Goal: Task Accomplishment & Management: Use online tool/utility

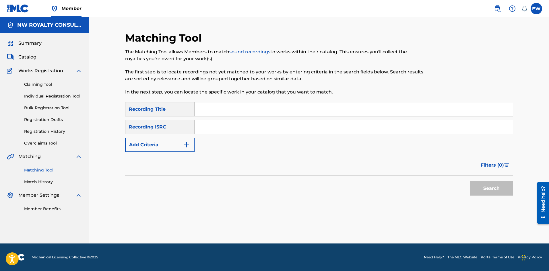
click at [173, 151] on button "Add Criteria" at bounding box center [159, 145] width 69 height 14
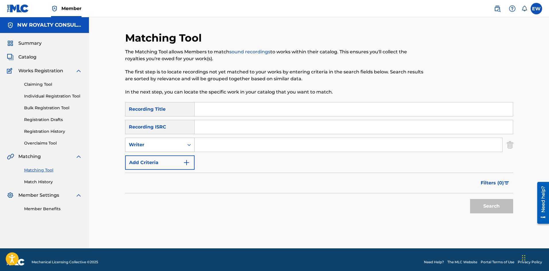
click at [172, 149] on div "Writer" at bounding box center [154, 144] width 59 height 11
click at [182, 157] on div "Recording Artist" at bounding box center [159, 159] width 69 height 14
click at [211, 148] on input "Search Form" at bounding box center [349, 145] width 308 height 14
paste input "[PERSON_NAME]"
type input "[PERSON_NAME]"
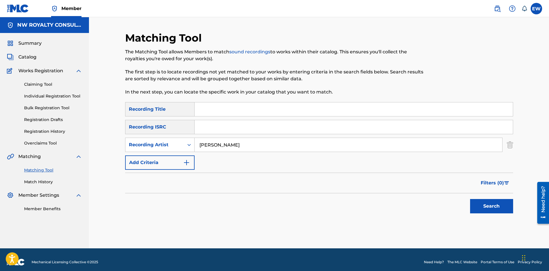
click at [356, 111] on input "Search Form" at bounding box center [354, 109] width 318 height 14
paste input "BEAUTIFUL GIRLS"
type input "BEAUTIFUL GIRLS"
click at [507, 206] on button "Search" at bounding box center [491, 206] width 43 height 14
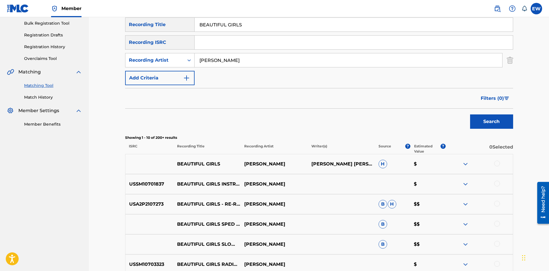
scroll to position [86, 0]
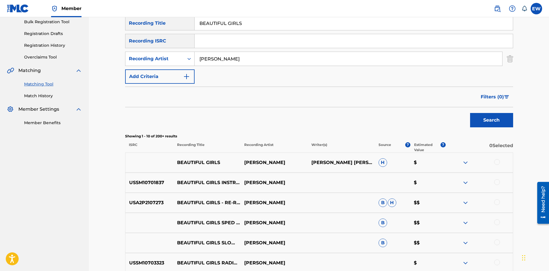
click at [498, 162] on div at bounding box center [497, 162] width 6 height 6
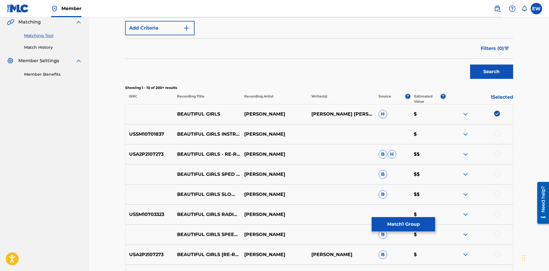
scroll to position [124, 0]
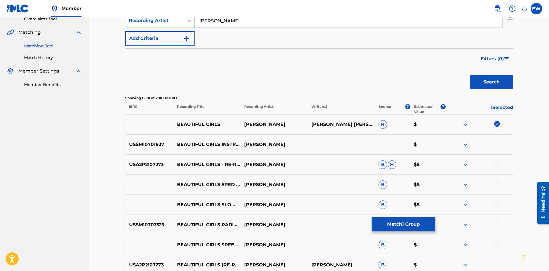
click at [498, 144] on div at bounding box center [497, 144] width 6 height 6
click at [496, 164] on div at bounding box center [497, 164] width 6 height 6
click at [496, 184] on div at bounding box center [497, 184] width 6 height 6
click at [496, 204] on div at bounding box center [497, 204] width 6 height 6
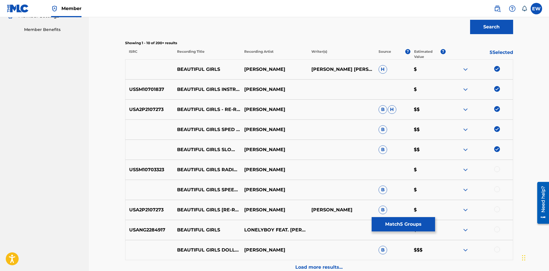
scroll to position [182, 0]
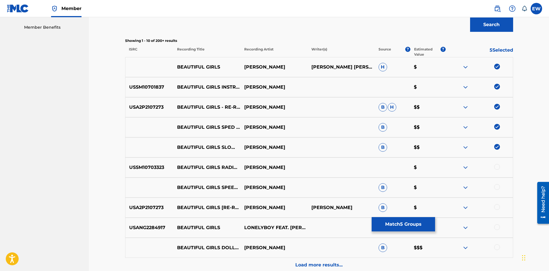
click at [495, 166] on div at bounding box center [497, 167] width 6 height 6
click at [499, 187] on div at bounding box center [497, 187] width 6 height 6
click at [497, 204] on div at bounding box center [497, 207] width 6 height 6
click at [499, 226] on div at bounding box center [497, 227] width 6 height 6
click at [498, 246] on div at bounding box center [497, 247] width 6 height 6
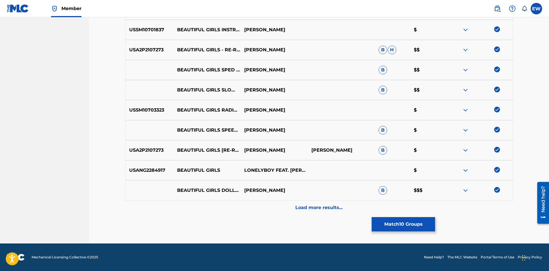
click at [276, 211] on div "Load more results..." at bounding box center [319, 208] width 388 height 14
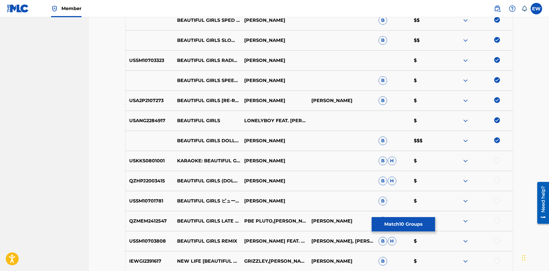
scroll to position [296, 0]
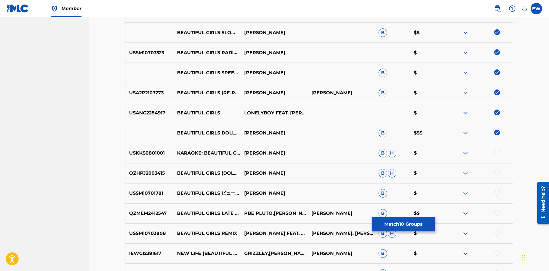
click at [396, 223] on button "Match 10 Groups" at bounding box center [403, 224] width 63 height 14
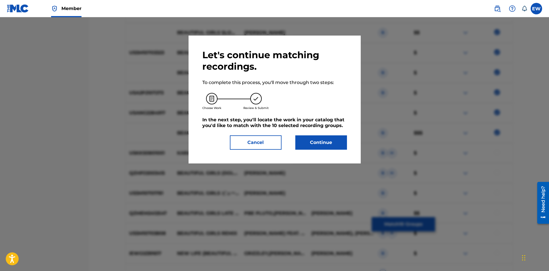
click at [311, 145] on button "Continue" at bounding box center [321, 142] width 52 height 14
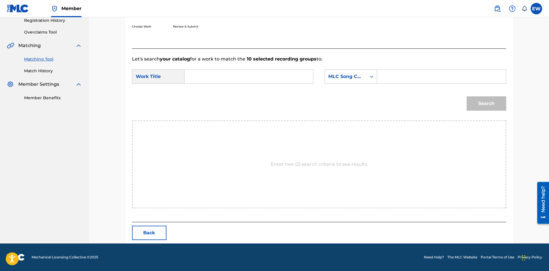
click at [268, 77] on input "Search Form" at bounding box center [248, 77] width 119 height 14
paste input "BEAUTIFUL GIRLS"
type input "BEAUTIFUL GIRLS"
click at [400, 78] on input "Search Form" at bounding box center [441, 77] width 119 height 14
paste input "EVCC0V"
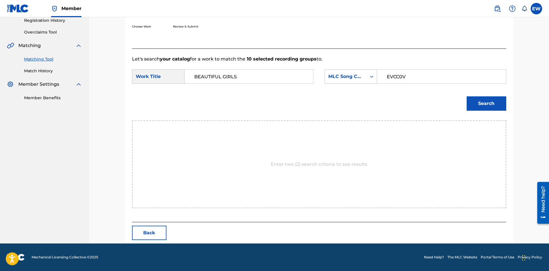
type input "EVCC0V"
click at [498, 105] on button "Search" at bounding box center [487, 103] width 40 height 14
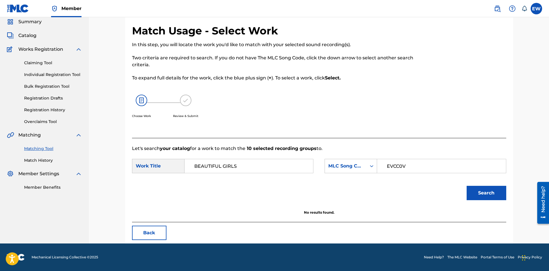
scroll to position [22, 0]
drag, startPoint x: 256, startPoint y: 160, endPoint x: 125, endPoint y: 183, distance: 133.7
click at [123, 185] on div "Match Usage - Select Work In this step, you will locate the work you'd like to …" at bounding box center [319, 127] width 402 height 234
paste input "EVERY GHETTO, EVERY CITY"
type input "EVERY GHETTO, EVERY CITY"
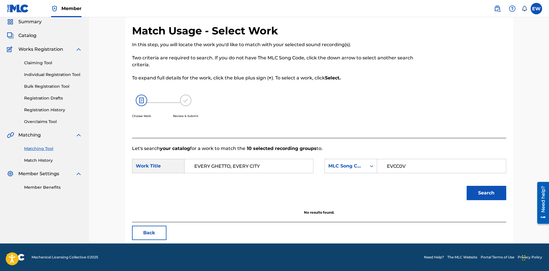
click at [492, 191] on button "Search" at bounding box center [487, 193] width 40 height 14
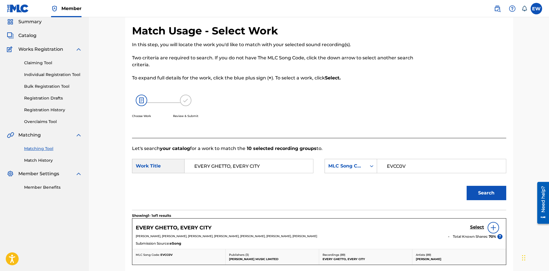
click at [480, 227] on h5 "Select" at bounding box center [477, 227] width 14 height 5
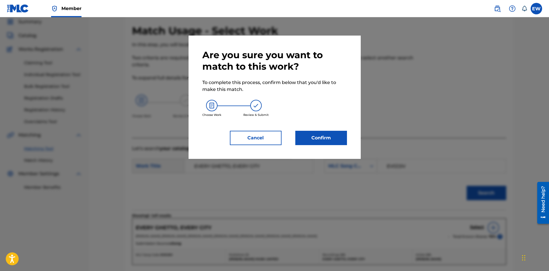
click at [312, 139] on button "Confirm" at bounding box center [321, 138] width 52 height 14
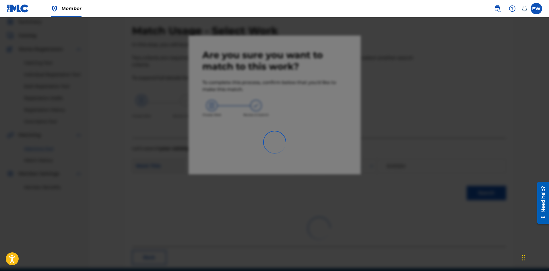
scroll to position [14, 0]
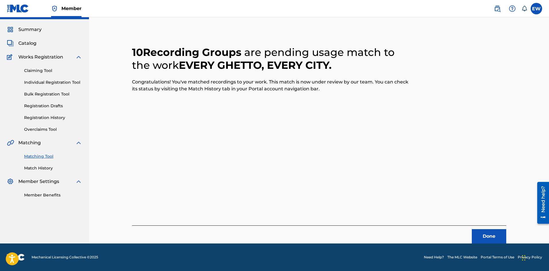
click at [482, 240] on button "Done" at bounding box center [489, 236] width 34 height 14
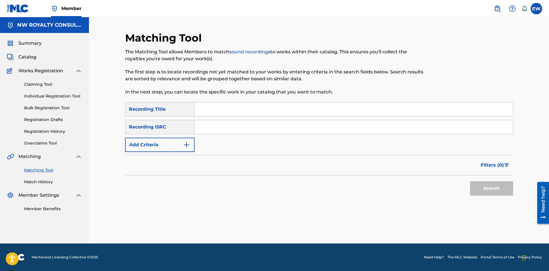
scroll to position [0, 0]
click at [153, 149] on button "Add Criteria" at bounding box center [159, 145] width 69 height 14
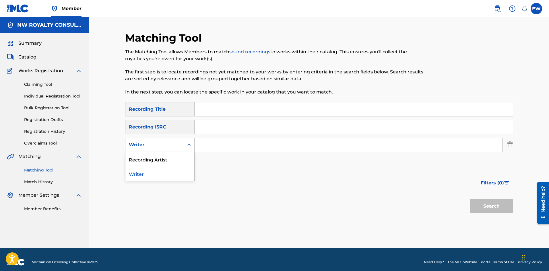
click at [153, 149] on div "Writer" at bounding box center [154, 144] width 59 height 11
click at [157, 158] on div "Recording Artist" at bounding box center [159, 159] width 69 height 14
click at [284, 143] on input "Search Form" at bounding box center [349, 145] width 308 height 14
paste input "JAFRASS"
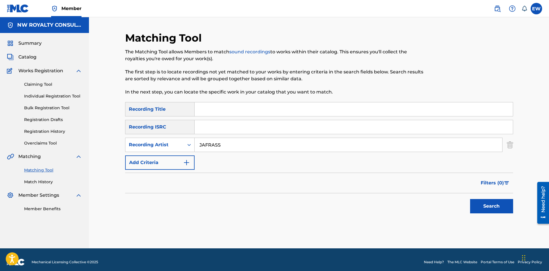
type input "JAFRASS"
click at [218, 111] on input "Search Form" at bounding box center [354, 109] width 318 height 14
paste input "BELIEVE"
type input "BELIEVE"
click at [477, 203] on button "Search" at bounding box center [491, 206] width 43 height 14
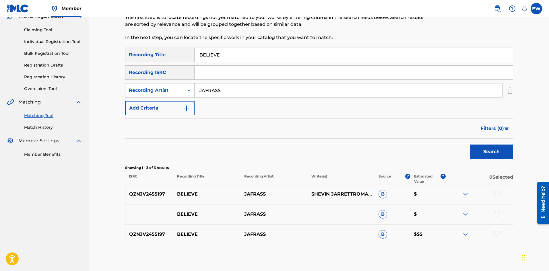
scroll to position [57, 0]
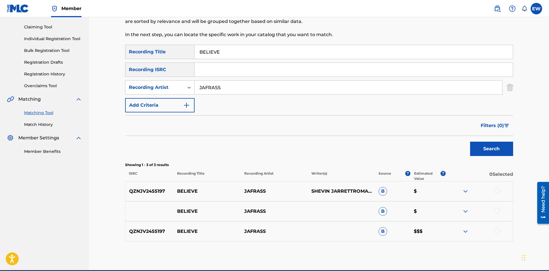
click at [498, 192] on div at bounding box center [497, 191] width 6 height 6
click at [495, 211] on div at bounding box center [497, 211] width 6 height 6
click at [498, 229] on div at bounding box center [497, 231] width 6 height 6
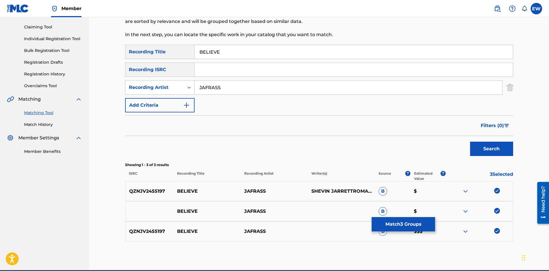
click at [412, 221] on button "Match 3 Groups" at bounding box center [403, 224] width 63 height 14
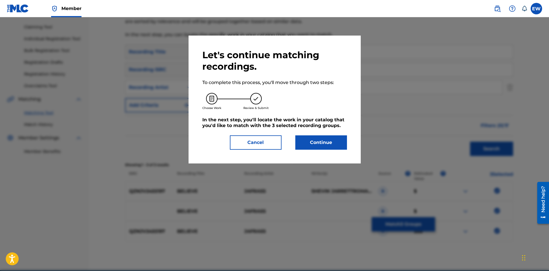
click at [344, 140] on button "Continue" at bounding box center [321, 142] width 52 height 14
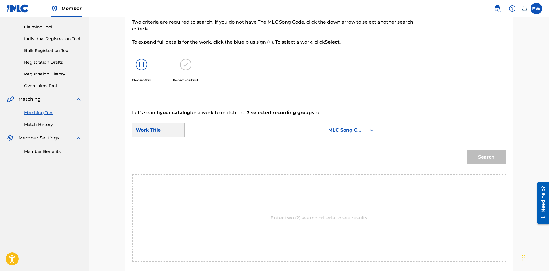
click at [220, 133] on input "Search Form" at bounding box center [248, 130] width 119 height 14
paste input "BELIEVE"
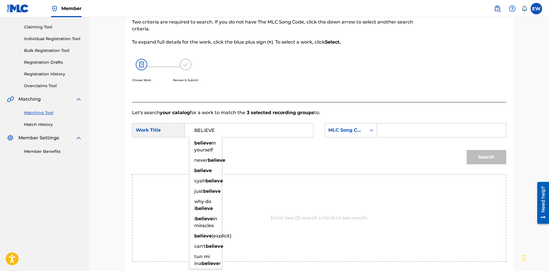
type input "BELIEVE"
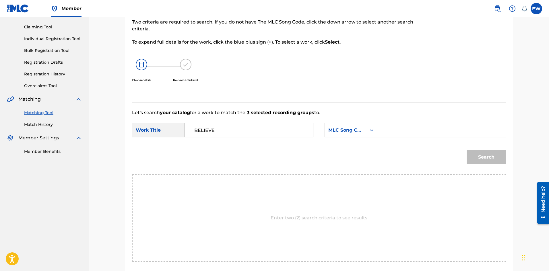
click at [419, 131] on input "Search Form" at bounding box center [441, 130] width 119 height 14
paste input "LS5W7S"
type input "LS5W7S"
drag, startPoint x: 492, startPoint y: 163, endPoint x: 489, endPoint y: 161, distance: 3.5
click at [491, 162] on button "Search" at bounding box center [487, 157] width 40 height 14
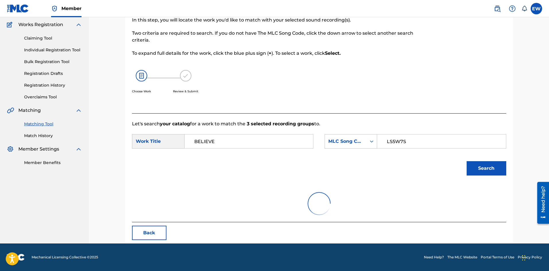
scroll to position [22, 0]
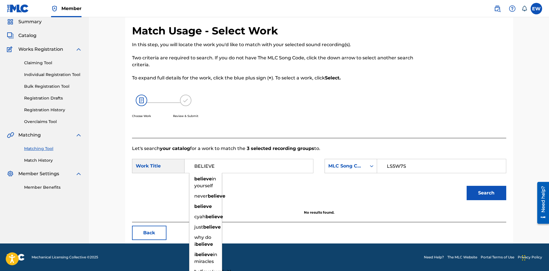
drag, startPoint x: 133, startPoint y: 168, endPoint x: 117, endPoint y: 168, distance: 16.1
click at [117, 168] on div "Match Usage - Select Work In this step, you will locate the work you'd like to …" at bounding box center [319, 120] width 460 height 248
paste input "LOYALTY"
type input "LOYALTY"
click at [492, 198] on button "Search" at bounding box center [487, 193] width 40 height 14
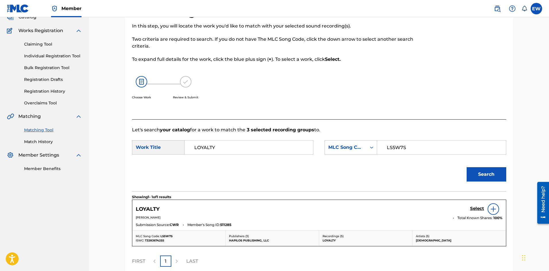
scroll to position [50, 0]
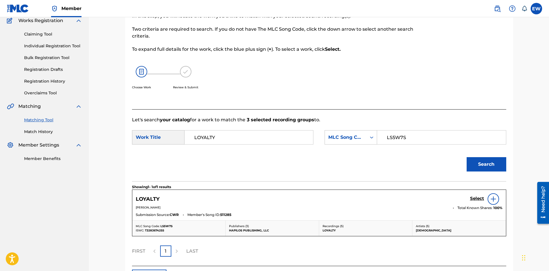
click at [477, 198] on h5 "Select" at bounding box center [477, 198] width 14 height 5
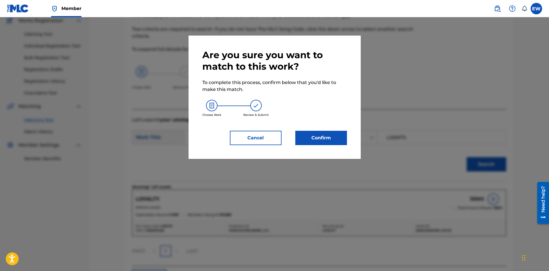
click at [315, 134] on button "Confirm" at bounding box center [321, 138] width 52 height 14
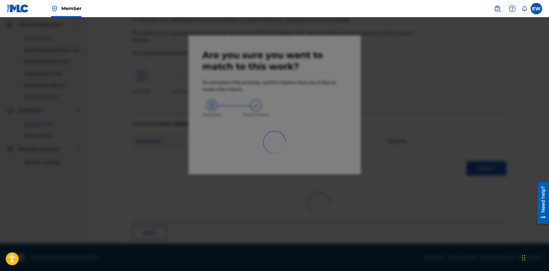
scroll to position [14, 0]
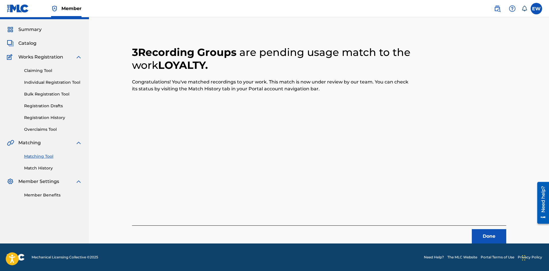
drag, startPoint x: 490, startPoint y: 240, endPoint x: 550, endPoint y: 255, distance: 61.6
click at [491, 240] on button "Done" at bounding box center [489, 236] width 34 height 14
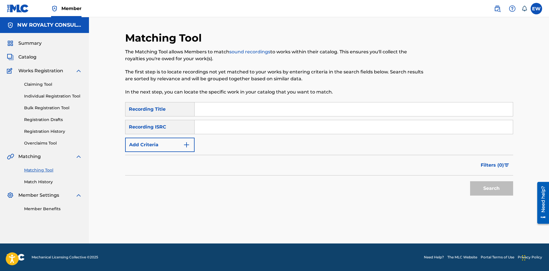
scroll to position [0, 0]
click at [174, 149] on button "Add Criteria" at bounding box center [159, 145] width 69 height 14
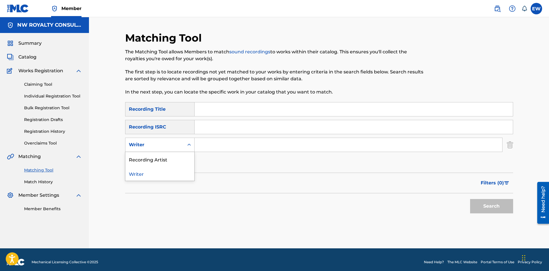
click at [173, 149] on div "Writer" at bounding box center [154, 144] width 59 height 11
drag, startPoint x: 172, startPoint y: 162, endPoint x: 191, endPoint y: 158, distance: 20.1
click at [172, 162] on div "Recording Artist" at bounding box center [159, 159] width 69 height 14
click at [229, 148] on input "Search Form" at bounding box center [349, 145] width 308 height 14
paste input "RAJAHWILD"
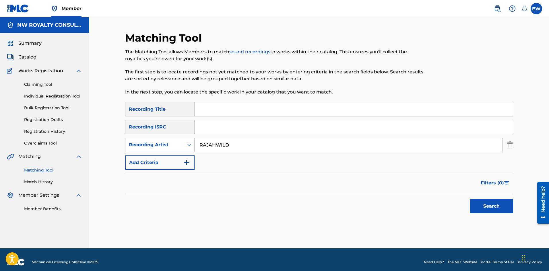
type input "RAJAHWILD"
click at [307, 106] on input "Search Form" at bounding box center [354, 109] width 318 height 14
paste input "BELIEVE"
type input "BELIEVE"
click at [473, 205] on button "Search" at bounding box center [491, 206] width 43 height 14
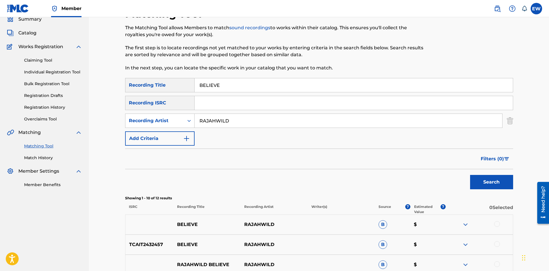
scroll to position [57, 0]
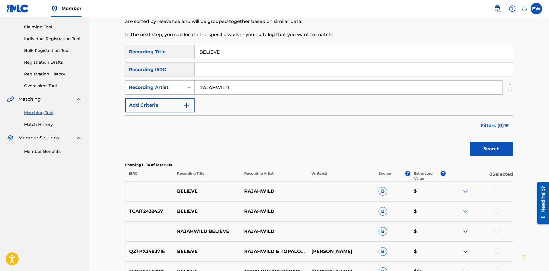
click at [496, 190] on div at bounding box center [497, 191] width 6 height 6
click at [496, 213] on div at bounding box center [497, 211] width 6 height 6
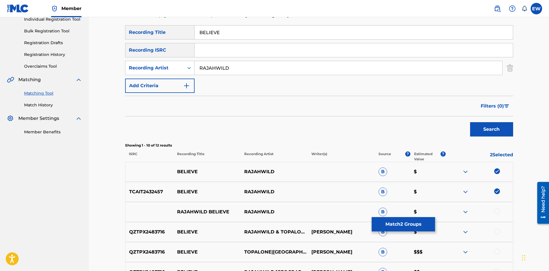
scroll to position [86, 0]
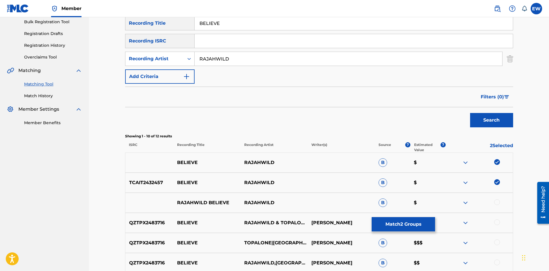
click at [499, 201] on div at bounding box center [497, 202] width 6 height 6
drag, startPoint x: 497, startPoint y: 225, endPoint x: 494, endPoint y: 225, distance: 3.2
click at [497, 225] on div at bounding box center [497, 223] width 6 height 6
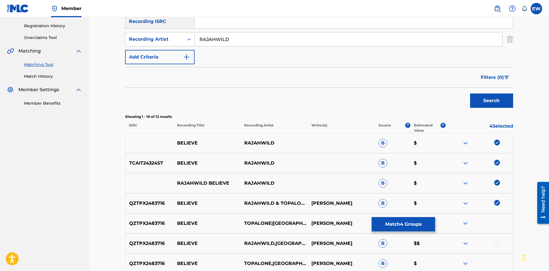
scroll to position [143, 0]
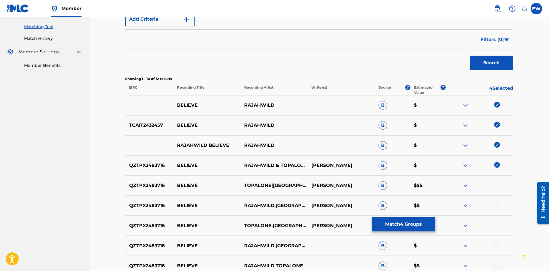
click at [497, 186] on div at bounding box center [497, 185] width 6 height 6
click at [497, 207] on div at bounding box center [497, 205] width 6 height 6
click at [496, 225] on div at bounding box center [497, 225] width 6 height 6
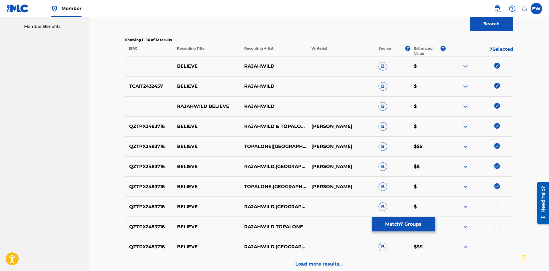
scroll to position [201, 0]
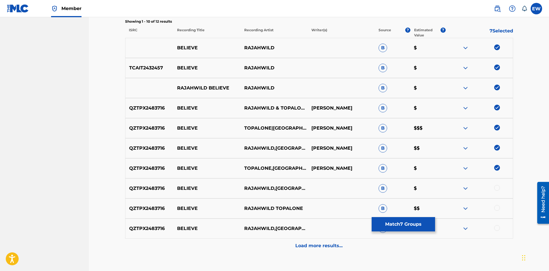
click at [497, 188] on div at bounding box center [497, 188] width 6 height 6
click at [497, 208] on div at bounding box center [497, 208] width 6 height 6
click at [496, 228] on div at bounding box center [497, 228] width 6 height 6
drag, startPoint x: 300, startPoint y: 243, endPoint x: 310, endPoint y: 241, distance: 10.5
click at [304, 242] on div "Load more results..." at bounding box center [319, 246] width 388 height 14
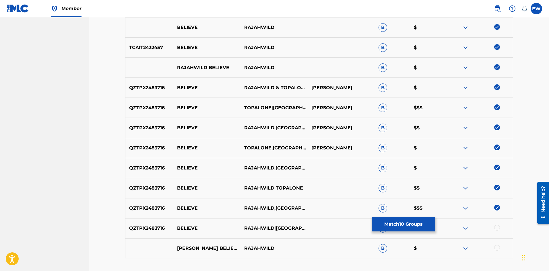
scroll to position [230, 0]
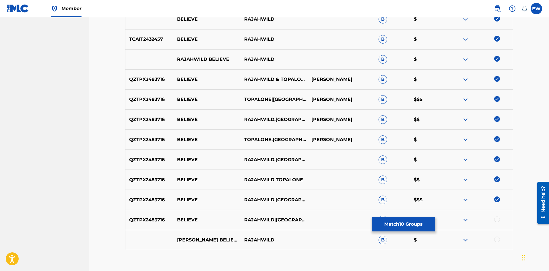
click at [500, 223] on div at bounding box center [479, 220] width 67 height 7
click at [496, 219] on div at bounding box center [497, 220] width 6 height 6
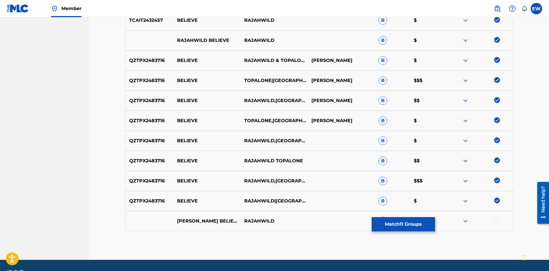
scroll to position [258, 0]
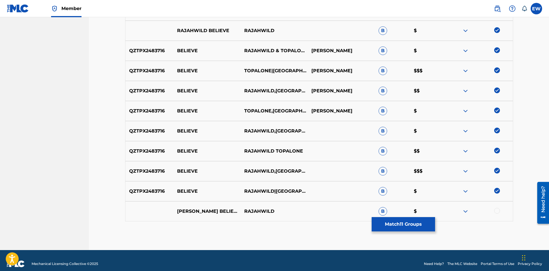
drag, startPoint x: 498, startPoint y: 209, endPoint x: 467, endPoint y: 218, distance: 31.7
click at [498, 210] on div at bounding box center [497, 211] width 6 height 6
click at [415, 230] on button "Match 12 Groups" at bounding box center [403, 224] width 63 height 14
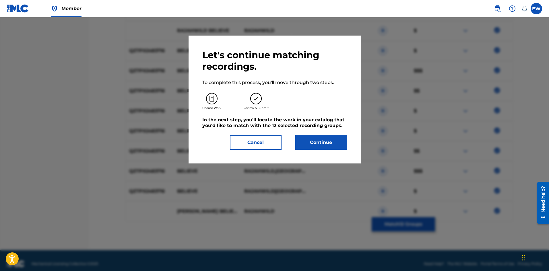
click at [338, 149] on button "Continue" at bounding box center [321, 142] width 52 height 14
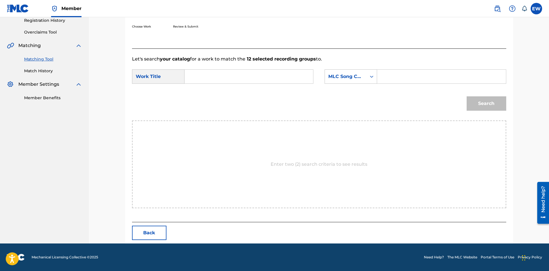
scroll to position [111, 0]
click at [269, 88] on form "SearchWithCriteriaf3436cc0-7675-426e-ac19-1e151289c0b3 Work Title SearchWithCri…" at bounding box center [319, 92] width 374 height 58
click at [271, 78] on input "Search Form" at bounding box center [248, 77] width 119 height 14
paste input "BELIEVE"
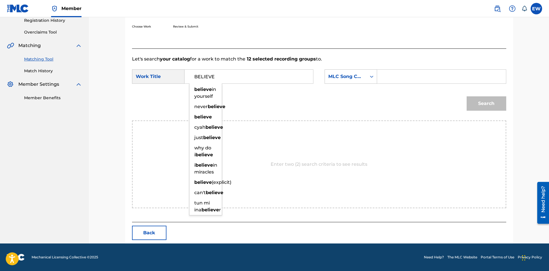
type input "BELIEVE"
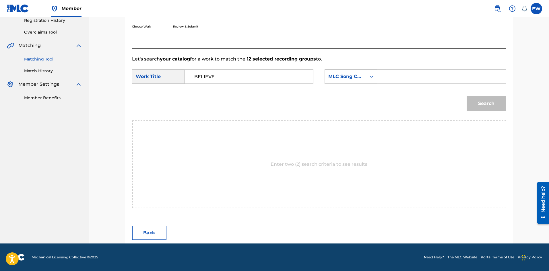
click at [420, 81] on input "Search Form" at bounding box center [441, 77] width 119 height 14
paste input "BD5Q0G"
type input "BD5Q0G"
click at [485, 109] on button "Search" at bounding box center [487, 103] width 40 height 14
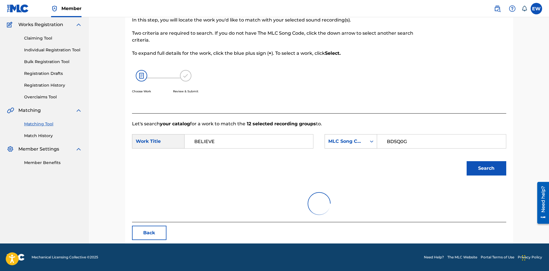
scroll to position [94, 0]
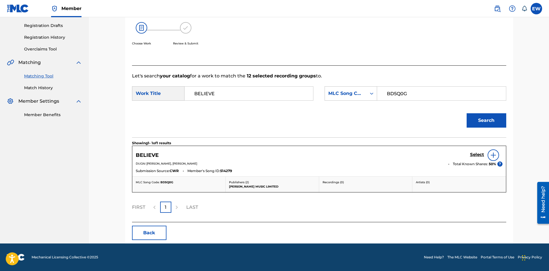
click at [479, 156] on h5 "Select" at bounding box center [477, 154] width 14 height 5
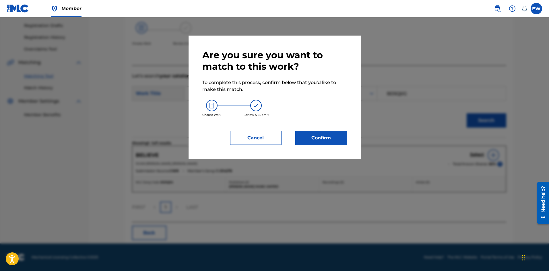
click at [338, 137] on button "Confirm" at bounding box center [321, 138] width 52 height 14
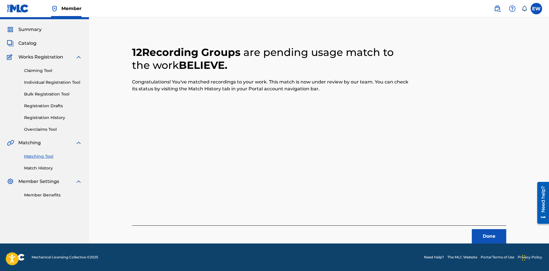
scroll to position [14, 0]
click at [479, 230] on button "Done" at bounding box center [489, 236] width 34 height 14
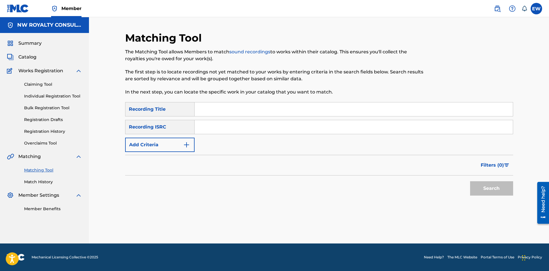
scroll to position [0, 0]
click at [154, 144] on button "Add Criteria" at bounding box center [159, 145] width 69 height 14
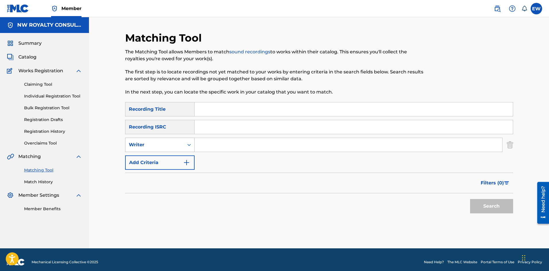
click at [149, 140] on div "Writer" at bounding box center [154, 144] width 59 height 11
click at [158, 154] on div "Recording Artist" at bounding box center [159, 159] width 69 height 14
click at [205, 145] on input "Search Form" at bounding box center [349, 145] width 308 height 14
paste input "GMAC"
type input "GMAC"
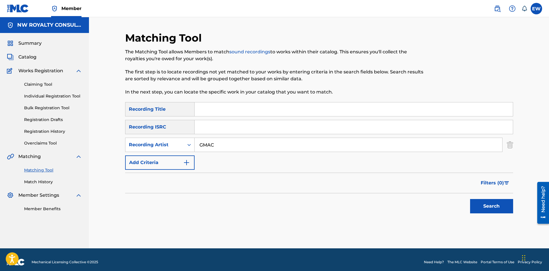
click at [213, 104] on input "Search Form" at bounding box center [354, 109] width 318 height 14
paste input "BETRAY [PERSON_NAME]"
type input "BETRAY [PERSON_NAME]"
click at [499, 207] on button "Search" at bounding box center [491, 206] width 43 height 14
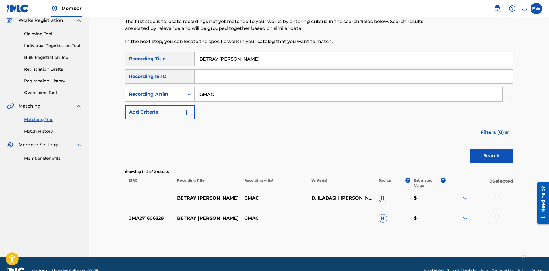
scroll to position [57, 0]
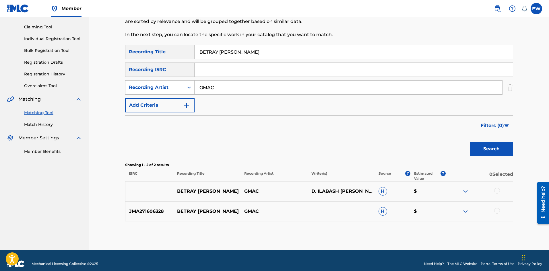
click at [497, 191] on div at bounding box center [497, 191] width 6 height 6
click at [494, 208] on div at bounding box center [479, 211] width 67 height 7
click at [494, 211] on div at bounding box center [497, 211] width 6 height 6
click at [422, 228] on button "Match 2 Groups" at bounding box center [403, 224] width 63 height 14
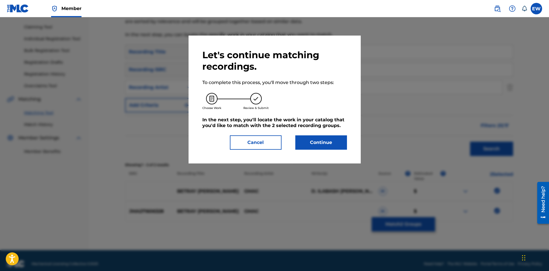
click at [314, 141] on button "Continue" at bounding box center [321, 142] width 52 height 14
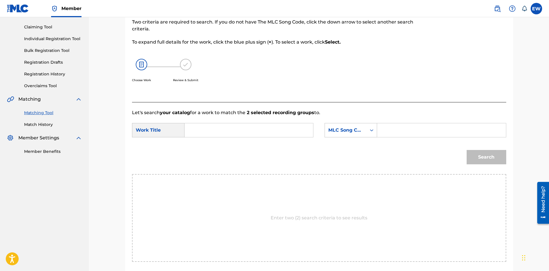
click at [292, 129] on input "Search Form" at bounding box center [248, 130] width 119 height 14
paste input "BETRAY [PERSON_NAME]"
type input "BETRAY [PERSON_NAME]"
click at [388, 130] on input "Search Form" at bounding box center [441, 130] width 119 height 14
paste input "BB2DKM"
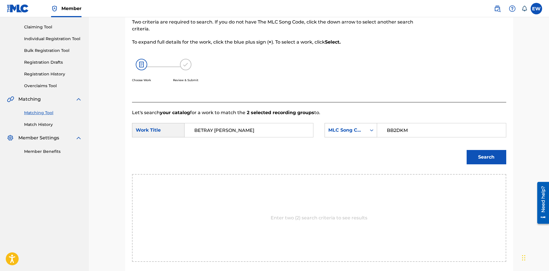
type input "BB2DKM"
click at [494, 161] on button "Search" at bounding box center [487, 157] width 40 height 14
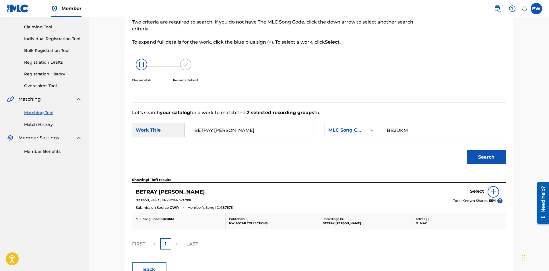
click at [481, 191] on h5 "Select" at bounding box center [477, 191] width 14 height 5
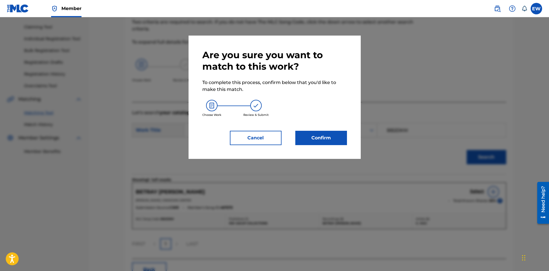
click at [329, 141] on button "Confirm" at bounding box center [321, 138] width 52 height 14
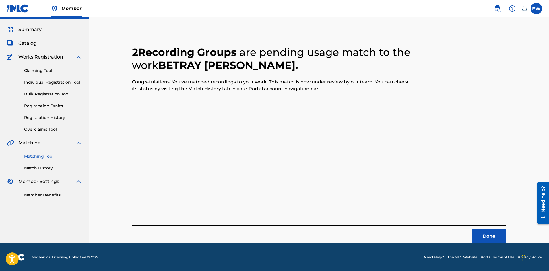
scroll to position [14, 0]
drag, startPoint x: 490, startPoint y: 241, endPoint x: 487, endPoint y: 240, distance: 3.2
click at [487, 240] on button "Done" at bounding box center [489, 236] width 34 height 14
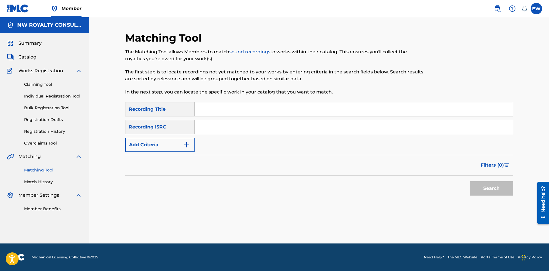
scroll to position [0, 0]
click at [164, 145] on button "Add Criteria" at bounding box center [159, 145] width 69 height 14
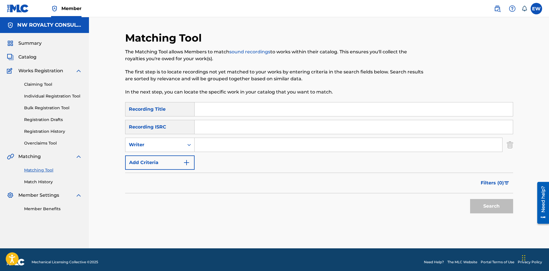
click at [164, 145] on div "Writer" at bounding box center [155, 144] width 52 height 7
click at [157, 159] on div "Recording Artist" at bounding box center [159, 159] width 69 height 14
click at [238, 145] on input "Search Form" at bounding box center [349, 145] width 308 height 14
paste input "GOODYPLUM"
type input "GOODYPLUM"
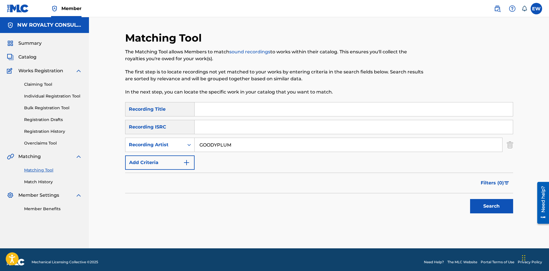
click at [246, 116] on input "Search Form" at bounding box center [354, 109] width 318 height 14
paste input "BIG [PERSON_NAME]"
type input "BIG [PERSON_NAME]"
click at [497, 202] on button "Search" at bounding box center [491, 206] width 43 height 14
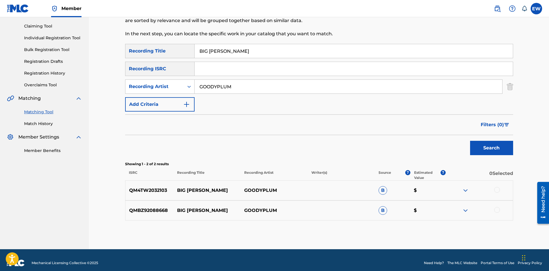
scroll to position [64, 0]
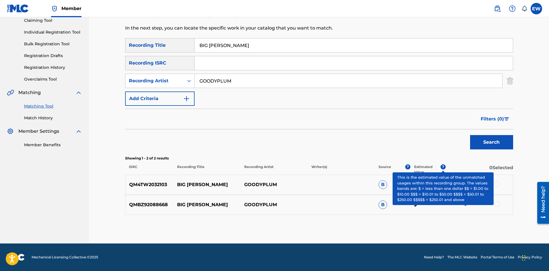
click at [498, 185] on div at bounding box center [497, 184] width 6 height 6
click at [496, 205] on div at bounding box center [497, 204] width 6 height 6
click at [424, 222] on button "Match 2 Groups" at bounding box center [403, 224] width 63 height 14
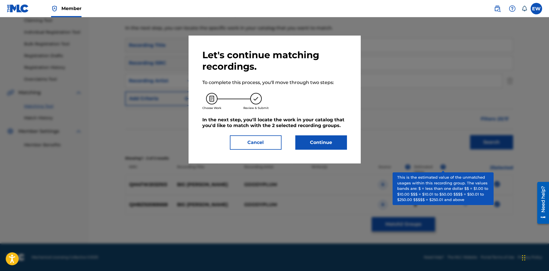
click at [337, 147] on button "Continue" at bounding box center [321, 142] width 52 height 14
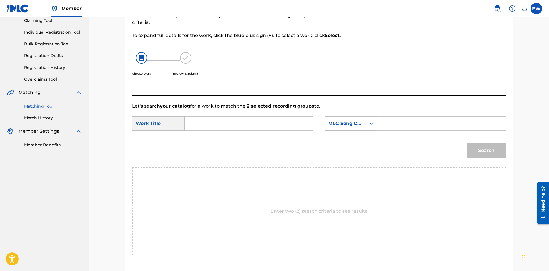
click at [300, 120] on input "Search Form" at bounding box center [248, 124] width 119 height 14
paste input "BIG [PERSON_NAME]"
type input "BIG [PERSON_NAME]"
click at [399, 129] on input "Search Form" at bounding box center [441, 124] width 119 height 14
paste input "BA6CGW"
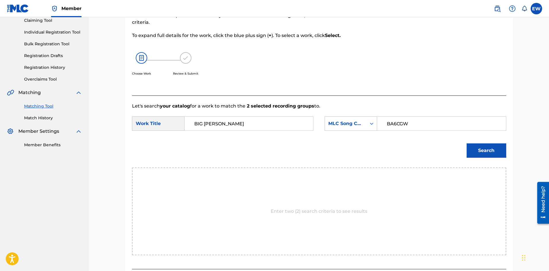
type input "BA6CGW"
click at [481, 151] on button "Search" at bounding box center [487, 150] width 40 height 14
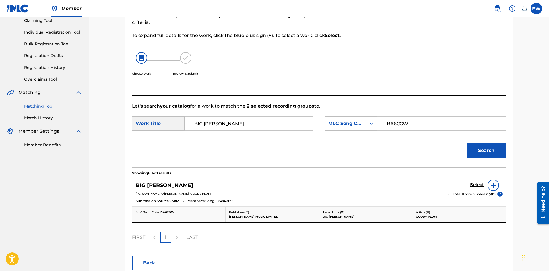
click at [475, 187] on h5 "Select" at bounding box center [477, 184] width 14 height 5
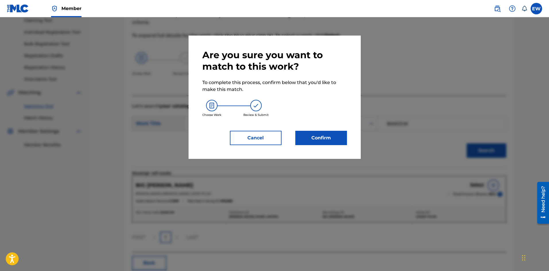
click at [314, 133] on button "Confirm" at bounding box center [321, 138] width 52 height 14
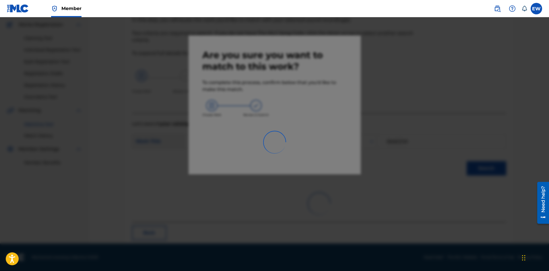
scroll to position [14, 0]
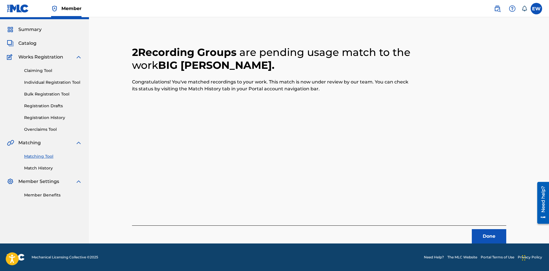
drag, startPoint x: 495, startPoint y: 238, endPoint x: 549, endPoint y: 238, distance: 54.2
click at [496, 238] on button "Done" at bounding box center [489, 236] width 34 height 14
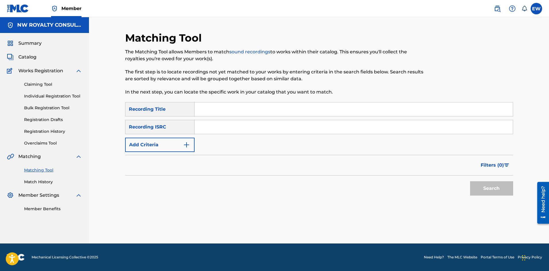
scroll to position [0, 0]
click at [141, 140] on button "Add Criteria" at bounding box center [159, 145] width 69 height 14
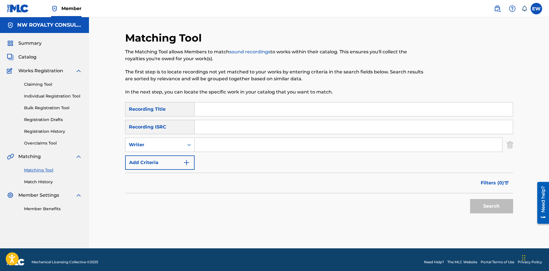
click at [141, 140] on div "Writer" at bounding box center [154, 144] width 59 height 11
click at [140, 158] on div "Recording Artist" at bounding box center [159, 159] width 69 height 14
click at [233, 150] on input "Search Form" at bounding box center [349, 145] width 308 height 14
paste input "VARIOUS ARTIST"
type input "VARIOUS ARTIST"
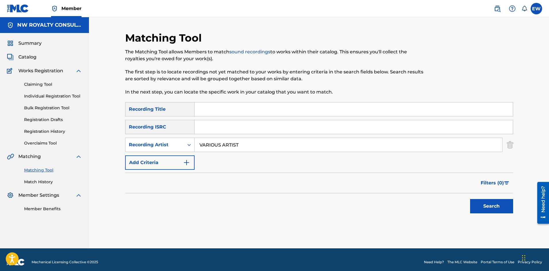
click at [237, 108] on input "Search Form" at bounding box center [354, 109] width 318 height 14
paste input "BIG PIMPIN"
type input "BIG PIMPIN"
click at [500, 202] on button "Search" at bounding box center [491, 206] width 43 height 14
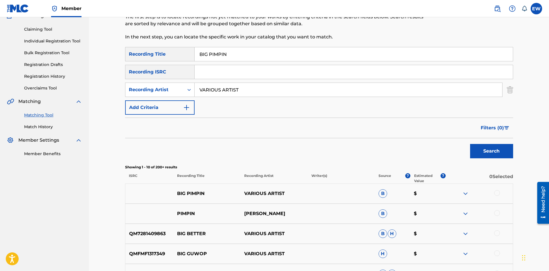
scroll to position [57, 0]
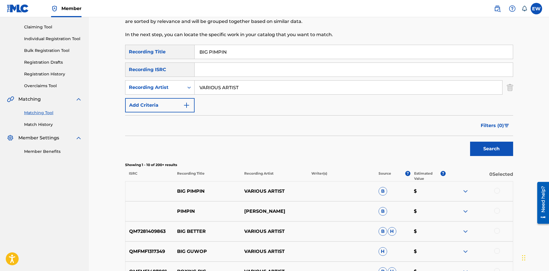
click at [496, 188] on div at bounding box center [497, 191] width 6 height 6
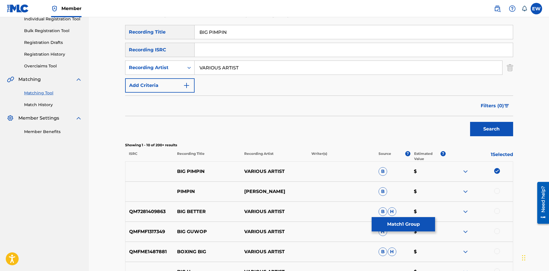
scroll to position [86, 0]
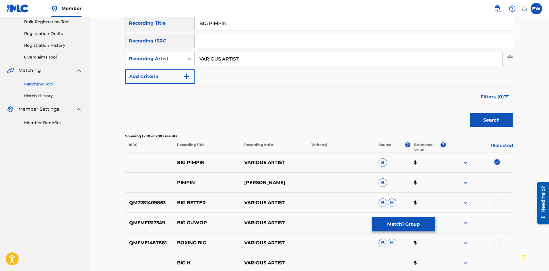
click at [402, 223] on button "Match 1 Group" at bounding box center [403, 224] width 63 height 14
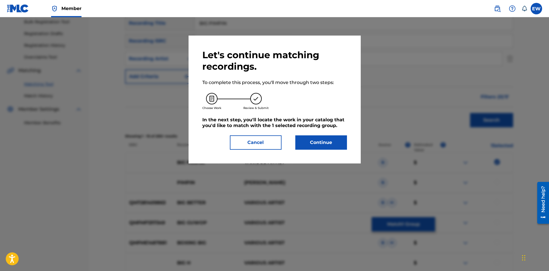
click at [329, 139] on button "Continue" at bounding box center [321, 142] width 52 height 14
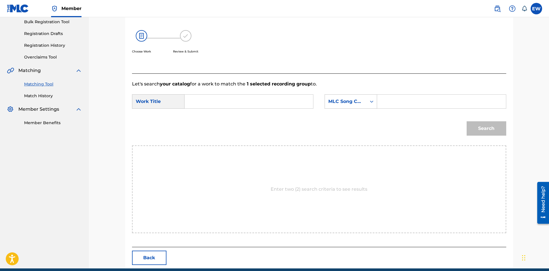
click at [269, 100] on input "Search Form" at bounding box center [248, 102] width 119 height 14
paste input "BIG PIMPIN"
type input "BIG PIMPIN"
click at [433, 100] on input "Search Form" at bounding box center [441, 102] width 119 height 14
paste input "BV814G"
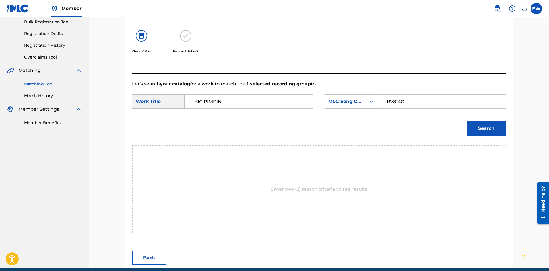
type input "BV814G"
click at [478, 125] on button "Search" at bounding box center [487, 128] width 40 height 14
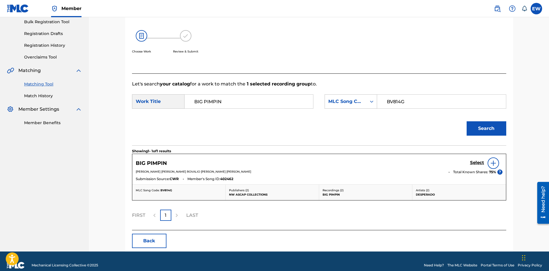
click at [475, 164] on h5 "Select" at bounding box center [477, 162] width 14 height 5
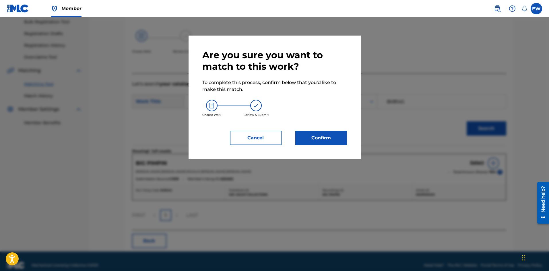
click at [336, 132] on button "Confirm" at bounding box center [321, 138] width 52 height 14
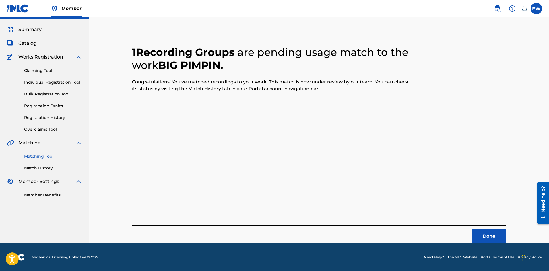
scroll to position [14, 0]
click at [483, 230] on button "Done" at bounding box center [489, 236] width 34 height 14
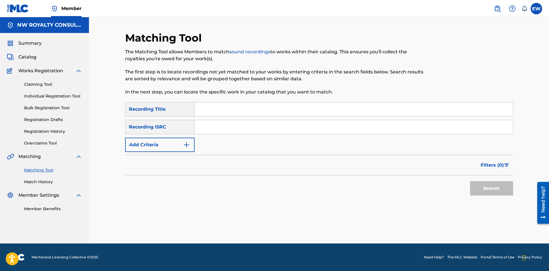
scroll to position [0, 0]
click at [155, 142] on button "Add Criteria" at bounding box center [159, 145] width 69 height 14
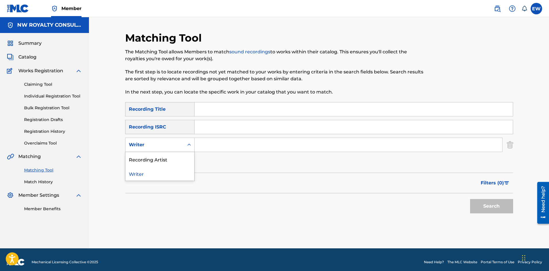
click at [152, 143] on div "Writer" at bounding box center [155, 144] width 52 height 7
click at [147, 161] on div "Recording Artist" at bounding box center [159, 159] width 69 height 14
drag, startPoint x: 243, startPoint y: 141, endPoint x: 242, endPoint y: 143, distance: 3.1
click at [243, 142] on input "Search Form" at bounding box center [349, 145] width 308 height 14
paste input "MIKEY MYSTIC"
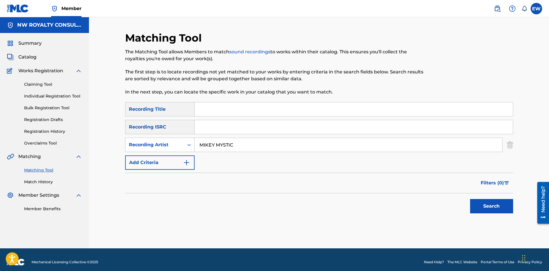
type input "MIKEY MYSTIC"
click at [222, 111] on input "Search Form" at bounding box center [354, 109] width 318 height 14
paste input "BIG THINGS A GWAAN"
type input "BIG THINGS A GWAAN"
click at [482, 204] on button "Search" at bounding box center [491, 206] width 43 height 14
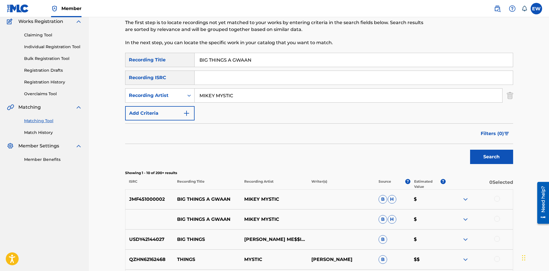
scroll to position [57, 0]
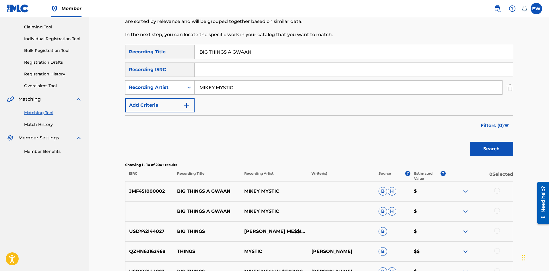
click at [498, 193] on div at bounding box center [497, 191] width 6 height 6
click at [497, 213] on div at bounding box center [497, 211] width 6 height 6
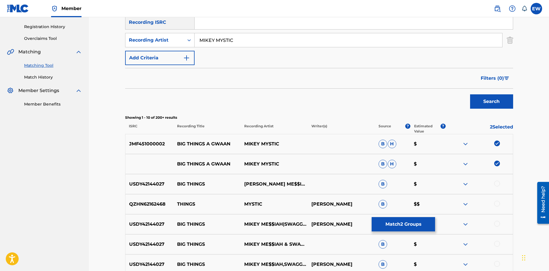
scroll to position [115, 0]
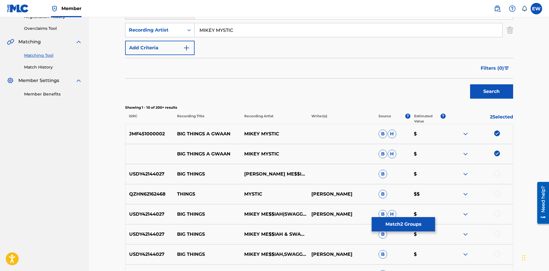
click at [403, 223] on button "Match 2 Groups" at bounding box center [403, 224] width 63 height 14
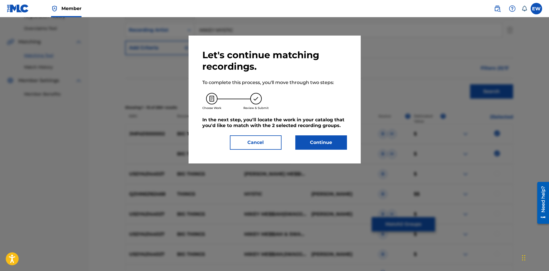
click at [321, 147] on button "Continue" at bounding box center [321, 142] width 52 height 14
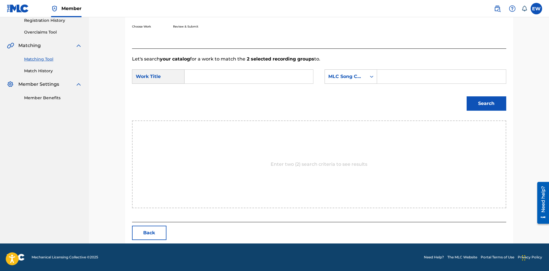
scroll to position [111, 0]
drag, startPoint x: 237, startPoint y: 73, endPoint x: 237, endPoint y: 77, distance: 3.7
click at [238, 75] on input "Search Form" at bounding box center [248, 77] width 119 height 14
paste input "BIG THINGS A GWAAN"
type input "BIG THINGS A GWAAN"
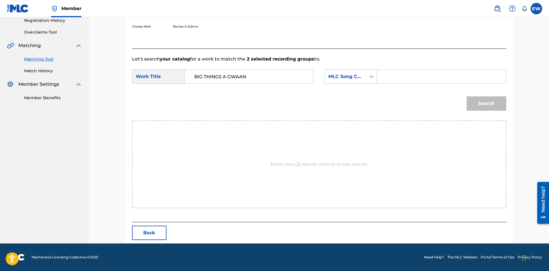
click at [415, 80] on input "Search Form" at bounding box center [441, 77] width 119 height 14
paste input "W51091"
type input "W51091"
click at [493, 110] on button "Search" at bounding box center [487, 103] width 40 height 14
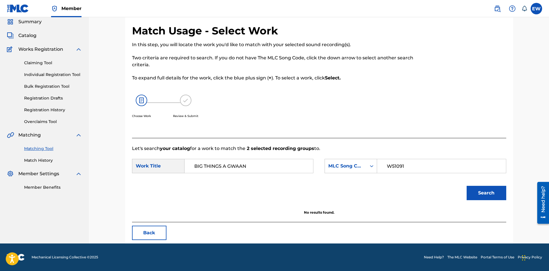
scroll to position [22, 0]
drag, startPoint x: 281, startPoint y: 162, endPoint x: 199, endPoint y: 172, distance: 82.5
click at [185, 180] on form "SearchWithCriteriaf3436cc0-7675-426e-ac19-1e151289c0b3 Work Title BIG THINGS A …" at bounding box center [319, 181] width 374 height 58
paste input "WINNING SKILL"
type input "WINNING SKILL"
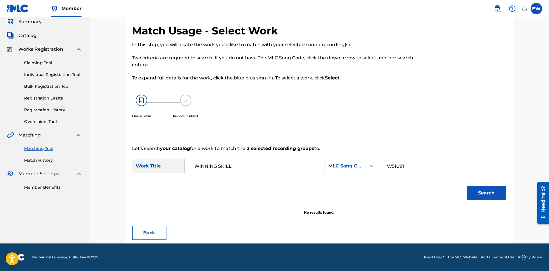
click at [491, 199] on button "Search" at bounding box center [487, 193] width 40 height 14
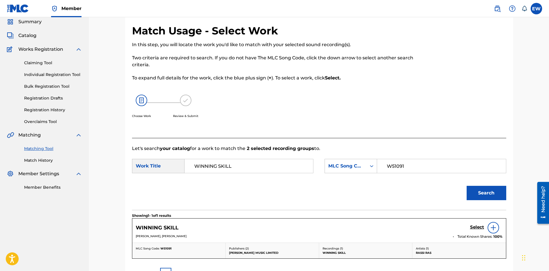
click at [479, 226] on h5 "Select" at bounding box center [477, 227] width 14 height 5
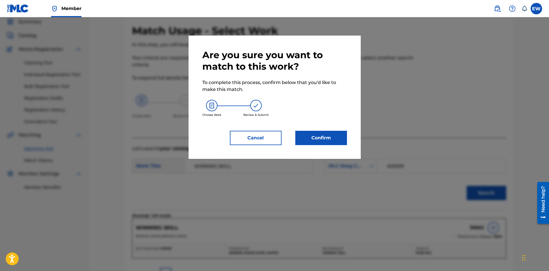
click at [323, 138] on button "Confirm" at bounding box center [321, 138] width 52 height 14
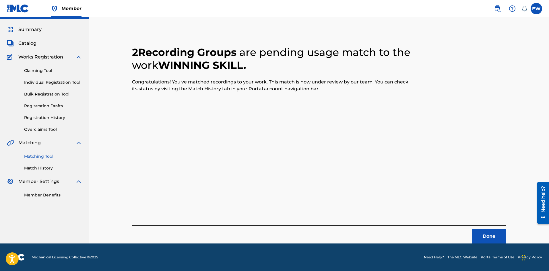
scroll to position [14, 0]
click at [486, 237] on button "Done" at bounding box center [489, 236] width 34 height 14
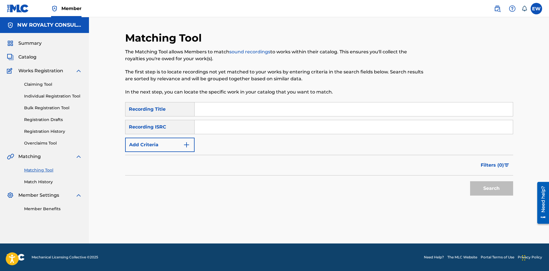
scroll to position [0, 0]
click at [169, 151] on button "Add Criteria" at bounding box center [159, 145] width 69 height 14
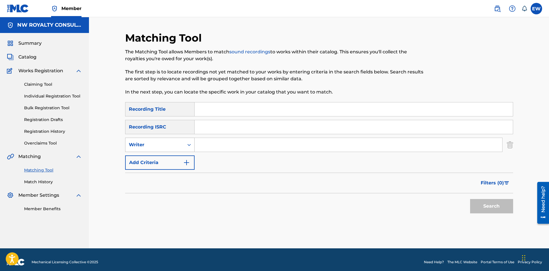
click at [164, 148] on div "Writer" at bounding box center [154, 144] width 59 height 11
drag, startPoint x: 159, startPoint y: 158, endPoint x: 181, endPoint y: 156, distance: 21.6
click at [160, 158] on div "Recording Artist" at bounding box center [159, 159] width 69 height 14
click at [235, 148] on input "Search Form" at bounding box center [349, 145] width 308 height 14
paste input "BLAK RYNO"
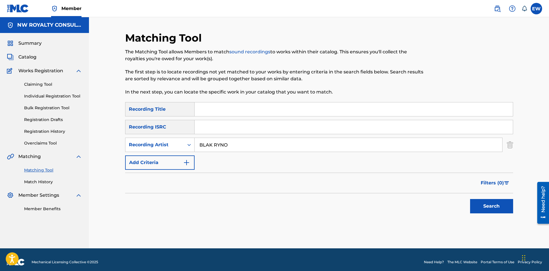
type input "BLAK RYNO"
click at [240, 110] on input "Search Form" at bounding box center [354, 109] width 318 height 14
paste input "BIGGER & BETTER NETWORK"
type input "BIGGER & BETTER NETWORK"
click at [472, 205] on button "Search" at bounding box center [491, 206] width 43 height 14
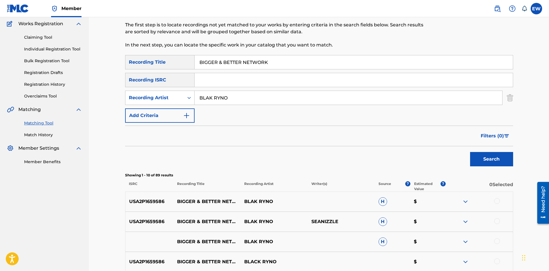
scroll to position [57, 0]
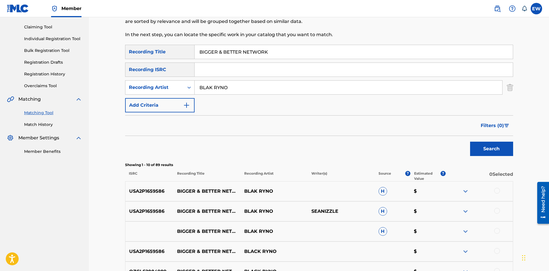
click at [498, 192] on div at bounding box center [497, 191] width 6 height 6
click at [496, 211] on div at bounding box center [497, 211] width 6 height 6
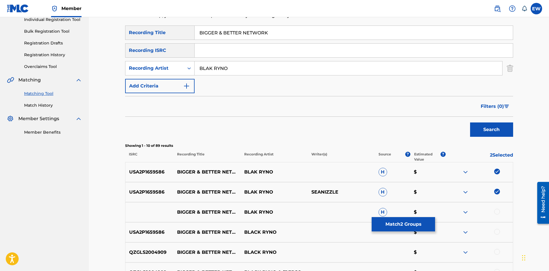
scroll to position [86, 0]
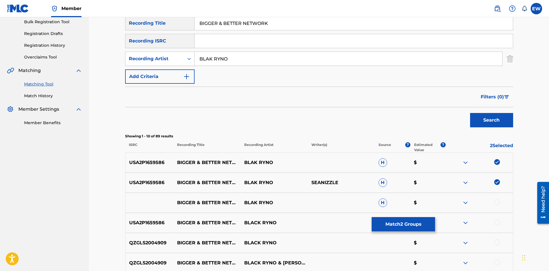
click at [497, 203] on div at bounding box center [497, 202] width 6 height 6
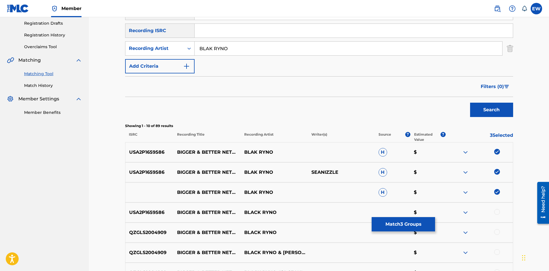
scroll to position [115, 0]
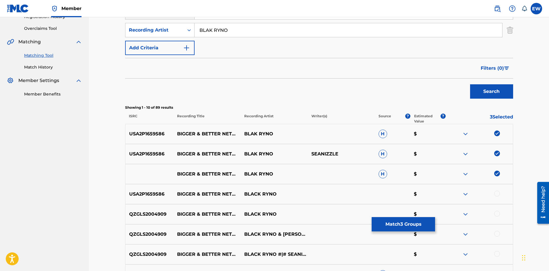
click at [498, 193] on div at bounding box center [497, 194] width 6 height 6
click at [495, 213] on div at bounding box center [497, 214] width 6 height 6
click at [496, 233] on div at bounding box center [497, 234] width 6 height 6
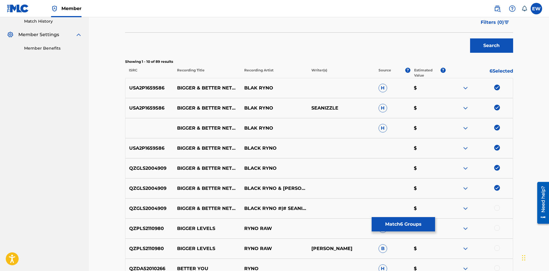
scroll to position [172, 0]
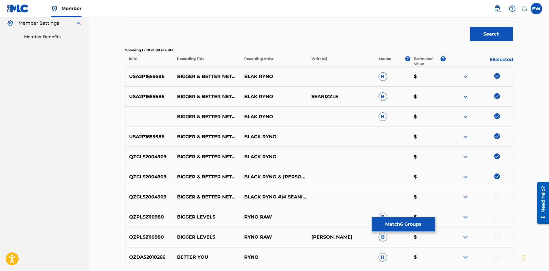
click at [499, 197] on div at bounding box center [497, 197] width 6 height 6
click at [412, 228] on button "Match 7 Groups" at bounding box center [403, 224] width 63 height 14
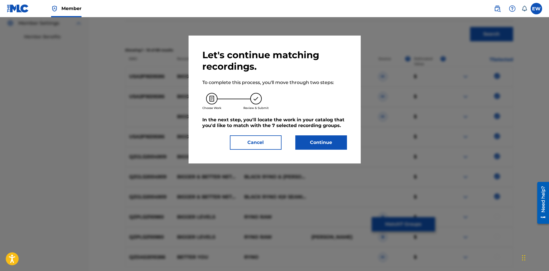
click at [326, 142] on button "Continue" at bounding box center [321, 142] width 52 height 14
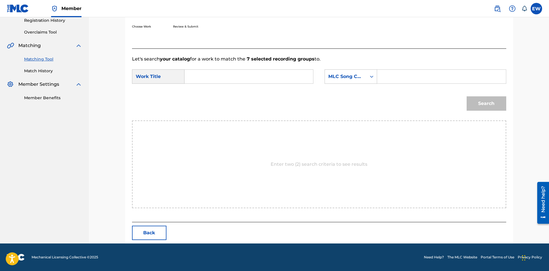
scroll to position [111, 0]
click at [249, 78] on input "Search Form" at bounding box center [248, 77] width 119 height 14
paste input "BIGGER & BETTER NETWORK"
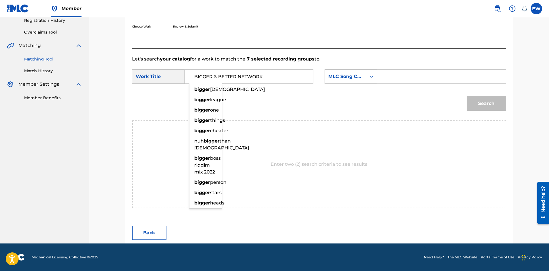
type input "BIGGER & BETTER NETWORK"
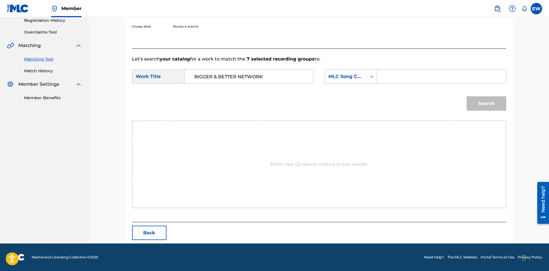
click at [401, 77] on input "Search Form" at bounding box center [441, 77] width 119 height 14
paste input "BA4LGU"
type input "BA4LGU"
click at [488, 108] on button "Search" at bounding box center [487, 103] width 40 height 14
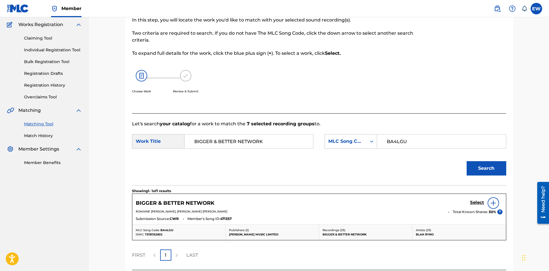
scroll to position [94, 0]
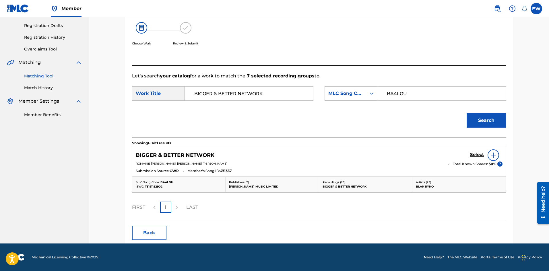
click at [478, 156] on h5 "Select" at bounding box center [477, 154] width 14 height 5
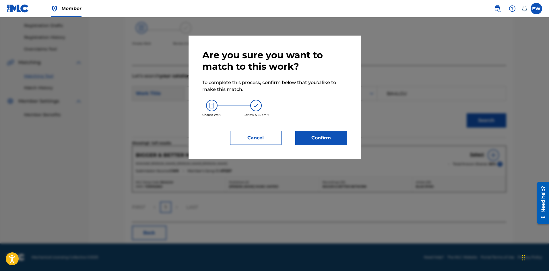
click at [333, 135] on button "Confirm" at bounding box center [321, 138] width 52 height 14
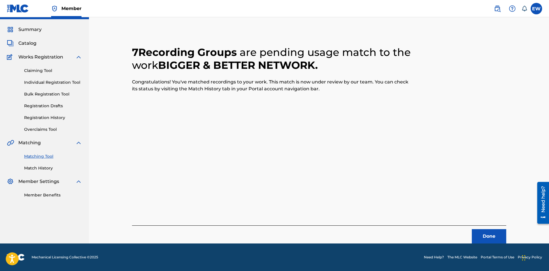
scroll to position [14, 0]
click at [496, 235] on button "Done" at bounding box center [489, 236] width 34 height 14
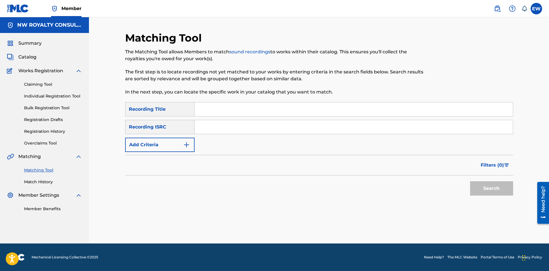
scroll to position [0, 0]
click at [160, 144] on button "Add Criteria" at bounding box center [159, 145] width 69 height 14
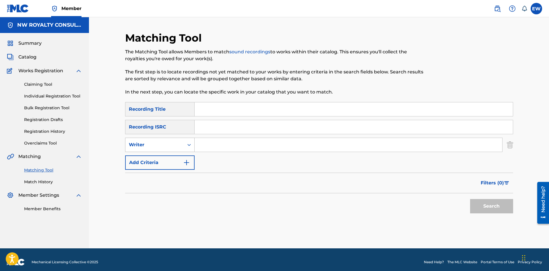
click at [160, 144] on div "Writer" at bounding box center [155, 144] width 52 height 7
click at [159, 155] on div "Recording Artist" at bounding box center [159, 159] width 69 height 14
click at [221, 146] on input "Search Form" at bounding box center [349, 145] width 308 height 14
paste input "TATIK [PERSON_NAME]"
type input "TATIK [PERSON_NAME]"
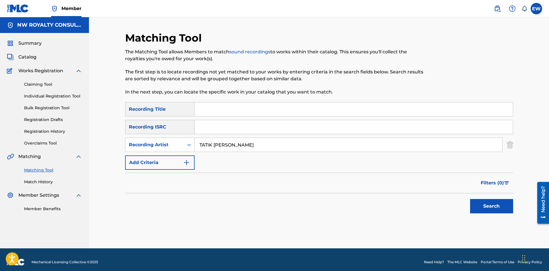
click at [237, 107] on input "Search Form" at bounding box center [354, 109] width 318 height 14
paste input "BIGGER PERSON"
type input "BIGGER PERSON"
click at [481, 202] on button "Search" at bounding box center [491, 206] width 43 height 14
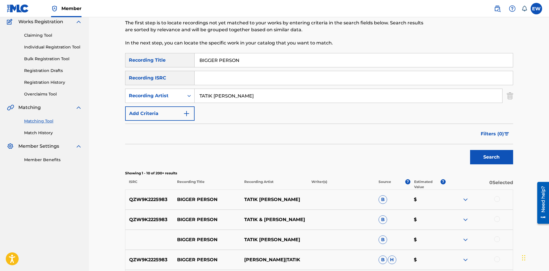
scroll to position [86, 0]
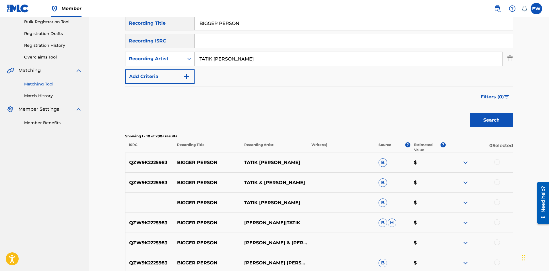
click at [496, 161] on div at bounding box center [497, 162] width 6 height 6
click at [496, 182] on div at bounding box center [497, 182] width 6 height 6
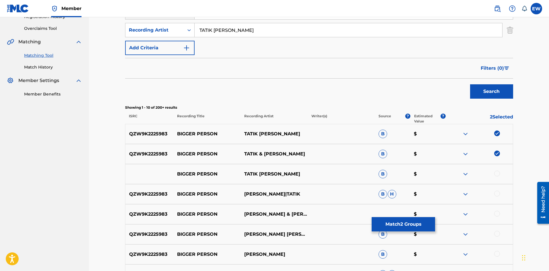
click at [499, 174] on div at bounding box center [497, 174] width 6 height 6
click at [499, 194] on div at bounding box center [497, 194] width 6 height 6
click at [497, 214] on div at bounding box center [497, 214] width 6 height 6
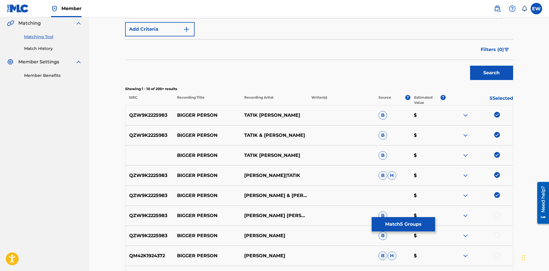
scroll to position [143, 0]
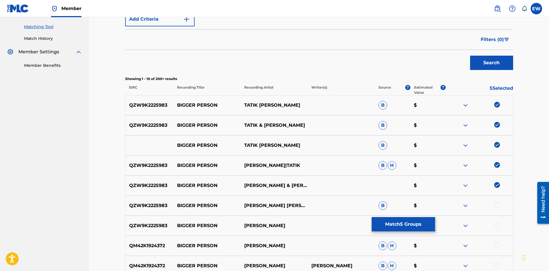
click at [497, 205] on div at bounding box center [497, 205] width 6 height 6
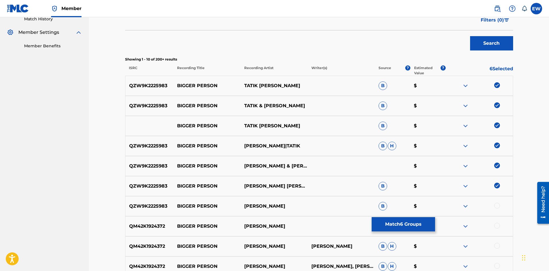
scroll to position [172, 0]
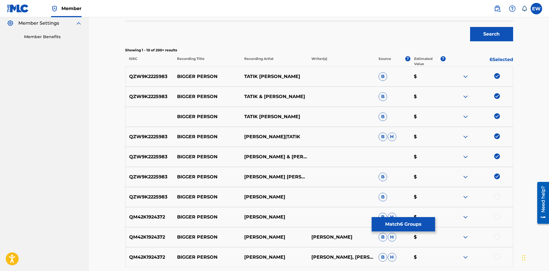
click at [496, 197] on div at bounding box center [497, 197] width 6 height 6
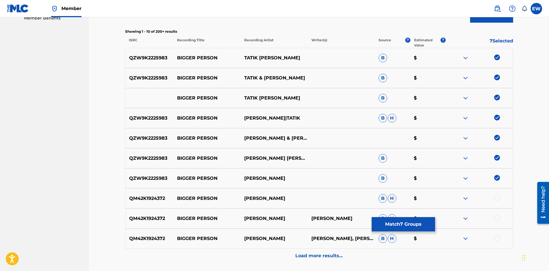
scroll to position [201, 0]
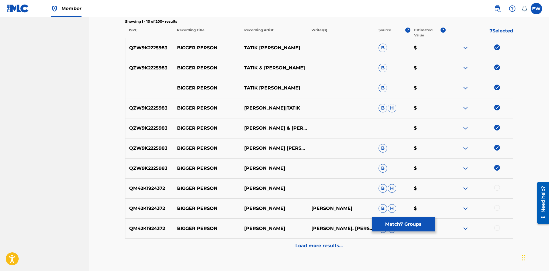
click at [411, 224] on button "Match 7 Groups" at bounding box center [403, 224] width 63 height 14
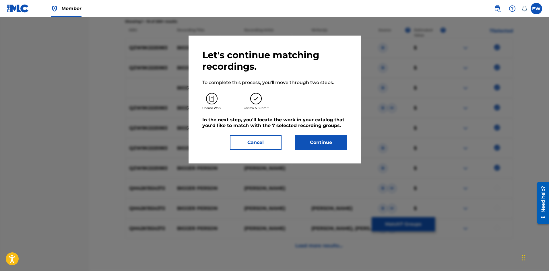
click at [338, 145] on button "Continue" at bounding box center [321, 142] width 52 height 14
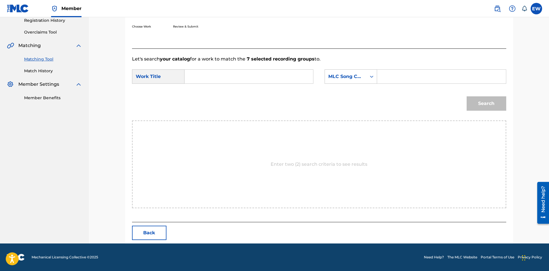
click at [240, 77] on input "Search Form" at bounding box center [248, 77] width 119 height 14
paste input "BIGGER PERSON"
type input "BIGGER PERSON"
click at [411, 76] on input "Search Form" at bounding box center [441, 77] width 119 height 14
paste input "BD1YGN"
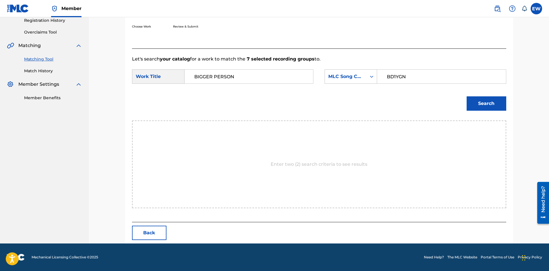
type input "BD1YGN"
click at [489, 107] on button "Search" at bounding box center [487, 103] width 40 height 14
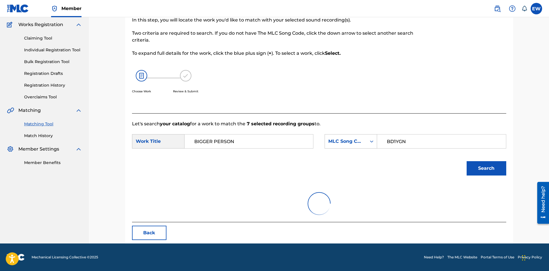
scroll to position [94, 0]
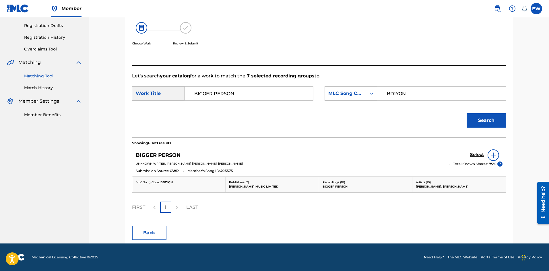
click at [478, 156] on h5 "Select" at bounding box center [477, 154] width 14 height 5
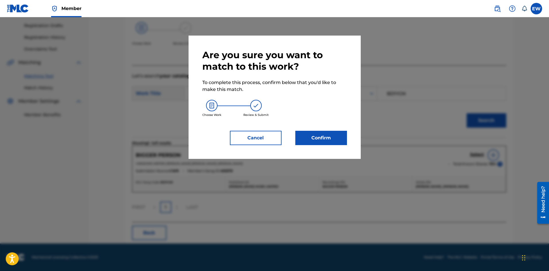
click at [333, 135] on button "Confirm" at bounding box center [321, 138] width 52 height 14
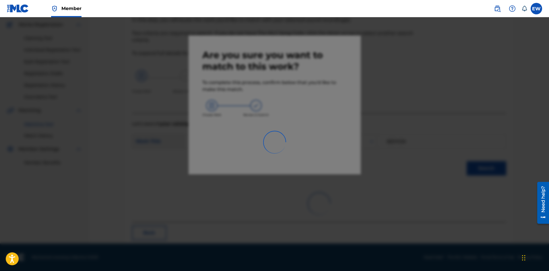
scroll to position [14, 0]
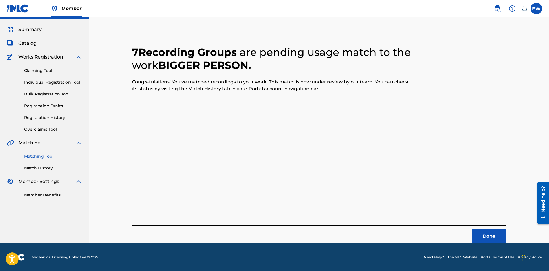
drag, startPoint x: 483, startPoint y: 234, endPoint x: 550, endPoint y: 237, distance: 67.5
click at [488, 236] on button "Done" at bounding box center [489, 236] width 34 height 14
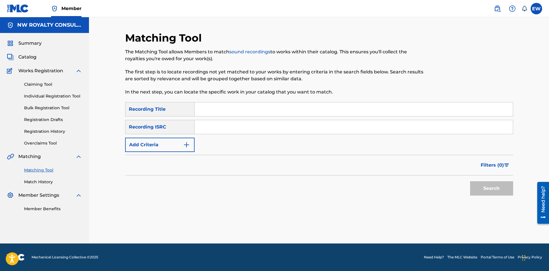
scroll to position [0, 0]
click at [169, 145] on button "Add Criteria" at bounding box center [159, 145] width 69 height 14
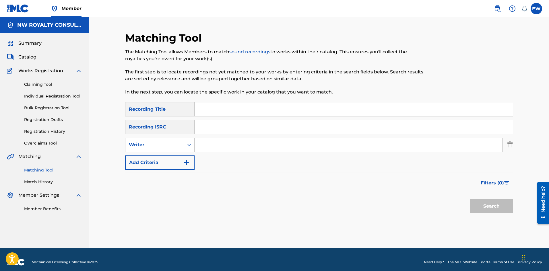
click at [169, 145] on div "Writer" at bounding box center [155, 144] width 52 height 7
click at [167, 156] on div "Recording Artist" at bounding box center [159, 159] width 69 height 14
click at [220, 144] on input "Search Form" at bounding box center [349, 145] width 308 height 14
paste input "I WAATA GOLD UP"
type input "I WAATA GOLD UP"
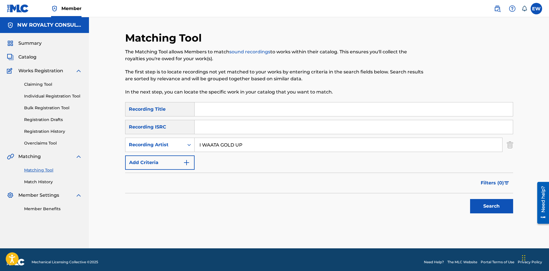
click at [279, 106] on input "Search Form" at bounding box center [354, 109] width 318 height 14
paste input "BINGO"
type input "BINGO"
click at [506, 210] on button "Search" at bounding box center [491, 206] width 43 height 14
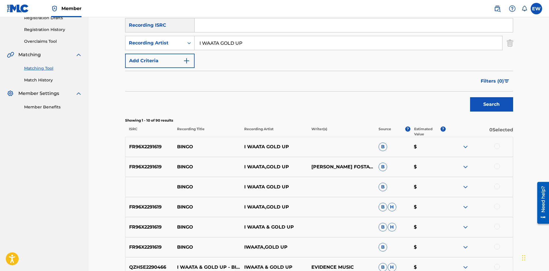
scroll to position [115, 0]
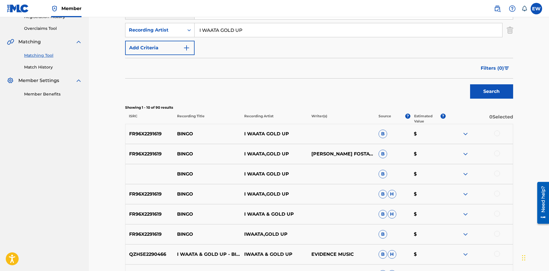
click at [497, 133] on div at bounding box center [497, 134] width 6 height 6
click at [498, 154] on div at bounding box center [497, 154] width 6 height 6
click at [496, 174] on div at bounding box center [497, 174] width 6 height 6
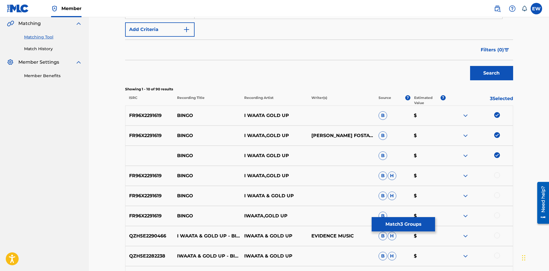
scroll to position [143, 0]
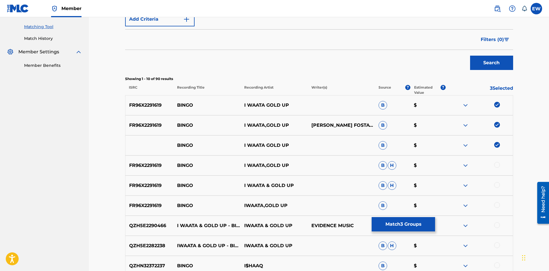
click at [498, 165] on div at bounding box center [497, 165] width 6 height 6
click at [497, 185] on div at bounding box center [497, 185] width 6 height 6
click at [498, 206] on div at bounding box center [497, 205] width 6 height 6
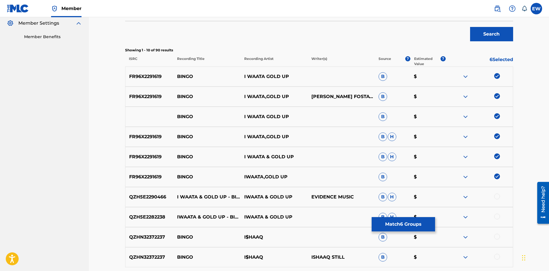
click at [496, 195] on div at bounding box center [497, 197] width 6 height 6
click at [496, 217] on div at bounding box center [497, 217] width 6 height 6
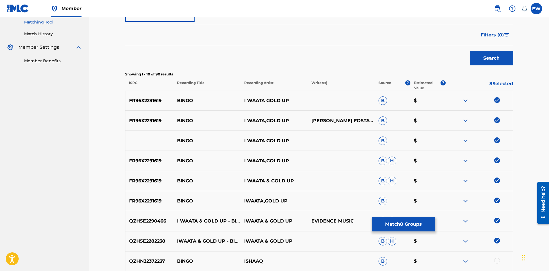
scroll to position [143, 0]
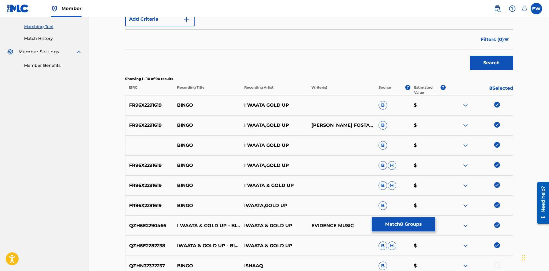
click at [427, 223] on button "Match 8 Groups" at bounding box center [403, 224] width 63 height 14
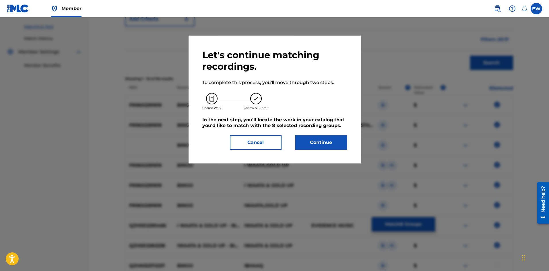
click at [340, 142] on button "Continue" at bounding box center [321, 142] width 52 height 14
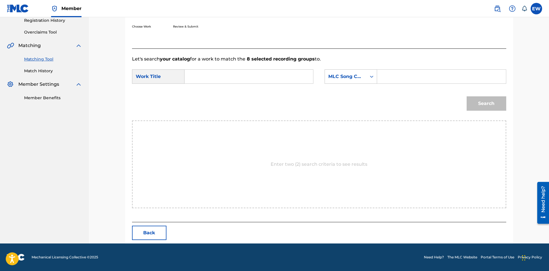
click at [236, 78] on input "Search Form" at bounding box center [248, 77] width 119 height 14
paste input "BINGO"
type input "BINGO"
click at [403, 73] on input "Search Form" at bounding box center [441, 77] width 119 height 14
paste input "BD1RRO"
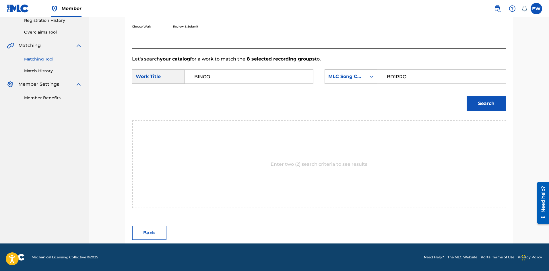
type input "BD1RRO"
click at [482, 104] on button "Search" at bounding box center [487, 103] width 40 height 14
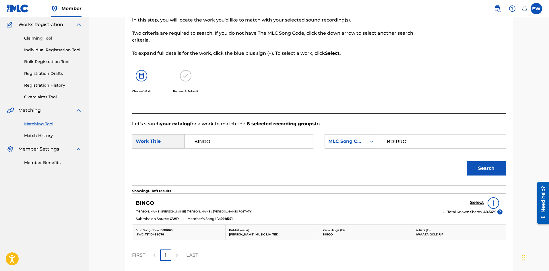
scroll to position [94, 0]
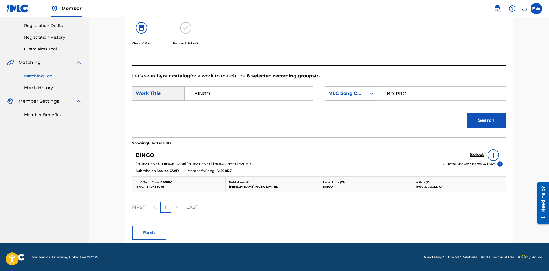
click at [472, 152] on h5 "Select" at bounding box center [477, 154] width 14 height 5
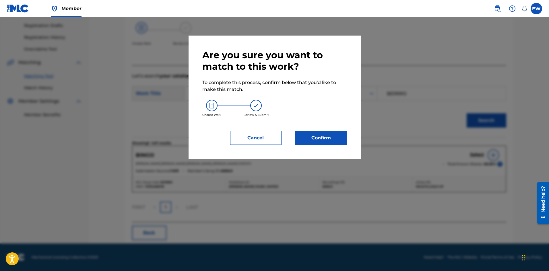
click at [332, 135] on button "Confirm" at bounding box center [321, 138] width 52 height 14
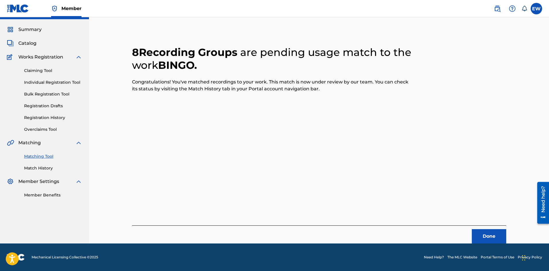
scroll to position [14, 0]
drag, startPoint x: 480, startPoint y: 231, endPoint x: 551, endPoint y: 238, distance: 70.9
click at [480, 231] on button "Done" at bounding box center [489, 236] width 34 height 14
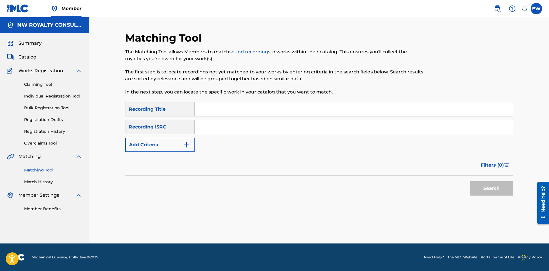
scroll to position [0, 0]
click at [186, 146] on img "Search Form" at bounding box center [186, 144] width 7 height 7
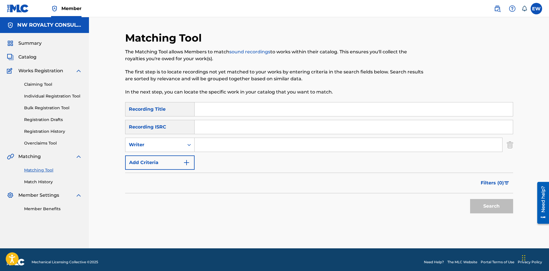
click at [186, 146] on div "Search Form" at bounding box center [189, 145] width 10 height 10
drag, startPoint x: 172, startPoint y: 160, endPoint x: 209, endPoint y: 153, distance: 37.9
click at [173, 159] on div "Recording Artist" at bounding box center [159, 159] width 69 height 14
click at [248, 145] on input "Search Form" at bounding box center [349, 145] width 308 height 14
paste input "[PERSON_NAME] & [PERSON_NAME]"
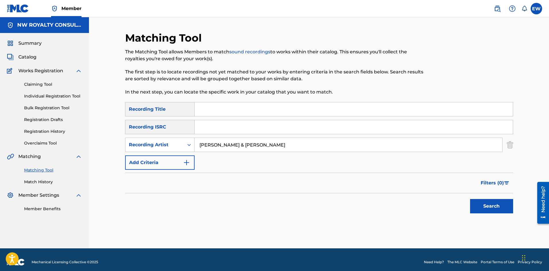
type input "[PERSON_NAME] & [PERSON_NAME]"
click at [273, 108] on input "Search Form" at bounding box center [354, 109] width 318 height 14
paste input "BITCOIN"
type input "BITCOIN"
click at [487, 204] on button "Search" at bounding box center [491, 206] width 43 height 14
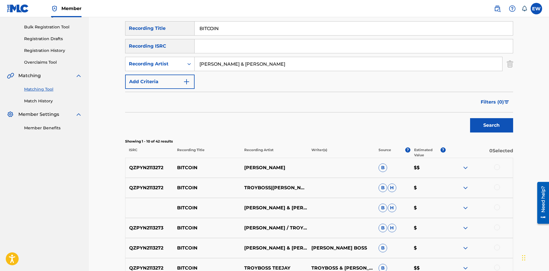
scroll to position [86, 0]
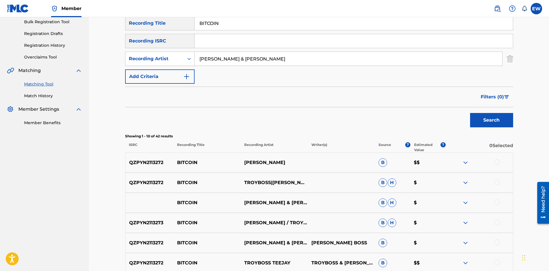
click at [499, 162] on div at bounding box center [497, 162] width 6 height 6
click at [494, 183] on div at bounding box center [479, 182] width 67 height 7
click at [498, 183] on div at bounding box center [497, 182] width 6 height 6
click at [497, 205] on div at bounding box center [497, 202] width 6 height 6
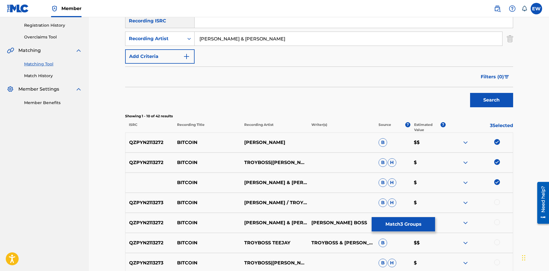
scroll to position [115, 0]
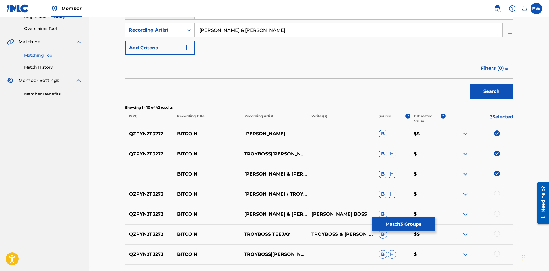
click at [496, 194] on div at bounding box center [497, 194] width 6 height 6
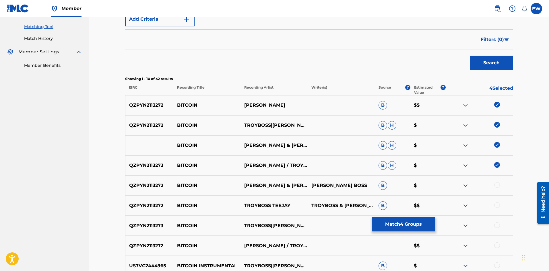
click at [497, 185] on div at bounding box center [497, 185] width 6 height 6
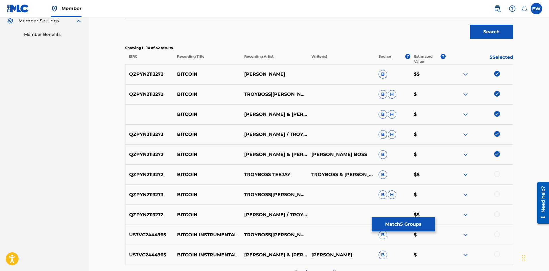
scroll to position [201, 0]
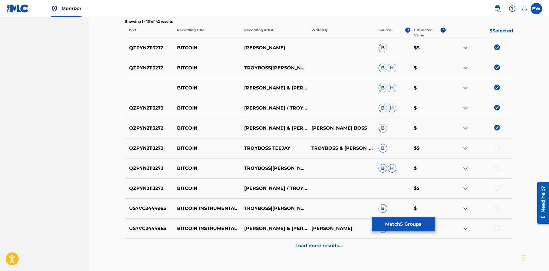
click at [499, 149] on div at bounding box center [497, 148] width 6 height 6
click at [497, 167] on div at bounding box center [497, 168] width 6 height 6
click at [496, 189] on div at bounding box center [497, 188] width 6 height 6
click at [499, 207] on div at bounding box center [497, 208] width 6 height 6
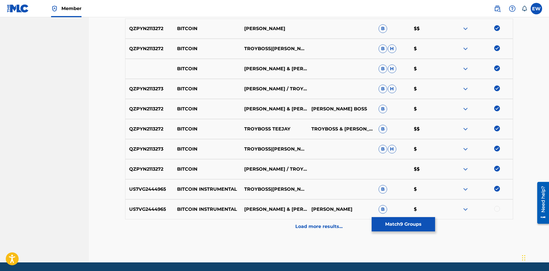
scroll to position [230, 0]
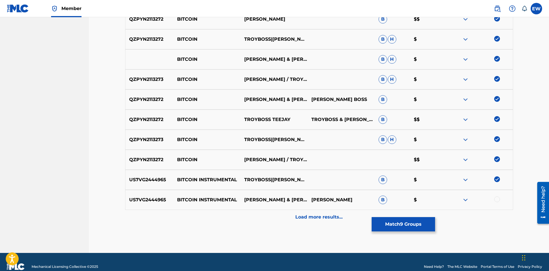
click at [497, 199] on div at bounding box center [497, 200] width 6 height 6
click at [333, 215] on p "Load more results..." at bounding box center [318, 217] width 47 height 7
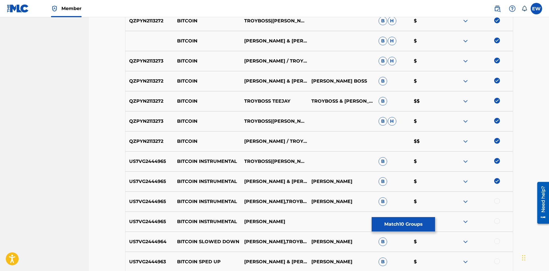
scroll to position [258, 0]
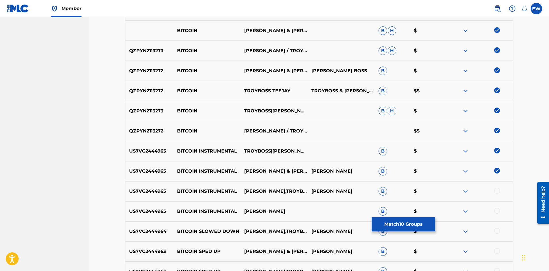
click at [497, 191] on div at bounding box center [497, 191] width 6 height 6
click at [496, 209] on div at bounding box center [497, 211] width 6 height 6
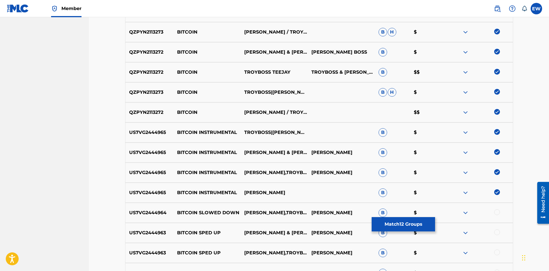
scroll to position [287, 0]
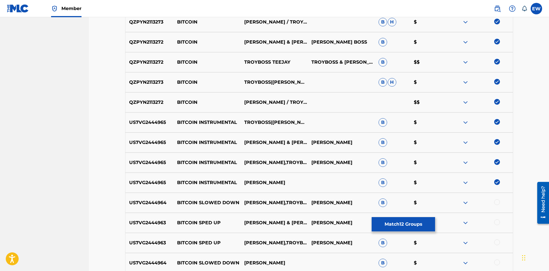
click at [496, 204] on div at bounding box center [497, 202] width 6 height 6
click at [498, 222] on div at bounding box center [497, 223] width 6 height 6
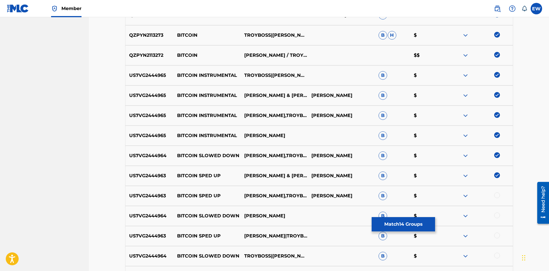
scroll to position [344, 0]
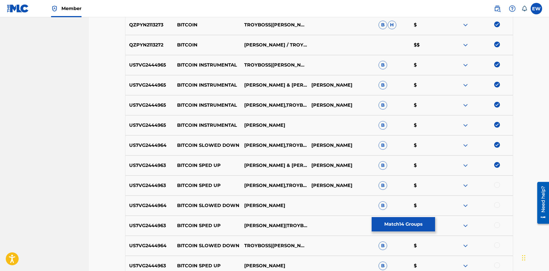
click at [499, 185] on div at bounding box center [497, 185] width 6 height 6
click at [498, 205] on div at bounding box center [497, 205] width 6 height 6
click at [494, 225] on div at bounding box center [479, 225] width 67 height 7
click at [499, 224] on div at bounding box center [497, 225] width 6 height 6
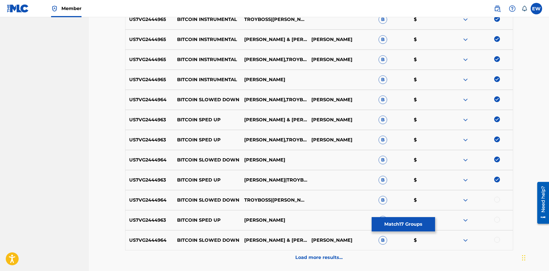
scroll to position [402, 0]
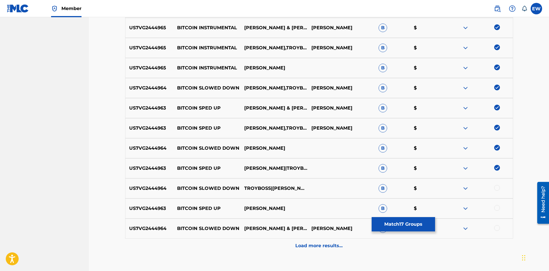
click at [497, 189] on div at bounding box center [497, 188] width 6 height 6
click at [499, 207] on div at bounding box center [497, 208] width 6 height 6
click at [499, 226] on div at bounding box center [497, 228] width 6 height 6
click at [321, 246] on p "Load more results..." at bounding box center [318, 245] width 47 height 7
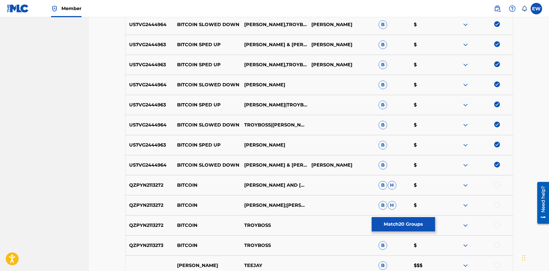
scroll to position [488, 0]
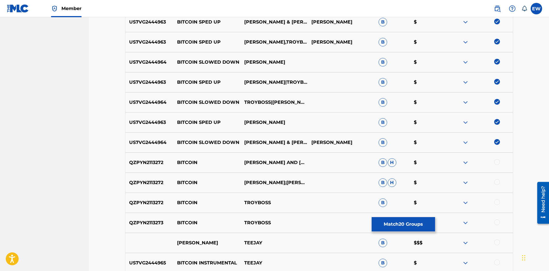
click at [497, 164] on div at bounding box center [497, 162] width 6 height 6
click at [498, 185] on div at bounding box center [497, 182] width 6 height 6
click at [499, 201] on div at bounding box center [497, 202] width 6 height 6
click at [498, 222] on div at bounding box center [497, 223] width 6 height 6
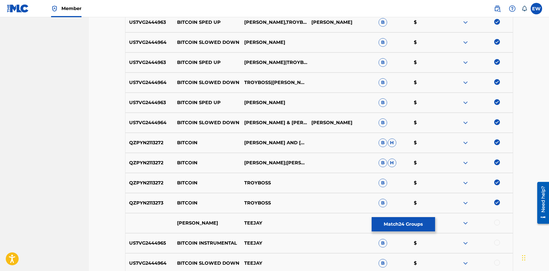
scroll to position [545, 0]
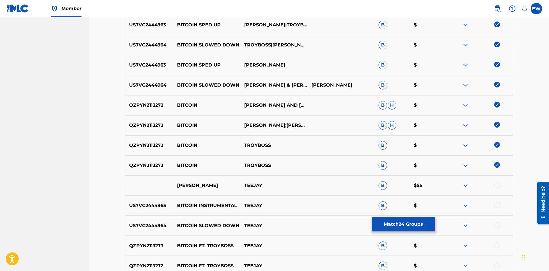
click at [496, 187] on div at bounding box center [497, 185] width 6 height 6
click at [497, 207] on div at bounding box center [497, 205] width 6 height 6
click at [498, 225] on div at bounding box center [497, 225] width 6 height 6
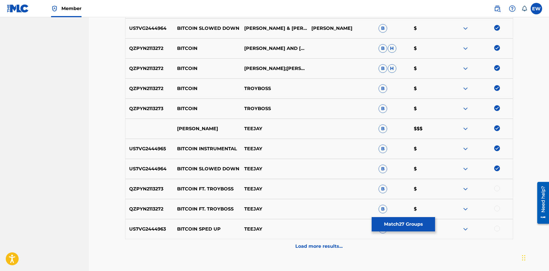
scroll to position [603, 0]
click at [495, 187] on div at bounding box center [497, 188] width 6 height 6
click at [495, 210] on div at bounding box center [497, 208] width 6 height 6
click at [498, 228] on div at bounding box center [497, 228] width 6 height 6
click at [331, 244] on p "Load more results..." at bounding box center [318, 245] width 47 height 7
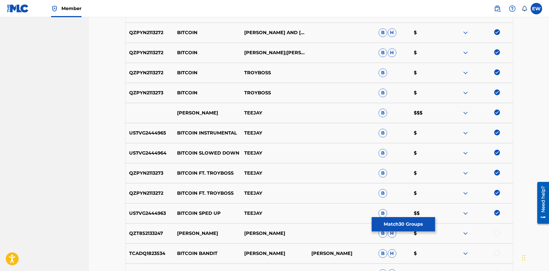
scroll to position [631, 0]
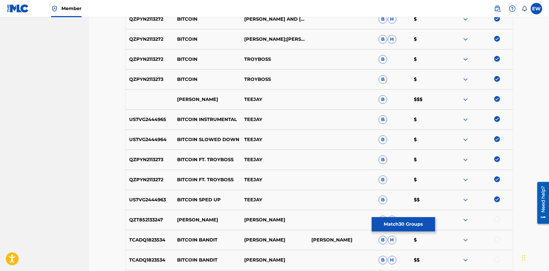
click at [498, 220] on div at bounding box center [497, 220] width 6 height 6
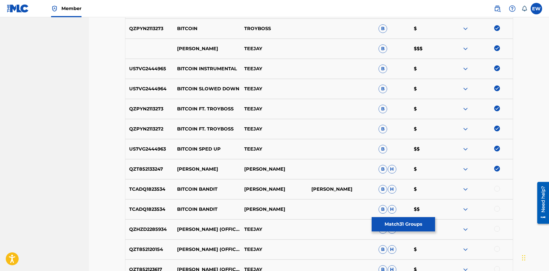
scroll to position [689, 0]
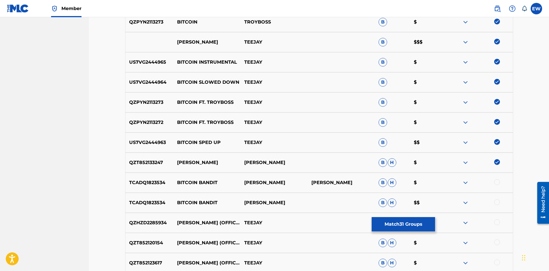
drag, startPoint x: 391, startPoint y: 223, endPoint x: 393, endPoint y: 223, distance: 2.9
click at [393, 223] on button "Match 31 Groups" at bounding box center [403, 224] width 63 height 14
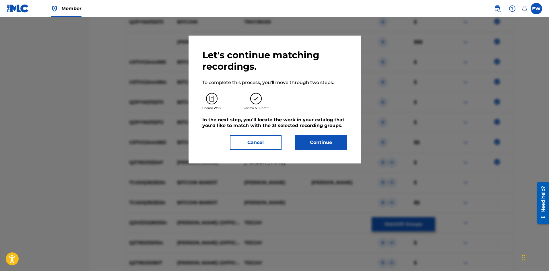
click at [328, 145] on button "Continue" at bounding box center [321, 142] width 52 height 14
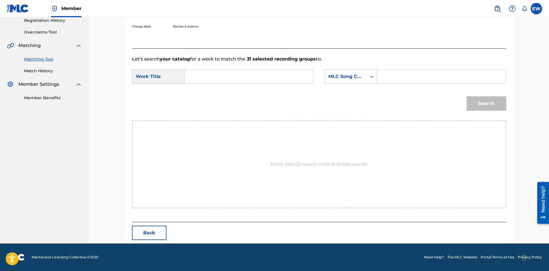
click at [250, 72] on input "Search Form" at bounding box center [248, 77] width 119 height 14
paste input "BITCOIN"
type input "BITCOIN"
click at [415, 76] on input "Search Form" at bounding box center [441, 77] width 119 height 14
paste input "BC9JGR"
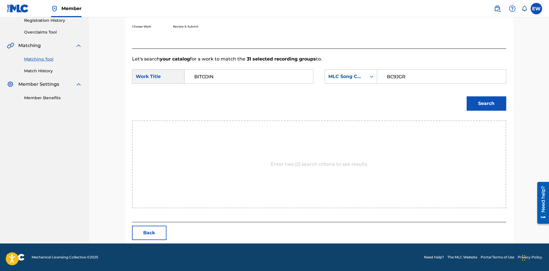
type input "BC9JGR"
click at [475, 98] on button "Search" at bounding box center [487, 103] width 40 height 14
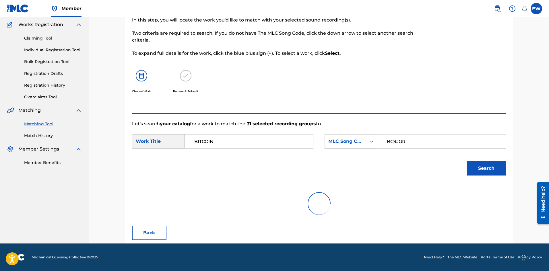
scroll to position [94, 0]
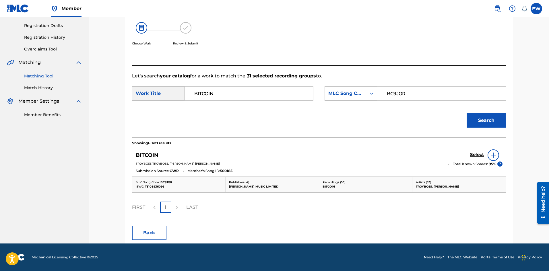
click at [475, 153] on h5 "Select" at bounding box center [477, 154] width 14 height 5
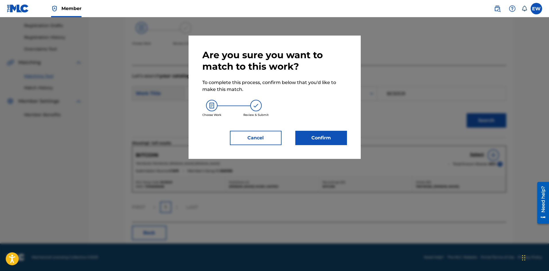
click at [305, 138] on button "Confirm" at bounding box center [321, 138] width 52 height 14
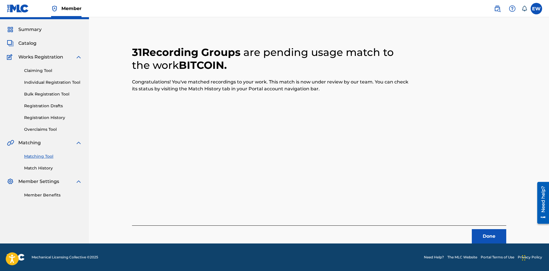
scroll to position [14, 0]
drag, startPoint x: 481, startPoint y: 235, endPoint x: 521, endPoint y: 244, distance: 40.3
click at [480, 234] on button "Done" at bounding box center [489, 236] width 34 height 14
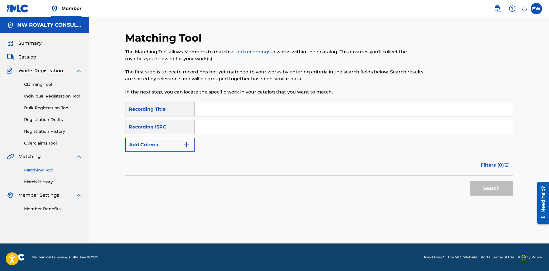
scroll to position [0, 0]
click at [185, 145] on img "Search Form" at bounding box center [186, 144] width 7 height 7
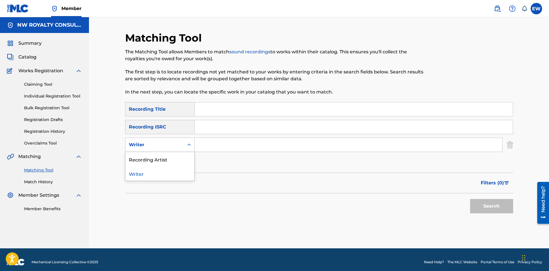
drag, startPoint x: 185, startPoint y: 145, endPoint x: 171, endPoint y: 152, distance: 16.1
click at [184, 145] on div "Search Form" at bounding box center [189, 145] width 10 height 14
click at [168, 158] on div "Recording Artist" at bounding box center [159, 159] width 69 height 14
click at [217, 147] on input "Search Form" at bounding box center [349, 145] width 308 height 14
paste input "[PERSON_NAME]"
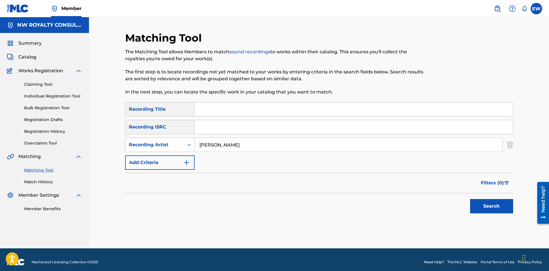
type input "[PERSON_NAME]"
click at [274, 111] on input "Search Form" at bounding box center [354, 109] width 318 height 14
paste input "BITS & PIECES OF LOVE"
type input "BITS & PIECES OF LOVE"
click at [480, 205] on button "Search" at bounding box center [491, 206] width 43 height 14
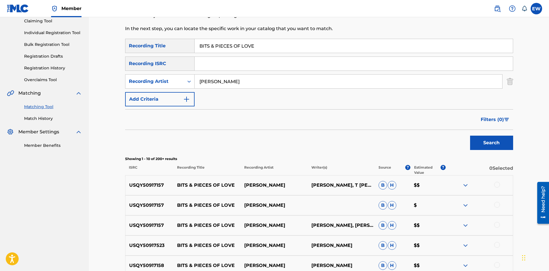
scroll to position [86, 0]
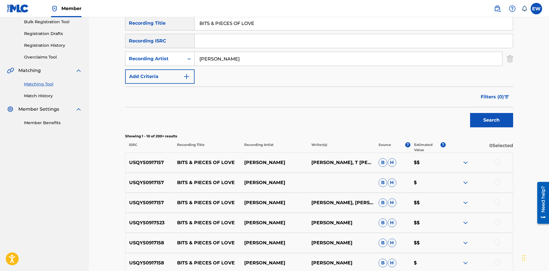
click at [496, 161] on div at bounding box center [497, 162] width 6 height 6
click at [496, 182] on div at bounding box center [497, 182] width 6 height 6
click at [496, 199] on div at bounding box center [497, 202] width 6 height 6
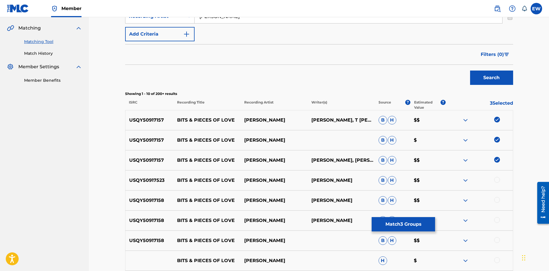
scroll to position [143, 0]
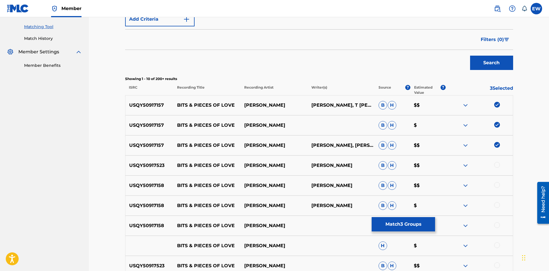
click at [496, 167] on div at bounding box center [497, 165] width 6 height 6
click at [496, 186] on div at bounding box center [497, 185] width 6 height 6
click at [496, 204] on div at bounding box center [497, 205] width 6 height 6
click at [497, 223] on div at bounding box center [497, 225] width 6 height 6
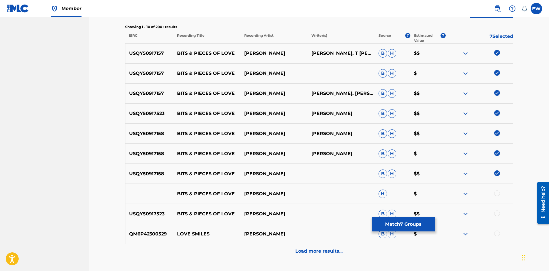
scroll to position [201, 0]
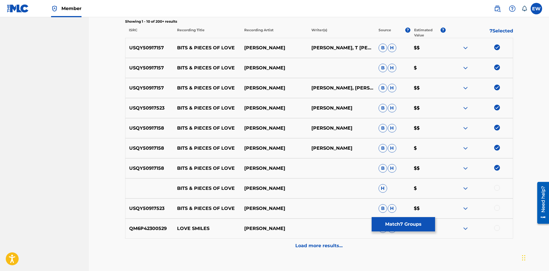
click at [503, 190] on div at bounding box center [479, 188] width 67 height 7
click at [497, 188] on div at bounding box center [497, 188] width 6 height 6
click at [497, 209] on div at bounding box center [497, 208] width 6 height 6
click at [404, 219] on button "Match 9 Groups" at bounding box center [403, 224] width 63 height 14
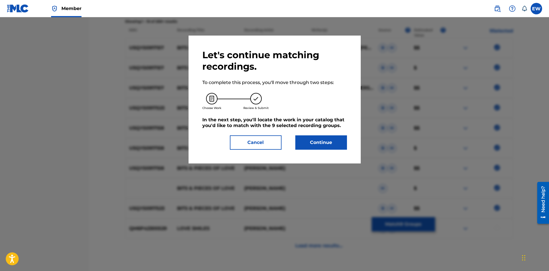
click at [322, 137] on button "Continue" at bounding box center [321, 142] width 52 height 14
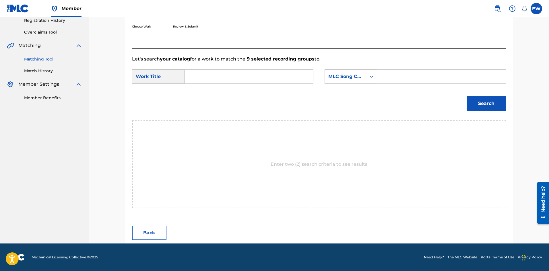
scroll to position [111, 0]
click at [266, 78] on input "Search Form" at bounding box center [248, 77] width 119 height 14
paste input "BITS & PIECES OF LOVE"
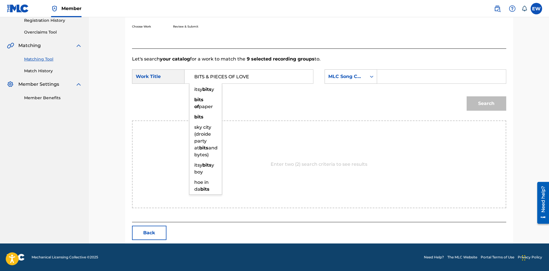
type input "BITS & PIECES OF LOVE"
click at [438, 76] on input "Search Form" at bounding box center [441, 77] width 119 height 14
paste input "M8411F"
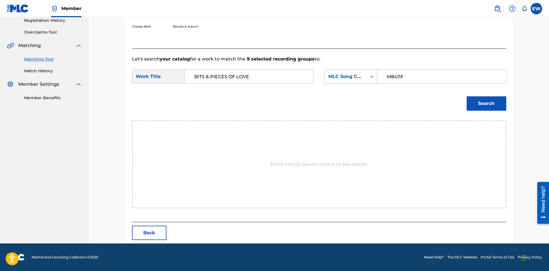
type input "M8411F"
click at [481, 104] on button "Search" at bounding box center [487, 103] width 40 height 14
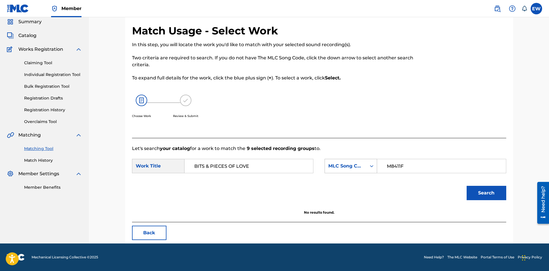
scroll to position [22, 0]
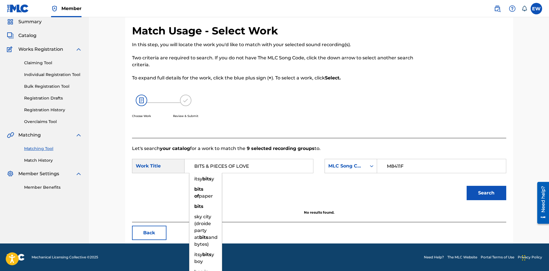
drag, startPoint x: 283, startPoint y: 166, endPoint x: 127, endPoint y: 141, distance: 157.6
click at [126, 139] on div "Match Usage - Select Work In this step, you will locate the work you'd like to …" at bounding box center [319, 133] width 388 height 219
paste input "MY [PERSON_NAME]"
type input "MY TIME"
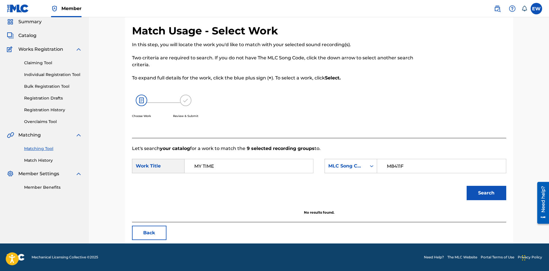
drag, startPoint x: 498, startPoint y: 193, endPoint x: 475, endPoint y: 175, distance: 29.4
click at [497, 193] on button "Search" at bounding box center [487, 193] width 40 height 14
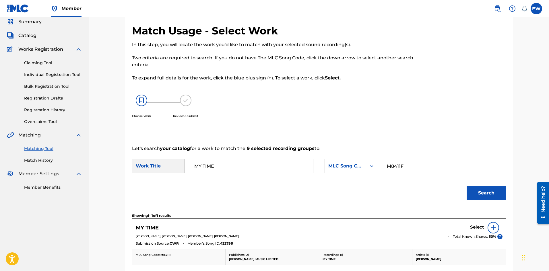
click at [476, 227] on h5 "Select" at bounding box center [477, 227] width 14 height 5
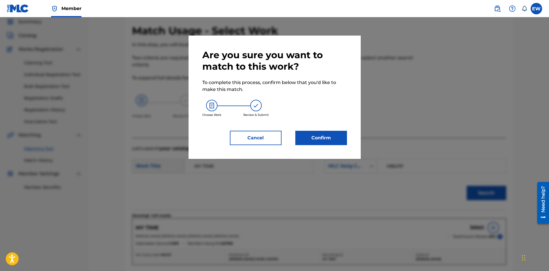
click at [324, 141] on button "Confirm" at bounding box center [321, 138] width 52 height 14
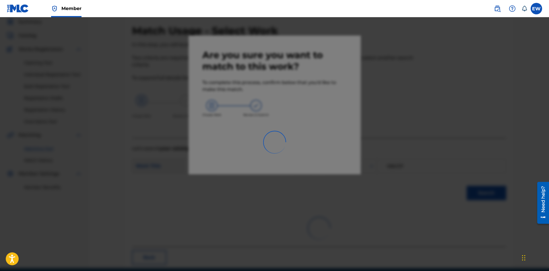
scroll to position [14, 0]
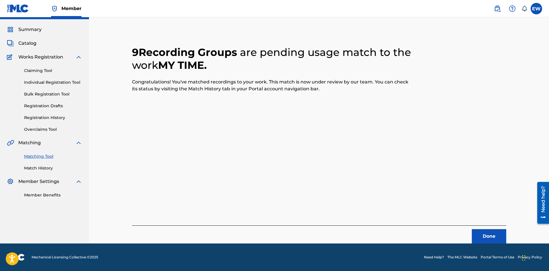
drag, startPoint x: 492, startPoint y: 237, endPoint x: 549, endPoint y: 261, distance: 62.1
click at [492, 237] on button "Done" at bounding box center [489, 236] width 34 height 14
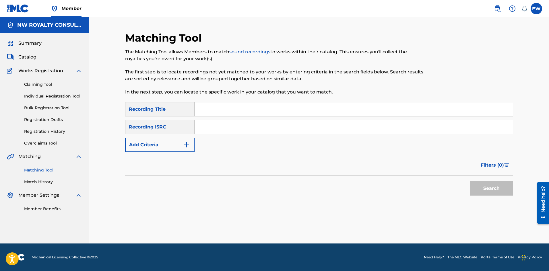
scroll to position [0, 0]
click at [154, 147] on button "Add Criteria" at bounding box center [159, 145] width 69 height 14
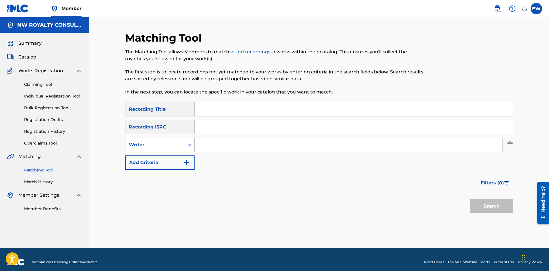
drag, startPoint x: 153, startPoint y: 146, endPoint x: 142, endPoint y: 150, distance: 11.2
click at [152, 146] on div "Writer" at bounding box center [155, 144] width 52 height 7
drag, startPoint x: 139, startPoint y: 155, endPoint x: 162, endPoint y: 154, distance: 23.0
click at [141, 156] on div "Recording Artist" at bounding box center [159, 159] width 69 height 14
click at [219, 148] on input "Search Form" at bounding box center [349, 145] width 308 height 14
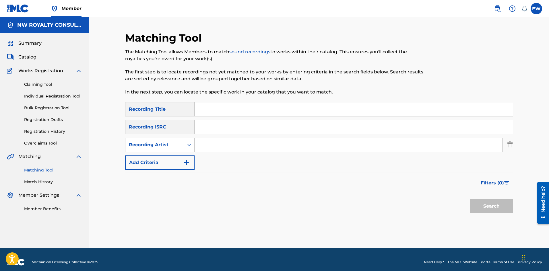
paste input "TURBULENCE"
type input "TURBULENCE"
click at [217, 108] on input "Search Form" at bounding box center [354, 109] width 318 height 14
paste input "BLACK WOMAN"
type input "BLACK WOMAN"
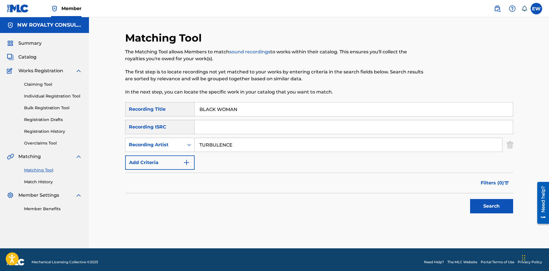
click at [478, 207] on button "Search" at bounding box center [491, 206] width 43 height 14
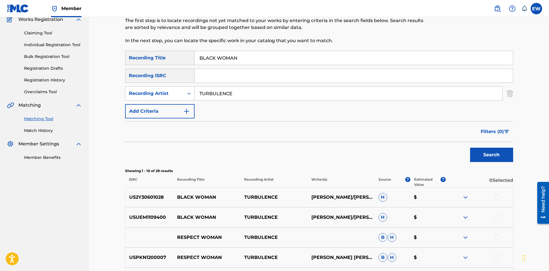
scroll to position [57, 0]
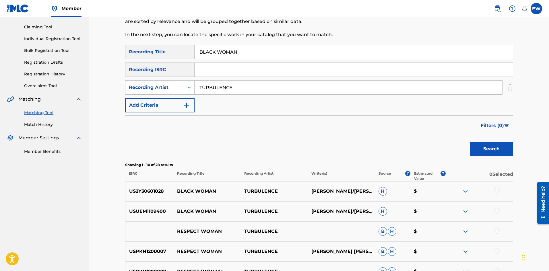
click at [495, 190] on div at bounding box center [497, 191] width 6 height 6
click at [497, 211] on div at bounding box center [497, 211] width 6 height 6
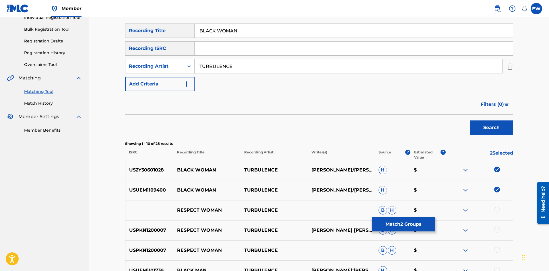
scroll to position [115, 0]
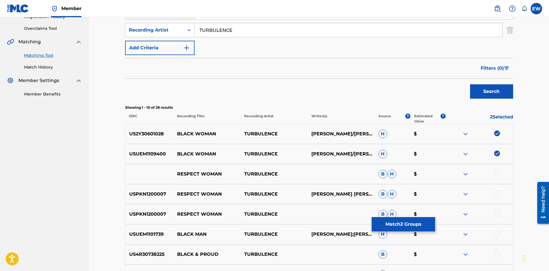
click at [422, 225] on button "Match 2 Groups" at bounding box center [403, 224] width 63 height 14
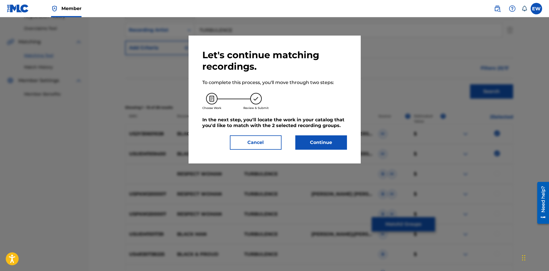
click at [327, 140] on button "Continue" at bounding box center [321, 142] width 52 height 14
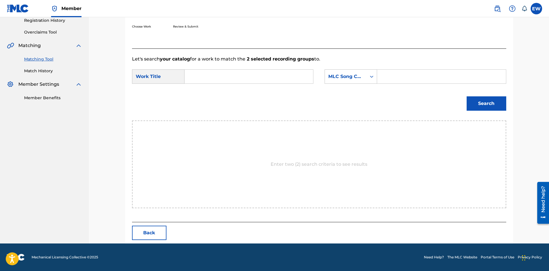
scroll to position [111, 0]
click at [240, 74] on input "Search Form" at bounding box center [248, 77] width 119 height 14
paste input "BLACK WOMAN"
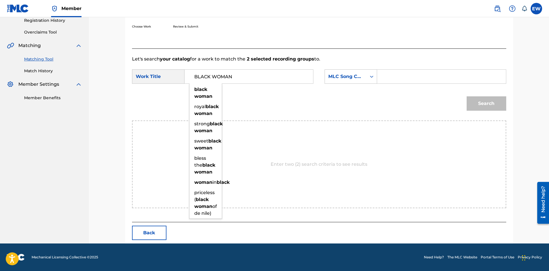
type input "BLACK WOMAN"
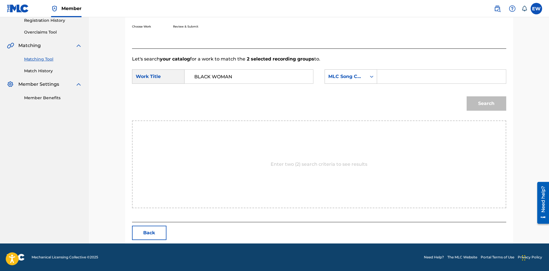
click at [390, 76] on input "Search Form" at bounding box center [441, 77] width 119 height 14
paste input "G2578L"
type input "G2578L"
click at [487, 105] on button "Search" at bounding box center [487, 103] width 40 height 14
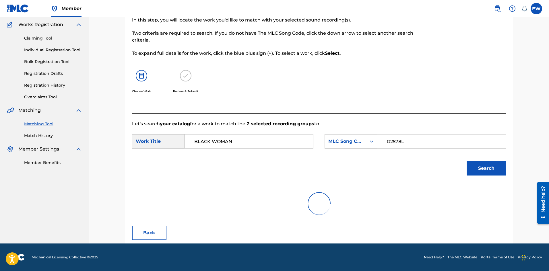
scroll to position [22, 0]
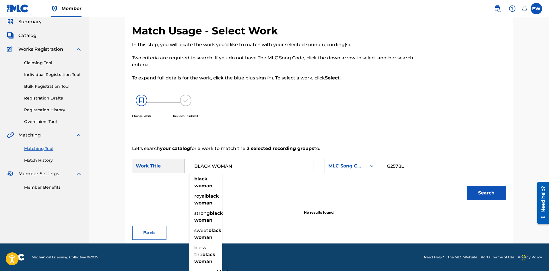
drag, startPoint x: 246, startPoint y: 167, endPoint x: 158, endPoint y: 156, distance: 88.5
click at [158, 156] on form "SearchWithCriteriaf3436cc0-7675-426e-ac19-1e151289c0b3 Work Title BLACK WOMAN […" at bounding box center [319, 181] width 374 height 58
paste input "GIVE HER THE LOVING"
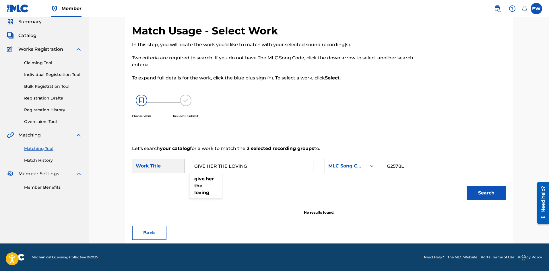
type input "GIVE HER THE LOVING"
click at [484, 189] on button "Search" at bounding box center [487, 193] width 40 height 14
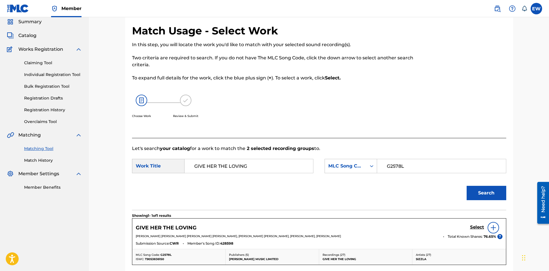
click at [472, 225] on h5 "Select" at bounding box center [477, 227] width 14 height 5
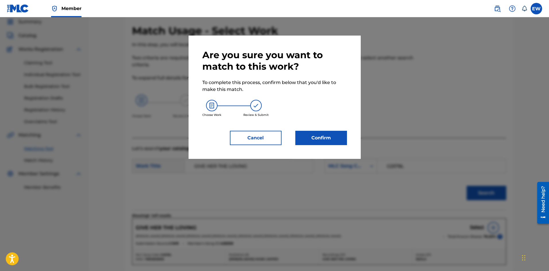
click at [330, 137] on button "Confirm" at bounding box center [321, 138] width 52 height 14
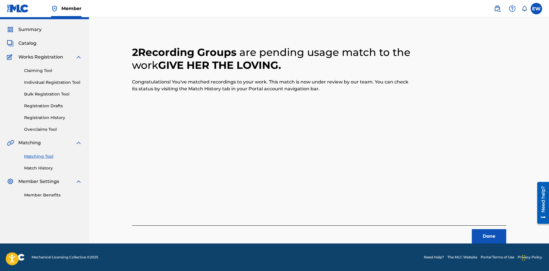
scroll to position [14, 0]
click at [477, 227] on div "Done" at bounding box center [319, 235] width 374 height 18
click at [488, 234] on button "Done" at bounding box center [489, 236] width 34 height 14
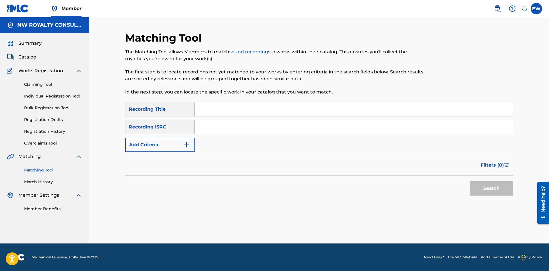
scroll to position [0, 0]
click at [167, 147] on button "Add Criteria" at bounding box center [159, 145] width 69 height 14
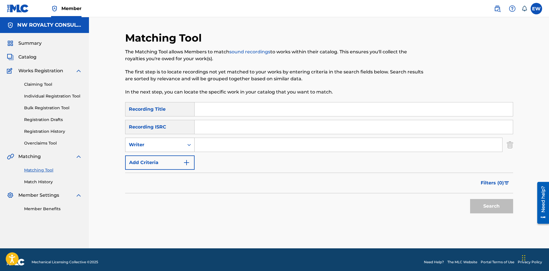
click at [139, 146] on div "Writer" at bounding box center [155, 144] width 52 height 7
click at [141, 163] on div "Recording Artist" at bounding box center [159, 159] width 69 height 14
click at [214, 144] on input "Search Form" at bounding box center [349, 145] width 308 height 14
paste input "[PERSON_NAME]"
type input "[PERSON_NAME]"
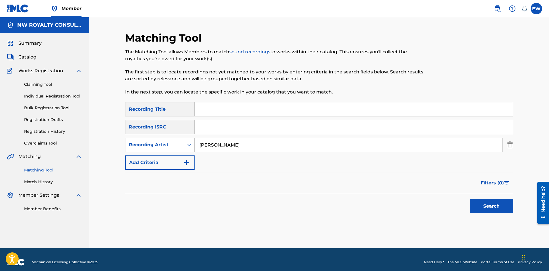
click at [252, 106] on input "Search Form" at bounding box center [354, 109] width 318 height 14
paste input "BLAZING HOTT"
type input "BLAZING HOTT"
click at [507, 206] on button "Search" at bounding box center [491, 206] width 43 height 14
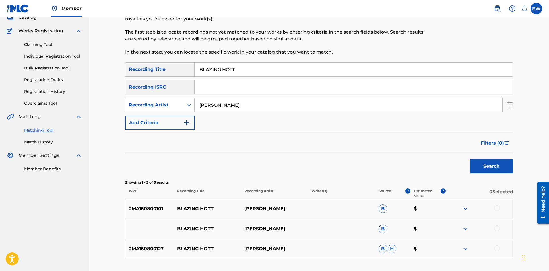
scroll to position [57, 0]
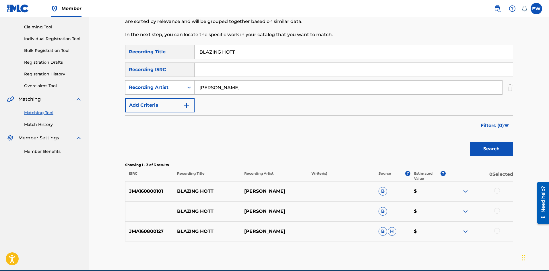
click at [496, 189] on div at bounding box center [497, 191] width 6 height 6
click at [498, 210] on div at bounding box center [497, 211] width 6 height 6
click at [496, 233] on div at bounding box center [497, 231] width 6 height 6
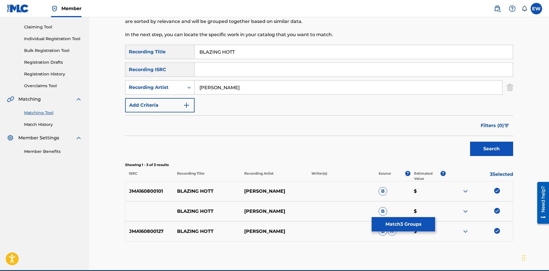
click at [416, 223] on button "Match 3 Groups" at bounding box center [403, 224] width 63 height 14
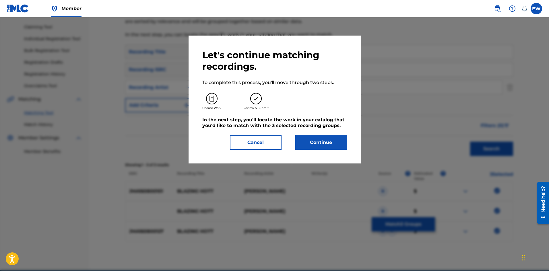
click at [316, 144] on button "Continue" at bounding box center [321, 142] width 52 height 14
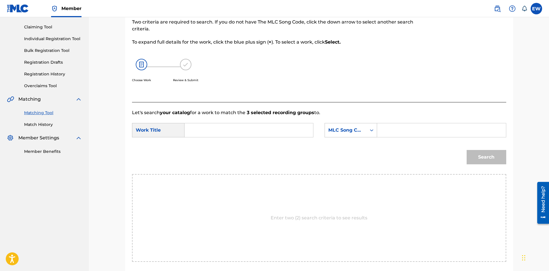
click at [284, 134] on input "Search Form" at bounding box center [248, 130] width 119 height 14
paste input "BLAZING HOTT"
type input "BLAZING HOTT"
click at [417, 131] on input "Search Form" at bounding box center [441, 130] width 119 height 14
paste input "FE46IT"
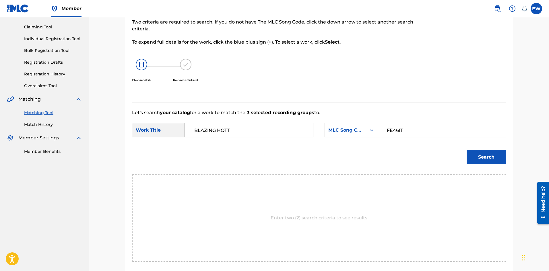
type input "FE46IT"
click at [486, 161] on button "Search" at bounding box center [487, 157] width 40 height 14
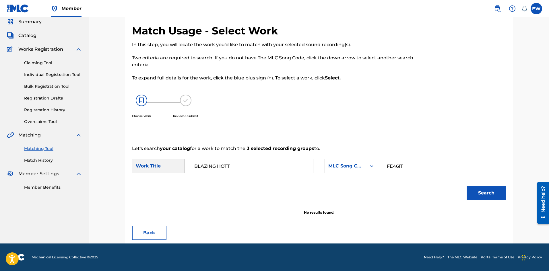
scroll to position [22, 0]
drag, startPoint x: 262, startPoint y: 166, endPoint x: 147, endPoint y: 154, distance: 116.0
click at [147, 154] on form "SearchWithCriteriaf3436cc0-7675-426e-ac19-1e151289c0b3 Work Title BLAZING HOTT …" at bounding box center [319, 181] width 374 height 58
paste input "FOOD CAAN DONE"
type input "FOOD CAAN DONE"
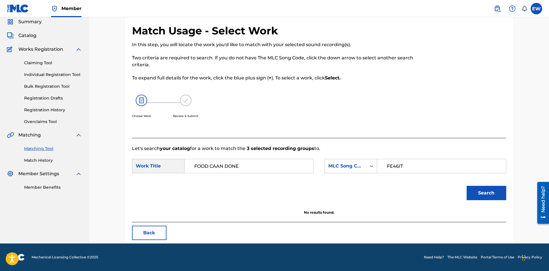
drag, startPoint x: 465, startPoint y: 191, endPoint x: 470, endPoint y: 192, distance: 5.1
click at [467, 191] on div "Search" at bounding box center [485, 191] width 42 height 23
click at [472, 193] on button "Search" at bounding box center [487, 193] width 40 height 14
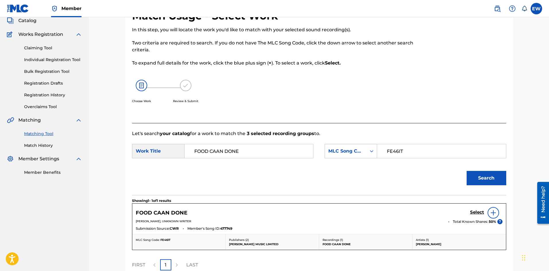
scroll to position [50, 0]
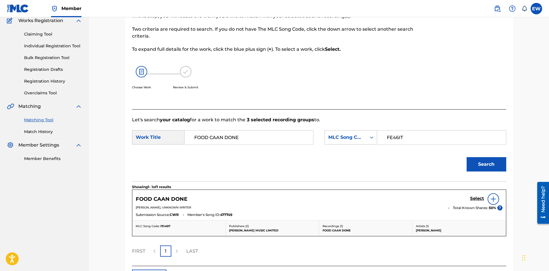
click at [470, 201] on h5 "Select" at bounding box center [477, 198] width 14 height 5
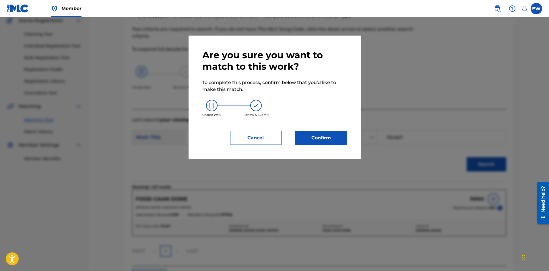
click at [323, 137] on button "Confirm" at bounding box center [321, 138] width 52 height 14
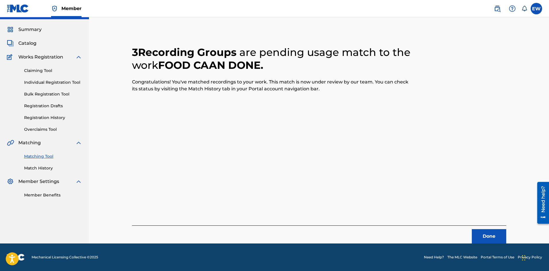
scroll to position [14, 0]
click at [486, 241] on button "Done" at bounding box center [489, 236] width 34 height 14
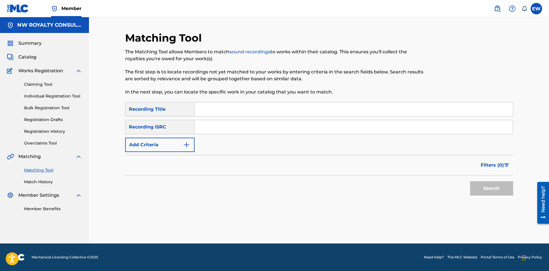
scroll to position [0, 0]
drag, startPoint x: 139, startPoint y: 141, endPoint x: 137, endPoint y: 139, distance: 3.3
click at [139, 141] on button "Add Criteria" at bounding box center [159, 145] width 69 height 14
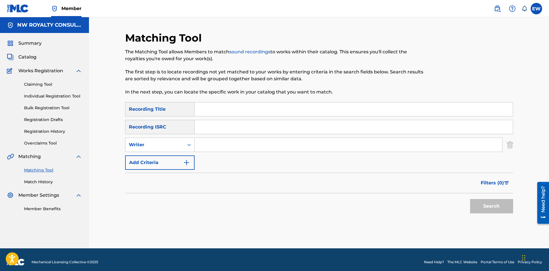
click at [137, 139] on div "Writer" at bounding box center [154, 144] width 59 height 11
click at [134, 158] on div "Recording Artist" at bounding box center [159, 159] width 69 height 14
click at [214, 147] on input "Search Form" at bounding box center [349, 145] width 308 height 14
paste input "TEFLON YOUNG KING"
type input "TEFLON YOUNG KING"
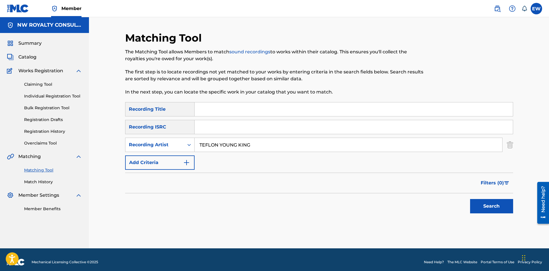
click at [204, 109] on input "Search Form" at bounding box center [354, 109] width 318 height 14
paste input "BLESS ME JAH"
type input "BLESS ME JAH"
click at [486, 201] on button "Search" at bounding box center [491, 206] width 43 height 14
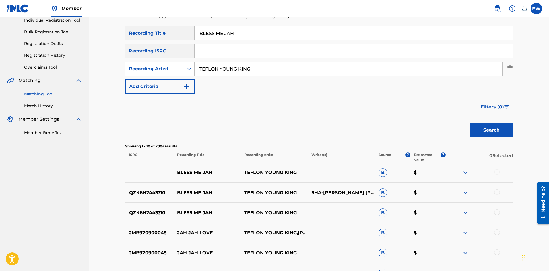
scroll to position [86, 0]
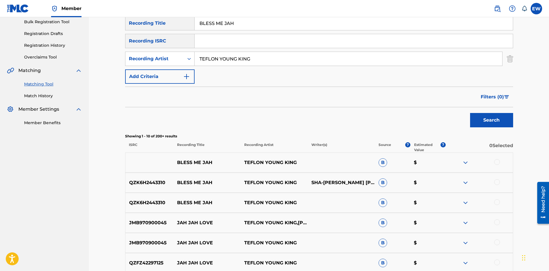
click at [497, 160] on div at bounding box center [497, 162] width 6 height 6
click at [500, 181] on div at bounding box center [479, 182] width 67 height 7
click at [499, 181] on div at bounding box center [497, 182] width 6 height 6
click at [498, 203] on div at bounding box center [497, 202] width 6 height 6
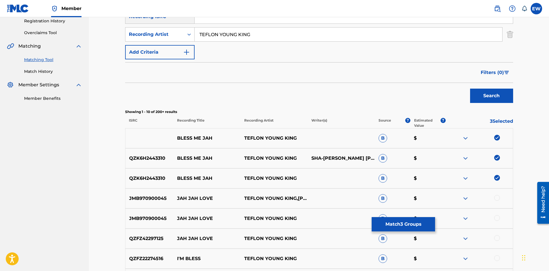
scroll to position [143, 0]
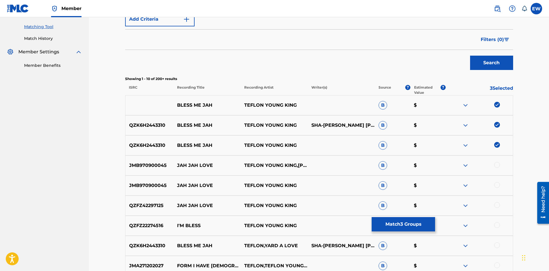
click at [406, 220] on button "Match 3 Groups" at bounding box center [403, 224] width 63 height 14
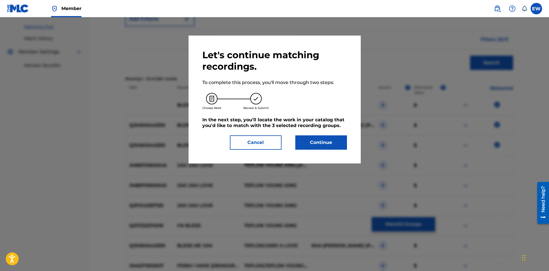
click at [319, 141] on button "Continue" at bounding box center [321, 142] width 52 height 14
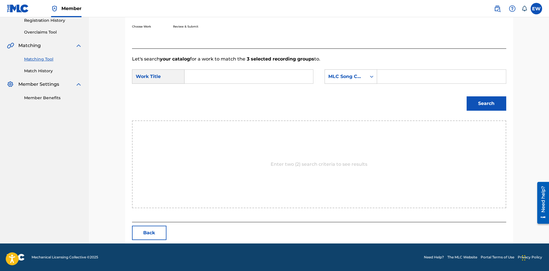
scroll to position [111, 0]
click at [275, 75] on input "Search Form" at bounding box center [248, 77] width 119 height 14
paste input "BLESS ME JAH"
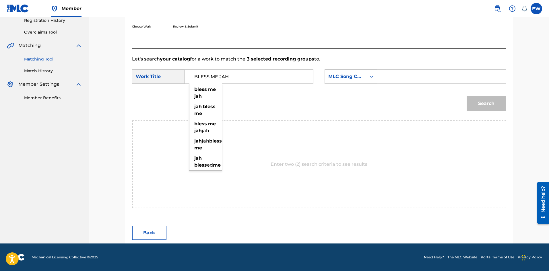
type input "BLESS ME JAH"
click at [418, 82] on input "Search Form" at bounding box center [441, 77] width 119 height 14
paste input "BA3AU6"
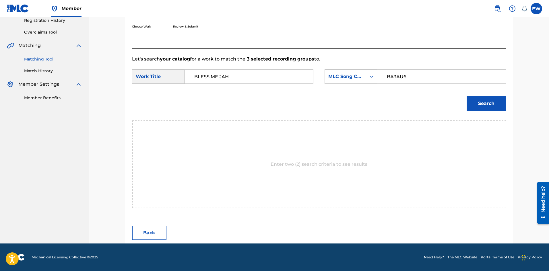
type input "BA3AU6"
click at [487, 110] on button "Search" at bounding box center [487, 103] width 40 height 14
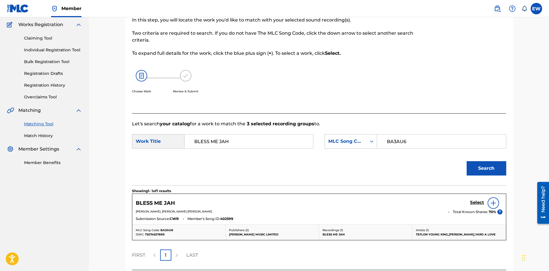
scroll to position [94, 0]
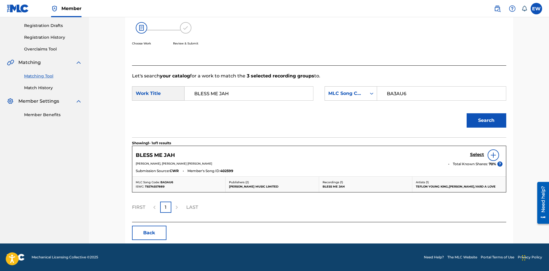
click at [477, 154] on h5 "Select" at bounding box center [477, 154] width 14 height 5
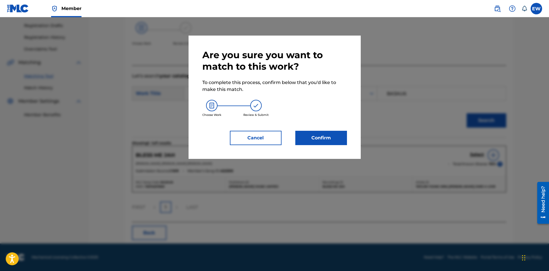
click at [335, 137] on button "Confirm" at bounding box center [321, 138] width 52 height 14
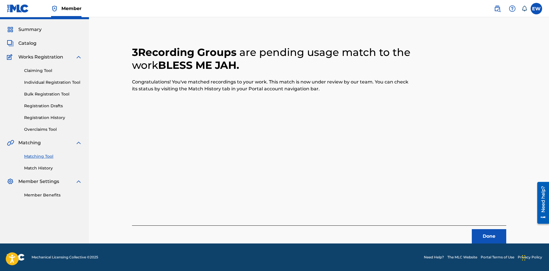
scroll to position [14, 0]
click at [488, 238] on button "Done" at bounding box center [489, 236] width 34 height 14
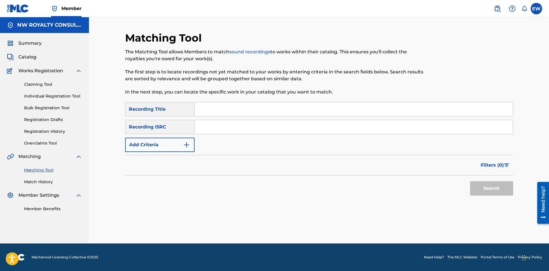
scroll to position [0, 0]
click at [170, 147] on button "Add Criteria" at bounding box center [159, 145] width 69 height 14
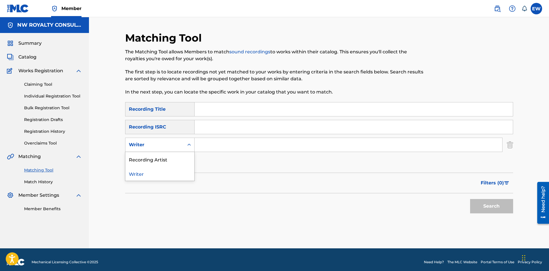
drag, startPoint x: 170, startPoint y: 147, endPoint x: 163, endPoint y: 152, distance: 8.7
click at [170, 147] on div "Writer" at bounding box center [155, 144] width 52 height 7
drag, startPoint x: 167, startPoint y: 161, endPoint x: 185, endPoint y: 155, distance: 19.5
click at [171, 159] on div "Recording Artist" at bounding box center [159, 159] width 69 height 14
click at [226, 146] on input "Search Form" at bounding box center [349, 145] width 308 height 14
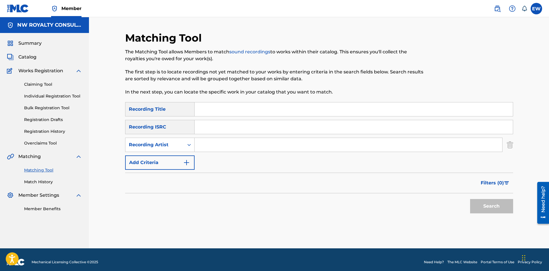
paste input "KIDI MAVADO"
type input "KIDI MAVADO"
click at [222, 108] on input "Search Form" at bounding box center [354, 109] width 318 height 14
paste input "BLESSED HALMBLOG COM"
type input "BLESSED HALMBLOG COM"
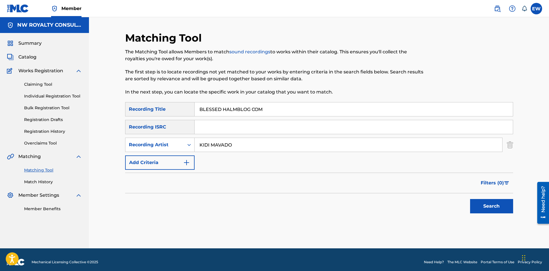
click at [502, 206] on button "Search" at bounding box center [491, 206] width 43 height 14
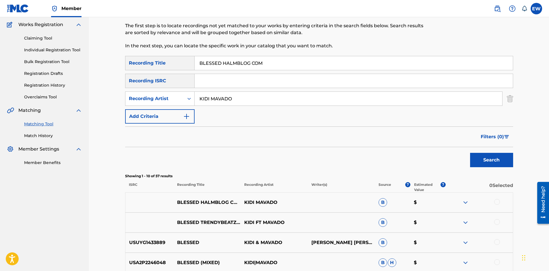
scroll to position [57, 0]
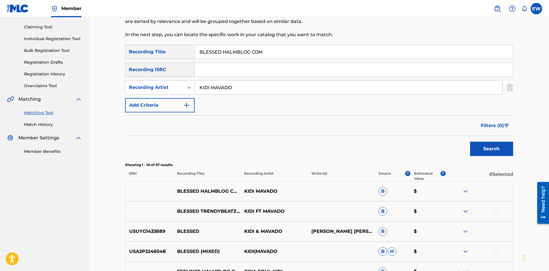
click at [499, 191] on div at bounding box center [497, 191] width 6 height 6
click at [498, 211] on div at bounding box center [497, 211] width 6 height 6
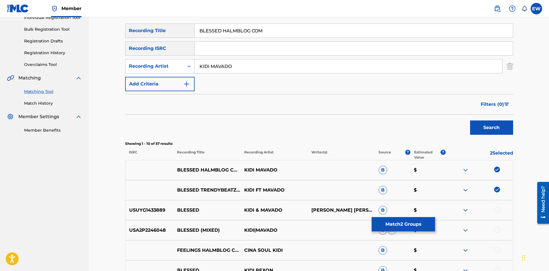
scroll to position [143, 0]
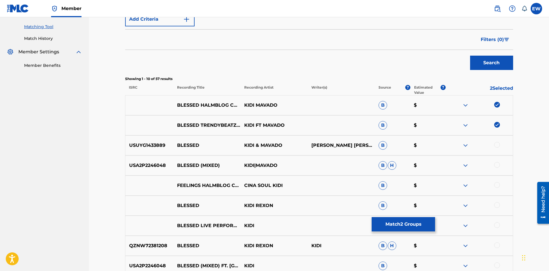
click at [499, 146] on div at bounding box center [497, 145] width 6 height 6
click at [496, 165] on div at bounding box center [497, 165] width 6 height 6
click at [389, 220] on button "Match 4 Groups" at bounding box center [403, 224] width 63 height 14
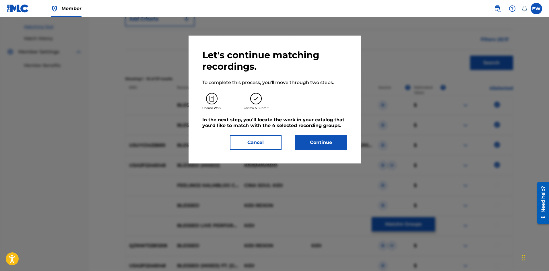
click at [308, 143] on button "Continue" at bounding box center [321, 142] width 52 height 14
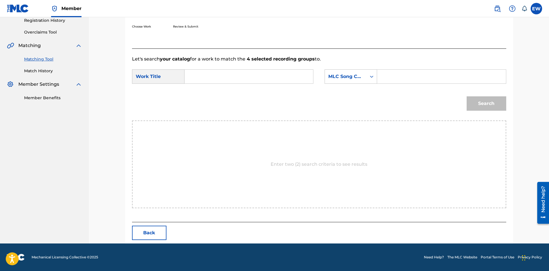
click at [239, 75] on input "Search Form" at bounding box center [248, 77] width 119 height 14
paste input "BLESSED HALMBLOG COM"
type input "BLESSED HALMBLOG COM"
click at [409, 77] on input "Search Form" at bounding box center [441, 77] width 119 height 14
paste input "BB33TG"
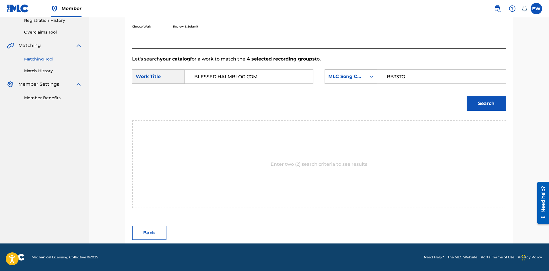
type input "BB33TG"
click at [490, 107] on button "Search" at bounding box center [487, 103] width 40 height 14
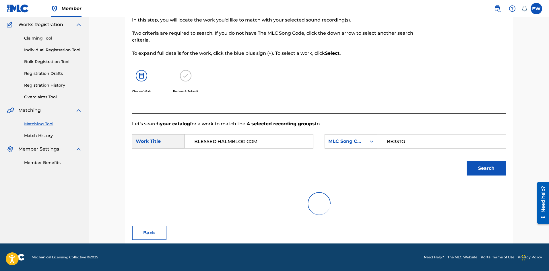
scroll to position [94, 0]
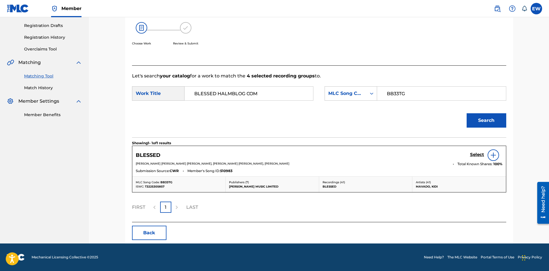
click at [476, 153] on h5 "Select" at bounding box center [477, 154] width 14 height 5
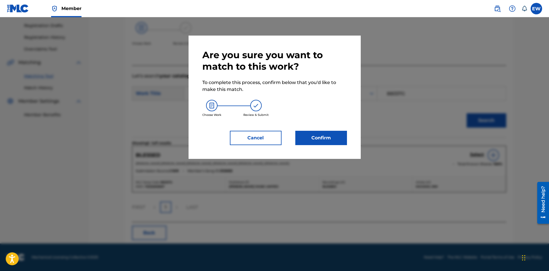
click at [317, 139] on button "Confirm" at bounding box center [321, 138] width 52 height 14
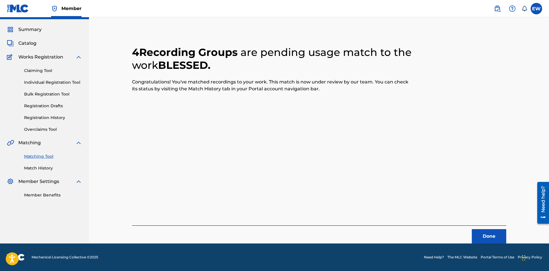
scroll to position [14, 0]
click at [484, 236] on button "Done" at bounding box center [489, 236] width 34 height 14
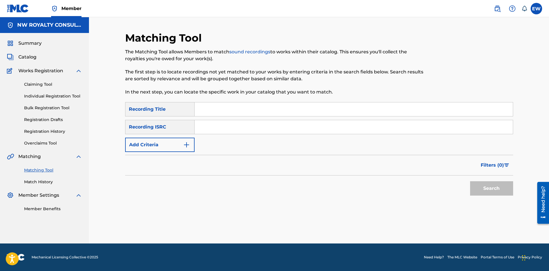
scroll to position [0, 0]
click at [143, 145] on button "Add Criteria" at bounding box center [159, 145] width 69 height 14
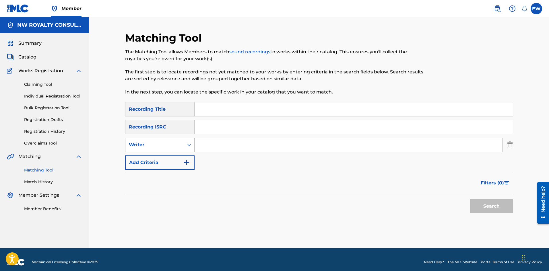
click at [142, 145] on div "Writer" at bounding box center [155, 144] width 52 height 7
drag, startPoint x: 144, startPoint y: 158, endPoint x: 193, endPoint y: 152, distance: 49.2
click at [145, 159] on div "Recording Artist" at bounding box center [159, 159] width 69 height 14
click at [229, 145] on input "Search Form" at bounding box center [349, 145] width 308 height 14
paste input "KIDI"
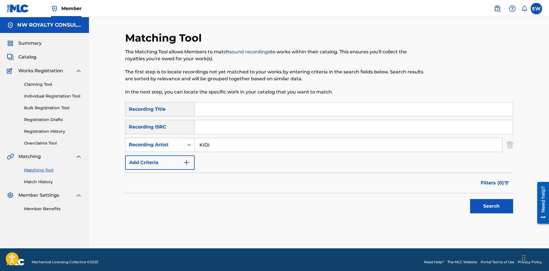
type input "KIDI"
click at [218, 104] on input "Search Form" at bounding box center [354, 109] width 318 height 14
paste input "BLESSED LIVE PERFORMANCE"
type input "BLESSED LIVE PERFORMANCE"
click at [481, 206] on button "Search" at bounding box center [491, 206] width 43 height 14
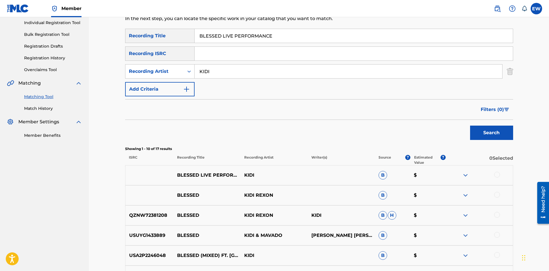
scroll to position [86, 0]
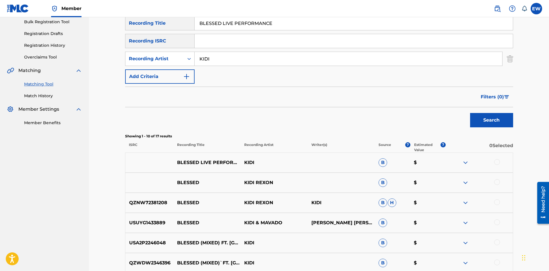
click at [499, 162] on div at bounding box center [497, 162] width 6 height 6
click at [417, 230] on button "Match 1 Group" at bounding box center [403, 224] width 63 height 14
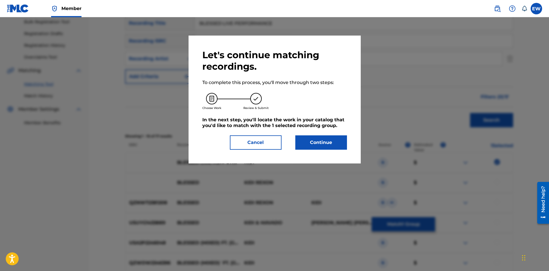
click at [332, 142] on button "Continue" at bounding box center [321, 142] width 52 height 14
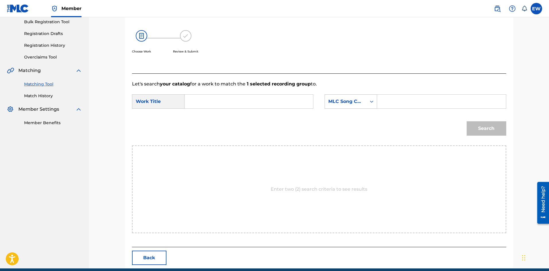
click at [253, 106] on input "Search Form" at bounding box center [248, 102] width 119 height 14
paste input "BLESSED LIVE PERFORMANCE"
type input "BLESSED LIVE PERFORMANCE"
click at [430, 99] on input "Search Form" at bounding box center [441, 102] width 119 height 14
paste input "BB33TG"
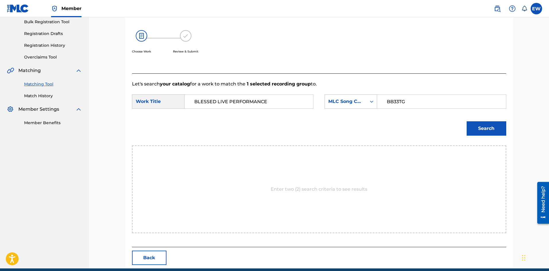
type input "BB33TG"
click at [488, 131] on button "Search" at bounding box center [487, 128] width 40 height 14
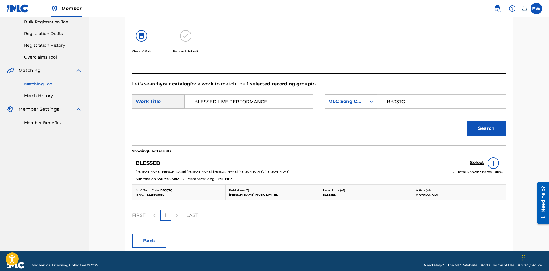
click at [477, 162] on h5 "Select" at bounding box center [477, 162] width 14 height 5
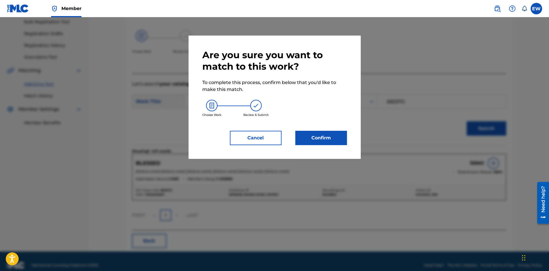
click at [331, 135] on button "Confirm" at bounding box center [321, 138] width 52 height 14
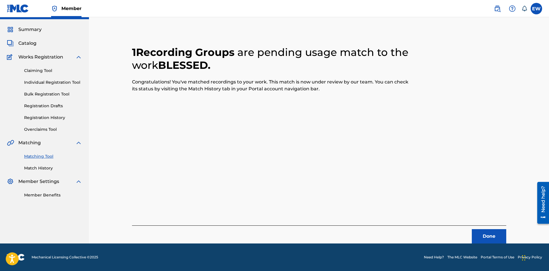
scroll to position [14, 0]
click at [491, 239] on button "Done" at bounding box center [489, 236] width 34 height 14
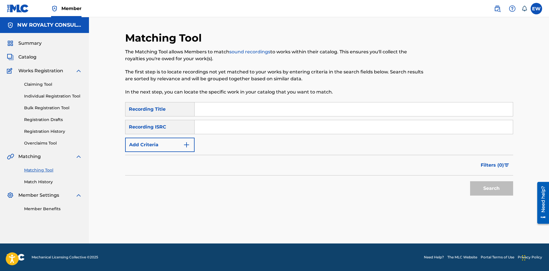
scroll to position [0, 0]
click at [159, 144] on button "Add Criteria" at bounding box center [159, 145] width 69 height 14
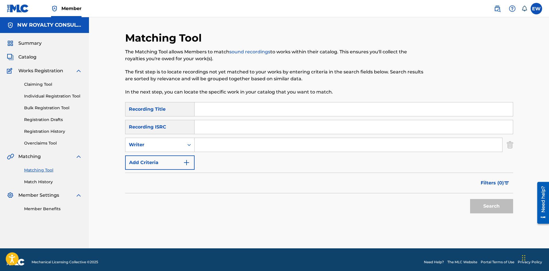
click at [158, 143] on div "Writer" at bounding box center [155, 144] width 52 height 7
drag, startPoint x: 166, startPoint y: 159, endPoint x: 207, endPoint y: 153, distance: 42.0
click at [166, 159] on div "Recording Artist" at bounding box center [159, 159] width 69 height 14
click at [249, 145] on input "Search Form" at bounding box center [349, 145] width 308 height 14
paste input "IWAATA"
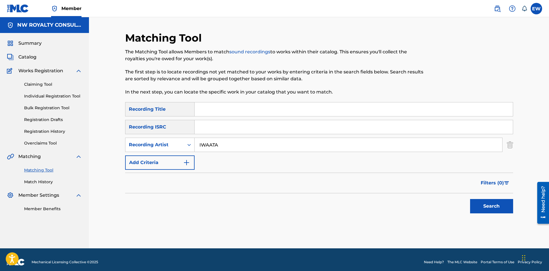
type input "IWAATA"
click at [239, 113] on input "Search Form" at bounding box center [354, 109] width 318 height 14
paste input "BOARD BOX"
type input "BOARD BOX"
click at [484, 209] on button "Search" at bounding box center [491, 206] width 43 height 14
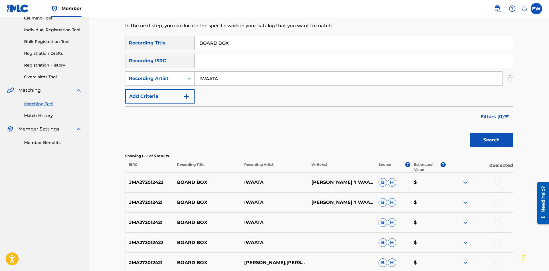
scroll to position [86, 0]
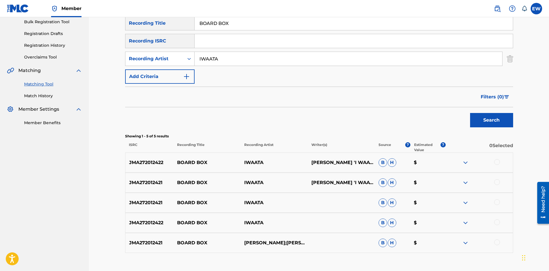
drag, startPoint x: 497, startPoint y: 160, endPoint x: 493, endPoint y: 168, distance: 9.1
click at [497, 160] on div at bounding box center [497, 162] width 6 height 6
click at [497, 181] on div at bounding box center [497, 182] width 6 height 6
click at [498, 204] on div at bounding box center [497, 202] width 6 height 6
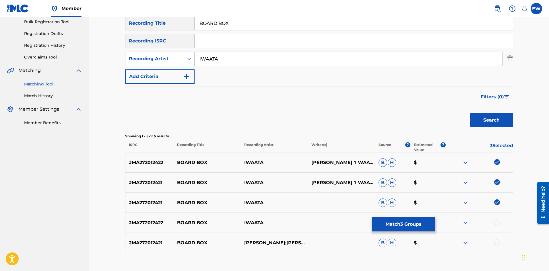
click at [500, 223] on div at bounding box center [497, 223] width 6 height 6
click at [498, 240] on div at bounding box center [497, 243] width 6 height 6
click at [386, 228] on button "Match 5 Groups" at bounding box center [403, 224] width 63 height 14
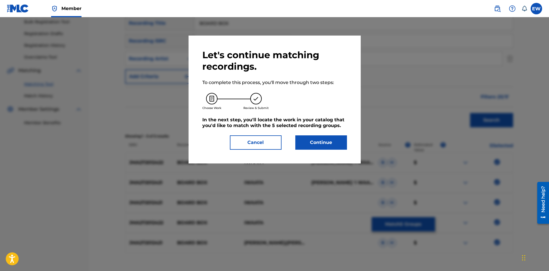
click at [329, 142] on button "Continue" at bounding box center [321, 142] width 52 height 14
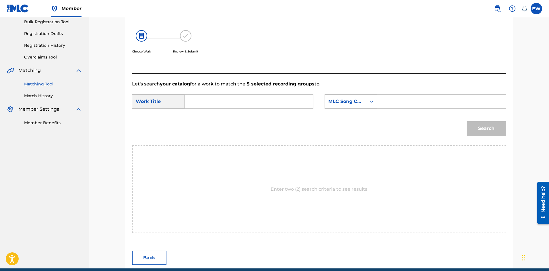
click at [303, 106] on input "Search Form" at bounding box center [248, 102] width 119 height 14
paste input "BOARD BOX"
type input "BOARD BOX"
click at [423, 104] on input "Search Form" at bounding box center [441, 102] width 119 height 14
paste input "BD1LNX"
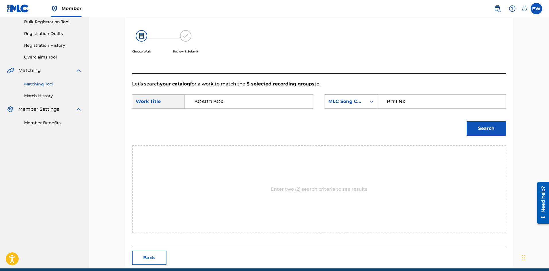
type input "BD1LNX"
click at [482, 127] on button "Search" at bounding box center [487, 128] width 40 height 14
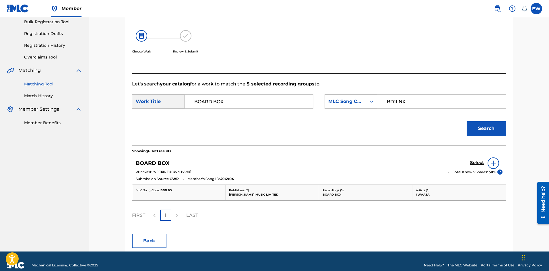
click at [476, 163] on h5 "Select" at bounding box center [477, 162] width 14 height 5
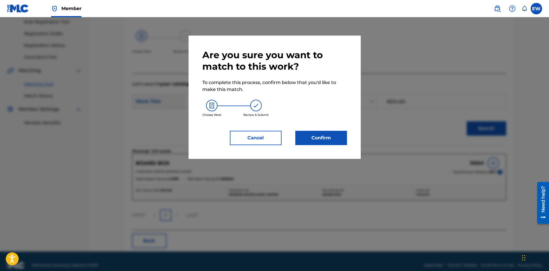
click at [335, 134] on button "Confirm" at bounding box center [321, 138] width 52 height 14
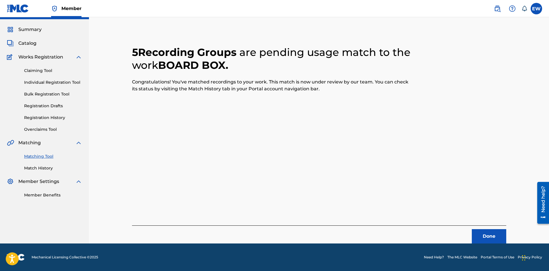
scroll to position [14, 0]
drag, startPoint x: 477, startPoint y: 238, endPoint x: 550, endPoint y: 268, distance: 78.3
click at [477, 240] on button "Done" at bounding box center [489, 236] width 34 height 14
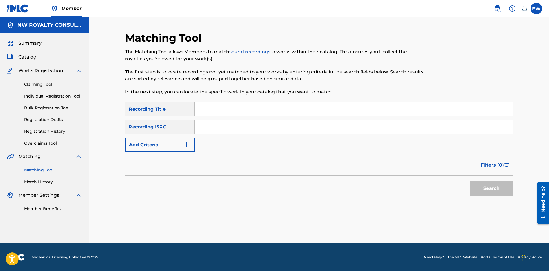
scroll to position [0, 0]
click at [153, 144] on button "Add Criteria" at bounding box center [159, 145] width 69 height 14
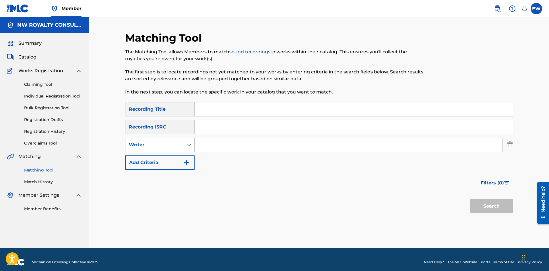
click at [184, 140] on div "Search Form" at bounding box center [189, 145] width 10 height 10
click at [166, 156] on div "Recording Artist" at bounding box center [159, 159] width 69 height 14
click at [221, 143] on input "Search Form" at bounding box center [349, 145] width 308 height 14
paste input "SATIVA D BLACK1"
type input "SATIVA D BLACK1"
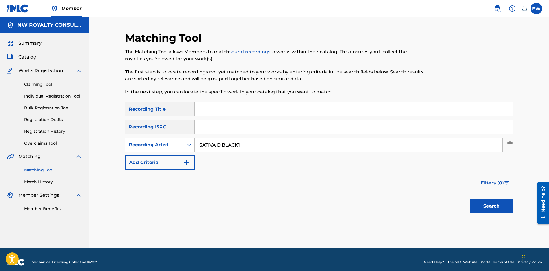
click at [258, 110] on input "Search Form" at bounding box center [354, 109] width 318 height 14
paste input "BOARD HOUSE AND ZINC FENCE"
type input "BOARD HOUSE AND ZINC FENCE"
click at [485, 201] on button "Search" at bounding box center [491, 206] width 43 height 14
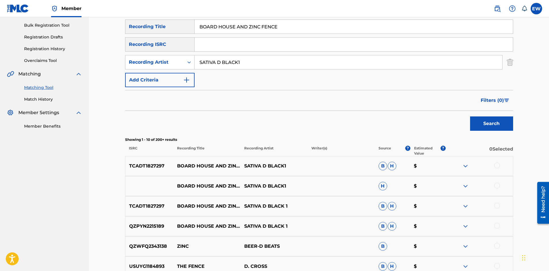
scroll to position [86, 0]
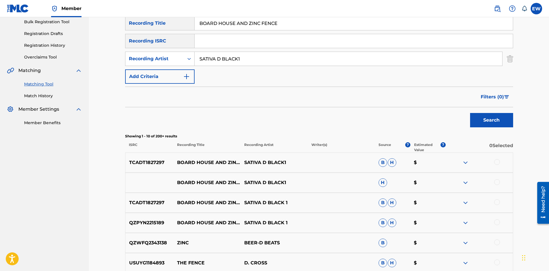
click at [495, 160] on div at bounding box center [497, 162] width 6 height 6
click at [496, 181] on div at bounding box center [497, 182] width 6 height 6
click at [496, 202] on div at bounding box center [497, 202] width 6 height 6
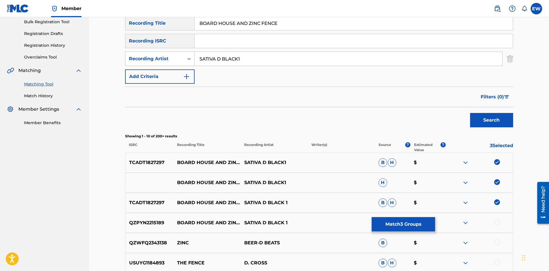
click at [498, 221] on div at bounding box center [497, 223] width 6 height 6
click at [417, 224] on button "Match 4 Groups" at bounding box center [403, 224] width 63 height 14
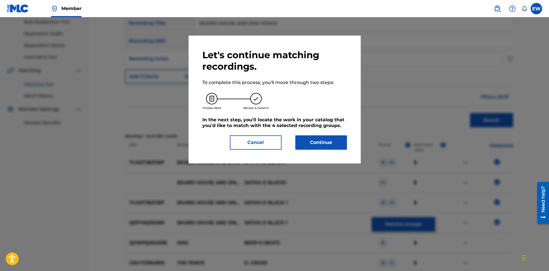
click at [319, 139] on button "Continue" at bounding box center [321, 142] width 52 height 14
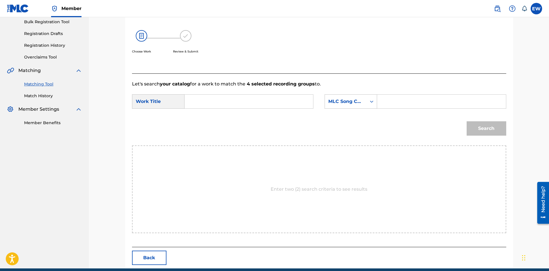
click at [239, 102] on input "Search Form" at bounding box center [248, 102] width 119 height 14
paste input "BOARD HOUSE AND ZINC FENCE"
type input "BOARD HOUSE AND ZINC FENCE"
click at [407, 101] on input "Search Form" at bounding box center [441, 102] width 119 height 14
paste input "BA7HX2"
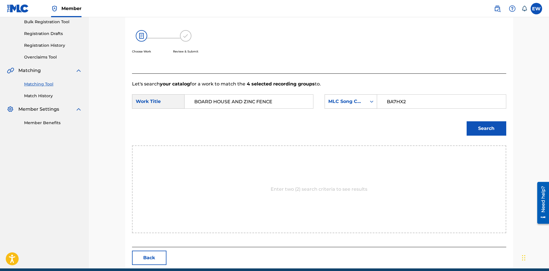
type input "BA7HX2"
click at [481, 131] on button "Search" at bounding box center [487, 128] width 40 height 14
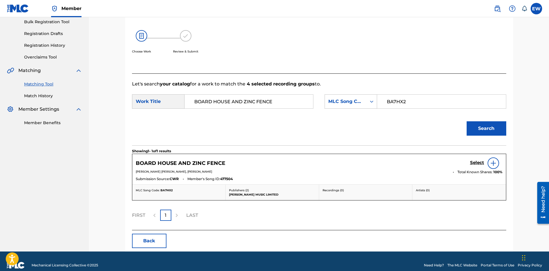
click at [477, 163] on h5 "Select" at bounding box center [477, 162] width 14 height 5
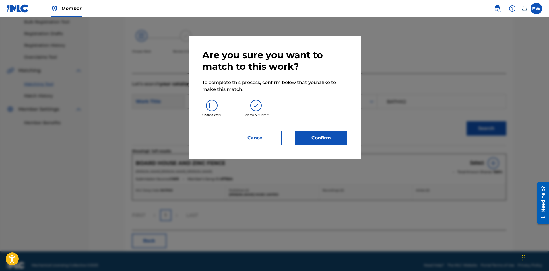
click at [323, 134] on button "Confirm" at bounding box center [321, 138] width 52 height 14
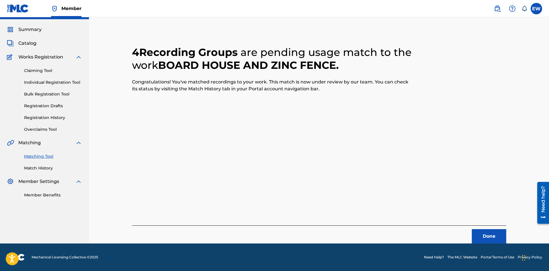
scroll to position [14, 0]
click at [500, 238] on button "Done" at bounding box center [489, 236] width 34 height 14
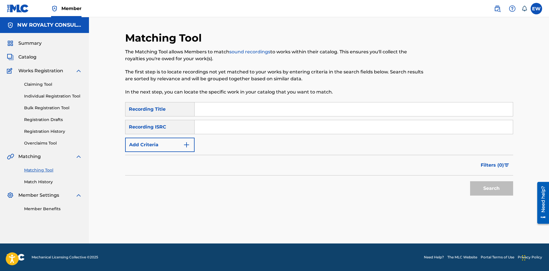
scroll to position [0, 0]
click at [180, 146] on button "Add Criteria" at bounding box center [159, 145] width 69 height 14
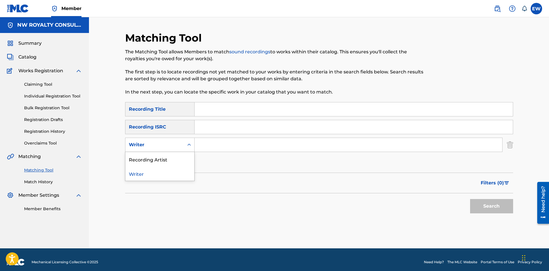
click at [175, 144] on div "Writer" at bounding box center [155, 144] width 52 height 7
click at [172, 154] on div "Recording Artist" at bounding box center [159, 159] width 69 height 14
drag, startPoint x: 248, startPoint y: 142, endPoint x: 245, endPoint y: 142, distance: 2.9
click at [248, 142] on input "Search Form" at bounding box center [349, 145] width 308 height 14
paste input "THE HEMPOLICS"
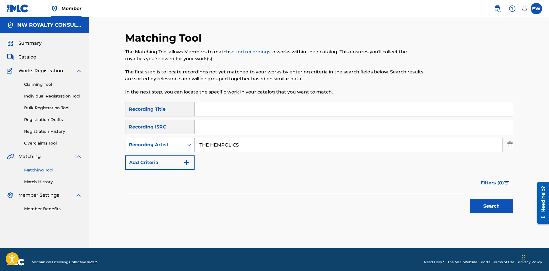
type input "THE HEMPOLICS"
click at [235, 108] on input "Search Form" at bounding box center [354, 109] width 318 height 14
paste input "BOSS CLOCK ME STYLE ([PERSON_NAME] REMIX)"
type input "BOSS CLOCK ME STYLE ([PERSON_NAME] REMIX)"
drag, startPoint x: 498, startPoint y: 209, endPoint x: 498, endPoint y: 203, distance: 5.8
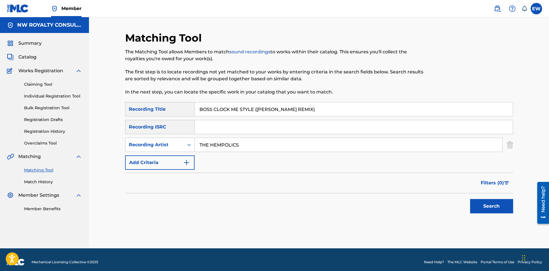
click at [498, 208] on button "Search" at bounding box center [491, 206] width 43 height 14
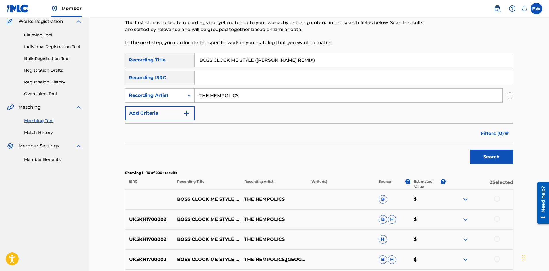
scroll to position [57, 0]
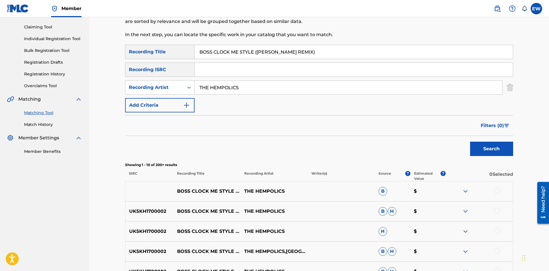
click at [498, 189] on div at bounding box center [497, 191] width 6 height 6
click at [498, 211] on div at bounding box center [497, 211] width 6 height 6
click at [496, 228] on div at bounding box center [497, 231] width 6 height 6
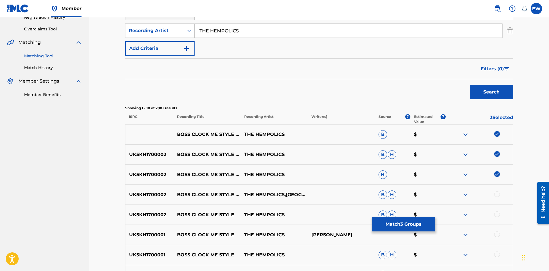
scroll to position [115, 0]
click at [498, 195] on div at bounding box center [497, 194] width 6 height 6
click at [397, 225] on button "Match 4 Groups" at bounding box center [403, 224] width 63 height 14
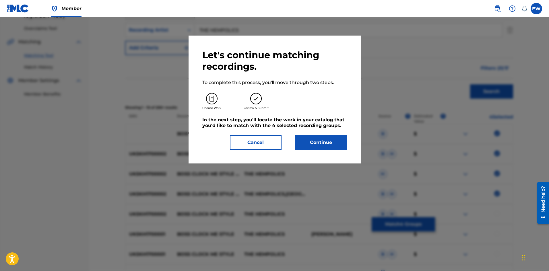
click at [310, 144] on button "Continue" at bounding box center [321, 142] width 52 height 14
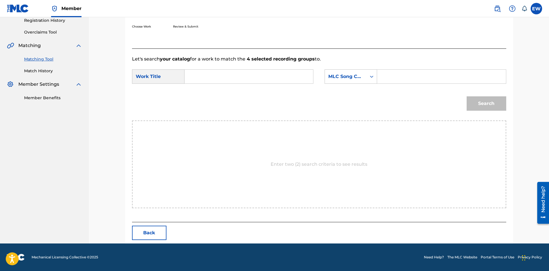
scroll to position [111, 0]
click at [244, 77] on input "Search Form" at bounding box center [248, 77] width 119 height 14
paste input "BOSS CLOCK ME STYLE ([PERSON_NAME] REMIX)"
type input "BOSS CLOCK ME STYLE ([PERSON_NAME] REMIX)"
click at [409, 82] on input "Search Form" at bounding box center [441, 77] width 119 height 14
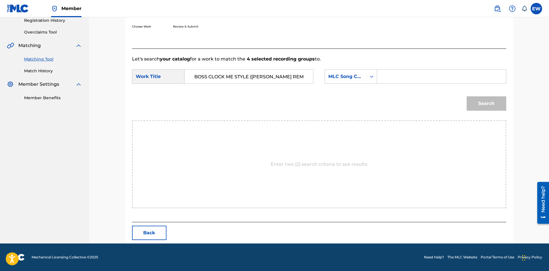
paste input "HA4MGH"
type input "HA4MGH"
click at [485, 106] on button "Search" at bounding box center [487, 103] width 40 height 14
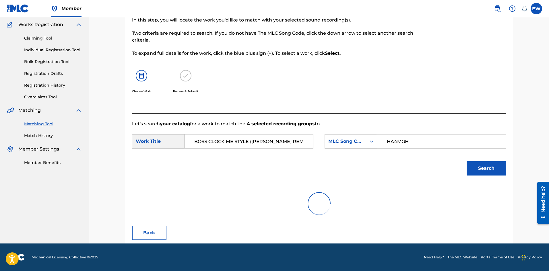
scroll to position [22, 0]
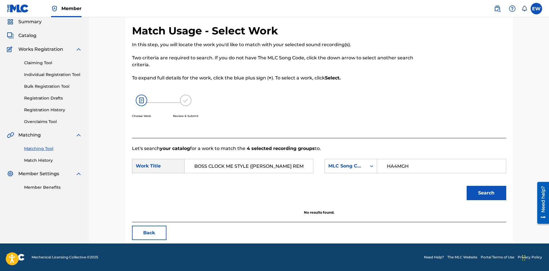
drag, startPoint x: 299, startPoint y: 162, endPoint x: 157, endPoint y: 169, distance: 142.8
click at [157, 169] on div "SearchWithCriteriaf3436cc0-7675-426e-ac19-1e151289c0b3 Work Title BOSS CLOCK ME…" at bounding box center [222, 166] width 181 height 14
paste input "HIGH AND GRITTY"
type input "HIGH AND GRITTY"
click at [493, 187] on button "Search" at bounding box center [487, 193] width 40 height 14
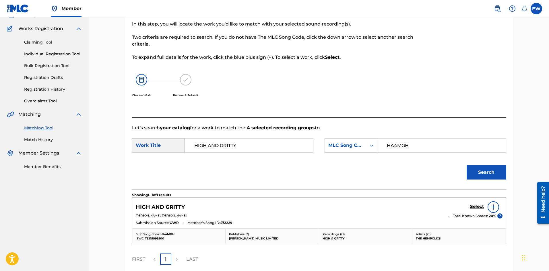
scroll to position [79, 0]
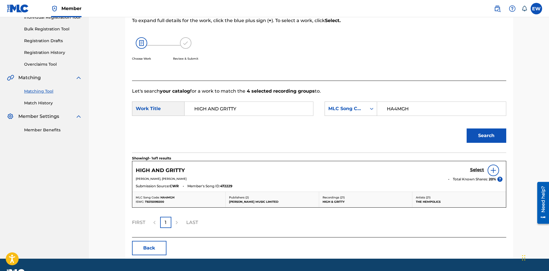
click at [478, 167] on div "Select" at bounding box center [486, 170] width 32 height 11
click at [478, 170] on h5 "Select" at bounding box center [477, 169] width 14 height 5
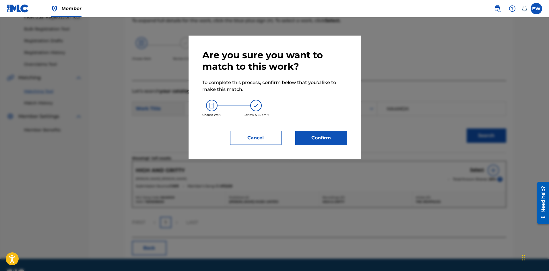
click at [309, 137] on button "Confirm" at bounding box center [321, 138] width 52 height 14
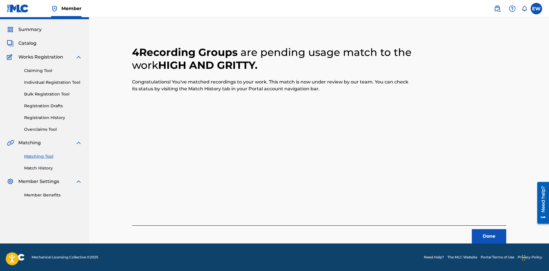
scroll to position [14, 0]
click at [488, 235] on button "Done" at bounding box center [489, 236] width 34 height 14
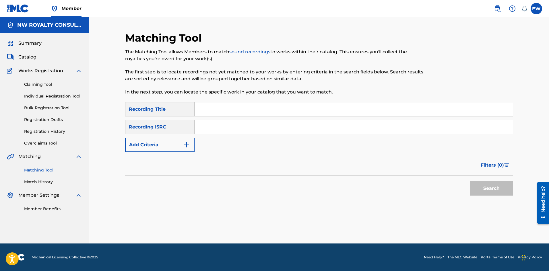
scroll to position [0, 0]
click at [175, 147] on button "Add Criteria" at bounding box center [159, 145] width 69 height 14
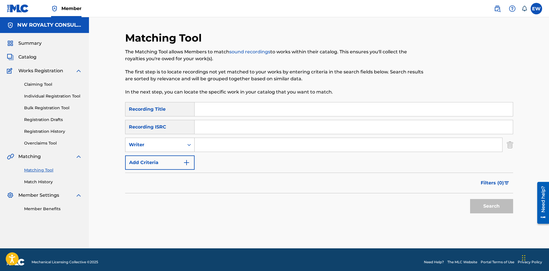
click at [173, 143] on div "Writer" at bounding box center [155, 144] width 52 height 7
click at [168, 161] on div "Recording Artist" at bounding box center [159, 159] width 69 height 14
click at [218, 152] on div "SearchWithCriteriae506184e-bde6-464b-a90b-b7c20a577d03 Recording Title SearchWi…" at bounding box center [319, 136] width 388 height 68
click at [228, 145] on input "Search Form" at bounding box center [349, 145] width 308 height 14
paste input "[PERSON_NAME]"
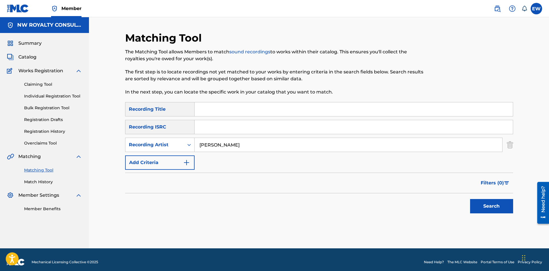
type input "[PERSON_NAME]"
click at [263, 106] on input "Search Form" at bounding box center [354, 109] width 318 height 14
paste input "BREAK LOOSE/CLUB BANGER"
type input "BREAK LOOSE/CLUB BANGER"
click at [494, 210] on button "Search" at bounding box center [491, 206] width 43 height 14
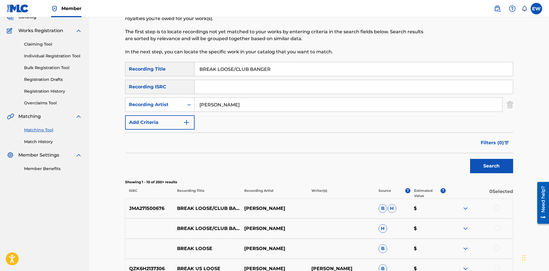
scroll to position [57, 0]
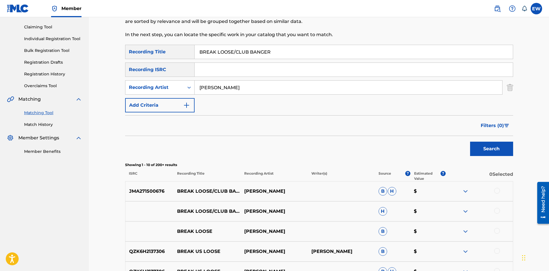
click at [497, 191] on div at bounding box center [497, 191] width 6 height 6
click at [498, 211] on div at bounding box center [497, 211] width 6 height 6
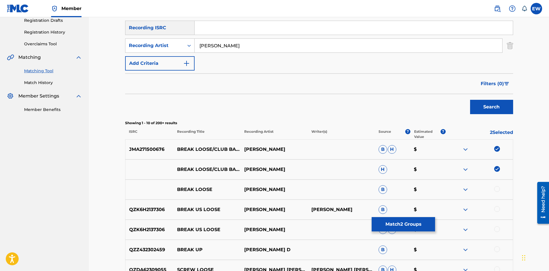
scroll to position [143, 0]
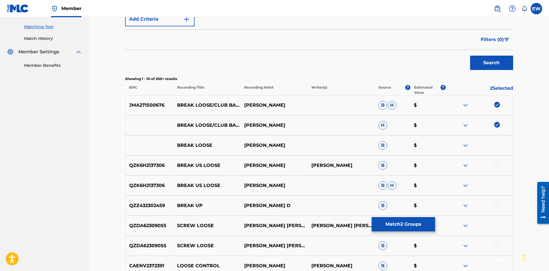
click at [401, 223] on button "Match 2 Groups" at bounding box center [403, 224] width 63 height 14
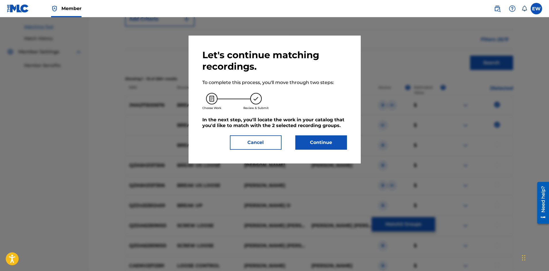
click at [302, 140] on button "Continue" at bounding box center [321, 142] width 52 height 14
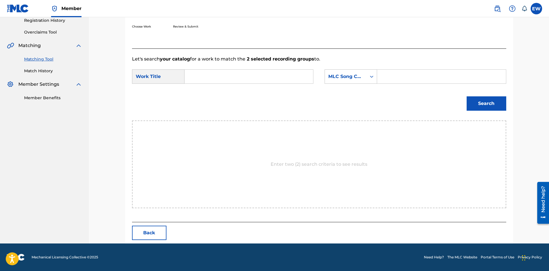
scroll to position [111, 0]
click at [243, 78] on input "Search Form" at bounding box center [248, 77] width 119 height 14
paste input "BREAK LOOSE/CLUB BANGER"
type input "BREAK LOOSE/CLUB BANGER"
click at [403, 79] on input "Search Form" at bounding box center [441, 77] width 119 height 14
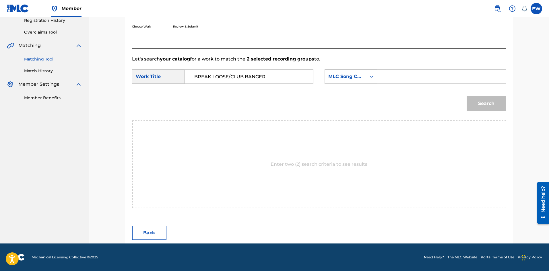
paste input "TVCWIG"
type input "TVCWIG"
click at [496, 103] on button "Search" at bounding box center [487, 103] width 40 height 14
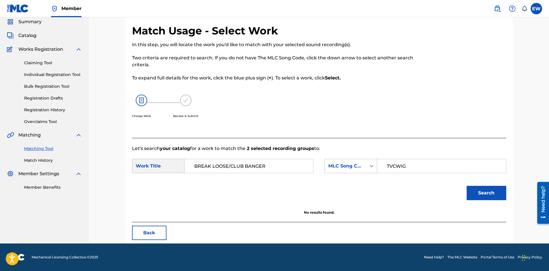
scroll to position [22, 0]
drag, startPoint x: 296, startPoint y: 171, endPoint x: 149, endPoint y: 173, distance: 146.4
click at [153, 175] on div "SearchWithCriteriaf3436cc0-7675-426e-ac19-1e151289c0b3 Work Title BREAK LOOSE/C…" at bounding box center [319, 168] width 374 height 18
paste input "TRUE FRIENDS"
type input "TRUE FRIENDS"
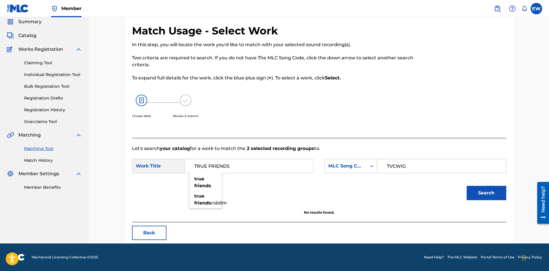
click at [498, 193] on button "Search" at bounding box center [487, 193] width 40 height 14
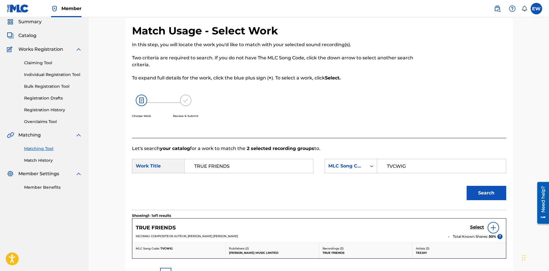
click at [478, 225] on h5 "Select" at bounding box center [477, 227] width 14 height 5
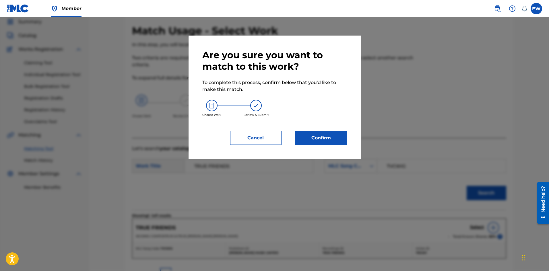
click at [323, 141] on button "Confirm" at bounding box center [321, 138] width 52 height 14
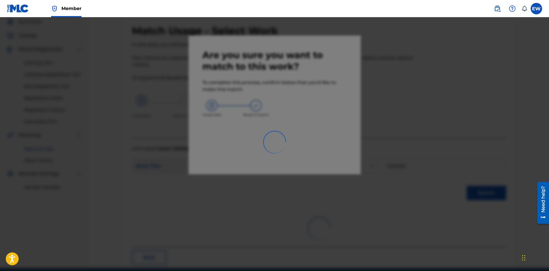
scroll to position [14, 0]
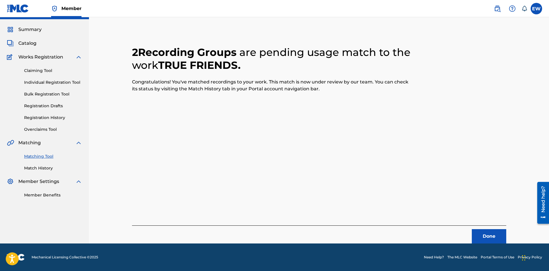
click at [497, 238] on button "Done" at bounding box center [489, 236] width 34 height 14
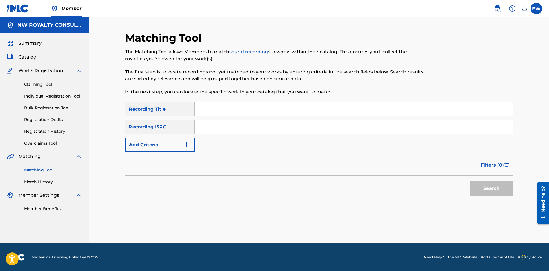
scroll to position [0, 0]
click at [168, 145] on button "Add Criteria" at bounding box center [159, 145] width 69 height 14
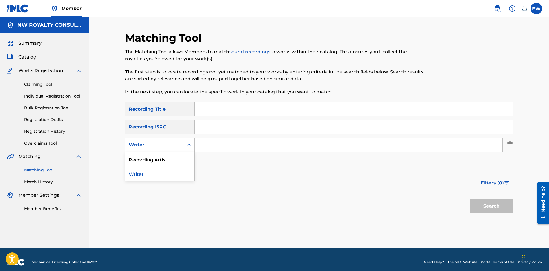
drag, startPoint x: 168, startPoint y: 145, endPoint x: 154, endPoint y: 165, distance: 24.6
click at [168, 145] on div "Writer" at bounding box center [155, 144] width 52 height 7
click at [153, 161] on div "Recording Artist" at bounding box center [159, 159] width 69 height 14
click at [213, 143] on input "Search Form" at bounding box center [349, 145] width 308 height 14
paste input "KIRKLEDOVE"
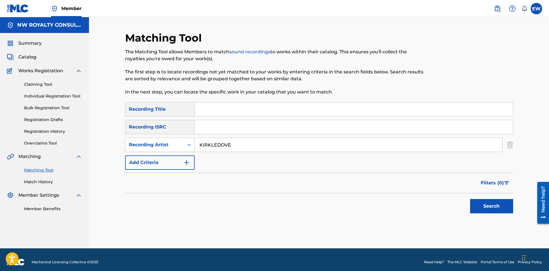
type input "KIRKLEDOVE"
click at [273, 111] on input "Search Form" at bounding box center [354, 109] width 318 height 14
paste input "BREATH STRETCH"
type input "BREATH STRETCH"
click at [493, 201] on button "Search" at bounding box center [491, 206] width 43 height 14
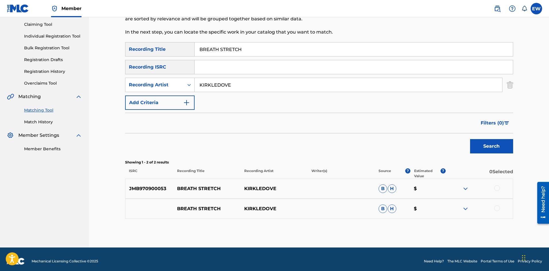
scroll to position [64, 0]
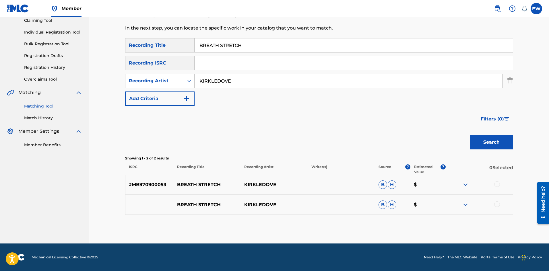
click at [498, 184] on div at bounding box center [497, 184] width 6 height 6
click at [495, 204] on div at bounding box center [497, 204] width 6 height 6
click at [415, 227] on button "Match 2 Groups" at bounding box center [403, 224] width 63 height 14
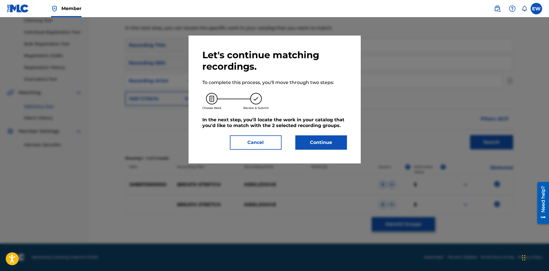
click at [328, 142] on button "Continue" at bounding box center [321, 142] width 52 height 14
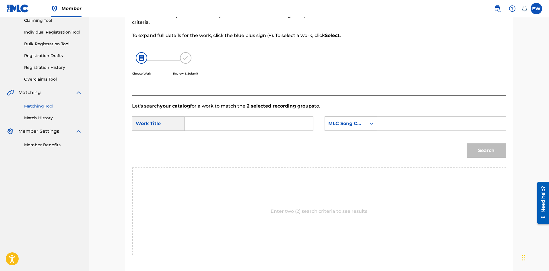
click at [236, 123] on input "Search Form" at bounding box center [248, 124] width 119 height 14
paste input "BREATH STRETCH"
type input "BREATH STRETCH"
click at [427, 127] on input "Search Form" at bounding box center [441, 124] width 119 height 14
paste input "JV7DP7"
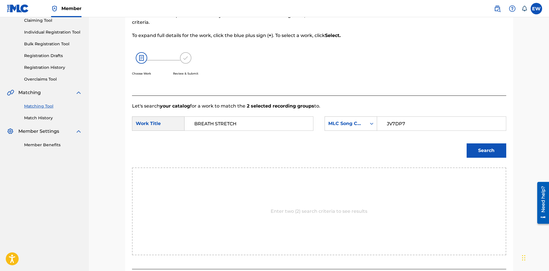
type input "JV7DP7"
drag, startPoint x: 499, startPoint y: 155, endPoint x: 469, endPoint y: 137, distance: 35.0
click at [498, 155] on button "Search" at bounding box center [487, 150] width 40 height 14
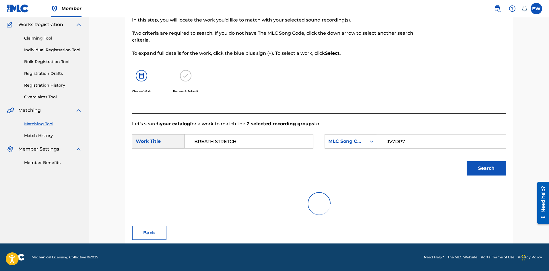
scroll to position [22, 0]
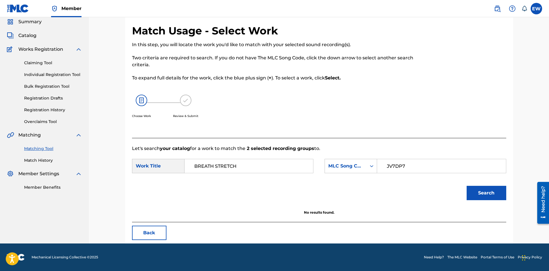
drag, startPoint x: 257, startPoint y: 167, endPoint x: 64, endPoint y: 166, distance: 193.1
click at [57, 167] on main "NW ROYALTY CONSULTING, LLC. Summary Catalog Works Registration Claiming Tool In…" at bounding box center [274, 120] width 549 height 248
paste input "JAILHOUSE ROCK"
type input "JAILHOUSE ROCK"
click at [490, 197] on button "Search" at bounding box center [487, 193] width 40 height 14
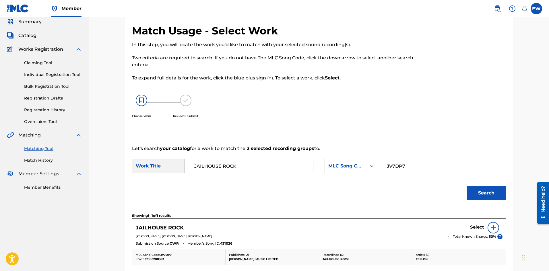
click at [481, 230] on link "Select" at bounding box center [477, 228] width 14 height 6
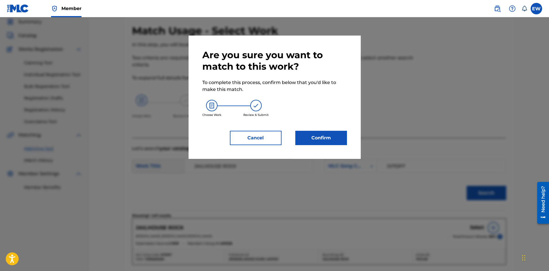
click at [325, 137] on button "Confirm" at bounding box center [321, 138] width 52 height 14
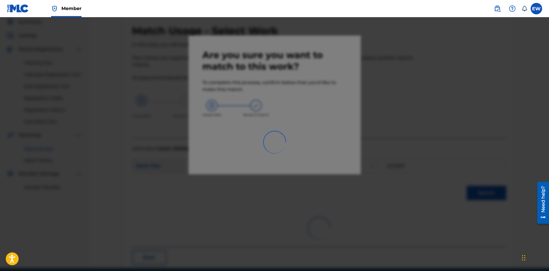
scroll to position [14, 0]
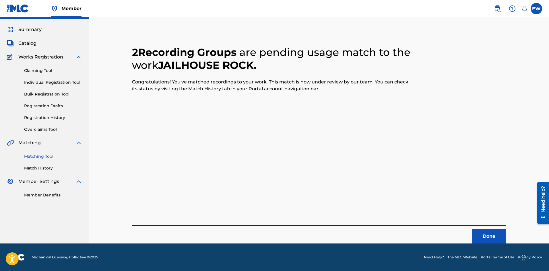
click at [479, 233] on button "Done" at bounding box center [489, 236] width 34 height 14
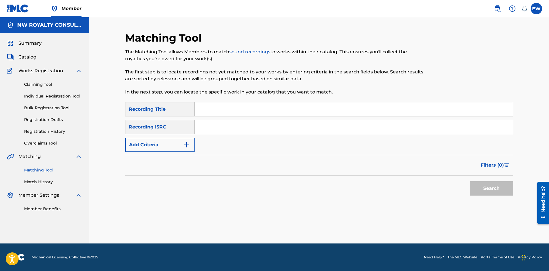
scroll to position [0, 0]
click at [139, 139] on button "Add Criteria" at bounding box center [159, 145] width 69 height 14
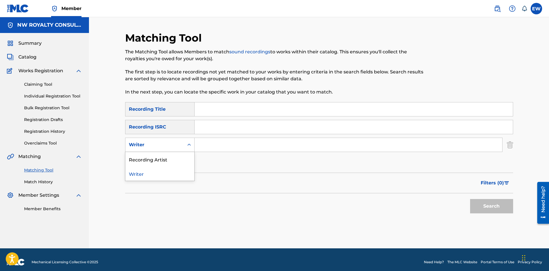
click at [139, 142] on div "Writer" at bounding box center [155, 144] width 52 height 7
click at [147, 158] on div "Recording Artist" at bounding box center [159, 159] width 69 height 14
click at [220, 146] on input "Search Form" at bounding box center [349, 145] width 308 height 14
paste input "BREETANIA"
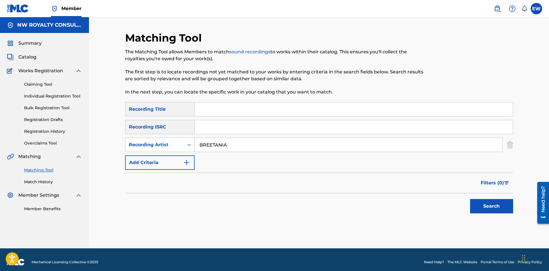
type input "BREETANIA"
click at [248, 109] on input "Search Form" at bounding box center [354, 109] width 318 height 14
paste input "BREETANIA COUNTRY GIRL MP3"
type input "BREETANIA COUNTRY GIRL MP3"
click at [481, 202] on button "Search" at bounding box center [491, 206] width 43 height 14
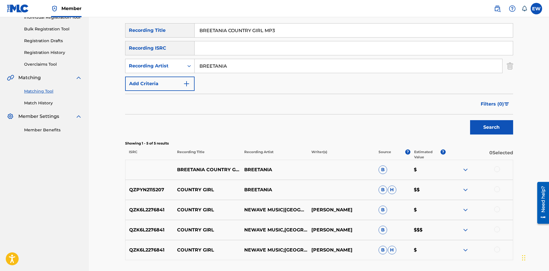
scroll to position [86, 0]
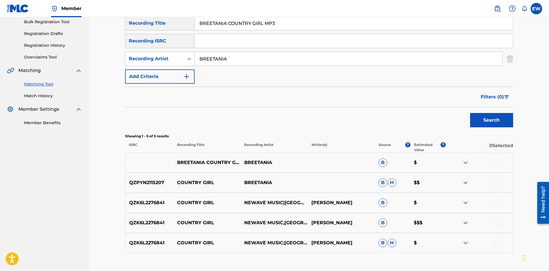
click at [498, 163] on div at bounding box center [497, 162] width 6 height 6
click at [502, 181] on div at bounding box center [479, 182] width 67 height 7
click at [500, 184] on div at bounding box center [479, 182] width 67 height 7
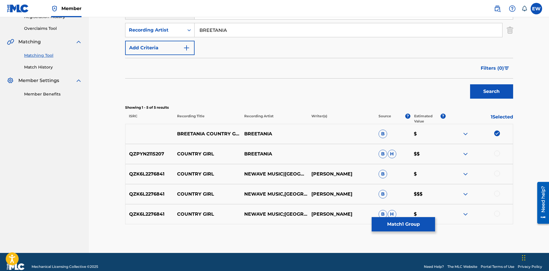
click at [499, 155] on div at bounding box center [497, 154] width 6 height 6
click at [498, 174] on div at bounding box center [497, 174] width 6 height 6
click at [499, 194] on div at bounding box center [497, 194] width 6 height 6
click at [498, 214] on div at bounding box center [497, 214] width 6 height 6
click at [422, 227] on button "Match 5 Groups" at bounding box center [403, 224] width 63 height 14
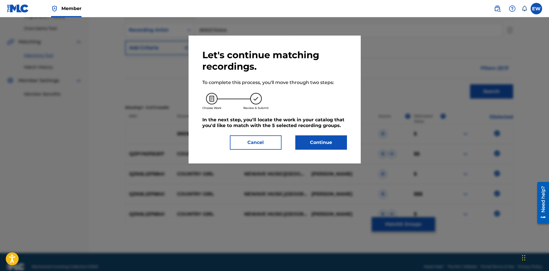
click at [339, 139] on button "Continue" at bounding box center [321, 142] width 52 height 14
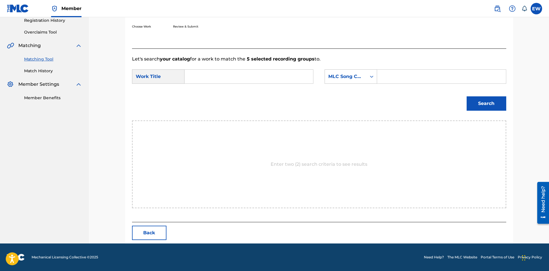
scroll to position [111, 0]
click at [273, 75] on input "Search Form" at bounding box center [248, 77] width 119 height 14
paste input "BREETANIA COUNTRY GIRL MP3"
type input "BREETANIA COUNTRY GIRL MP3"
click at [390, 78] on input "Search Form" at bounding box center [441, 77] width 119 height 14
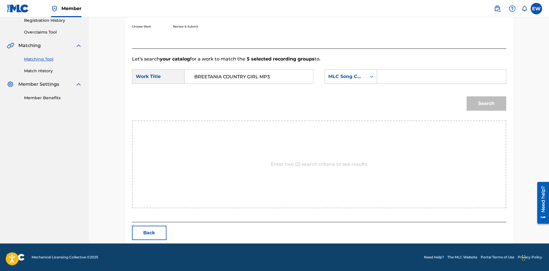
paste
type input "CK7A0E"
click at [499, 107] on button "Search" at bounding box center [487, 103] width 40 height 14
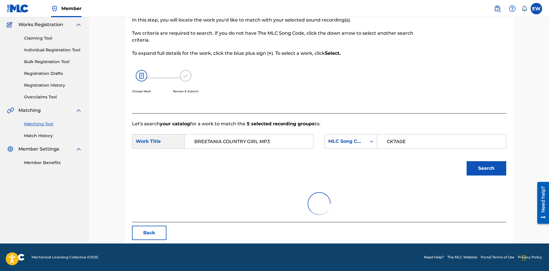
scroll to position [94, 0]
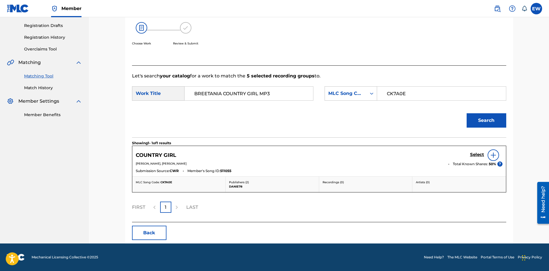
click at [474, 155] on h5 "Select" at bounding box center [477, 154] width 14 height 5
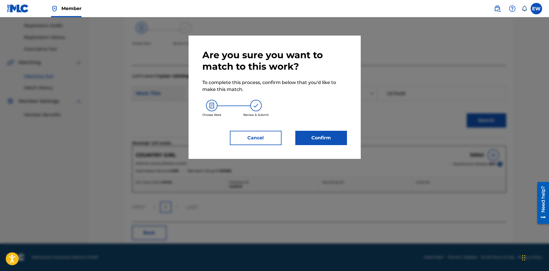
click at [311, 140] on button "Confirm" at bounding box center [321, 138] width 52 height 14
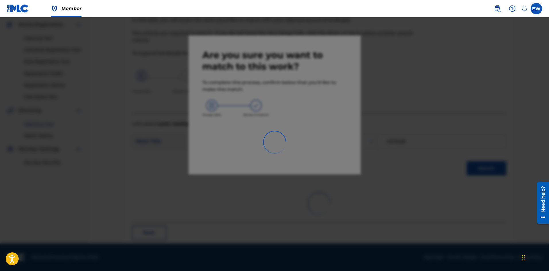
scroll to position [14, 0]
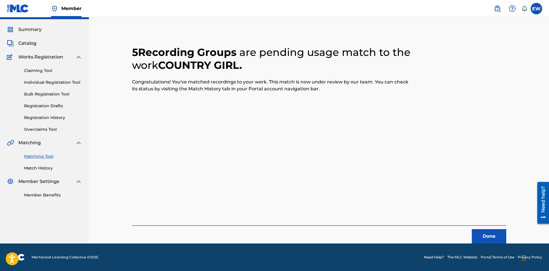
click at [487, 236] on button "Done" at bounding box center [489, 236] width 34 height 14
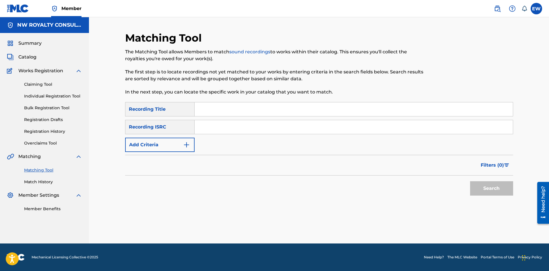
scroll to position [0, 0]
click at [164, 149] on button "Add Criteria" at bounding box center [159, 145] width 69 height 14
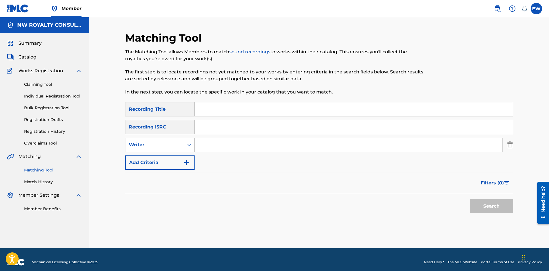
click at [163, 149] on div "Writer" at bounding box center [154, 144] width 59 height 11
drag, startPoint x: 161, startPoint y: 162, endPoint x: 221, endPoint y: 156, distance: 60.2
click at [162, 162] on div "Recording Artist" at bounding box center [159, 159] width 69 height 14
click at [243, 148] on input "Search Form" at bounding box center [349, 145] width 308 height 14
type input "SENTIMENTAL"
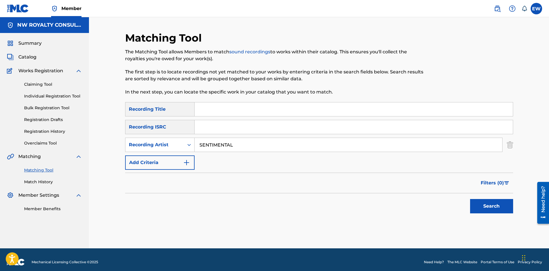
click at [216, 112] on input "Search Form" at bounding box center [354, 109] width 318 height 14
type input "BRING IT COME (CLEAN VERSION)"
click at [511, 209] on button "Search" at bounding box center [491, 206] width 43 height 14
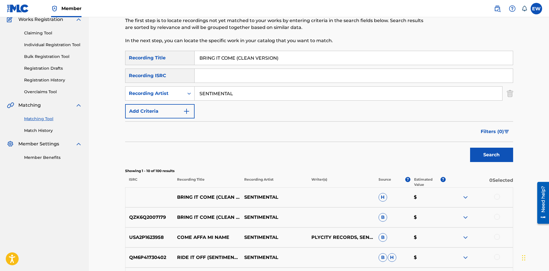
scroll to position [57, 0]
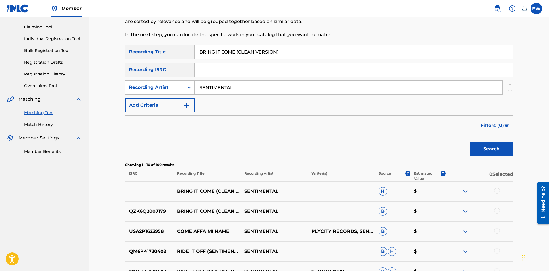
click at [498, 190] on div at bounding box center [497, 191] width 6 height 6
click at [494, 211] on div at bounding box center [497, 211] width 6 height 6
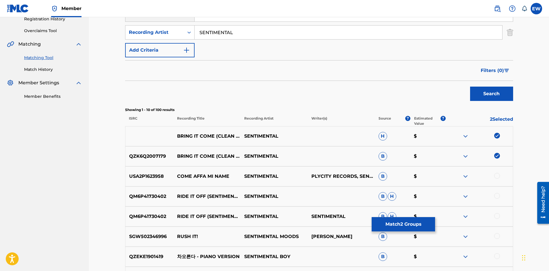
scroll to position [115, 0]
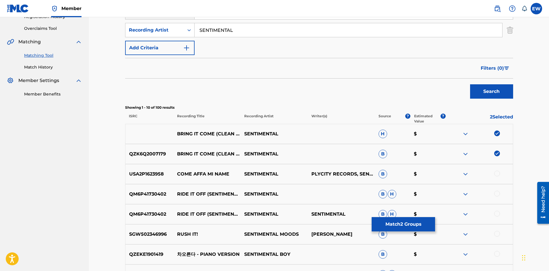
click at [387, 226] on button "Match 2 Groups" at bounding box center [403, 224] width 63 height 14
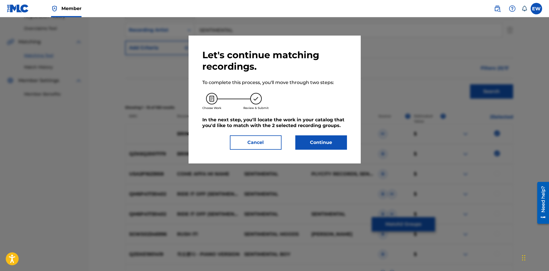
click at [321, 143] on button "Continue" at bounding box center [321, 142] width 52 height 14
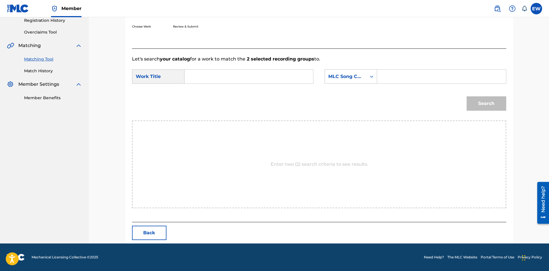
click at [222, 79] on input "Search Form" at bounding box center [248, 77] width 119 height 14
type input "BRING IT COME (CLEAN VERSION)"
click at [383, 74] on input "Search Form" at bounding box center [441, 77] width 119 height 14
type input "BD1LZN"
click at [480, 107] on button "Search" at bounding box center [487, 103] width 40 height 14
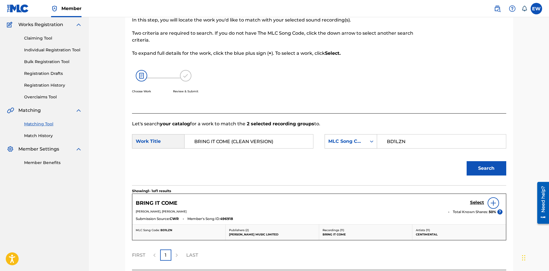
scroll to position [94, 0]
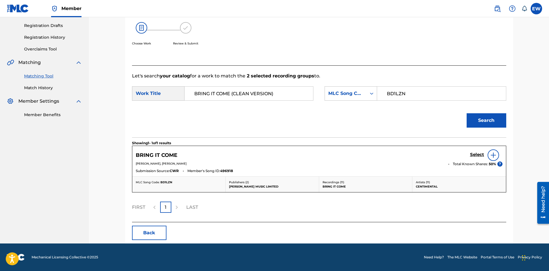
click at [478, 153] on h5 "Select" at bounding box center [477, 154] width 14 height 5
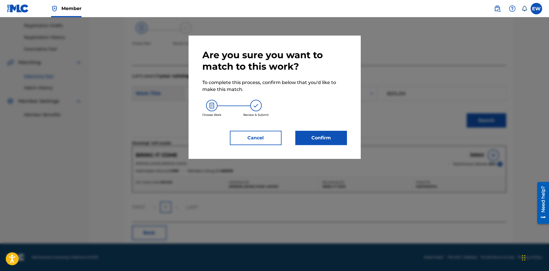
click at [322, 138] on button "Confirm" at bounding box center [321, 138] width 52 height 14
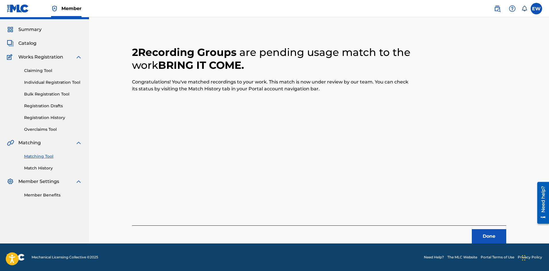
scroll to position [14, 0]
click at [485, 234] on button "Done" at bounding box center [489, 236] width 34 height 14
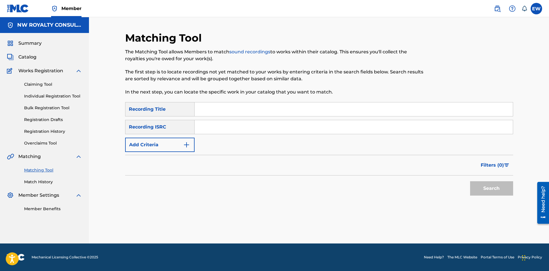
scroll to position [0, 0]
click at [173, 147] on button "Add Criteria" at bounding box center [159, 145] width 69 height 14
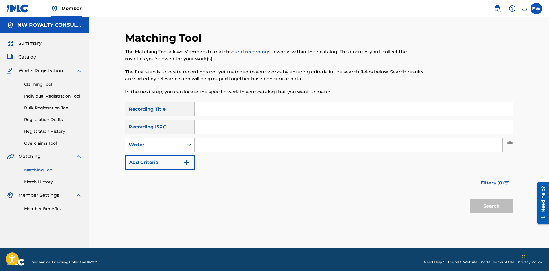
click at [173, 147] on div "Writer" at bounding box center [155, 144] width 52 height 7
click at [166, 158] on div "Recording Artist" at bounding box center [159, 159] width 69 height 14
click at [277, 149] on input "Search Form" at bounding box center [349, 145] width 308 height 14
type input "TEFLON"
click at [219, 111] on input "Search Form" at bounding box center [354, 109] width 318 height 14
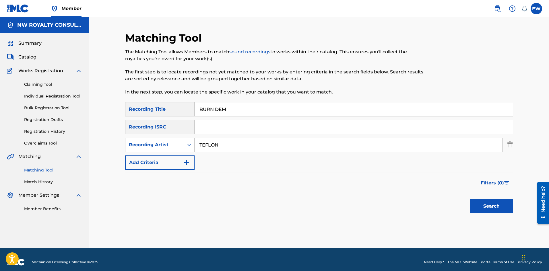
type input "BURN DEM"
click at [481, 203] on button "Search" at bounding box center [491, 206] width 43 height 14
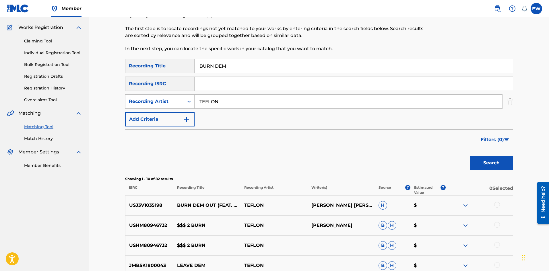
scroll to position [29, 0]
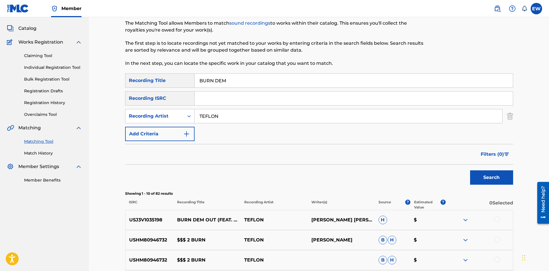
drag, startPoint x: 229, startPoint y: 118, endPoint x: 121, endPoint y: 123, distance: 108.8
click at [121, 123] on div "Matching Tool The Matching Tool allows Members to match sound recordings to wor…" at bounding box center [319, 228] width 402 height 451
type input "DETERMINE"
drag, startPoint x: 244, startPoint y: 79, endPoint x: 161, endPoint y: 88, distance: 84.0
click at [161, 88] on div "SearchWithCriteriae506184e-bde6-464b-a90b-b7c20a577d03 Recording Title BURN DEM…" at bounding box center [319, 107] width 388 height 68
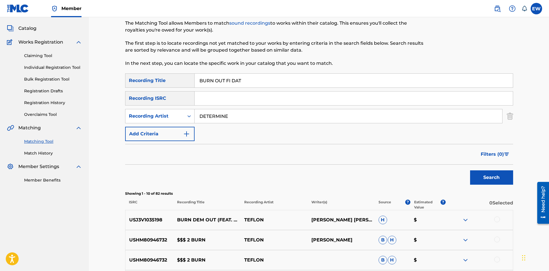
type input "BURN OUT FI DAT"
click at [481, 179] on button "Search" at bounding box center [491, 177] width 43 height 14
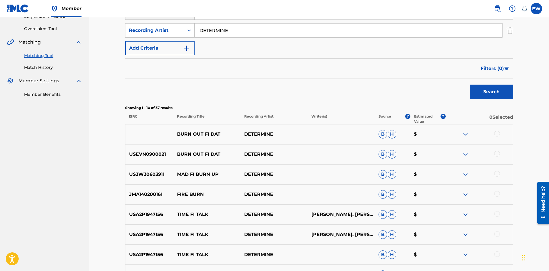
scroll to position [115, 0]
click at [496, 133] on div at bounding box center [497, 134] width 6 height 6
click at [496, 154] on div at bounding box center [497, 154] width 6 height 6
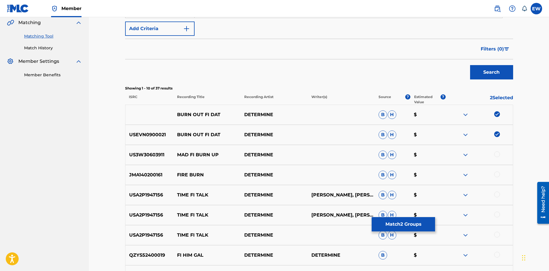
scroll to position [143, 0]
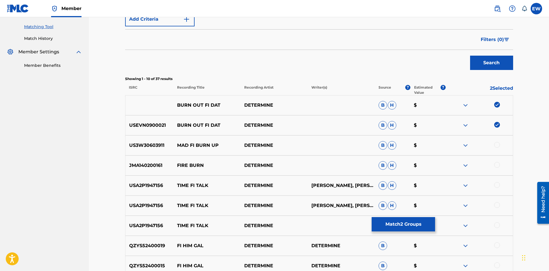
click at [400, 231] on button "Match 2 Groups" at bounding box center [403, 224] width 63 height 14
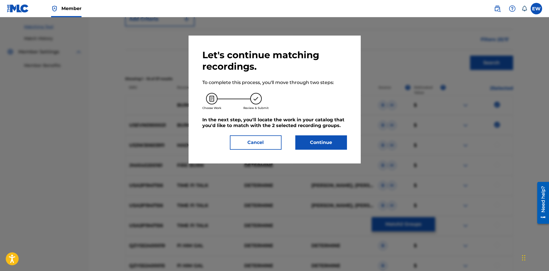
click at [337, 140] on button "Continue" at bounding box center [321, 142] width 52 height 14
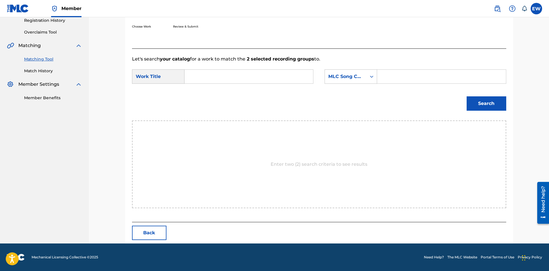
scroll to position [111, 0]
click at [265, 78] on input "Search Form" at bounding box center [248, 77] width 119 height 14
type input "BURN OUT FI DAT"
click at [443, 79] on input "Search Form" at bounding box center [441, 77] width 119 height 14
type input "C7888R"
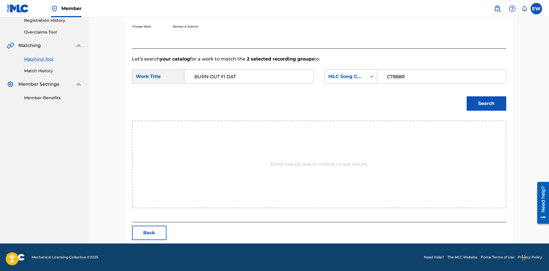
click at [495, 104] on button "Search" at bounding box center [487, 103] width 40 height 14
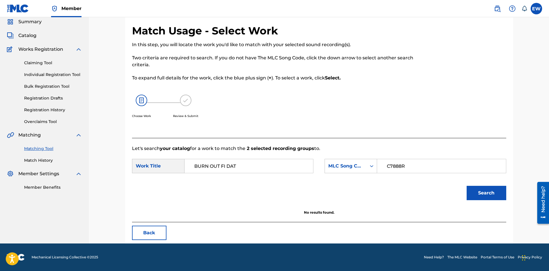
scroll to position [22, 0]
drag, startPoint x: 229, startPoint y: 162, endPoint x: 165, endPoint y: 168, distance: 64.3
click at [169, 170] on div "SearchWithCriteriaf3436cc0-7675-426e-ac19-1e151289c0b3 Work Title BURN OUT FI D…" at bounding box center [222, 166] width 181 height 14
type input "CYAN EVEN SEE DEM"
click at [480, 197] on button "Search" at bounding box center [487, 193] width 40 height 14
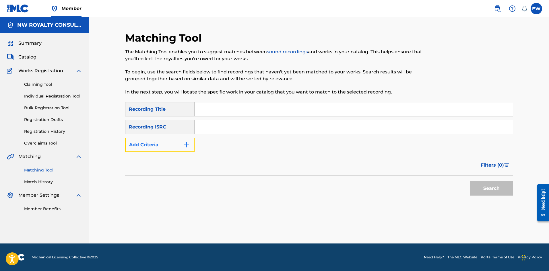
click at [172, 145] on button "Add Criteria" at bounding box center [159, 145] width 69 height 14
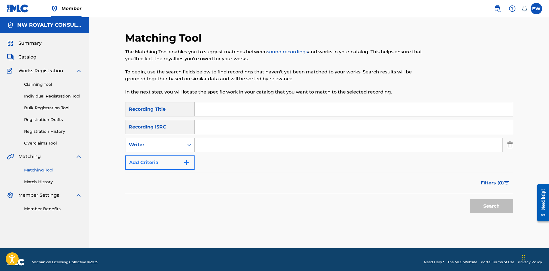
click at [171, 145] on div "Writer" at bounding box center [155, 144] width 52 height 7
click at [165, 162] on div "Recording Artist" at bounding box center [159, 159] width 69 height 14
click at [210, 147] on input "Search Form" at bounding box center [349, 145] width 308 height 14
paste input "ROZARRO 6IX"
type input "ROZARRO 6IX"
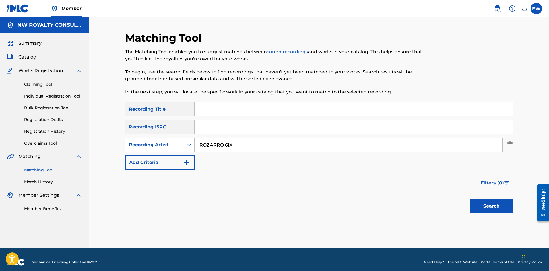
click at [256, 104] on input "Search Form" at bounding box center [354, 109] width 318 height 14
paste input "BWOY GONE HOME"
type input "BWOY GONE HOME"
click at [481, 211] on button "Search" at bounding box center [491, 206] width 43 height 14
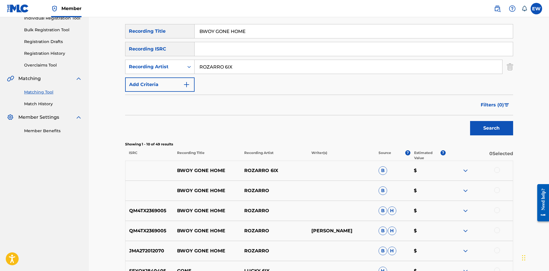
scroll to position [86, 0]
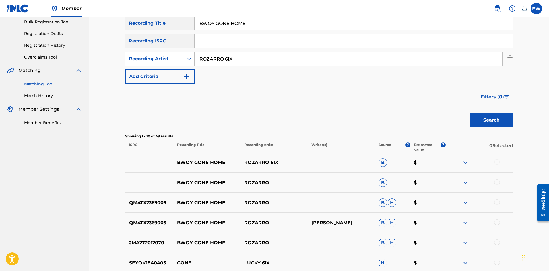
click at [496, 163] on div at bounding box center [497, 162] width 6 height 6
click at [499, 183] on div at bounding box center [497, 182] width 6 height 6
click at [497, 202] on div at bounding box center [497, 202] width 6 height 6
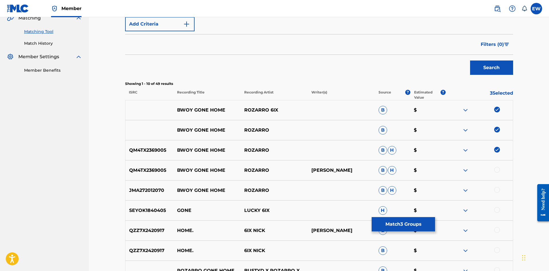
scroll to position [143, 0]
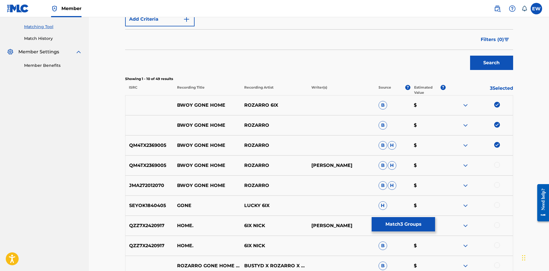
click at [496, 163] on div at bounding box center [497, 165] width 6 height 6
click at [497, 186] on div at bounding box center [497, 185] width 6 height 6
click at [393, 226] on button "Match 5 Groups" at bounding box center [403, 224] width 63 height 14
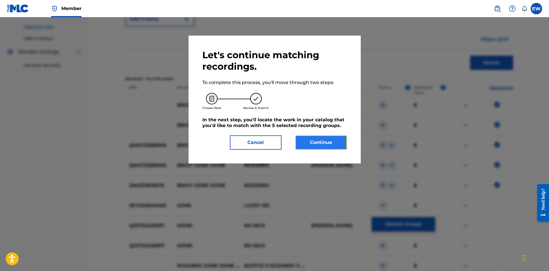
click at [330, 145] on button "Continue" at bounding box center [321, 142] width 52 height 14
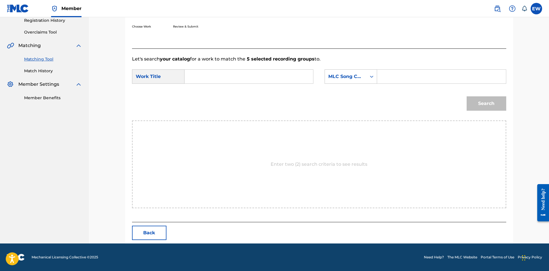
click at [238, 74] on input "Search Form" at bounding box center [248, 77] width 119 height 14
paste input "BWOY GONE HOME"
type input "BWOY GONE HOME"
click at [425, 80] on input "Search Form" at bounding box center [441, 77] width 119 height 14
paste input "GB98UR"
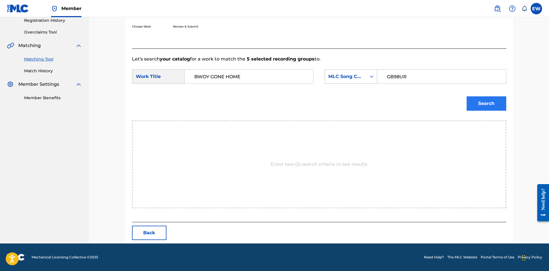
type input "GB98UR"
click at [492, 109] on button "Search" at bounding box center [487, 103] width 40 height 14
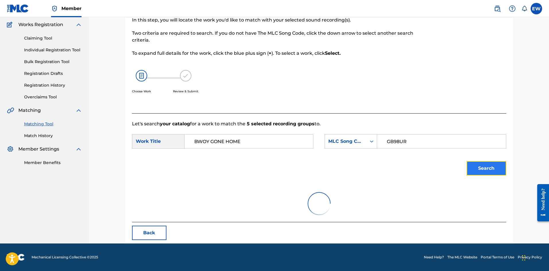
scroll to position [94, 0]
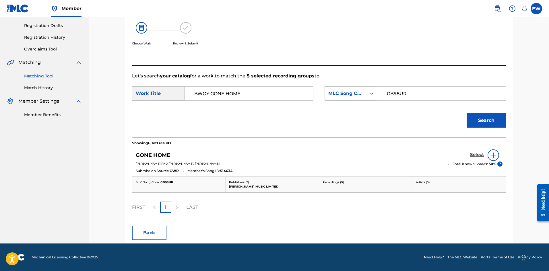
click at [477, 154] on h5 "Select" at bounding box center [477, 154] width 14 height 5
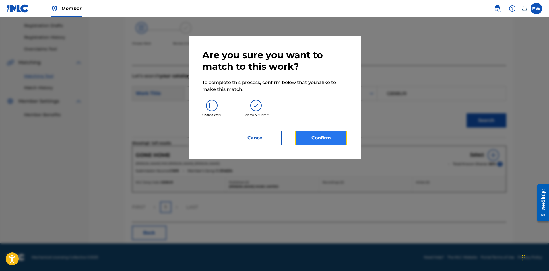
click at [341, 137] on button "Confirm" at bounding box center [321, 138] width 52 height 14
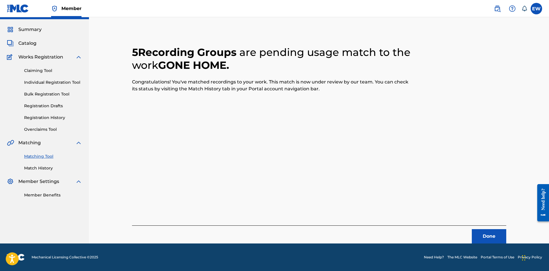
scroll to position [14, 0]
click at [489, 235] on button "Done" at bounding box center [489, 236] width 34 height 14
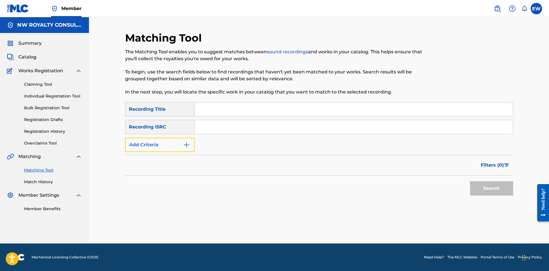
click at [170, 145] on button "Add Criteria" at bounding box center [159, 145] width 69 height 14
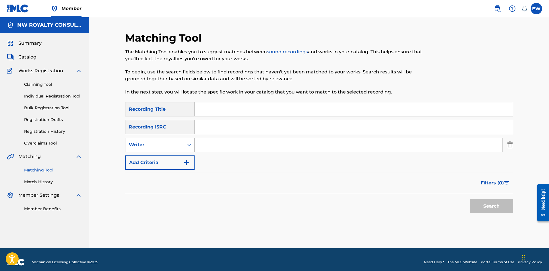
click at [170, 145] on div "Writer" at bounding box center [155, 144] width 52 height 7
click at [178, 158] on div "Recording Artist" at bounding box center [159, 159] width 69 height 14
click at [221, 149] on input "Search Form" at bounding box center [349, 145] width 308 height 14
paste input "POPCAAN"
type input "POPCAAN"
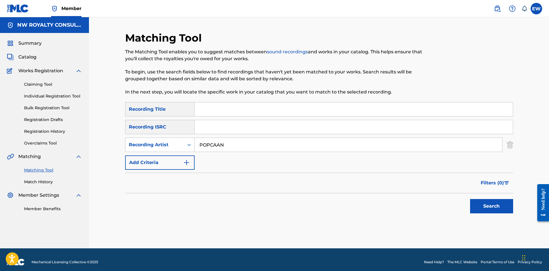
click at [284, 112] on input "Search Form" at bounding box center [354, 109] width 318 height 14
paste input "CAH BELIEVE (REMASTERED)"
type input "CAH BELIEVE (REMASTERED)"
drag, startPoint x: 490, startPoint y: 203, endPoint x: 489, endPoint y: 207, distance: 3.9
click at [490, 204] on button "Search" at bounding box center [491, 206] width 43 height 14
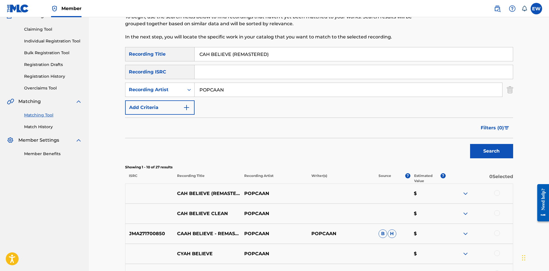
scroll to position [57, 0]
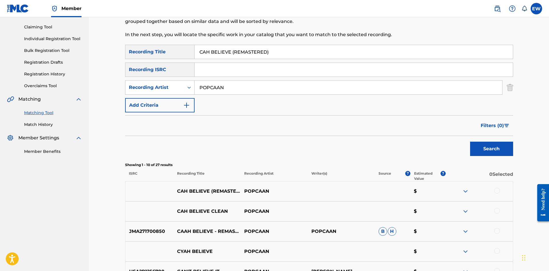
click at [498, 193] on div at bounding box center [497, 191] width 6 height 6
click at [496, 209] on div at bounding box center [497, 211] width 6 height 6
click at [496, 231] on div at bounding box center [497, 231] width 6 height 6
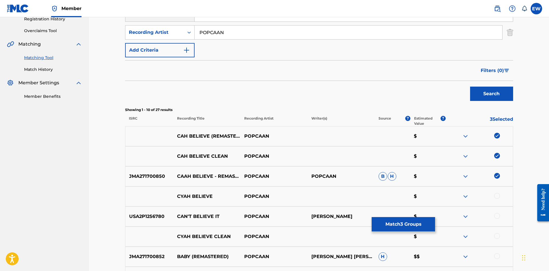
scroll to position [115, 0]
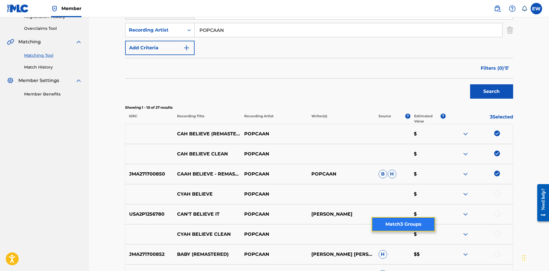
click at [390, 224] on button "Match 3 Groups" at bounding box center [403, 224] width 63 height 14
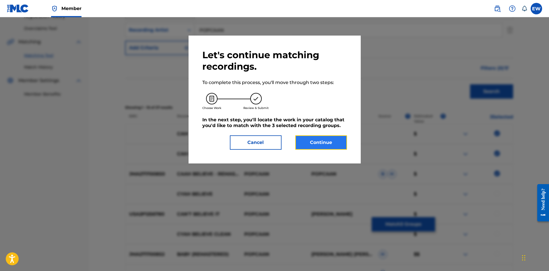
click at [331, 141] on button "Continue" at bounding box center [321, 142] width 52 height 14
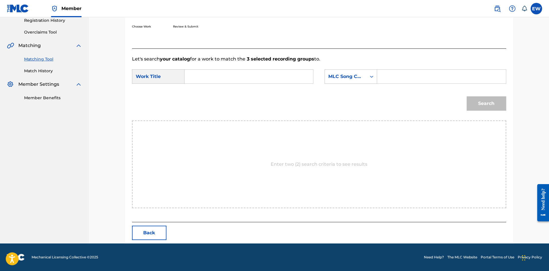
click at [264, 80] on input "Search Form" at bounding box center [248, 77] width 119 height 14
paste input "CAH BELIEVE (REMASTERED)"
type input "CAH BELIEVE (REMASTERED)"
click at [407, 77] on input "Search Form" at bounding box center [441, 77] width 119 height 14
paste input "Z67354"
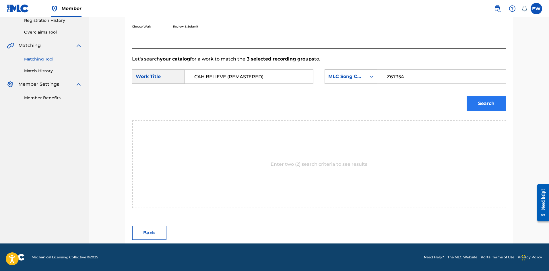
type input "Z67354"
click at [502, 105] on button "Search" at bounding box center [487, 103] width 40 height 14
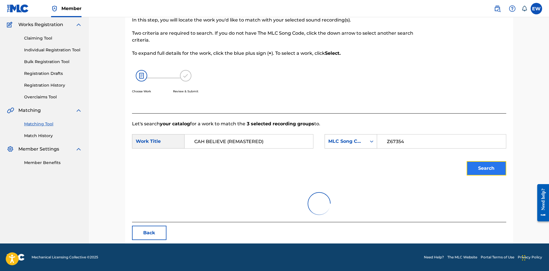
scroll to position [94, 0]
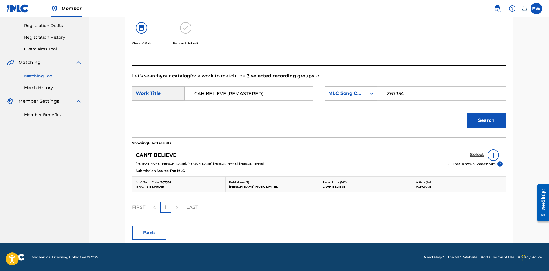
click at [479, 157] on h5 "Select" at bounding box center [477, 154] width 14 height 5
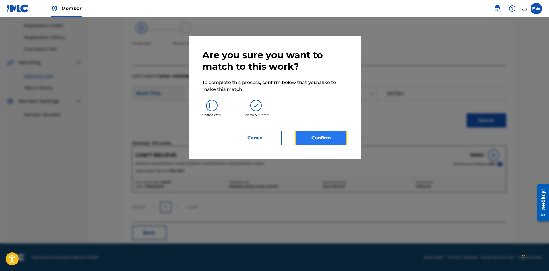
click at [328, 139] on button "Confirm" at bounding box center [321, 138] width 52 height 14
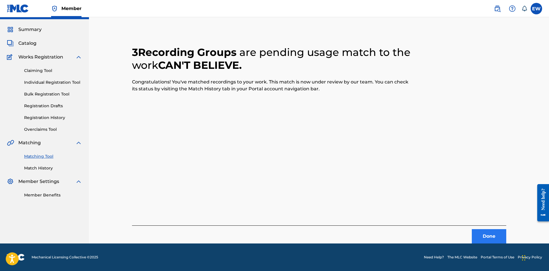
scroll to position [14, 0]
click at [500, 234] on button "Done" at bounding box center [489, 236] width 34 height 14
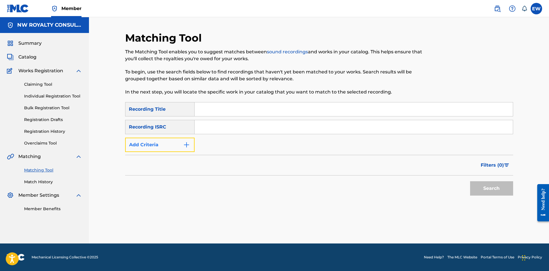
click at [148, 142] on button "Add Criteria" at bounding box center [159, 145] width 69 height 14
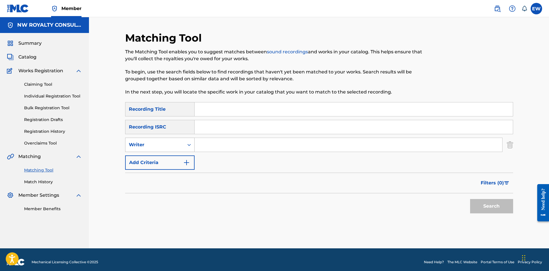
click at [152, 147] on div "Writer" at bounding box center [155, 144] width 52 height 7
click at [156, 163] on div "Recording Artist" at bounding box center [159, 159] width 69 height 14
click at [236, 145] on input "Search Form" at bounding box center [349, 145] width 308 height 14
paste input "ROZE DON COUNTREE HYPE"
type input "ROZE DON COUNTREE HYPE"
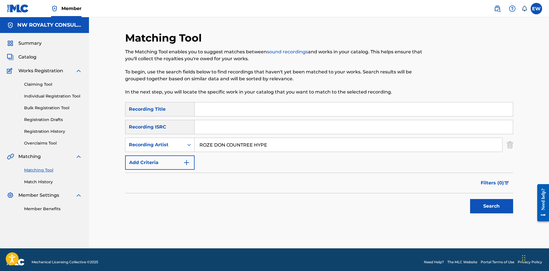
click at [265, 106] on input "Search Form" at bounding box center [354, 109] width 318 height 14
paste input "CAMEL BACK SPEED UP"
type input "CAMEL BACK SPEED UP"
click at [478, 207] on button "Search" at bounding box center [491, 206] width 43 height 14
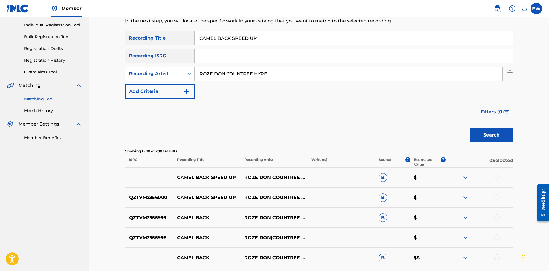
scroll to position [86, 0]
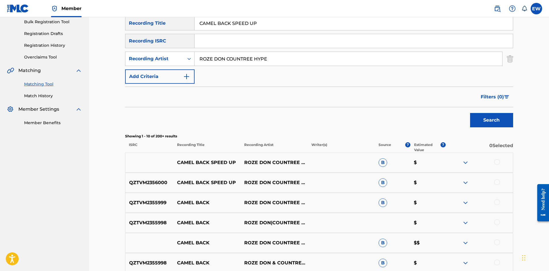
click at [495, 161] on div at bounding box center [497, 162] width 6 height 6
click at [496, 181] on div at bounding box center [497, 182] width 6 height 6
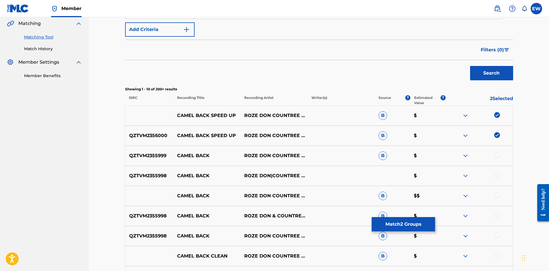
scroll to position [143, 0]
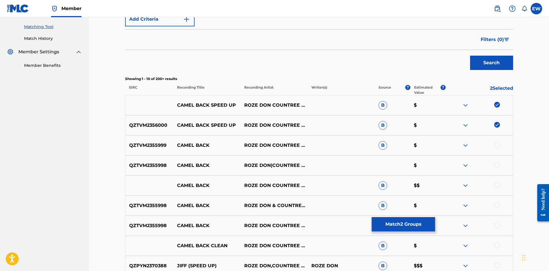
click at [498, 145] on div at bounding box center [497, 145] width 6 height 6
click at [497, 165] on div at bounding box center [497, 165] width 6 height 6
click at [498, 184] on div at bounding box center [497, 185] width 6 height 6
click at [497, 205] on div at bounding box center [497, 205] width 6 height 6
click at [496, 225] on div at bounding box center [497, 225] width 6 height 6
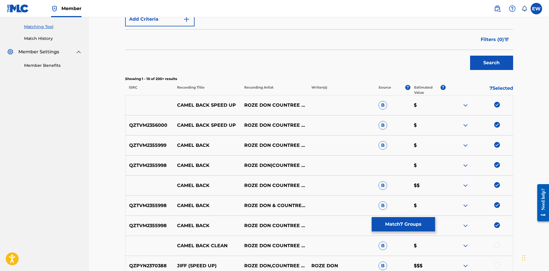
click at [498, 243] on div at bounding box center [497, 245] width 6 height 6
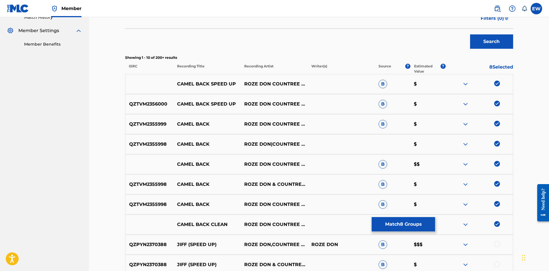
scroll to position [201, 0]
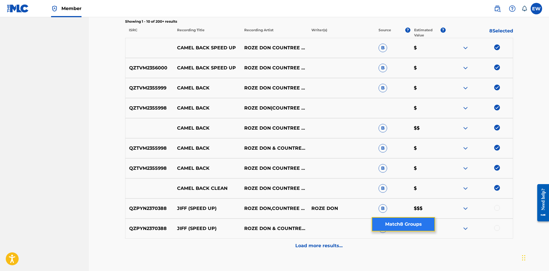
click at [406, 224] on button "Match 8 Groups" at bounding box center [403, 224] width 63 height 14
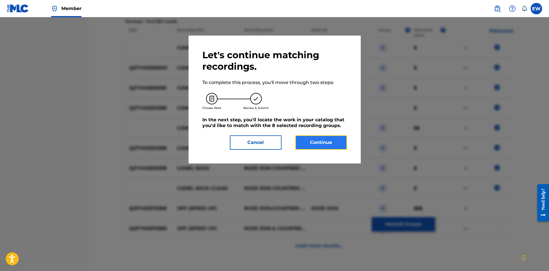
click at [331, 139] on button "Continue" at bounding box center [321, 142] width 52 height 14
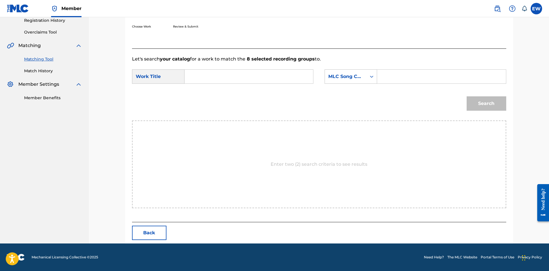
scroll to position [111, 0]
click at [211, 75] on input "Search Form" at bounding box center [248, 77] width 119 height 14
paste input "CAMEL BACK SPEED UP"
type input "CAMEL BACK SPEED UP"
click at [412, 81] on input "Search Form" at bounding box center [441, 77] width 119 height 14
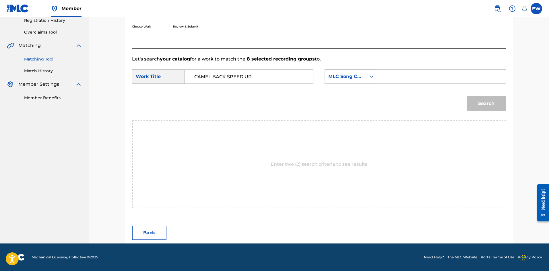
paste input "CJ7QY2"
type input "CJ7QY2"
click at [488, 106] on button "Search" at bounding box center [487, 103] width 40 height 14
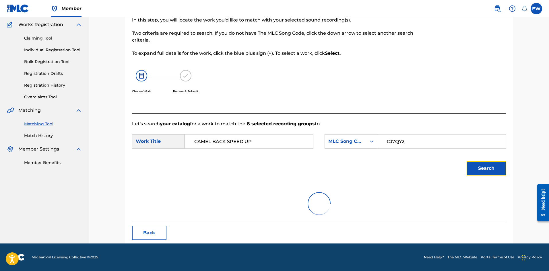
scroll to position [94, 0]
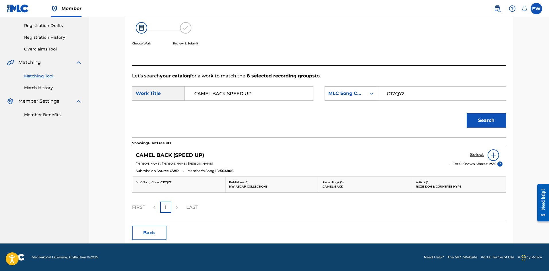
click at [479, 156] on h5 "Select" at bounding box center [477, 154] width 14 height 5
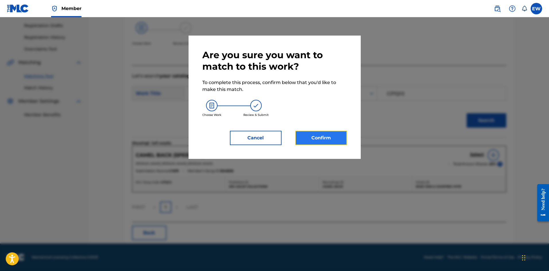
click at [327, 135] on button "Confirm" at bounding box center [321, 138] width 52 height 14
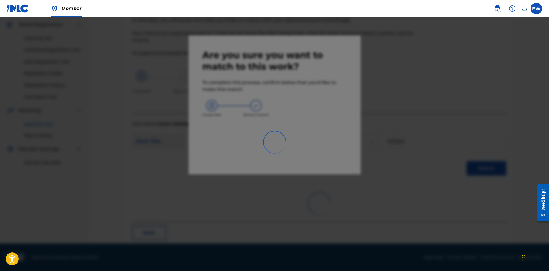
scroll to position [14, 0]
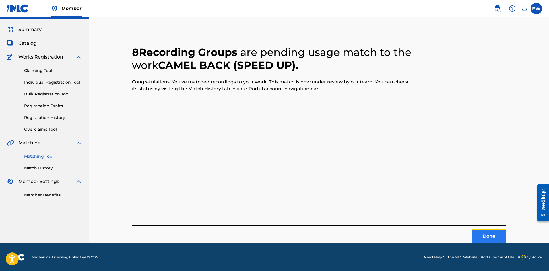
click at [492, 236] on button "Done" at bounding box center [489, 236] width 34 height 14
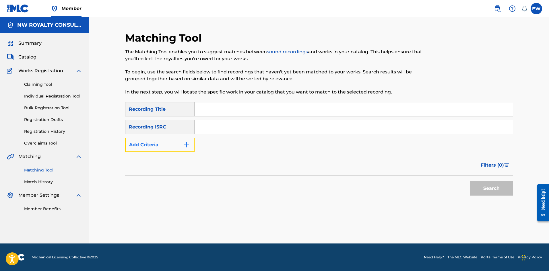
click at [157, 147] on button "Add Criteria" at bounding box center [159, 145] width 69 height 14
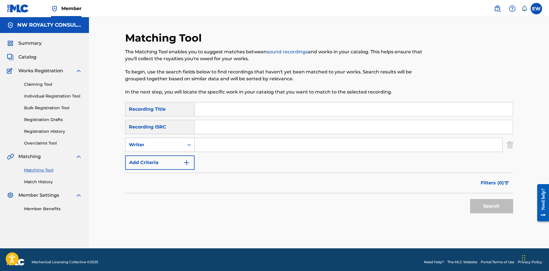
drag, startPoint x: 157, startPoint y: 147, endPoint x: 154, endPoint y: 148, distance: 3.0
click at [157, 147] on div "Writer" at bounding box center [155, 144] width 52 height 7
click at [148, 154] on div "Recording Artist" at bounding box center [159, 159] width 69 height 14
click at [230, 146] on input "Search Form" at bounding box center [349, 145] width 308 height 14
paste input "TATIK"
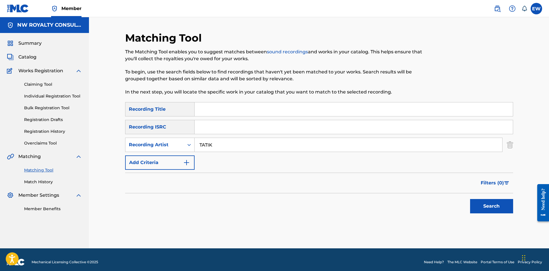
type input "TATIK"
click at [202, 112] on input "Search Form" at bounding box center [354, 109] width 318 height 14
paste input "CANT FIX"
type input "CANT FIX"
click at [479, 206] on button "Search" at bounding box center [491, 206] width 43 height 14
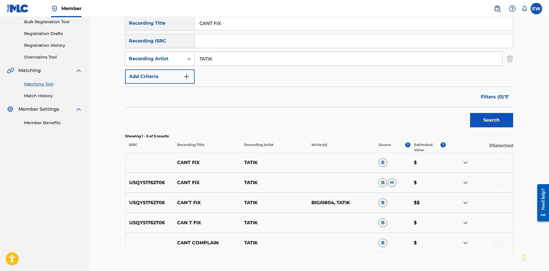
scroll to position [115, 0]
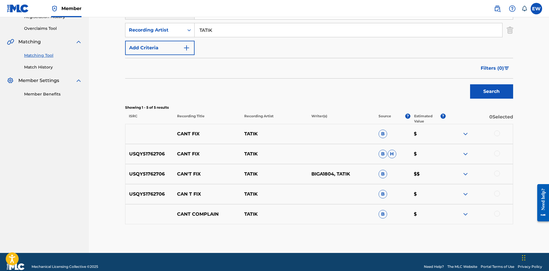
click at [499, 134] on div at bounding box center [497, 134] width 6 height 6
click at [497, 155] on div at bounding box center [497, 154] width 6 height 6
click at [497, 171] on div at bounding box center [497, 174] width 6 height 6
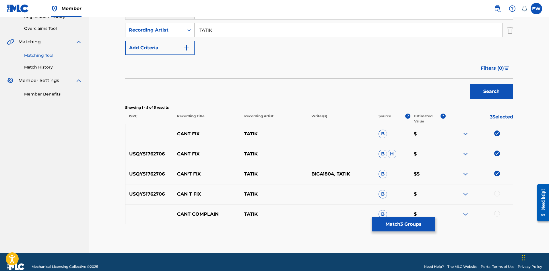
click at [498, 194] on div at bounding box center [497, 194] width 6 height 6
click at [416, 224] on button "Match 4 Groups" at bounding box center [403, 224] width 63 height 14
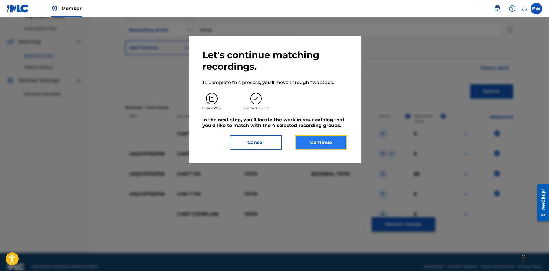
click at [326, 142] on button "Continue" at bounding box center [321, 142] width 52 height 14
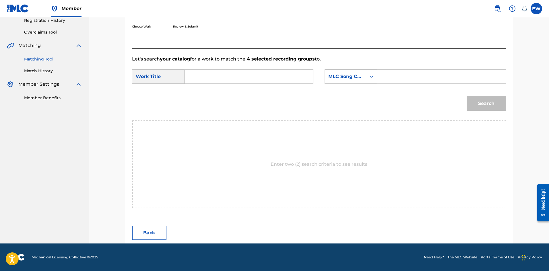
click at [286, 75] on input "Search Form" at bounding box center [248, 77] width 119 height 14
paste input "CANT FIX"
type input "CANT FIX"
click at [413, 76] on input "Search Form" at bounding box center [441, 77] width 119 height 14
paste input "CA2VHC"
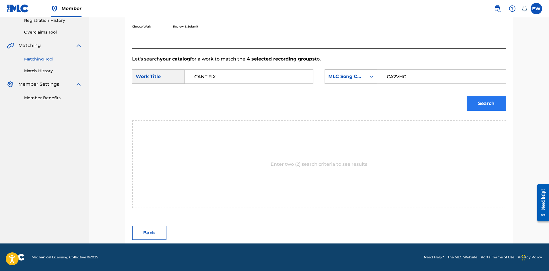
type input "CA2VHC"
click at [489, 108] on button "Search" at bounding box center [487, 103] width 40 height 14
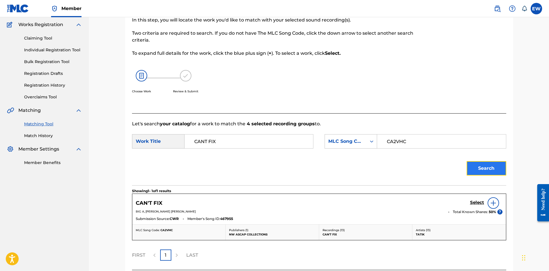
scroll to position [94, 0]
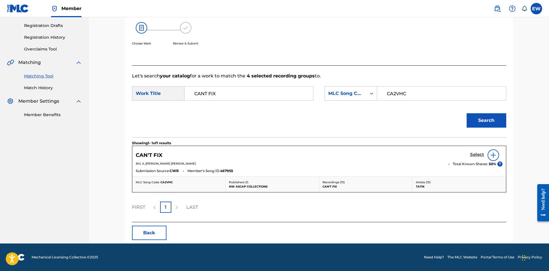
click at [481, 156] on h5 "Select" at bounding box center [477, 154] width 14 height 5
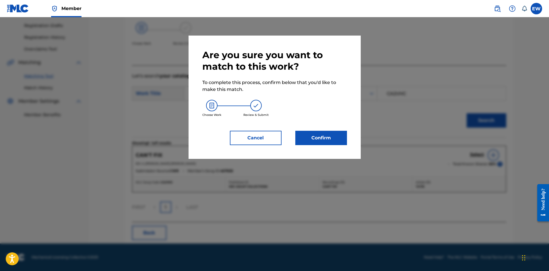
click at [330, 145] on div "Are you sure you want to match to this work? To complete this process, confirm …" at bounding box center [275, 97] width 172 height 123
click at [333, 135] on button "Confirm" at bounding box center [321, 138] width 52 height 14
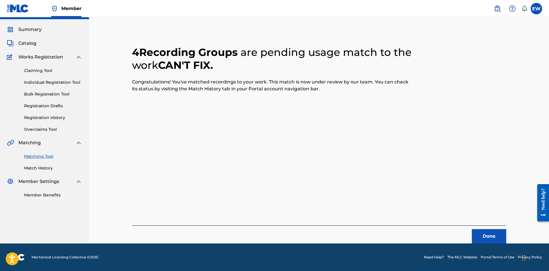
scroll to position [14, 0]
click at [475, 235] on button "Done" at bounding box center [489, 236] width 34 height 14
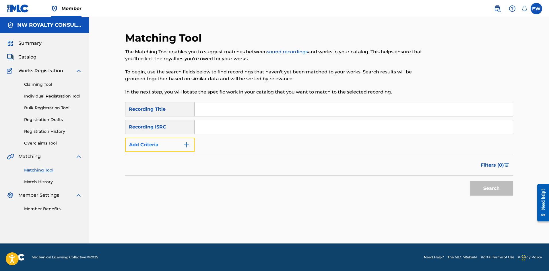
click at [175, 147] on button "Add Criteria" at bounding box center [159, 145] width 69 height 14
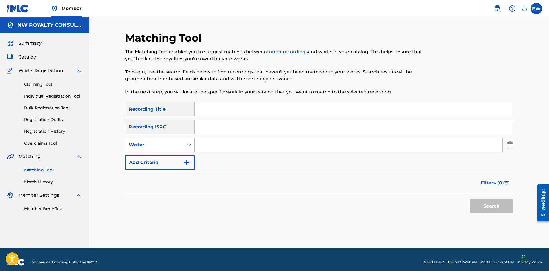
click at [176, 151] on div "Writer" at bounding box center [159, 145] width 69 height 14
drag, startPoint x: 165, startPoint y: 158, endPoint x: 170, endPoint y: 156, distance: 5.4
click at [166, 157] on div "Recording Artist" at bounding box center [159, 159] width 69 height 14
drag, startPoint x: 230, startPoint y: 141, endPoint x: 226, endPoint y: 145, distance: 5.1
click at [229, 142] on input "Search Form" at bounding box center [349, 145] width 308 height 14
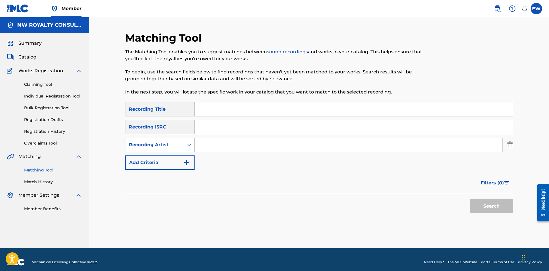
paste input "PERFECT"
type input "PERFECT"
click at [242, 108] on input "Search Form" at bounding box center [354, 109] width 318 height 14
paste input "CAN'T GET OVER THIS (RAW)"
type input "CAN'T GET OVER THIS (RAW)"
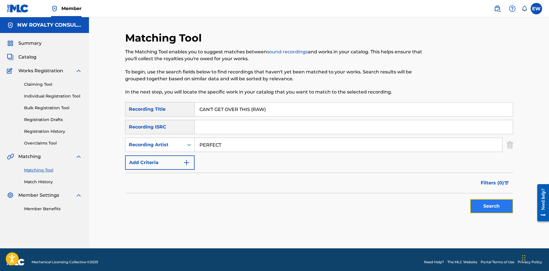
click at [494, 206] on button "Search" at bounding box center [491, 206] width 43 height 14
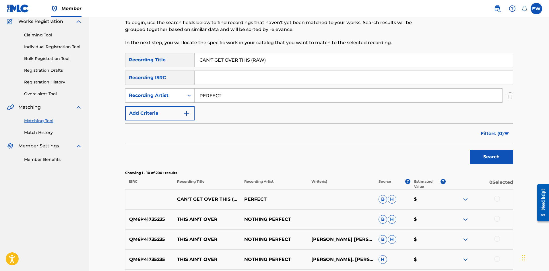
scroll to position [57, 0]
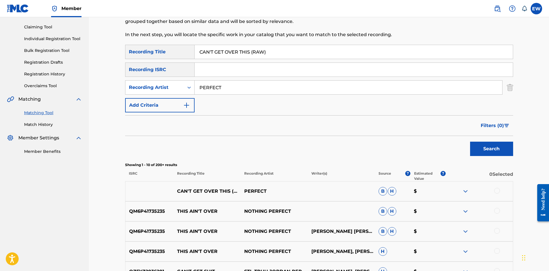
click at [499, 189] on div at bounding box center [497, 191] width 6 height 6
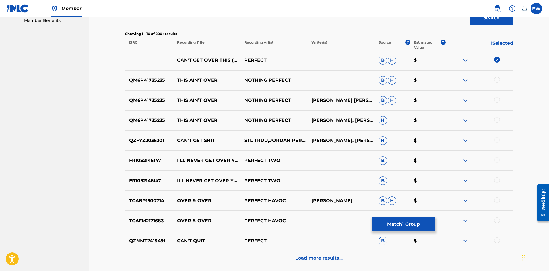
scroll to position [201, 0]
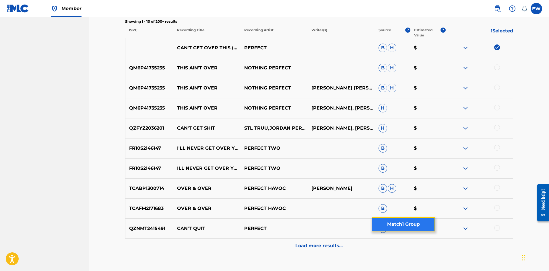
click at [409, 219] on button "Match 1 Group" at bounding box center [403, 224] width 63 height 14
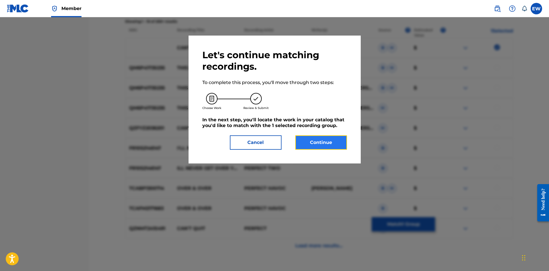
click at [336, 142] on button "Continue" at bounding box center [321, 142] width 52 height 14
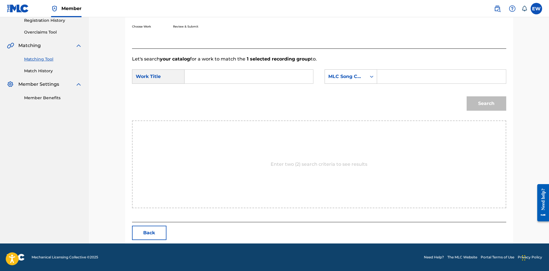
scroll to position [111, 0]
click at [244, 78] on input "Search Form" at bounding box center [248, 77] width 119 height 14
paste input "CAN'T GET OVER THIS (RAW)"
type input "CAN'T GET OVER THIS (RAW)"
click at [400, 80] on input "Search Form" at bounding box center [441, 77] width 119 height 14
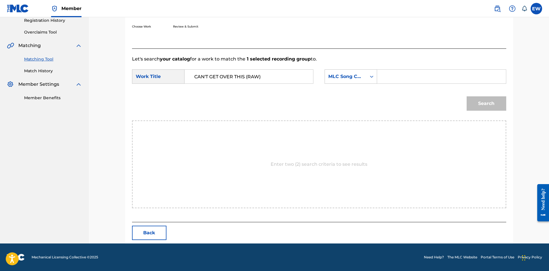
paste input "C7888Y"
type input "C7888Y"
click at [477, 107] on button "Search" at bounding box center [487, 103] width 40 height 14
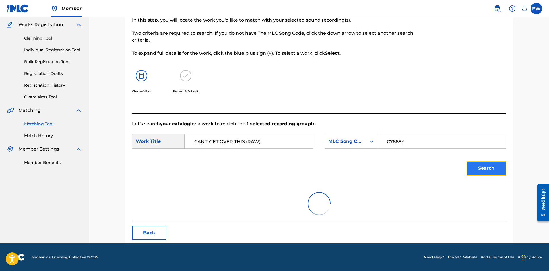
scroll to position [88, 0]
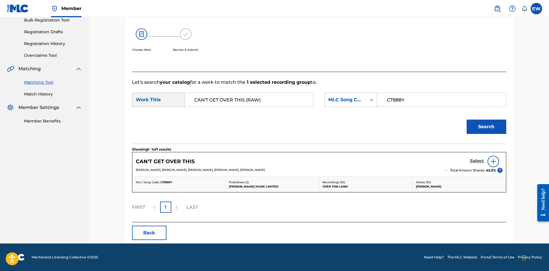
click at [476, 159] on h5 "Select" at bounding box center [477, 160] width 14 height 5
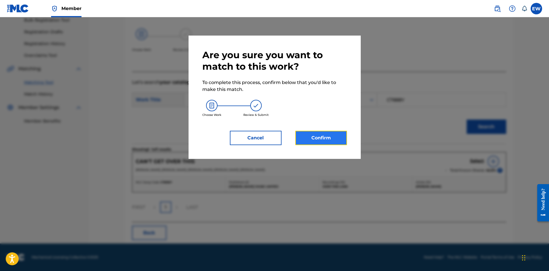
click at [307, 135] on button "Confirm" at bounding box center [321, 138] width 52 height 14
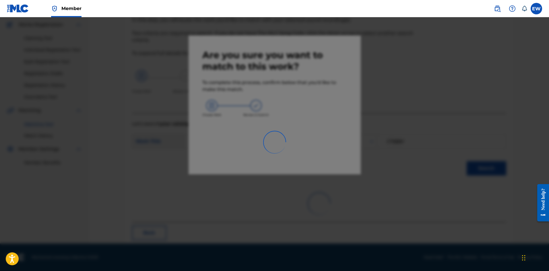
scroll to position [14, 0]
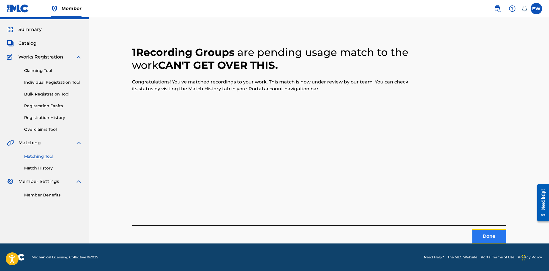
click at [486, 230] on button "Done" at bounding box center [489, 236] width 34 height 14
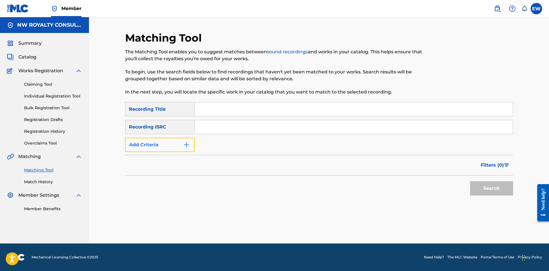
click at [186, 141] on button "Add Criteria" at bounding box center [159, 145] width 69 height 14
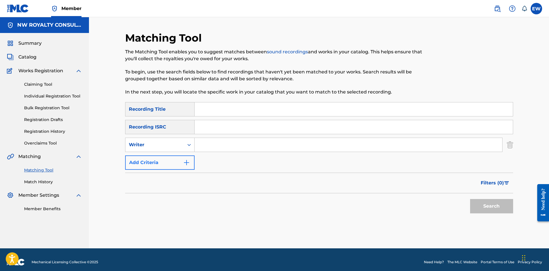
click at [180, 141] on div "Writer" at bounding box center [154, 144] width 59 height 11
click at [174, 158] on div "Recording Artist" at bounding box center [159, 159] width 69 height 14
click at [230, 147] on input "Search Form" at bounding box center [349, 145] width 308 height 14
paste input "G STAR"
type input "G STAR"
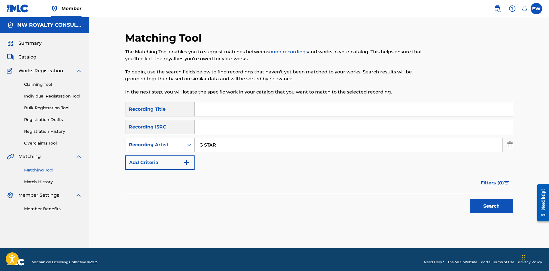
click at [243, 109] on input "Search Form" at bounding box center [354, 109] width 318 height 14
paste input "CAN'T HOLD ME DOWN"
type input "CAN'T HOLD ME DOWN"
click at [497, 210] on button "Search" at bounding box center [491, 206] width 43 height 14
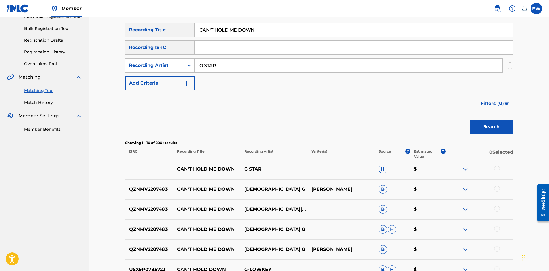
scroll to position [86, 0]
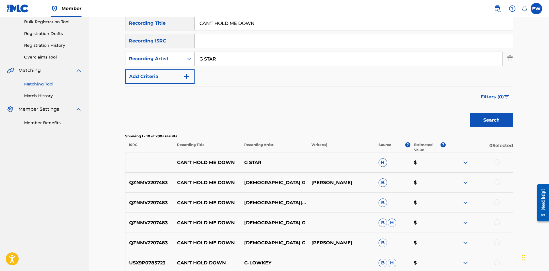
click at [497, 163] on div at bounding box center [497, 162] width 6 height 6
click at [392, 225] on button "Match 1 Group" at bounding box center [403, 224] width 63 height 14
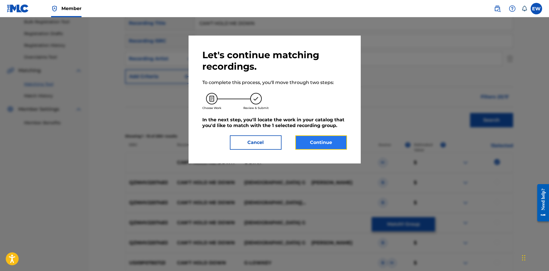
click at [313, 142] on button "Continue" at bounding box center [321, 142] width 52 height 14
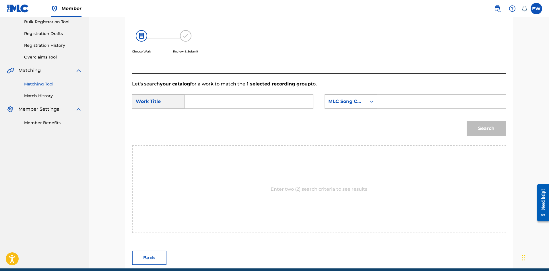
click at [228, 106] on input "Search Form" at bounding box center [248, 102] width 119 height 14
paste input "CAN'T HOLD ME DOWN"
type input "CAN'T HOLD ME DOWN"
click at [410, 106] on input "Search Form" at bounding box center [441, 102] width 119 height 14
paste input "LVCCX8"
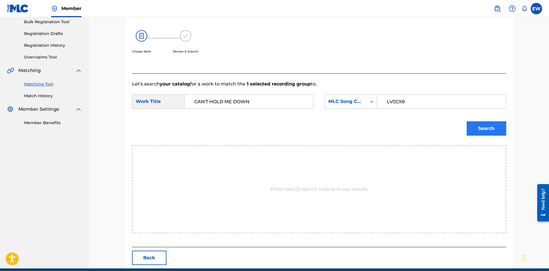
type input "LVCCX8"
click at [484, 131] on button "Search" at bounding box center [487, 128] width 40 height 14
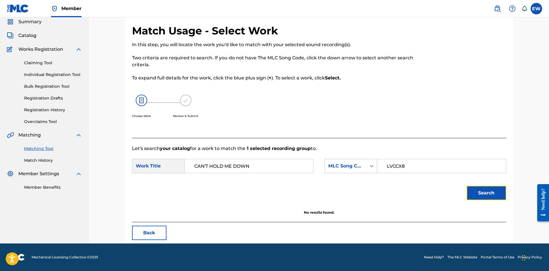
scroll to position [22, 0]
drag, startPoint x: 252, startPoint y: 170, endPoint x: 112, endPoint y: 176, distance: 139.9
click at [145, 174] on div "SearchWithCriteria8482083c-750f-4c26-bfb2-efd5de24ee4b Work Title CAN'T HOLD ME…" at bounding box center [319, 168] width 374 height 18
paste input "LIFE OVER DEATH"
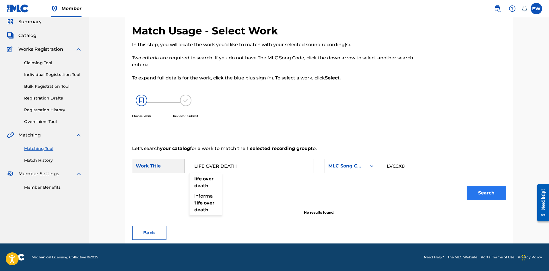
type input "LIFE OVER DEATH"
click at [478, 199] on button "Search" at bounding box center [487, 193] width 40 height 14
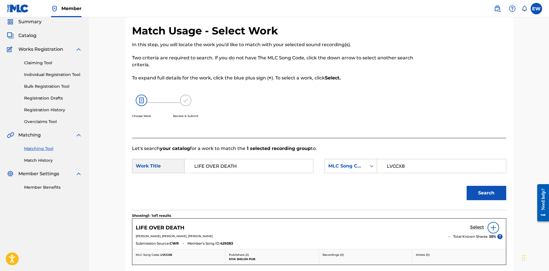
click at [479, 226] on h5 "Select" at bounding box center [477, 227] width 14 height 5
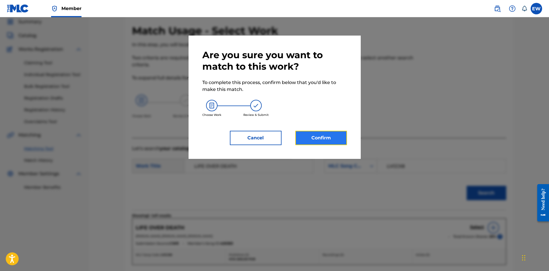
click at [328, 135] on button "Confirm" at bounding box center [321, 138] width 52 height 14
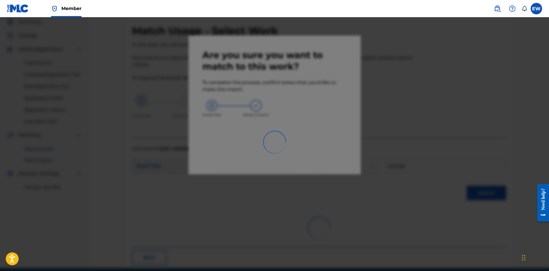
scroll to position [14, 0]
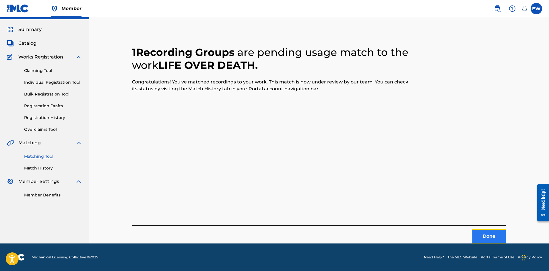
click at [477, 232] on button "Done" at bounding box center [489, 236] width 34 height 14
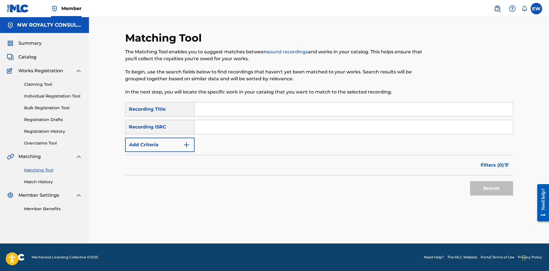
scroll to position [0, 0]
click at [142, 151] on button "Add Criteria" at bounding box center [159, 145] width 69 height 14
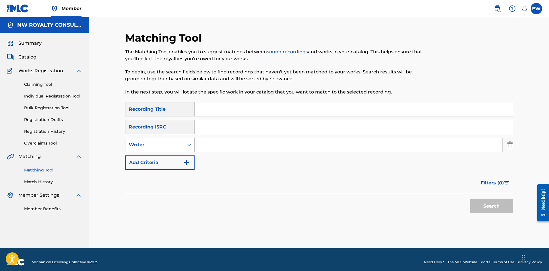
click at [142, 150] on div "Writer" at bounding box center [159, 145] width 69 height 14
click at [145, 156] on div "Recording Artist" at bounding box center [159, 159] width 69 height 14
click at [220, 144] on input "Search Form" at bounding box center [349, 145] width 308 height 14
paste input "GLEN WASHINGTON"
type input "GLEN WASHINGTON"
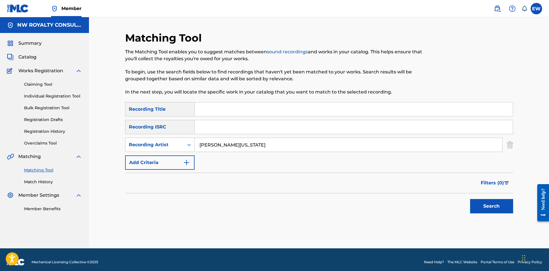
click at [211, 108] on input "Search Form" at bounding box center [354, 109] width 318 height 14
paste input "CANT TAKE IT"
type input "CANT TAKE IT"
click at [482, 206] on button "Search" at bounding box center [491, 206] width 43 height 14
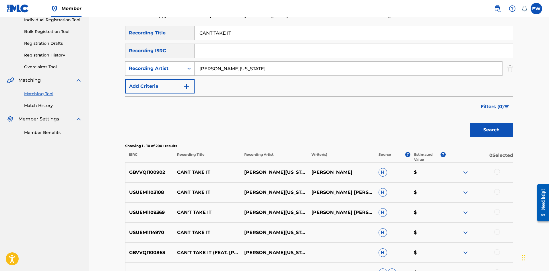
scroll to position [86, 0]
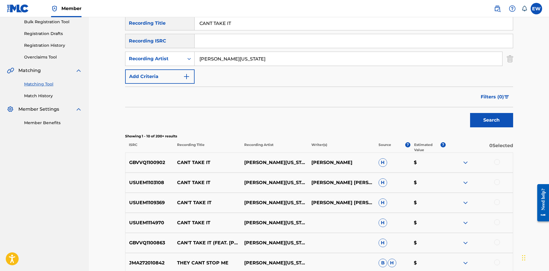
click at [498, 164] on div at bounding box center [497, 162] width 6 height 6
click at [495, 182] on div at bounding box center [497, 182] width 6 height 6
click at [499, 204] on div at bounding box center [497, 202] width 6 height 6
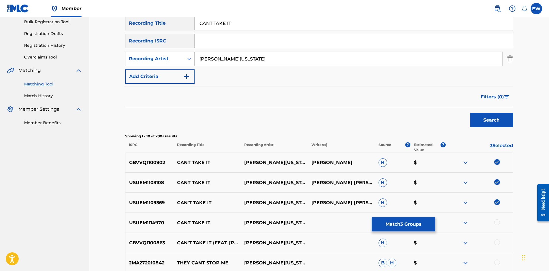
click at [496, 222] on div at bounding box center [497, 223] width 6 height 6
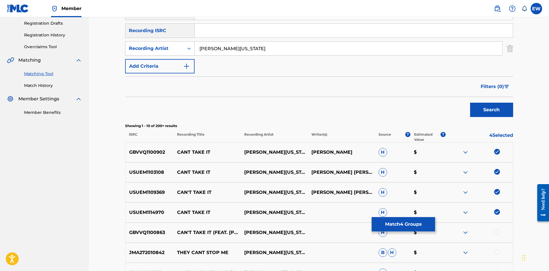
scroll to position [115, 0]
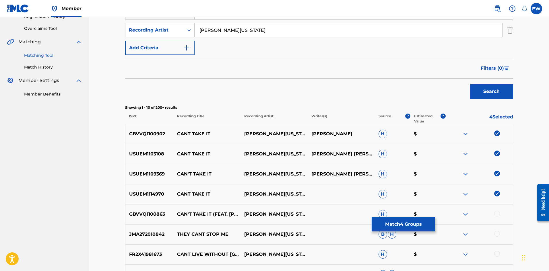
click at [498, 213] on div at bounding box center [497, 214] width 6 height 6
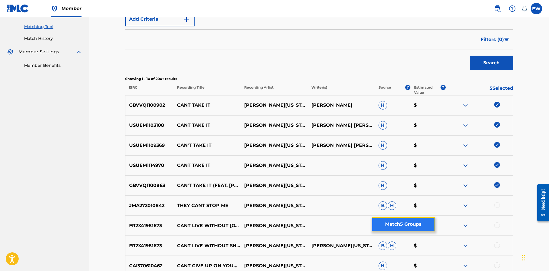
click at [375, 227] on button "Match 5 Groups" at bounding box center [403, 224] width 63 height 14
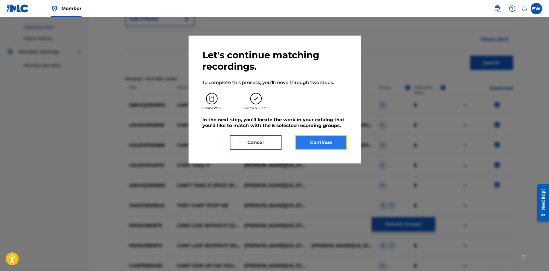
click at [319, 144] on button "Continue" at bounding box center [321, 142] width 52 height 14
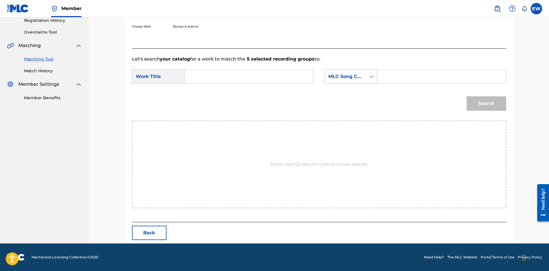
click at [264, 78] on input "Search Form" at bounding box center [248, 77] width 119 height 14
paste input "CANT TAKE IT"
type input "CANT TAKE IT"
click at [433, 83] on input "Search Form" at bounding box center [441, 77] width 119 height 14
paste input "C7904U"
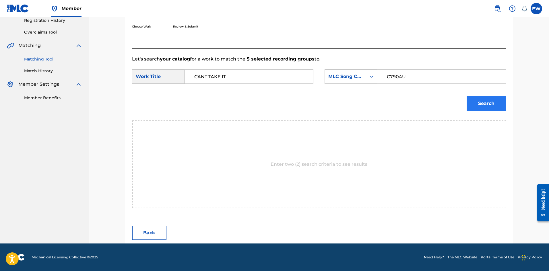
type input "C7904U"
click at [479, 106] on button "Search" at bounding box center [487, 103] width 40 height 14
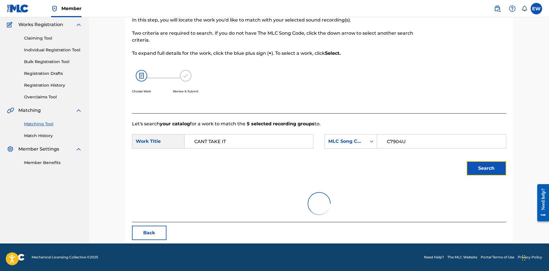
scroll to position [94, 0]
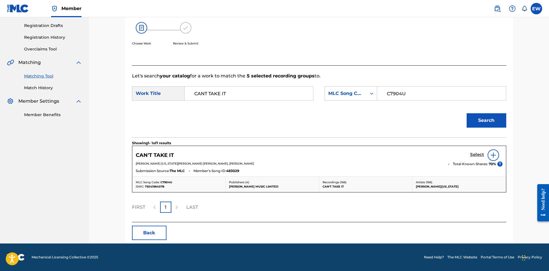
click at [483, 155] on h5 "Select" at bounding box center [477, 154] width 14 height 5
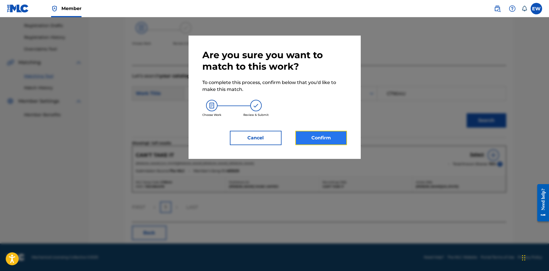
click at [325, 137] on button "Confirm" at bounding box center [321, 138] width 52 height 14
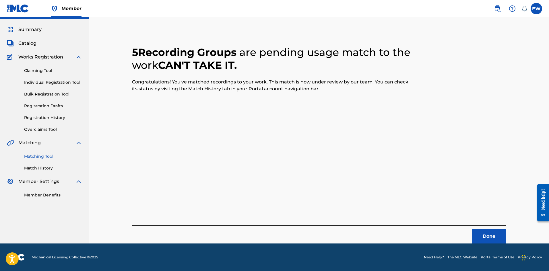
scroll to position [14, 0]
click at [488, 233] on button "Done" at bounding box center [489, 236] width 34 height 14
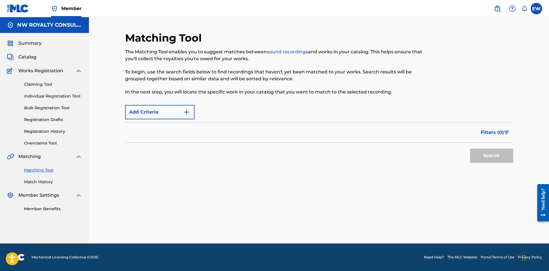
scroll to position [0, 0]
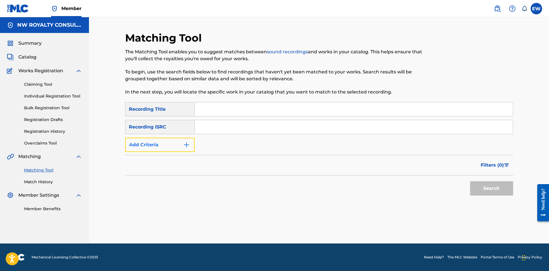
click at [128, 147] on button "Add Criteria" at bounding box center [159, 145] width 69 height 14
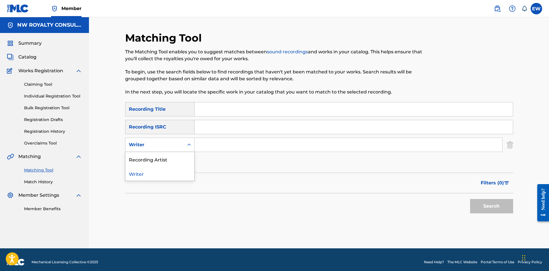
click at [129, 147] on div "Writer" at bounding box center [155, 144] width 52 height 7
drag, startPoint x: 141, startPoint y: 161, endPoint x: 151, endPoint y: 158, distance: 11.0
click at [143, 161] on div "Recording Artist" at bounding box center [159, 159] width 69 height 14
click at [235, 142] on input "Search Form" at bounding box center [349, 145] width 308 height 14
paste input "IWAATA"
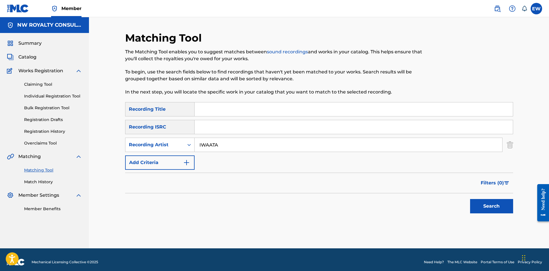
type input "IWAATA"
click at [223, 114] on input "Search Form" at bounding box center [354, 109] width 318 height 14
paste input "CATSCAN"
type input "CATSCAN"
click at [514, 204] on div "Matching Tool The Matching Tool enables you to suggest matches between sound re…" at bounding box center [319, 140] width 402 height 217
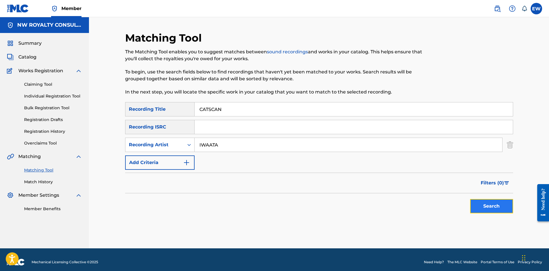
click at [494, 206] on button "Search" at bounding box center [491, 206] width 43 height 14
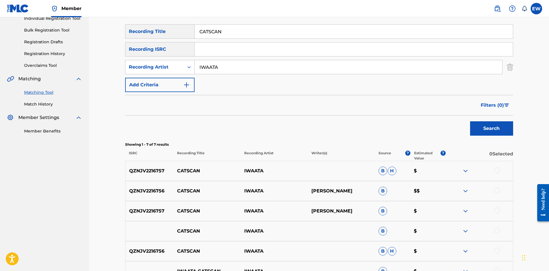
scroll to position [86, 0]
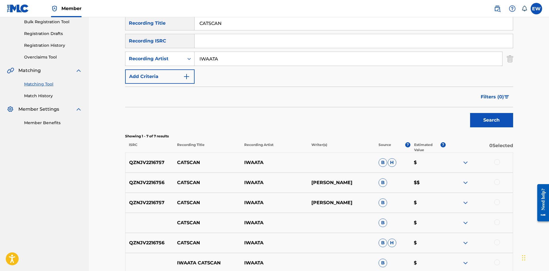
click at [497, 162] on div at bounding box center [497, 162] width 6 height 6
click at [495, 182] on div at bounding box center [497, 182] width 6 height 6
click at [499, 202] on div at bounding box center [497, 202] width 6 height 6
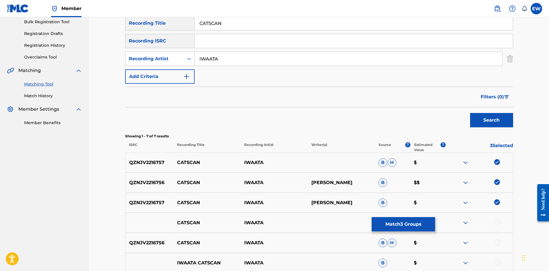
click at [496, 221] on div at bounding box center [497, 223] width 6 height 6
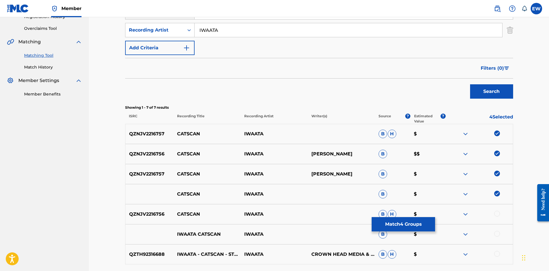
click at [497, 216] on div at bounding box center [497, 214] width 6 height 6
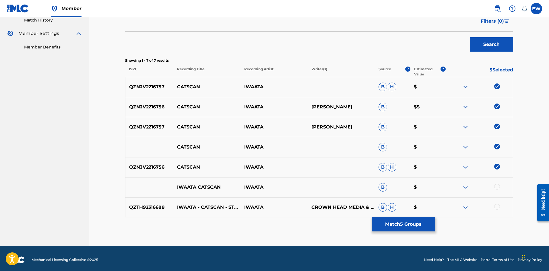
scroll to position [164, 0]
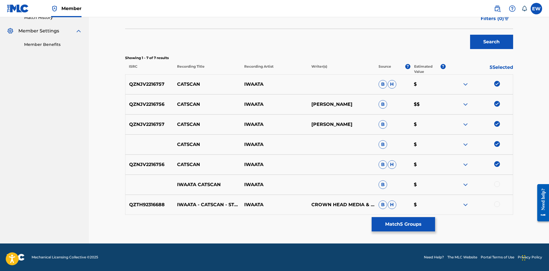
click at [497, 183] on div at bounding box center [497, 184] width 6 height 6
click at [497, 204] on div at bounding box center [497, 204] width 6 height 6
click at [394, 222] on button "Match 7 Groups" at bounding box center [403, 224] width 63 height 14
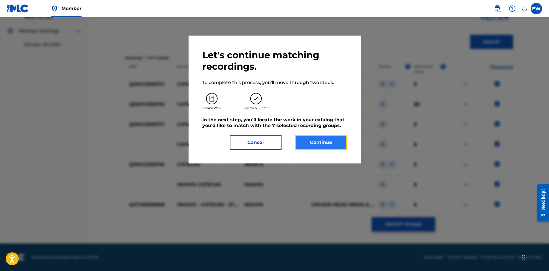
click at [333, 143] on button "Continue" at bounding box center [321, 142] width 52 height 14
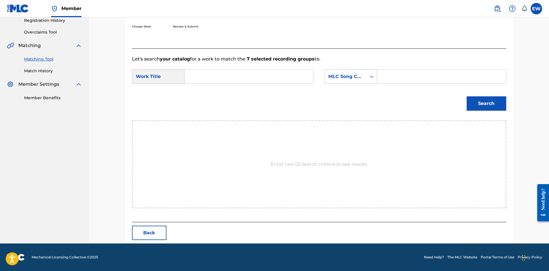
scroll to position [111, 0]
click at [272, 77] on input "Search Form" at bounding box center [248, 77] width 119 height 14
paste input "CATSCAN"
type input "CATSCAN"
click at [414, 77] on input "Search Form" at bounding box center [441, 77] width 119 height 14
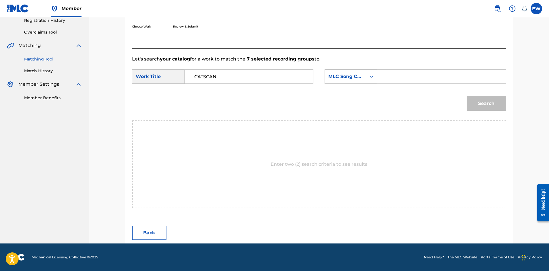
paste input "CD19R1"
type input "CD19R1"
click at [489, 102] on button "Search" at bounding box center [487, 103] width 40 height 14
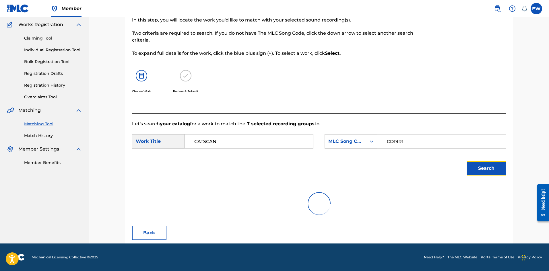
scroll to position [94, 0]
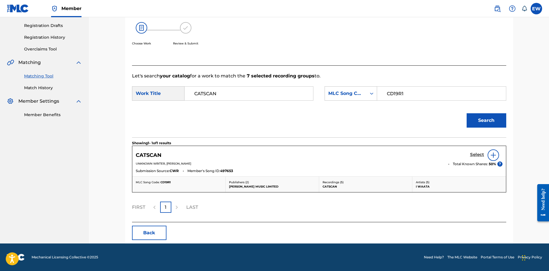
click at [477, 154] on h5 "Select" at bounding box center [477, 154] width 14 height 5
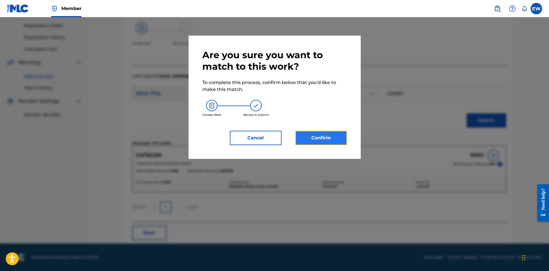
click at [314, 136] on button "Confirm" at bounding box center [321, 138] width 52 height 14
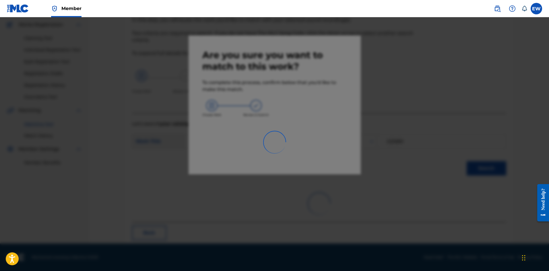
scroll to position [14, 0]
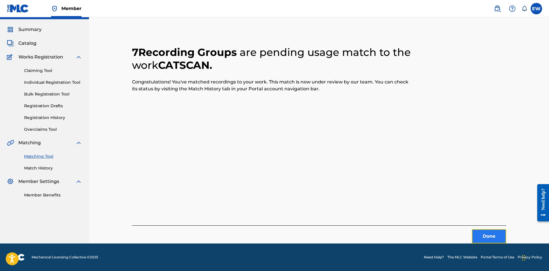
click at [476, 232] on button "Done" at bounding box center [489, 236] width 34 height 14
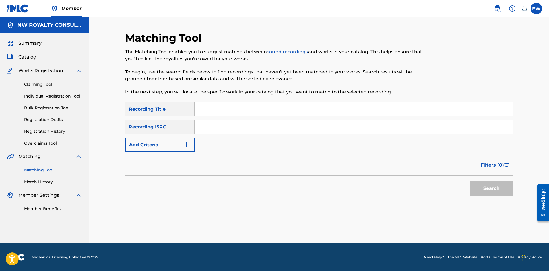
scroll to position [0, 0]
click at [162, 146] on button "Add Criteria" at bounding box center [159, 145] width 69 height 14
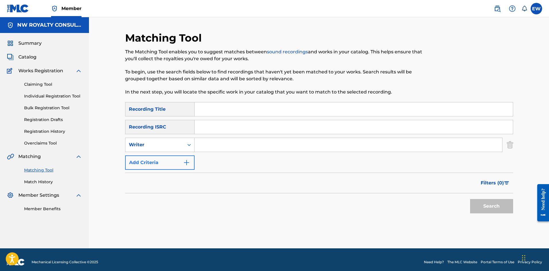
click at [162, 146] on div "Writer" at bounding box center [155, 144] width 52 height 7
click at [157, 154] on div "Recording Artist" at bounding box center [159, 159] width 69 height 14
click at [232, 145] on input "Search Form" at bounding box center [349, 145] width 308 height 14
paste input "NEIL AMOS"
type input "NEIL AMOS"
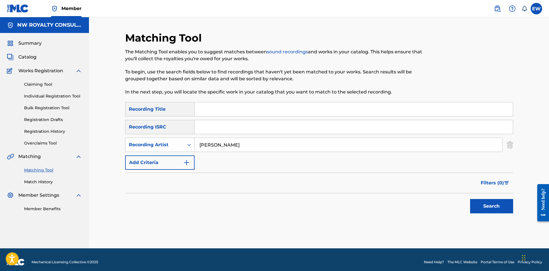
click at [295, 111] on input "Search Form" at bounding box center [354, 109] width 318 height 14
paste input "CHEATER"
type input "CHEATER"
click at [495, 202] on button "Search" at bounding box center [491, 206] width 43 height 14
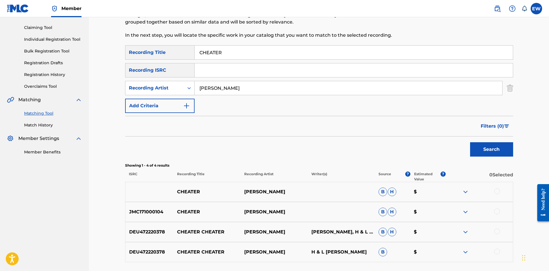
scroll to position [57, 0]
click at [498, 188] on div at bounding box center [497, 191] width 6 height 6
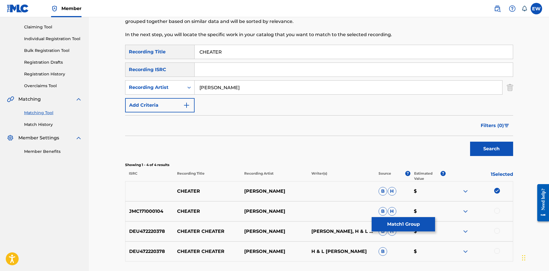
click at [497, 211] on div at bounding box center [497, 211] width 6 height 6
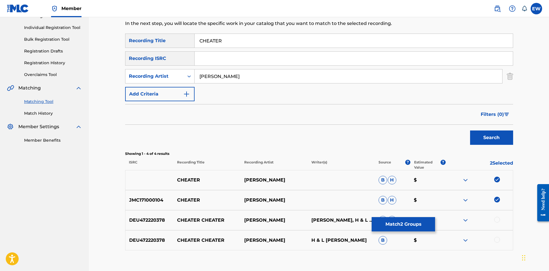
scroll to position [86, 0]
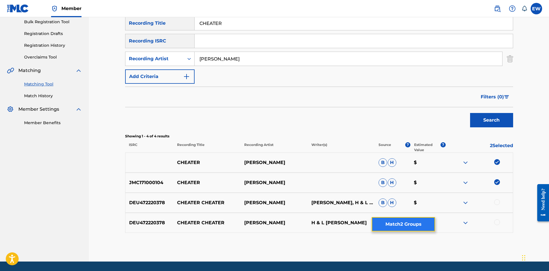
drag, startPoint x: 404, startPoint y: 221, endPoint x: 401, endPoint y: 220, distance: 3.0
click at [401, 220] on button "Match 2 Groups" at bounding box center [403, 224] width 63 height 14
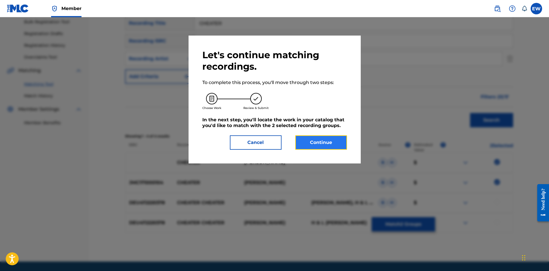
click at [317, 147] on button "Continue" at bounding box center [321, 142] width 52 height 14
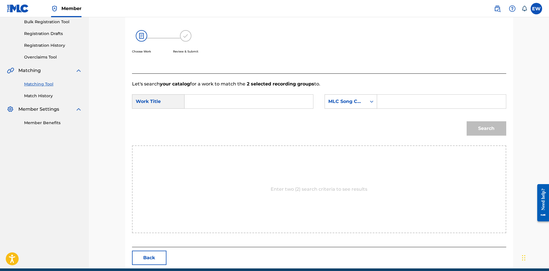
click at [260, 105] on input "Search Form" at bounding box center [248, 102] width 119 height 14
paste input "CHEATER"
type input "CHEATER"
click at [407, 106] on input "Search Form" at bounding box center [441, 102] width 119 height 14
paste input "CA5280"
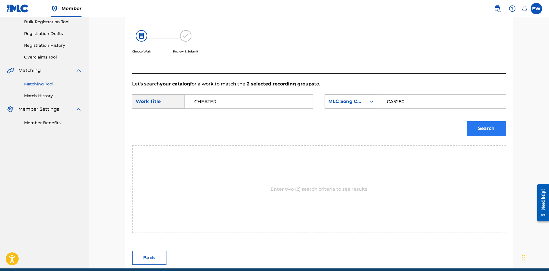
type input "CA5280"
click at [492, 129] on button "Search" at bounding box center [487, 128] width 40 height 14
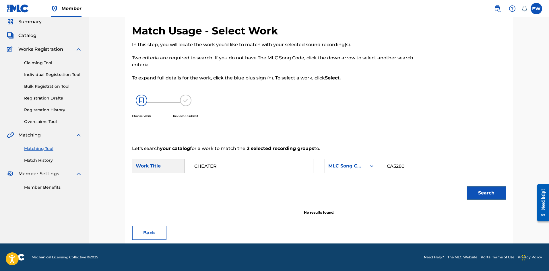
scroll to position [22, 0]
click at [235, 166] on input "CHEATER" at bounding box center [248, 166] width 119 height 14
type input "CHEATERs"
click at [486, 195] on button "Search" at bounding box center [487, 193] width 40 height 14
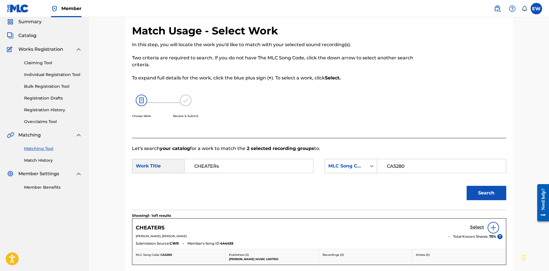
click at [477, 226] on h5 "Select" at bounding box center [477, 227] width 14 height 5
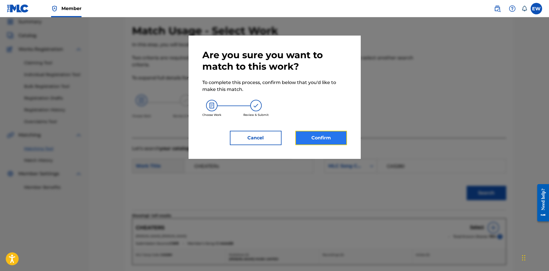
click at [326, 137] on button "Confirm" at bounding box center [321, 138] width 52 height 14
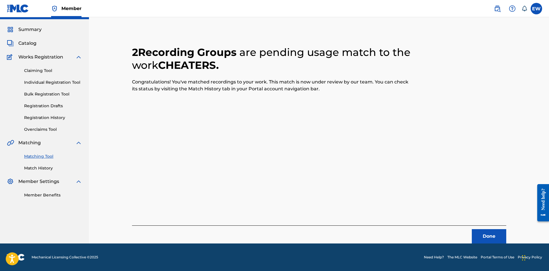
scroll to position [14, 0]
click at [490, 238] on button "Done" at bounding box center [489, 236] width 34 height 14
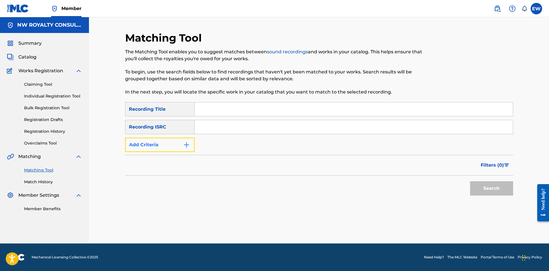
click at [146, 142] on button "Add Criteria" at bounding box center [159, 145] width 69 height 14
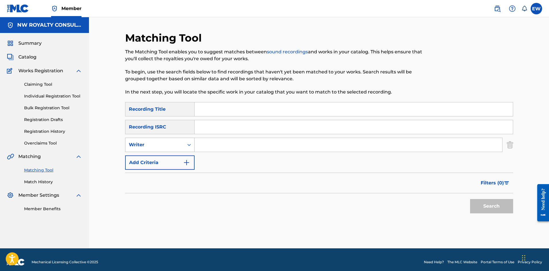
click at [147, 141] on div "Writer" at bounding box center [155, 144] width 52 height 7
click at [145, 155] on div "Recording Artist" at bounding box center [159, 159] width 69 height 14
drag, startPoint x: 218, startPoint y: 147, endPoint x: 222, endPoint y: 146, distance: 4.6
click at [221, 148] on input "Search Form" at bounding box center [349, 145] width 308 height 14
paste input "IWAATA"
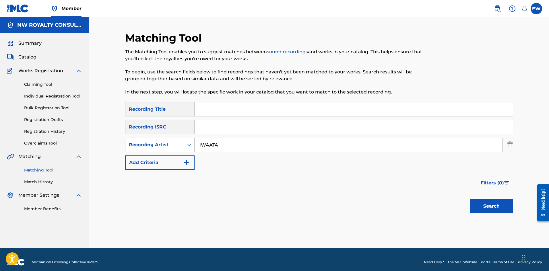
type input "IWAATA"
click at [281, 113] on input "Search Form" at bounding box center [354, 109] width 318 height 14
paste input "CHICKEN N FRIES"
type input "CHICKEN N FRIES"
click at [496, 206] on button "Search" at bounding box center [491, 206] width 43 height 14
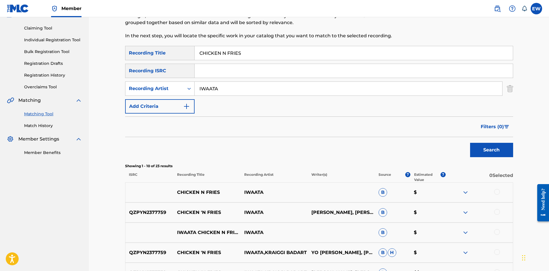
scroll to position [57, 0]
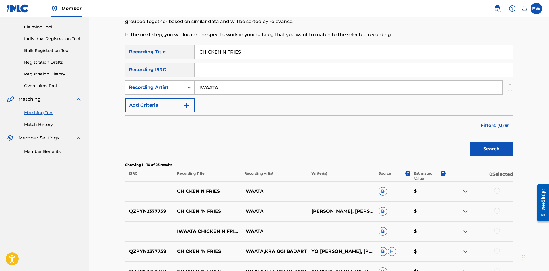
click at [495, 191] on div at bounding box center [497, 191] width 6 height 6
click at [497, 213] on div at bounding box center [497, 211] width 6 height 6
click at [498, 232] on div at bounding box center [497, 231] width 6 height 6
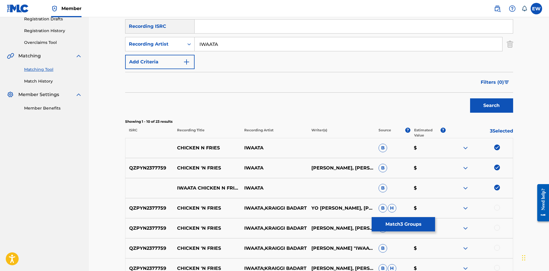
scroll to position [115, 0]
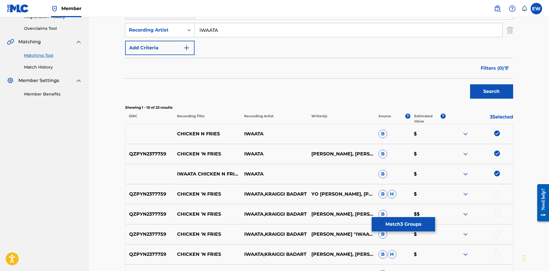
click at [500, 196] on div at bounding box center [479, 194] width 67 height 7
click at [498, 194] on div at bounding box center [497, 194] width 6 height 6
click at [499, 214] on div at bounding box center [497, 214] width 6 height 6
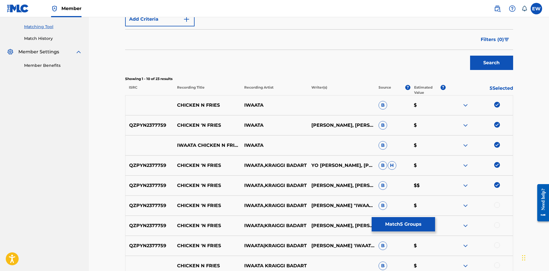
click at [497, 206] on div at bounding box center [497, 205] width 6 height 6
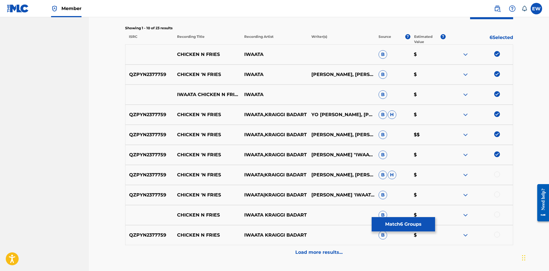
scroll to position [201, 0]
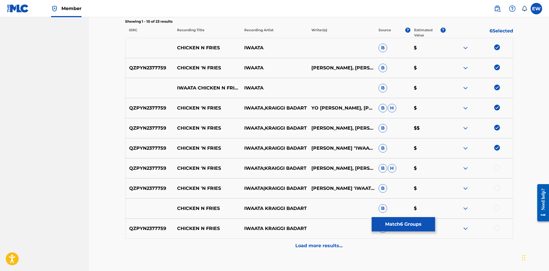
click at [496, 168] on div at bounding box center [497, 168] width 6 height 6
click at [496, 186] on div at bounding box center [497, 188] width 6 height 6
click at [497, 207] on div at bounding box center [497, 208] width 6 height 6
click at [499, 229] on div at bounding box center [497, 228] width 6 height 6
click at [321, 252] on div "Load more results..." at bounding box center [319, 246] width 388 height 14
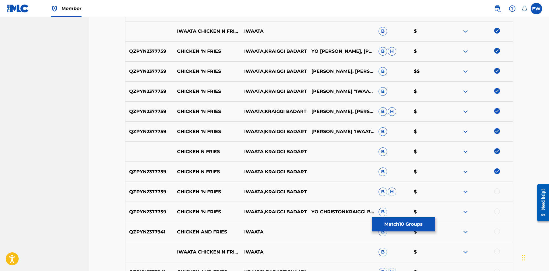
scroll to position [258, 0]
click at [499, 192] on div at bounding box center [497, 191] width 6 height 6
click at [496, 211] on div at bounding box center [497, 211] width 6 height 6
click at [496, 232] on div at bounding box center [497, 231] width 6 height 6
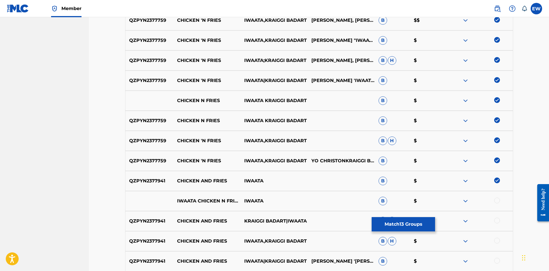
scroll to position [316, 0]
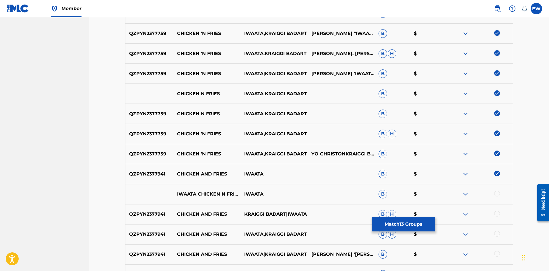
click at [498, 195] on div at bounding box center [497, 194] width 6 height 6
click at [495, 212] on div at bounding box center [497, 214] width 6 height 6
click at [497, 235] on div at bounding box center [497, 234] width 6 height 6
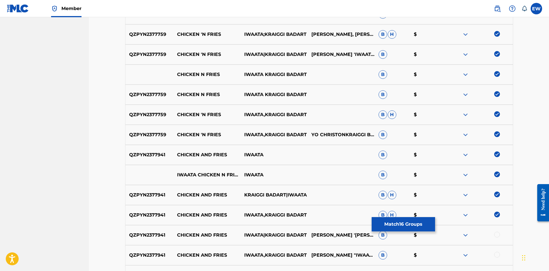
scroll to position [344, 0]
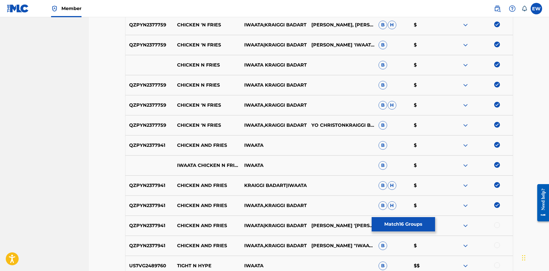
click at [497, 227] on div at bounding box center [497, 225] width 6 height 6
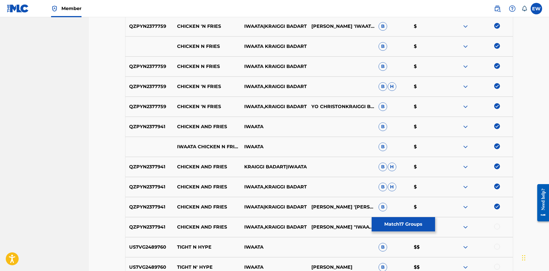
scroll to position [373, 0]
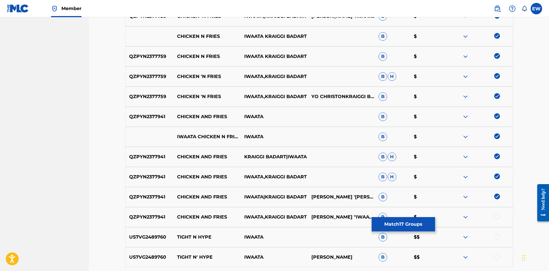
click at [496, 218] on div at bounding box center [497, 217] width 6 height 6
click at [397, 226] on button "Match 18 Groups" at bounding box center [403, 224] width 63 height 14
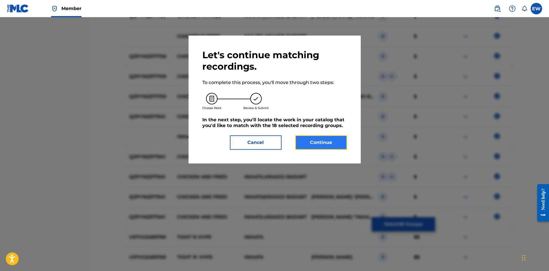
click at [327, 147] on button "Continue" at bounding box center [321, 142] width 52 height 14
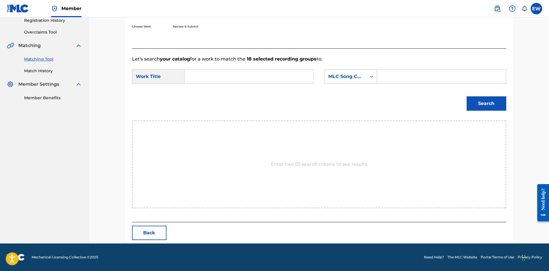
scroll to position [111, 0]
click at [257, 79] on input "Search Form" at bounding box center [248, 77] width 119 height 14
paste input "CHICKEN N FRIES"
type input "CHICKEN N FRIES"
click at [395, 73] on input "Search Form" at bounding box center [441, 77] width 119 height 14
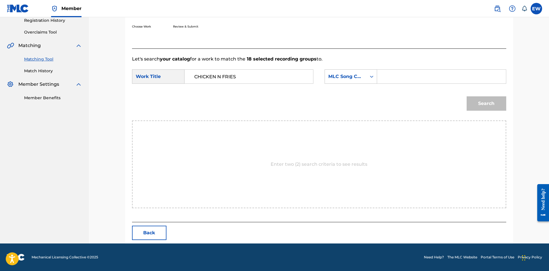
paste input "CJ7Q2B"
type input "CJ7Q2B"
click at [487, 98] on button "Search" at bounding box center [487, 103] width 40 height 14
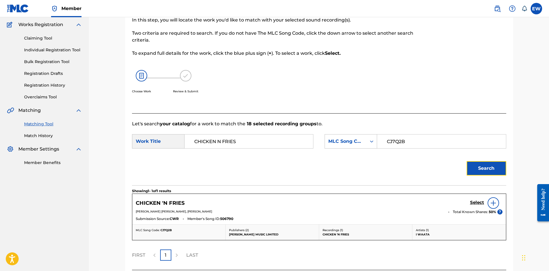
scroll to position [94, 0]
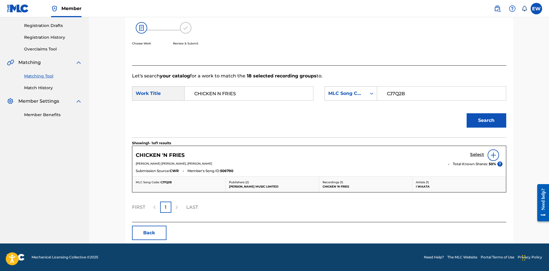
click at [476, 152] on h5 "Select" at bounding box center [477, 154] width 14 height 5
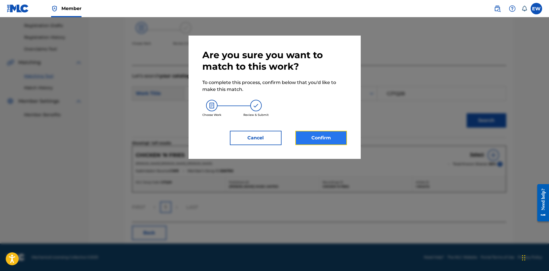
click at [334, 140] on button "Confirm" at bounding box center [321, 138] width 52 height 14
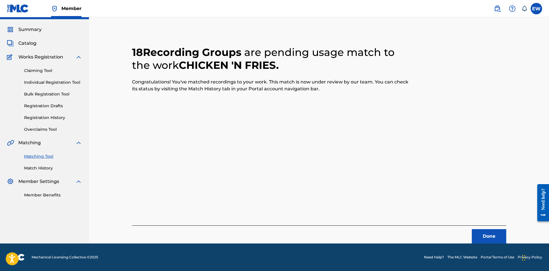
scroll to position [14, 0]
click at [502, 238] on button "Done" at bounding box center [489, 236] width 34 height 14
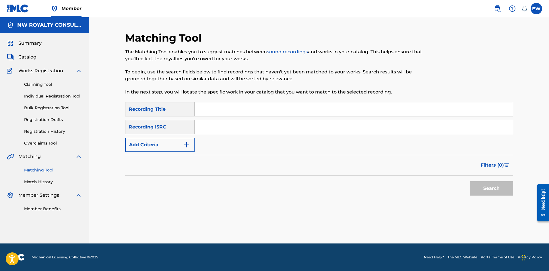
scroll to position [0, 0]
click at [164, 139] on button "Add Criteria" at bounding box center [159, 145] width 69 height 14
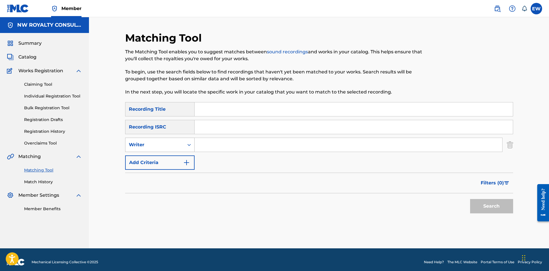
click at [167, 149] on div "Writer" at bounding box center [154, 144] width 59 height 11
drag, startPoint x: 169, startPoint y: 158, endPoint x: 202, endPoint y: 157, distance: 33.0
click at [170, 158] on div "Recording Artist" at bounding box center [159, 159] width 69 height 14
click at [230, 147] on input "Search Form" at bounding box center [349, 145] width 308 height 14
paste input "IWAATA KRAIGGI BADART"
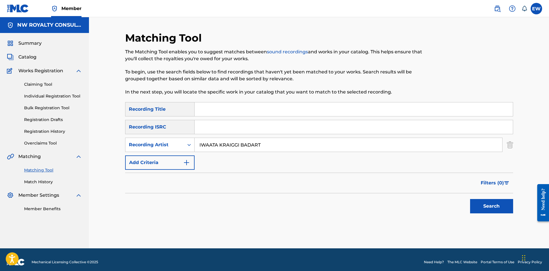
type input "IWAATA KRAIGGI BADART"
click at [240, 113] on input "Search Form" at bounding box center [354, 109] width 318 height 14
paste input "CHICKEN N FRIES"
type input "CHICKEN N FRIES"
click at [483, 211] on button "Search" at bounding box center [491, 206] width 43 height 14
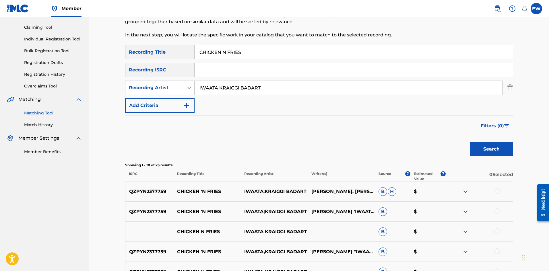
scroll to position [70, 0]
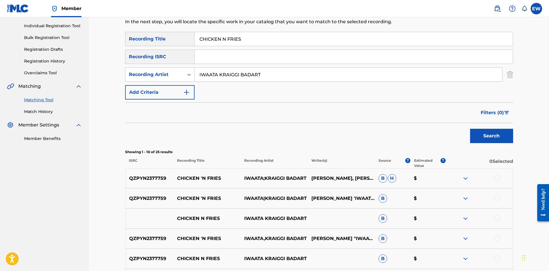
click at [498, 178] on div at bounding box center [497, 178] width 6 height 6
click at [496, 197] on div at bounding box center [497, 198] width 6 height 6
click at [495, 217] on div at bounding box center [497, 218] width 6 height 6
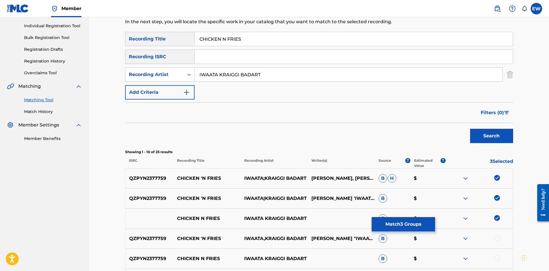
click at [500, 238] on div at bounding box center [497, 238] width 6 height 6
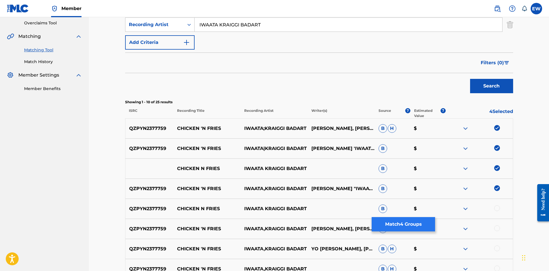
scroll to position [128, 0]
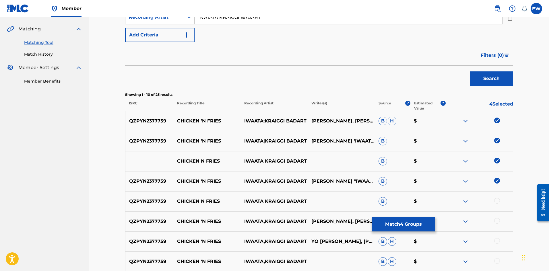
click at [498, 200] on div at bounding box center [497, 201] width 6 height 6
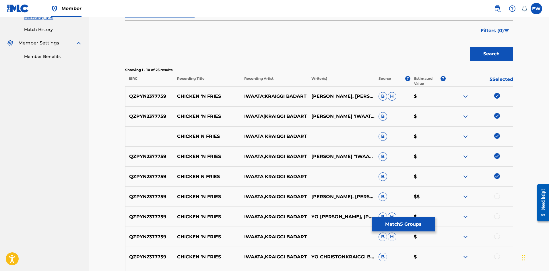
scroll to position [214, 0]
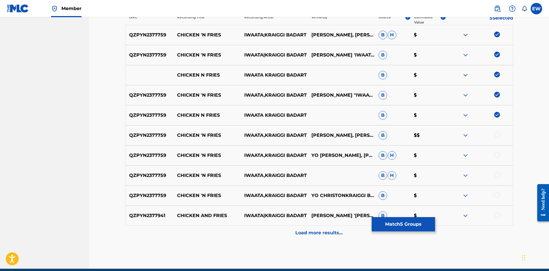
click at [498, 133] on div at bounding box center [497, 135] width 6 height 6
click at [494, 158] on div at bounding box center [479, 155] width 67 height 7
click at [496, 155] on div at bounding box center [497, 155] width 6 height 6
click at [499, 176] on div at bounding box center [497, 175] width 6 height 6
click at [497, 196] on div at bounding box center [497, 195] width 6 height 6
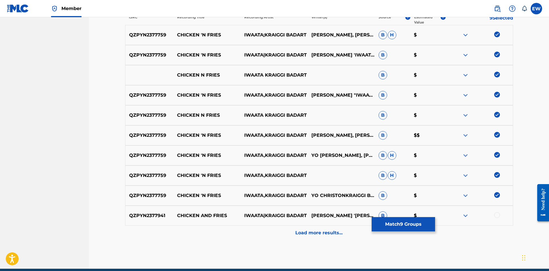
click at [499, 216] on div at bounding box center [479, 215] width 67 height 7
click at [499, 215] on div at bounding box center [497, 215] width 6 height 6
click at [418, 228] on button "Match 10 Groups" at bounding box center [403, 224] width 63 height 14
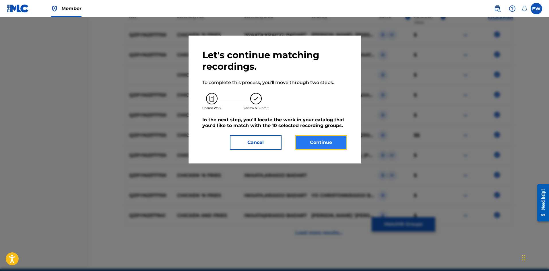
click at [305, 141] on button "Continue" at bounding box center [321, 142] width 52 height 14
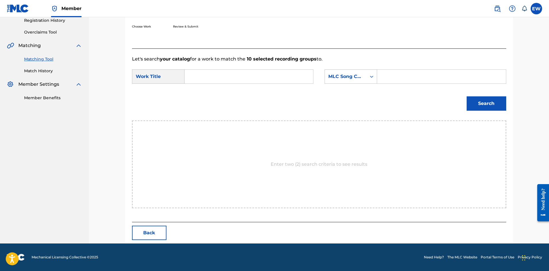
scroll to position [111, 0]
click at [265, 80] on input "Search Form" at bounding box center [248, 77] width 119 height 14
paste input "CHICKEN N FRIES"
type input "CHICKEN N FRIES"
click at [417, 79] on input "Search Form" at bounding box center [441, 77] width 119 height 14
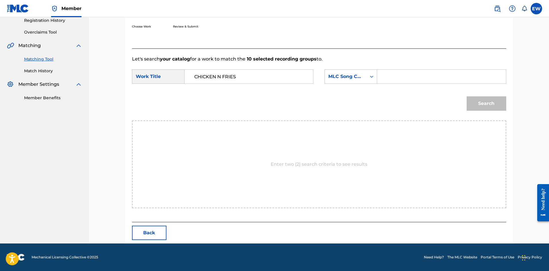
paste input "CJ7Q2B"
type input "CJ7Q2B"
click at [488, 107] on button "Search" at bounding box center [487, 103] width 40 height 14
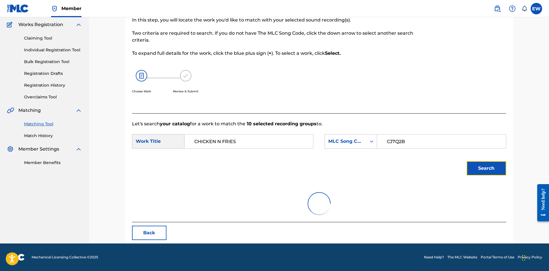
scroll to position [94, 0]
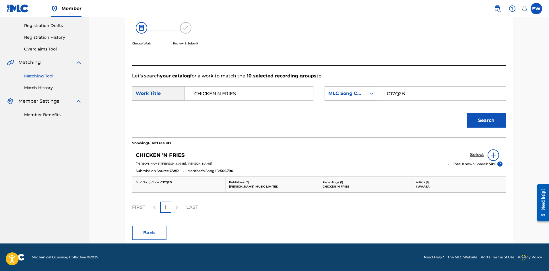
click at [470, 154] on h5 "Select" at bounding box center [477, 154] width 14 height 5
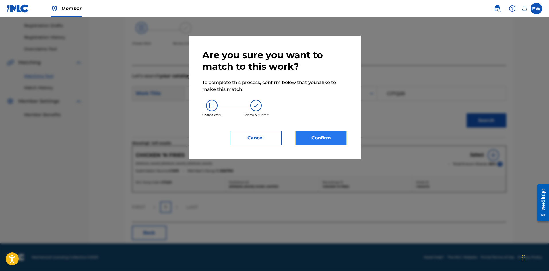
click at [339, 133] on button "Confirm" at bounding box center [321, 138] width 52 height 14
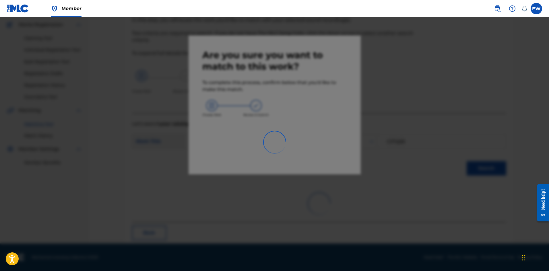
scroll to position [14, 0]
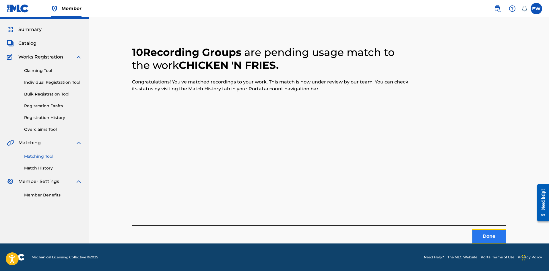
click at [480, 234] on button "Done" at bounding box center [489, 236] width 34 height 14
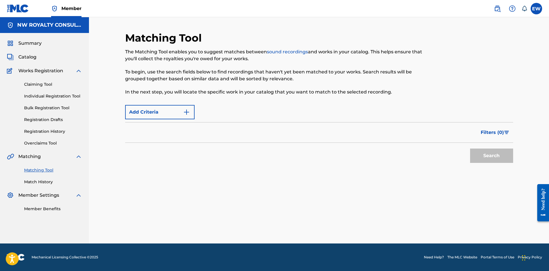
scroll to position [0, 0]
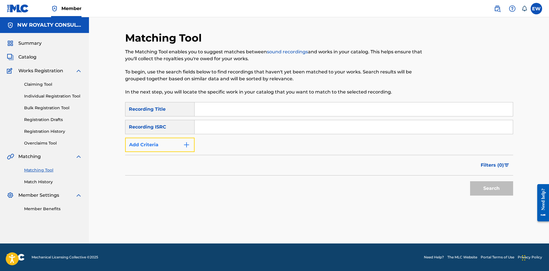
click at [155, 145] on button "Add Criteria" at bounding box center [159, 145] width 69 height 14
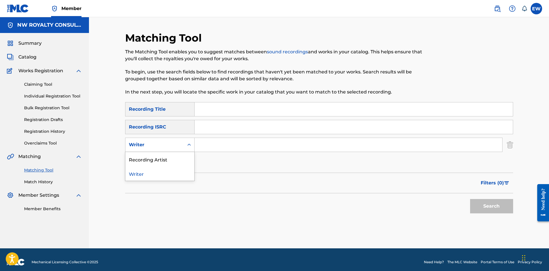
click at [155, 145] on div "Writer" at bounding box center [155, 144] width 52 height 7
click at [159, 156] on div "Recording Artist" at bounding box center [159, 159] width 69 height 14
click at [237, 145] on input "Search Form" at bounding box center [349, 145] width 308 height 14
paste input "CHRONIC LAW"
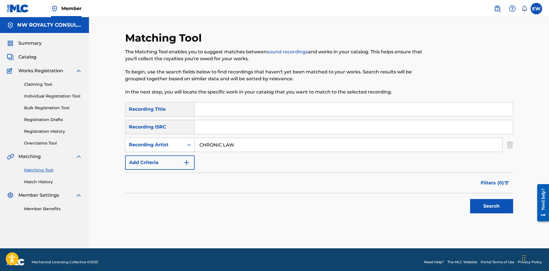
type input "CHRONIC LAW"
click at [221, 110] on input "Search Form" at bounding box center [354, 109] width 318 height 14
paste input "CHRONIC LAW TYPICAL LIFE OFFICIAL VIDEO"
type input "CHRONIC LAW TYPICAL LIFE OFFICIAL VIDEO"
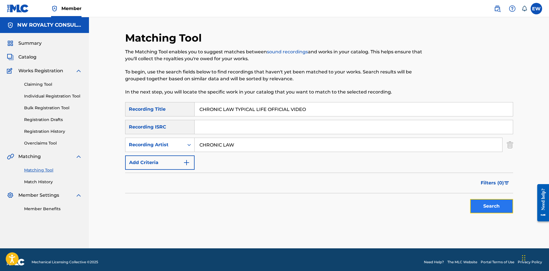
click at [490, 211] on button "Search" at bounding box center [491, 206] width 43 height 14
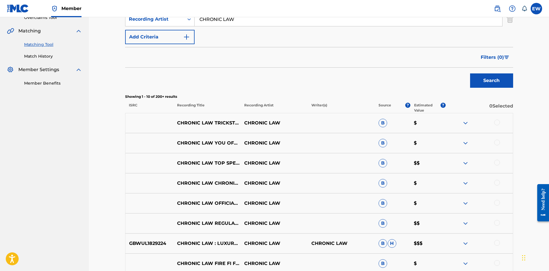
scroll to position [86, 0]
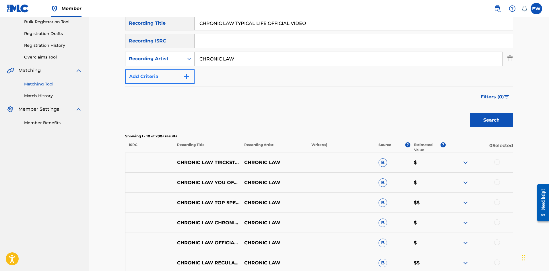
drag, startPoint x: 239, startPoint y: 62, endPoint x: 173, endPoint y: 78, distance: 68.1
click at [173, 78] on div "SearchWithCriteria4e9ddb25-f231-4ec8-a718-c53a35d6f2ed Recording Title CHRONIC …" at bounding box center [319, 50] width 388 height 68
paste input "JAYCRAZIE"
type input "JAYCRAZIE"
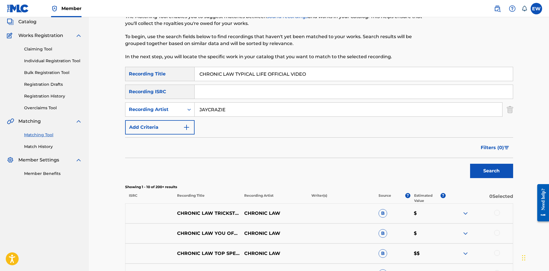
scroll to position [0, 0]
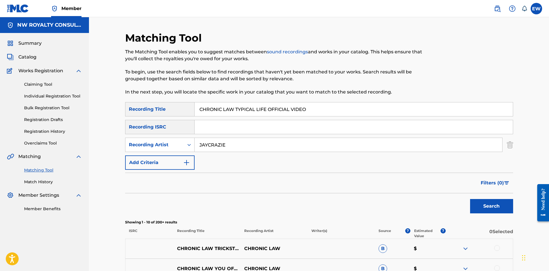
drag, startPoint x: 327, startPoint y: 112, endPoint x: 157, endPoint y: 131, distance: 170.6
click at [157, 131] on div "SearchWithCriteria4e9ddb25-f231-4ec8-a718-c53a35d6f2ed Recording Title CHRONIC …" at bounding box center [319, 136] width 388 height 68
paste input "IRCLE SMALL"
type input "CIRCLE SMALL"
click at [493, 207] on button "Search" at bounding box center [491, 206] width 43 height 14
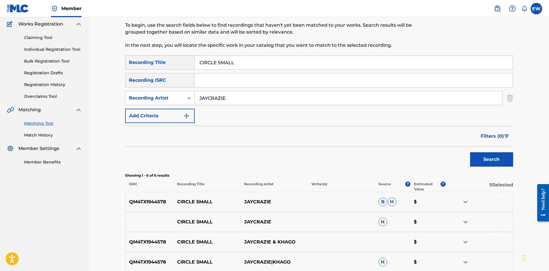
scroll to position [57, 0]
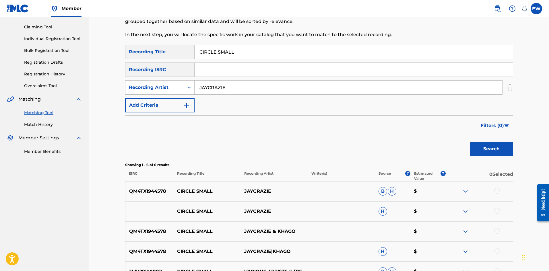
click at [498, 191] on div at bounding box center [497, 191] width 6 height 6
click at [494, 211] on div at bounding box center [497, 211] width 6 height 6
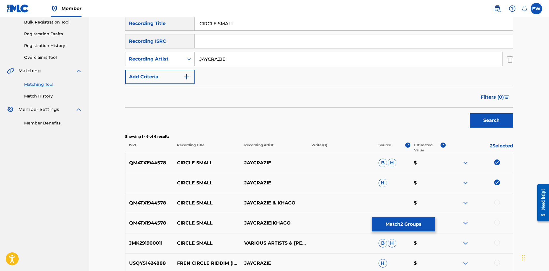
scroll to position [86, 0]
click at [495, 203] on div at bounding box center [497, 202] width 6 height 6
click at [496, 223] on div at bounding box center [497, 223] width 6 height 6
click at [498, 242] on div at bounding box center [497, 243] width 6 height 6
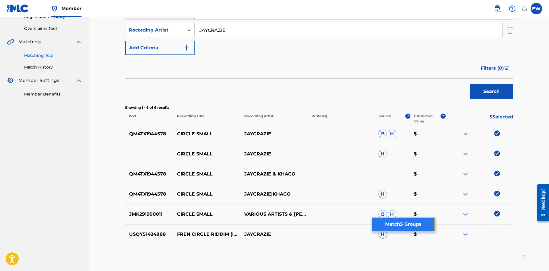
click at [400, 223] on button "Match 5 Groups" at bounding box center [403, 224] width 63 height 14
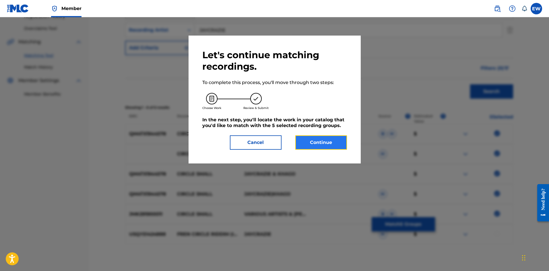
click at [321, 141] on button "Continue" at bounding box center [321, 142] width 52 height 14
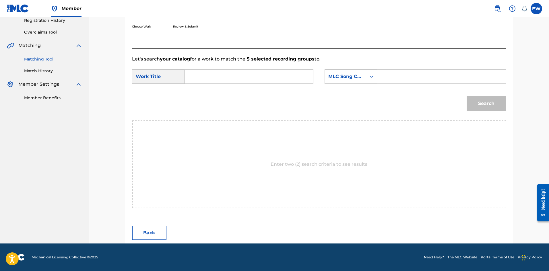
click at [257, 78] on input "Search Form" at bounding box center [248, 77] width 119 height 14
paste input "CIRCLE SMALL"
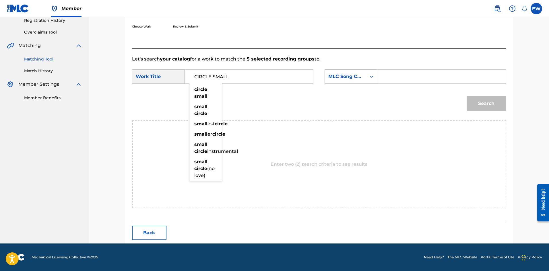
type input "CIRCLE SMALL"
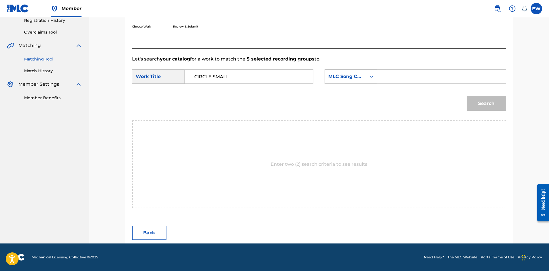
click at [395, 72] on input "Search Form" at bounding box center [441, 77] width 119 height 14
paste input "CA2VG1"
type input "CA2VG1"
click at [469, 106] on button "Search" at bounding box center [487, 103] width 40 height 14
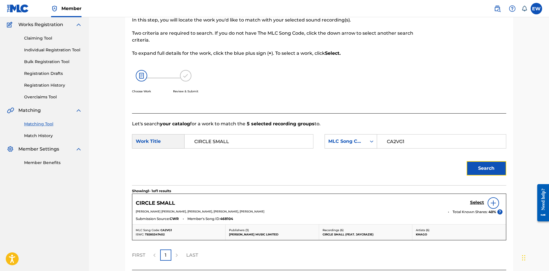
scroll to position [94, 0]
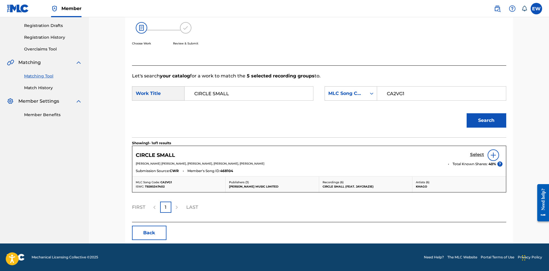
click at [471, 152] on h5 "Select" at bounding box center [477, 154] width 14 height 5
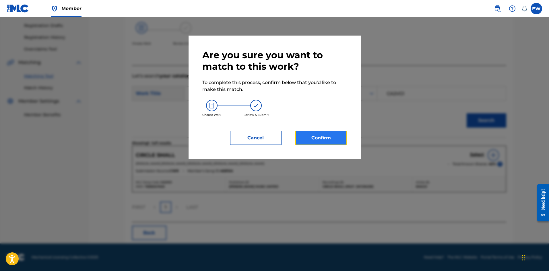
click at [343, 134] on button "Confirm" at bounding box center [321, 138] width 52 height 14
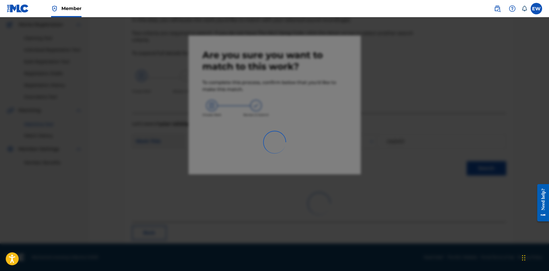
scroll to position [14, 0]
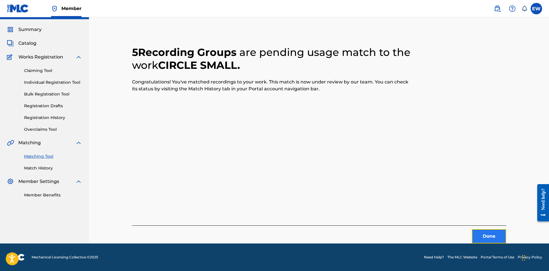
click at [480, 239] on button "Done" at bounding box center [489, 236] width 34 height 14
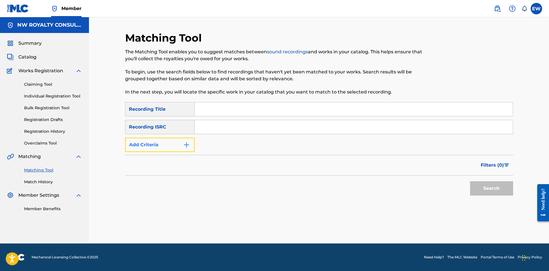
click at [184, 146] on img "Search Form" at bounding box center [186, 144] width 7 height 7
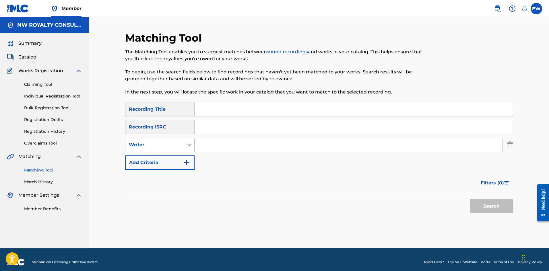
click at [182, 145] on div "Writer" at bounding box center [154, 144] width 59 height 11
click at [178, 158] on div "Recording Artist" at bounding box center [159, 159] width 69 height 14
click at [218, 141] on input "Search Form" at bounding box center [349, 145] width 308 height 14
paste input "ERUP"
type input "ERUP"
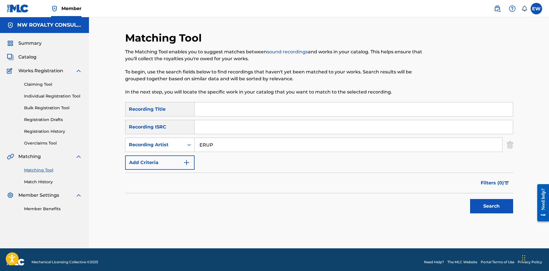
click at [236, 110] on input "Search Form" at bounding box center [354, 109] width 318 height 14
paste input "CLICK MI FINGER NICK CATCHDUBS REMIX"
type input "CLICK MI FINGER NICK CATCHDUBS REMIX"
click at [498, 208] on button "Search" at bounding box center [491, 206] width 43 height 14
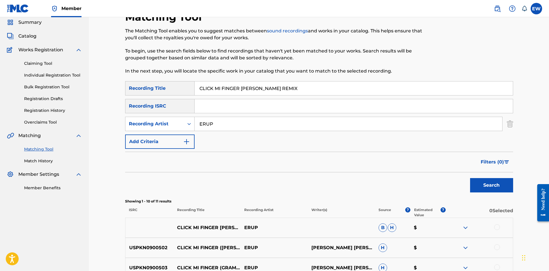
scroll to position [57, 0]
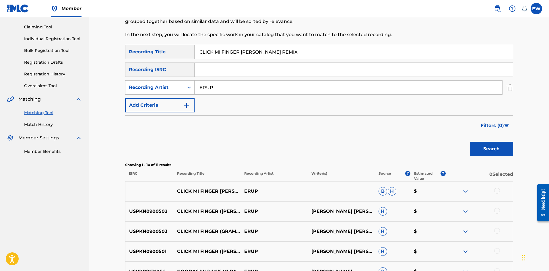
click at [495, 190] on div at bounding box center [497, 191] width 6 height 6
click at [496, 211] on div at bounding box center [497, 211] width 6 height 6
click at [495, 233] on div at bounding box center [497, 231] width 6 height 6
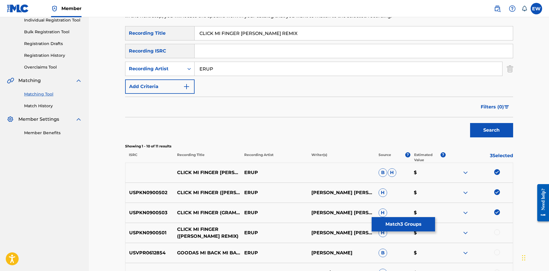
scroll to position [86, 0]
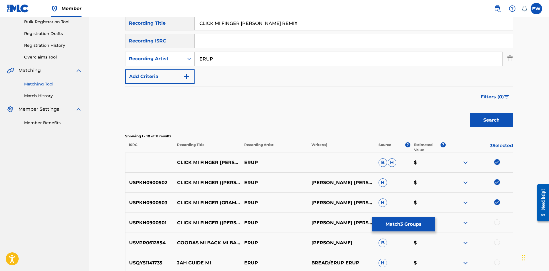
click at [497, 224] on div at bounding box center [497, 223] width 6 height 6
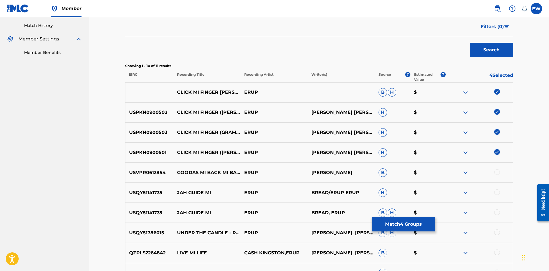
scroll to position [153, 0]
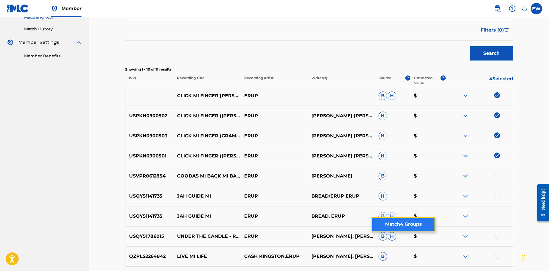
click at [401, 220] on button "Match 4 Groups" at bounding box center [403, 224] width 63 height 14
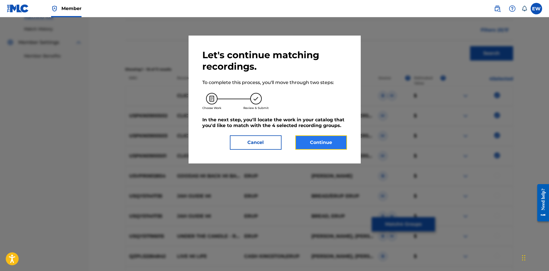
click at [335, 147] on button "Continue" at bounding box center [321, 142] width 52 height 14
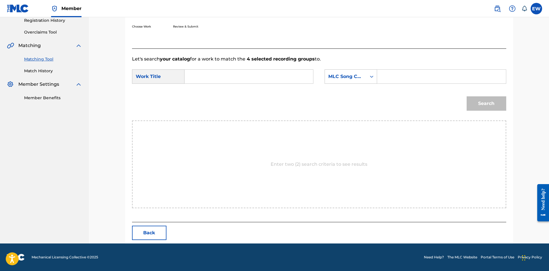
click at [267, 76] on input "Search Form" at bounding box center [248, 77] width 119 height 14
paste input "CLICK MI FINGER NICK CATCHDUBS REMIX"
type input "CLICK MI FINGER NICK CATCHDUBS REMIX"
click at [417, 75] on input "Search Form" at bounding box center [441, 77] width 119 height 14
paste input "C7194D"
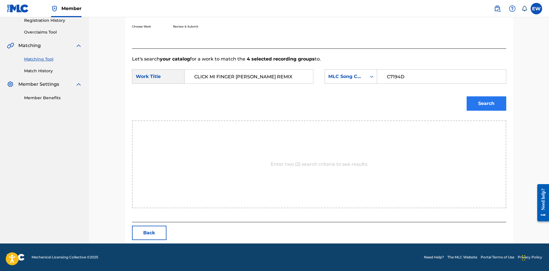
type input "C7194D"
click at [481, 100] on button "Search" at bounding box center [487, 103] width 40 height 14
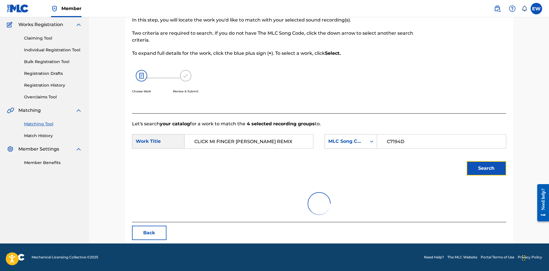
scroll to position [94, 0]
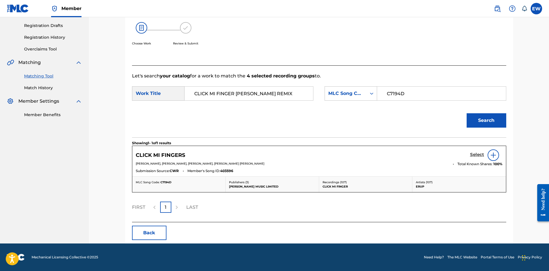
click at [475, 153] on h5 "Select" at bounding box center [477, 154] width 14 height 5
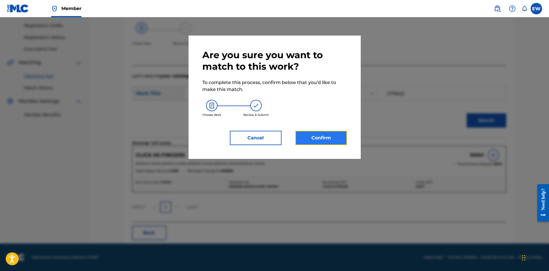
click at [330, 136] on button "Confirm" at bounding box center [321, 138] width 52 height 14
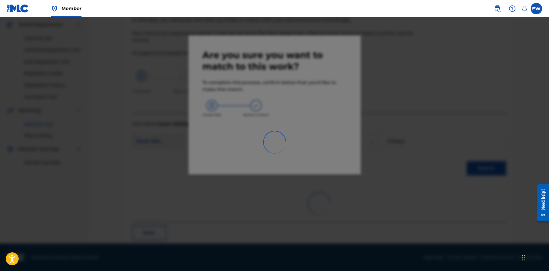
scroll to position [14, 0]
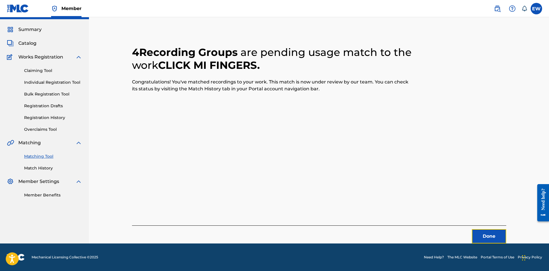
drag, startPoint x: 488, startPoint y: 237, endPoint x: 550, endPoint y: 236, distance: 62.0
click at [492, 237] on button "Done" at bounding box center [489, 236] width 34 height 14
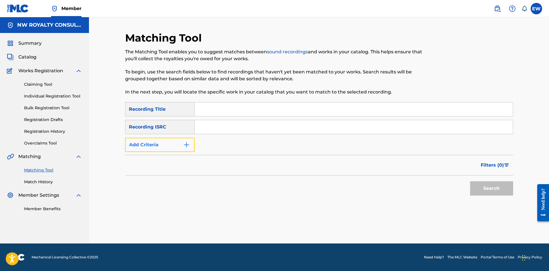
click at [177, 139] on button "Add Criteria" at bounding box center [159, 145] width 69 height 14
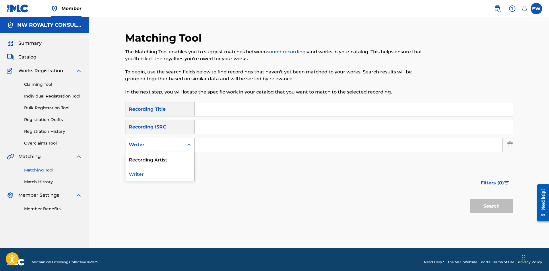
drag, startPoint x: 177, startPoint y: 141, endPoint x: 178, endPoint y: 146, distance: 5.6
click at [177, 143] on div "Writer" at bounding box center [154, 144] width 59 height 11
drag, startPoint x: 180, startPoint y: 154, endPoint x: 190, endPoint y: 152, distance: 9.4
click at [181, 154] on div "Recording Artist" at bounding box center [159, 159] width 69 height 14
click at [231, 141] on input "Search Form" at bounding box center [349, 145] width 308 height 14
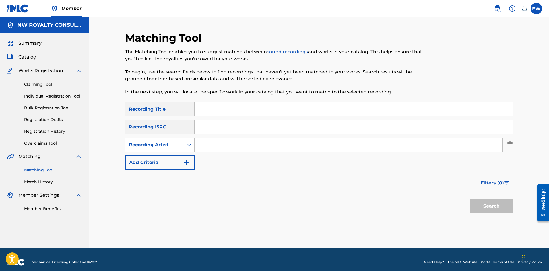
paste input "MASICKA"
type input "MASICKA"
click at [229, 114] on input "Search Form" at bounding box center [354, 109] width 318 height 14
paste input "COME OVER (RADIO)"
type input "COME OVER (RADIO)"
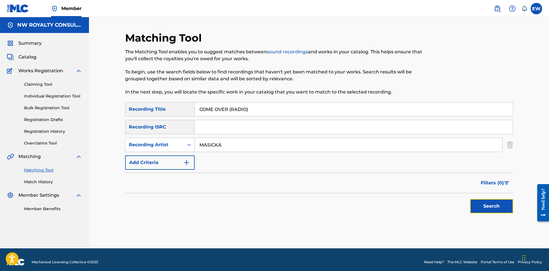
click at [489, 205] on button "Search" at bounding box center [491, 206] width 43 height 14
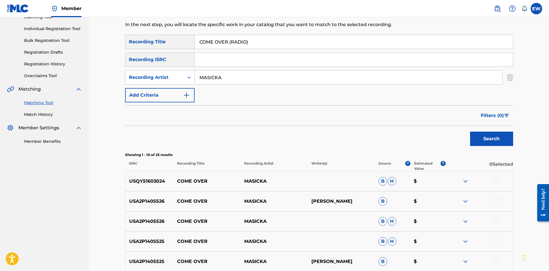
scroll to position [57, 0]
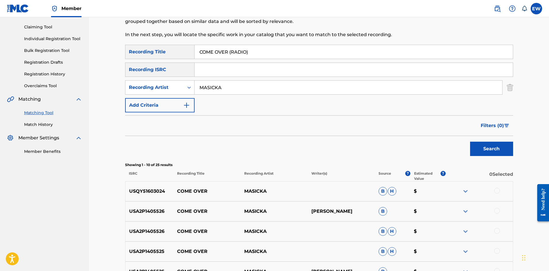
click at [498, 192] on div at bounding box center [497, 191] width 6 height 6
click at [495, 209] on div at bounding box center [497, 211] width 6 height 6
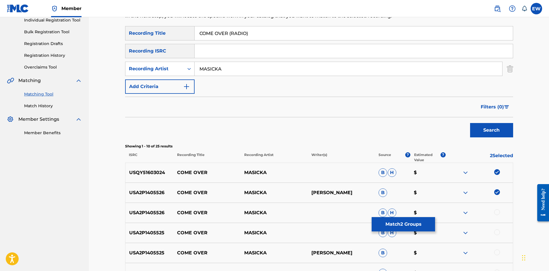
scroll to position [86, 0]
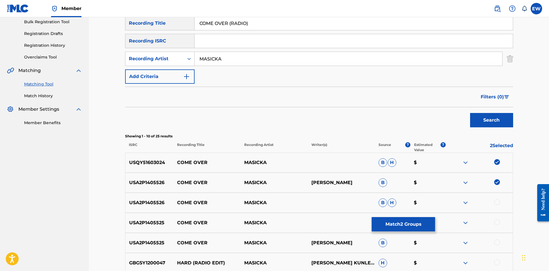
click at [498, 204] on div at bounding box center [497, 202] width 6 height 6
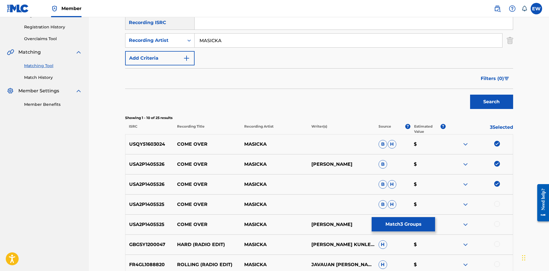
scroll to position [115, 0]
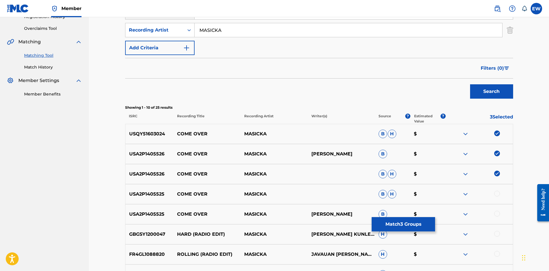
click at [496, 194] on div at bounding box center [497, 194] width 6 height 6
click at [496, 213] on div at bounding box center [497, 214] width 6 height 6
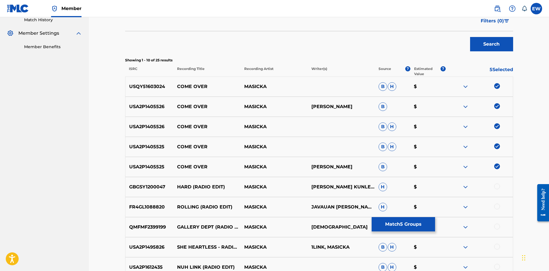
scroll to position [172, 0]
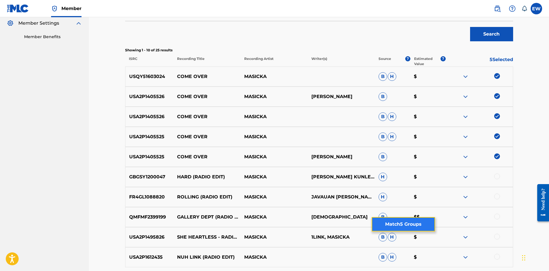
click at [424, 228] on button "Match 5 Groups" at bounding box center [403, 224] width 63 height 14
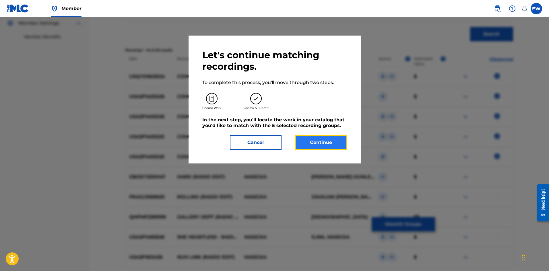
click at [312, 145] on button "Continue" at bounding box center [321, 142] width 52 height 14
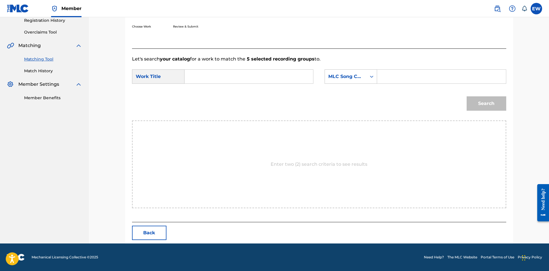
click at [234, 77] on input "Search Form" at bounding box center [248, 77] width 119 height 14
paste input "COME OVER (RADIO)"
type input "COME OVER (RADIO)"
click at [405, 83] on input "Search Form" at bounding box center [441, 77] width 119 height 14
paste input "CB459G"
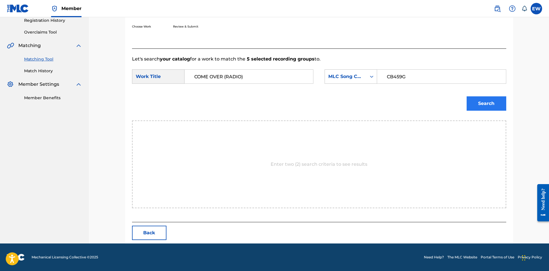
type input "CB459G"
click at [487, 104] on button "Search" at bounding box center [487, 103] width 40 height 14
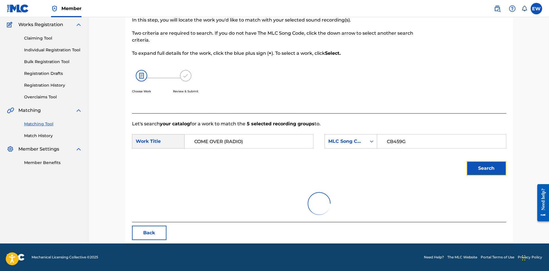
scroll to position [94, 0]
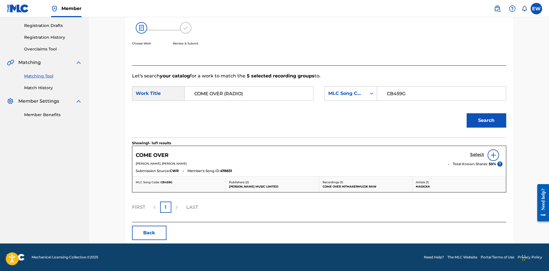
click at [473, 154] on h5 "Select" at bounding box center [477, 154] width 14 height 5
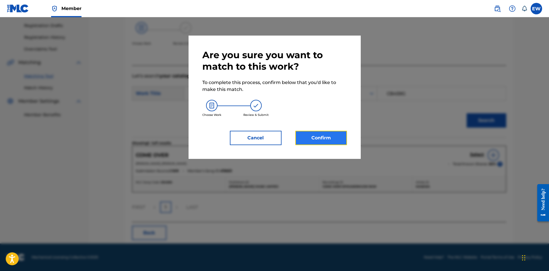
click at [338, 137] on button "Confirm" at bounding box center [321, 138] width 52 height 14
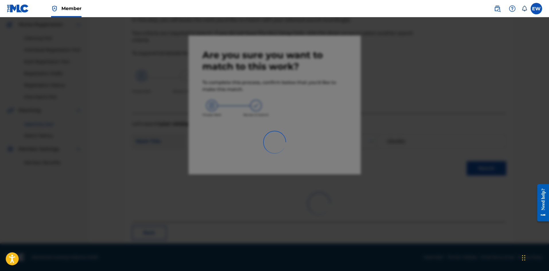
scroll to position [14, 0]
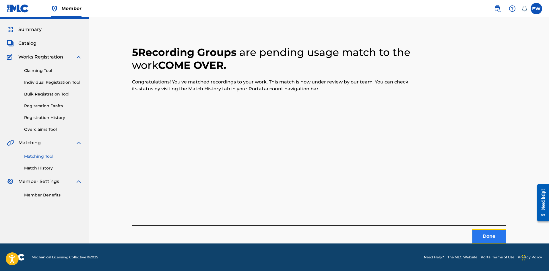
click at [490, 236] on button "Done" at bounding box center [489, 236] width 34 height 14
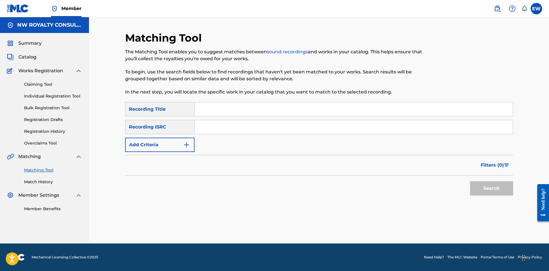
scroll to position [0, 0]
click at [171, 142] on button "Add Criteria" at bounding box center [159, 145] width 69 height 14
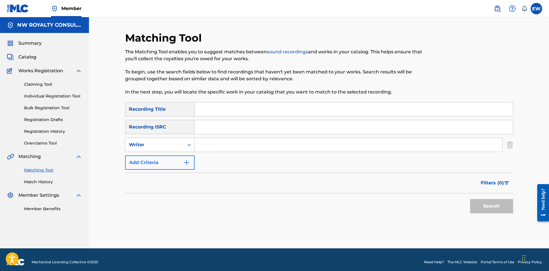
click at [171, 142] on div "Writer" at bounding box center [155, 144] width 52 height 7
click at [180, 152] on div "SearchWithCriteria4e9ddb25-f231-4ec8-a718-c53a35d6f2ed Recording Title SearchWi…" at bounding box center [319, 136] width 388 height 68
click at [181, 147] on div "Writer" at bounding box center [154, 144] width 59 height 11
drag, startPoint x: 168, startPoint y: 160, endPoint x: 190, endPoint y: 152, distance: 23.8
click at [171, 160] on div "Recording Artist" at bounding box center [159, 159] width 69 height 14
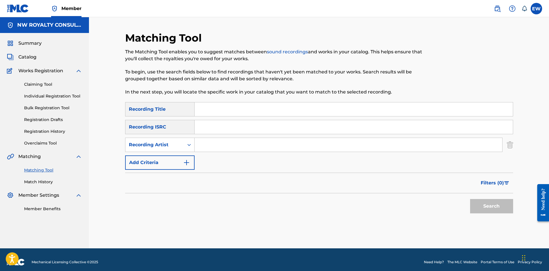
click at [212, 147] on input "Search Form" at bounding box center [349, 145] width 308 height 14
paste input "NATALEE WILLIAMS"
type input "NATALEE WILLIAMS"
click at [227, 110] on input "Search Form" at bounding box center [354, 109] width 318 height 14
paste input "COMFORTABLE"
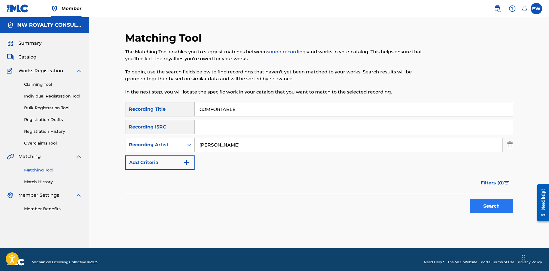
type input "COMFORTABLE"
click at [479, 204] on button "Search" at bounding box center [491, 206] width 43 height 14
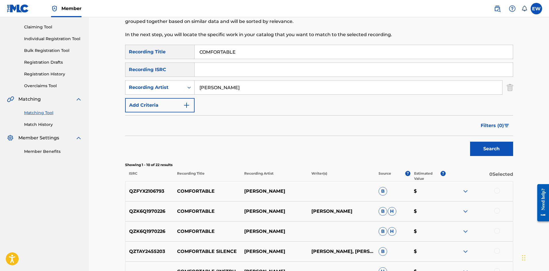
scroll to position [86, 0]
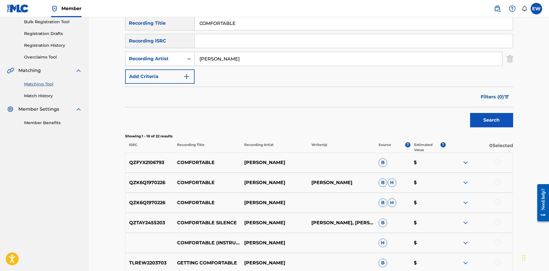
click at [495, 162] on div at bounding box center [497, 162] width 6 height 6
click at [400, 226] on button "Match 1 Group" at bounding box center [403, 224] width 63 height 14
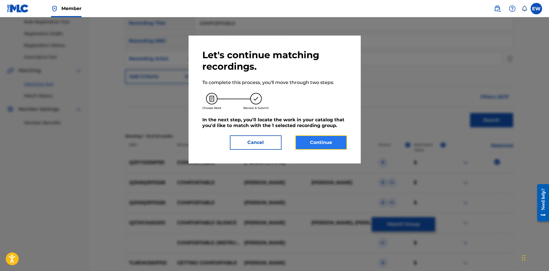
click at [327, 144] on button "Continue" at bounding box center [321, 142] width 52 height 14
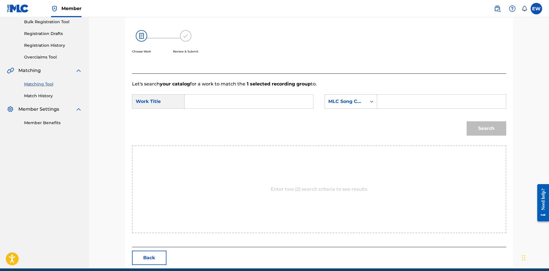
click at [264, 102] on input "Search Form" at bounding box center [248, 102] width 119 height 14
paste input "COMFORTABLE"
type input "COMFORTABLE"
click at [419, 100] on input "Search Form" at bounding box center [441, 102] width 119 height 14
paste input "CA2VJI"
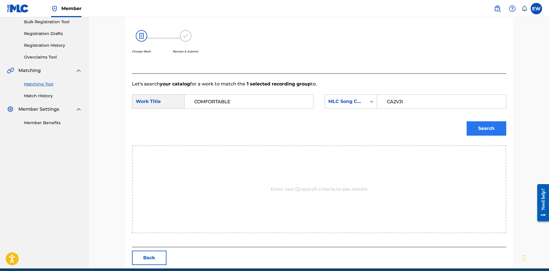
type input "CA2VJI"
drag, startPoint x: 502, startPoint y: 131, endPoint x: 492, endPoint y: 130, distance: 10.1
click at [500, 131] on button "Search" at bounding box center [487, 128] width 40 height 14
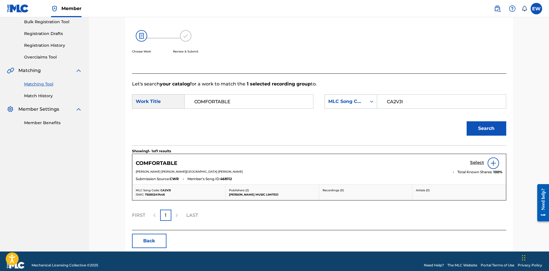
click at [472, 164] on h5 "Select" at bounding box center [477, 162] width 14 height 5
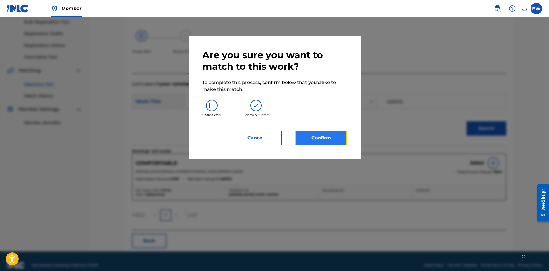
click at [328, 134] on button "Confirm" at bounding box center [321, 138] width 52 height 14
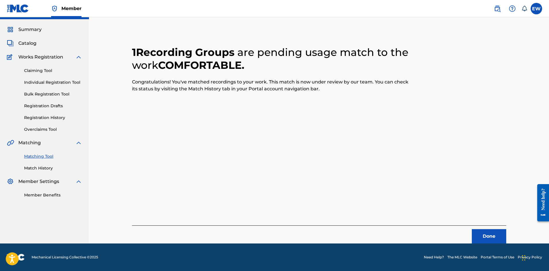
scroll to position [14, 0]
drag, startPoint x: 495, startPoint y: 237, endPoint x: 550, endPoint y: 236, distance: 54.8
click at [496, 237] on button "Done" at bounding box center [489, 236] width 34 height 14
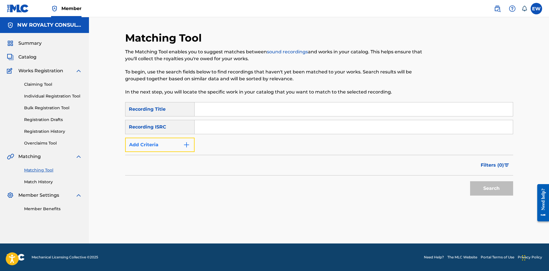
click at [170, 142] on button "Add Criteria" at bounding box center [159, 145] width 69 height 14
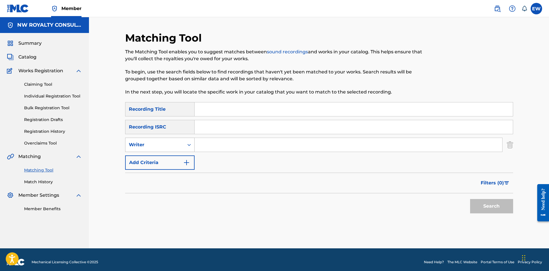
click at [175, 151] on div "Writer" at bounding box center [159, 145] width 69 height 14
click at [176, 152] on div "Writer" at bounding box center [159, 145] width 69 height 14
click at [180, 145] on div "Writer" at bounding box center [155, 144] width 52 height 7
click at [176, 159] on div "Recording Artist" at bounding box center [159, 159] width 69 height 14
click at [221, 147] on input "Search Form" at bounding box center [349, 145] width 308 height 14
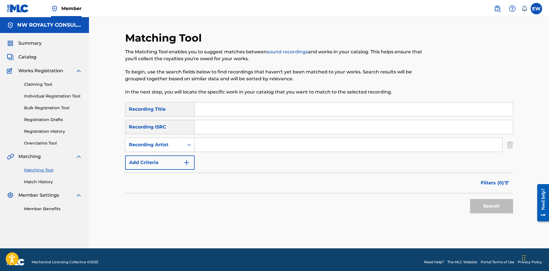
paste input "IBA MAHR GOLD UP"
type input "IBA MAHR GOLD UP"
click at [255, 113] on input "Search Form" at bounding box center [354, 109] width 318 height 14
paste input "CONCENTRATE"
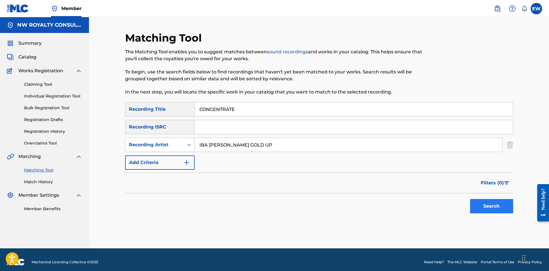
type input "CONCENTRATE"
click at [489, 205] on button "Search" at bounding box center [491, 206] width 43 height 14
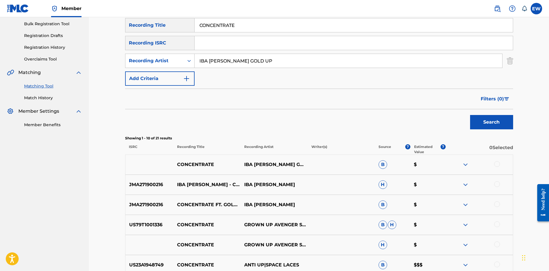
scroll to position [86, 0]
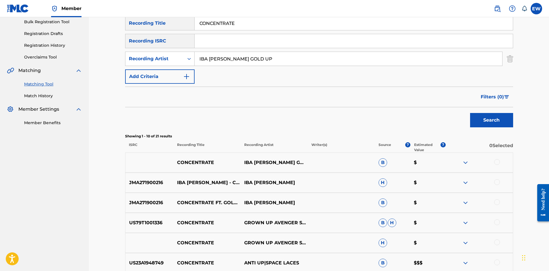
click at [498, 163] on div at bounding box center [497, 162] width 6 height 6
click at [498, 184] on div at bounding box center [497, 182] width 6 height 6
click at [502, 203] on div at bounding box center [479, 202] width 67 height 7
click at [496, 202] on div at bounding box center [497, 202] width 6 height 6
click at [375, 228] on button "Match 3 Groups" at bounding box center [403, 224] width 63 height 14
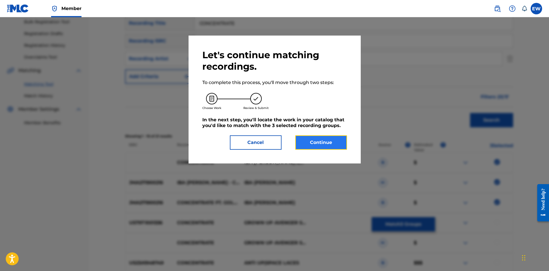
click at [318, 146] on button "Continue" at bounding box center [321, 142] width 52 height 14
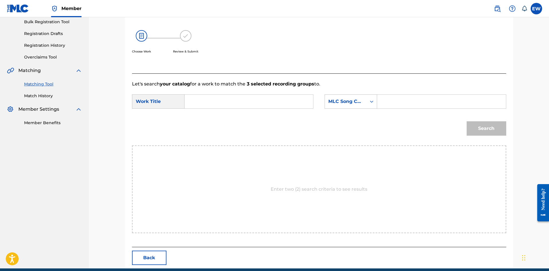
click at [265, 100] on input "Search Form" at bounding box center [248, 102] width 119 height 14
paste input "CONCENTRATE"
type input "CONCENTRATE"
click at [424, 98] on input "Search Form" at bounding box center [441, 102] width 119 height 14
paste input "CA21AJ"
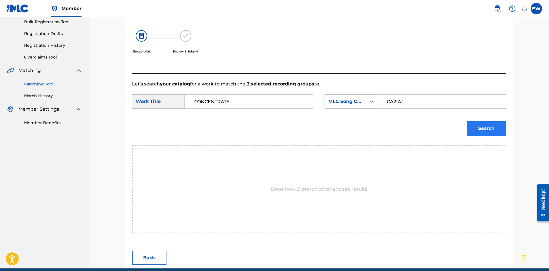
type input "CA21AJ"
click at [467, 125] on button "Search" at bounding box center [487, 128] width 40 height 14
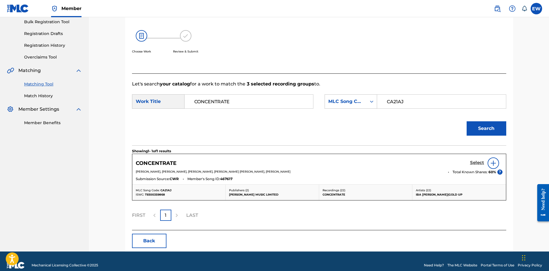
click at [475, 164] on h5 "Select" at bounding box center [477, 162] width 14 height 5
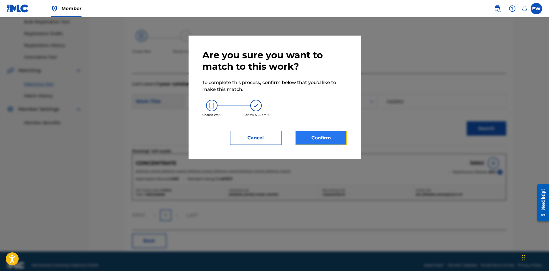
click at [337, 138] on button "Confirm" at bounding box center [321, 138] width 52 height 14
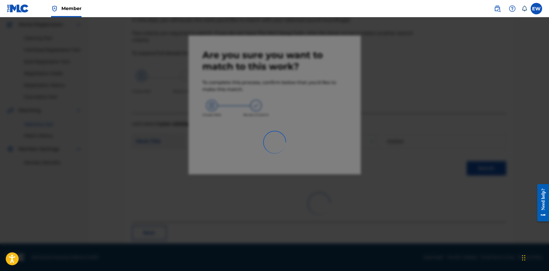
scroll to position [14, 0]
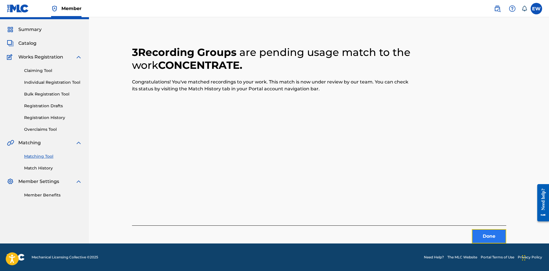
click at [481, 241] on button "Done" at bounding box center [489, 236] width 34 height 14
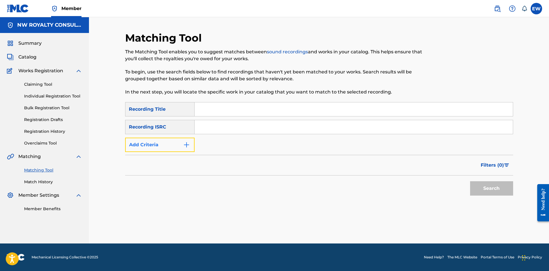
click at [162, 145] on button "Add Criteria" at bounding box center [159, 145] width 69 height 14
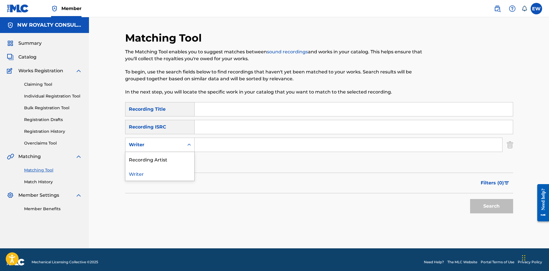
drag, startPoint x: 162, startPoint y: 145, endPoint x: 164, endPoint y: 147, distance: 3.7
click at [164, 147] on div "Writer" at bounding box center [155, 144] width 52 height 7
click at [165, 156] on div "Recording Artist" at bounding box center [159, 159] width 69 height 14
click at [212, 149] on input "Search Form" at bounding box center [349, 145] width 308 height 14
paste input "SOLO BANTON"
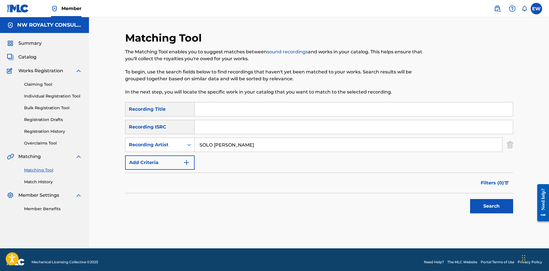
type input "SOLO BANTON"
click at [277, 110] on input "Search Form" at bounding box center [354, 109] width 318 height 14
paste input "COULDA NEVER - ROOTAH REFIX"
type input "COULDA NEVER - ROOTAH REFIX"
click at [488, 210] on button "Search" at bounding box center [491, 206] width 43 height 14
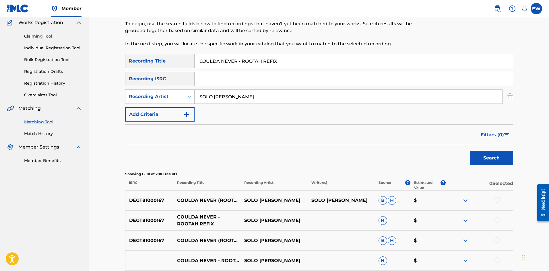
scroll to position [57, 0]
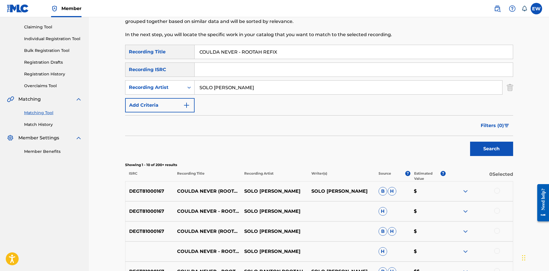
click at [494, 189] on div at bounding box center [497, 191] width 6 height 6
click at [496, 211] on div at bounding box center [497, 211] width 6 height 6
click at [497, 232] on div at bounding box center [497, 231] width 6 height 6
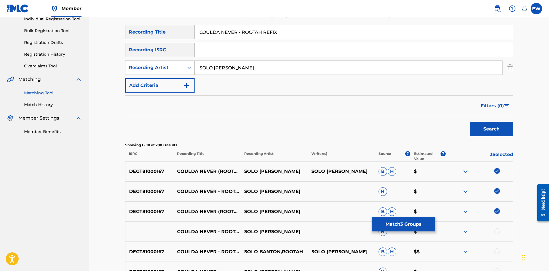
scroll to position [86, 0]
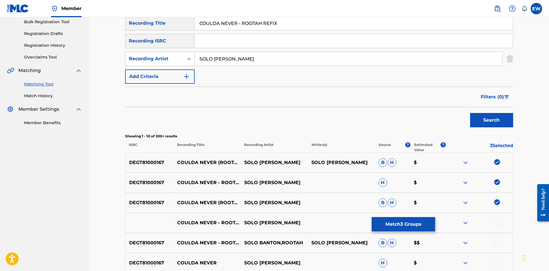
click at [496, 221] on div at bounding box center [497, 223] width 6 height 6
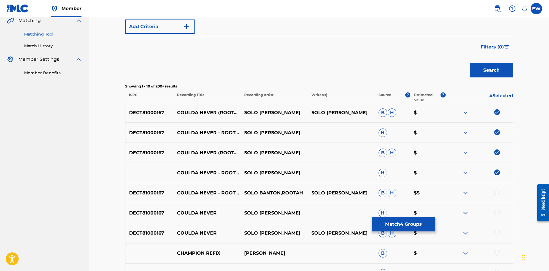
scroll to position [143, 0]
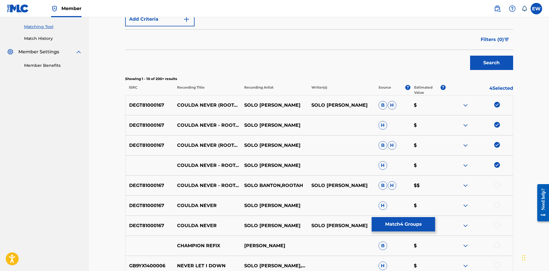
click at [498, 186] on div at bounding box center [497, 185] width 6 height 6
click at [498, 206] on div at bounding box center [497, 205] width 6 height 6
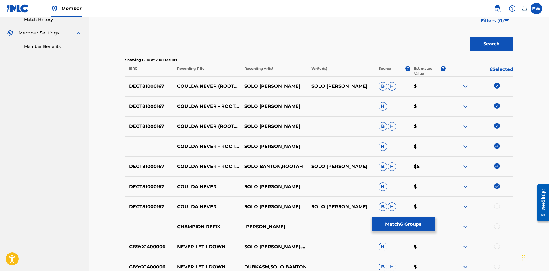
scroll to position [172, 0]
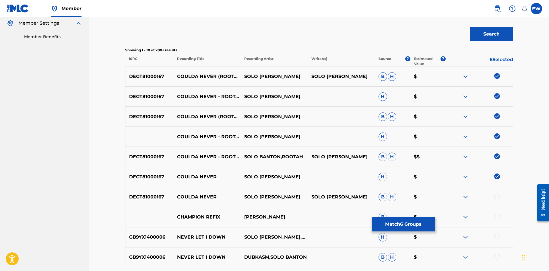
click at [495, 198] on div at bounding box center [497, 197] width 6 height 6
click at [416, 231] on button "Match 7 Groups" at bounding box center [403, 224] width 63 height 14
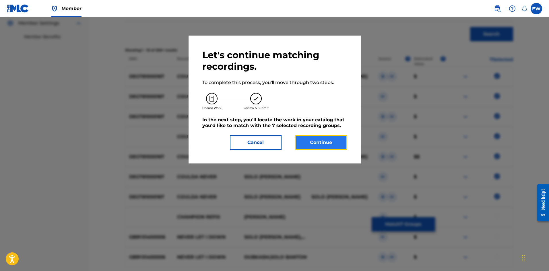
click at [306, 143] on button "Continue" at bounding box center [321, 142] width 52 height 14
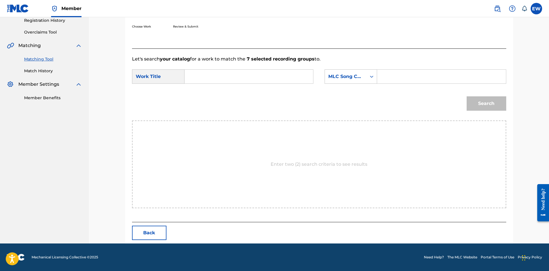
click at [254, 76] on input "Search Form" at bounding box center [248, 77] width 119 height 14
paste input "COULDA NEVER - ROOTAH REFIX"
type input "COULDA NEVER - ROOTAH REFIX"
click at [424, 75] on input "Search Form" at bounding box center [441, 77] width 119 height 14
paste input "CA1YR0"
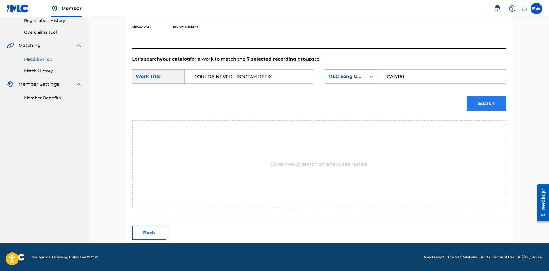
type input "CA1YR0"
click at [475, 110] on button "Search" at bounding box center [487, 103] width 40 height 14
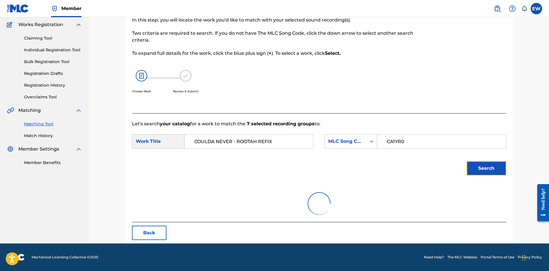
scroll to position [94, 0]
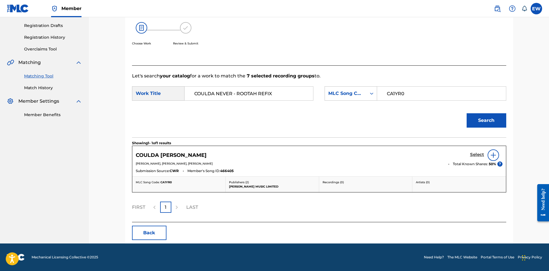
click at [475, 155] on h5 "Select" at bounding box center [477, 154] width 14 height 5
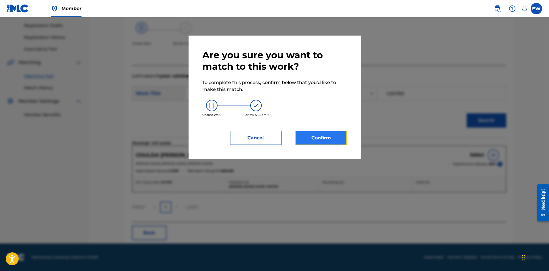
click at [326, 137] on button "Confirm" at bounding box center [321, 138] width 52 height 14
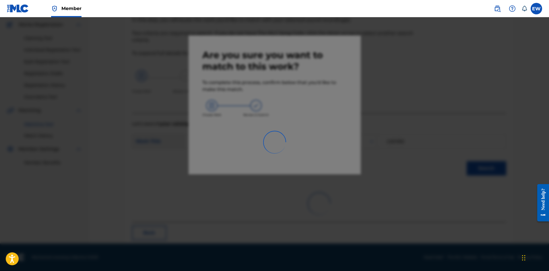
scroll to position [14, 0]
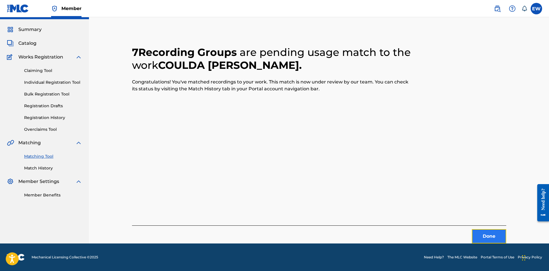
click at [491, 232] on button "Done" at bounding box center [489, 236] width 34 height 14
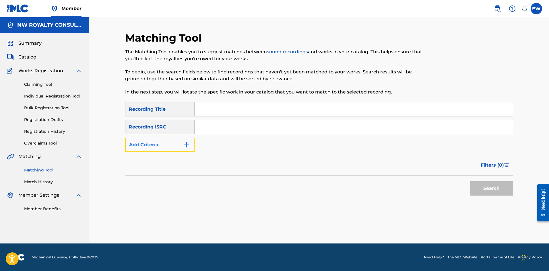
click at [153, 151] on button "Add Criteria" at bounding box center [159, 145] width 69 height 14
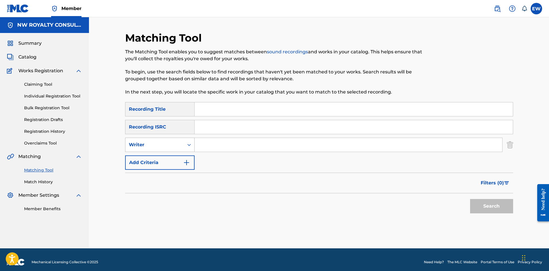
click at [152, 151] on div "Writer" at bounding box center [159, 145] width 69 height 14
drag, startPoint x: 153, startPoint y: 161, endPoint x: 187, endPoint y: 156, distance: 34.1
click at [154, 161] on div "Recording Artist" at bounding box center [159, 159] width 69 height 14
click at [250, 147] on input "Search Form" at bounding box center [349, 145] width 308 height 14
paste input "LUCIANO"
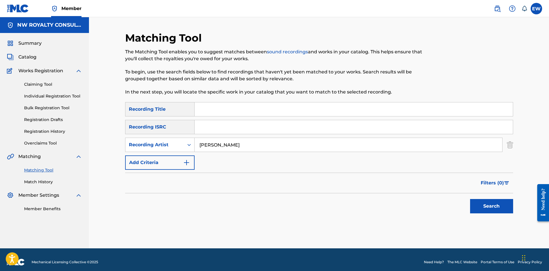
type input "LUCIANO"
click at [230, 111] on input "Search Form" at bounding box center [354, 109] width 318 height 14
paste input "CRUSADER FOR LIFE"
type input "CRUSADER FOR LIFE"
click at [504, 202] on button "Search" at bounding box center [491, 206] width 43 height 14
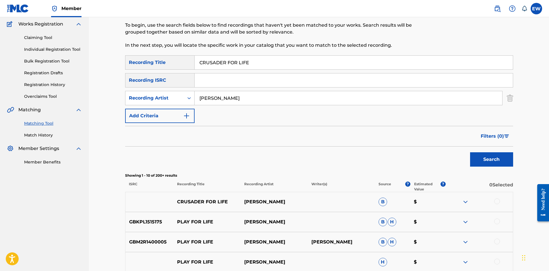
scroll to position [57, 0]
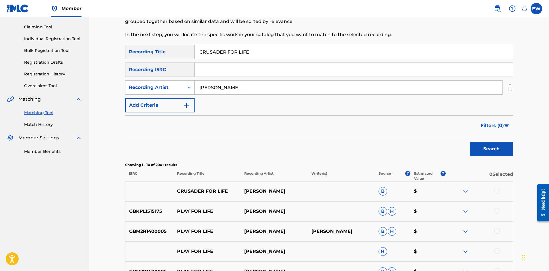
click at [496, 190] on div at bounding box center [497, 191] width 6 height 6
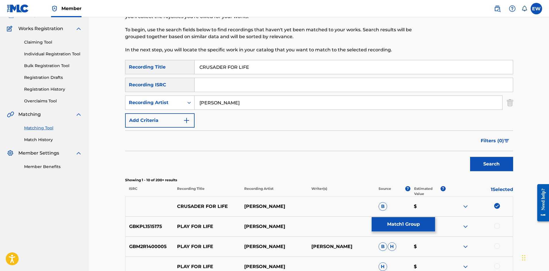
scroll to position [0, 0]
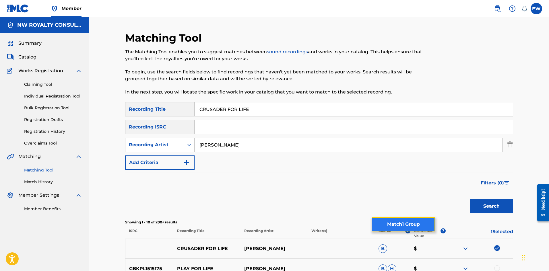
click at [412, 223] on button "Match 1 Group" at bounding box center [403, 224] width 63 height 14
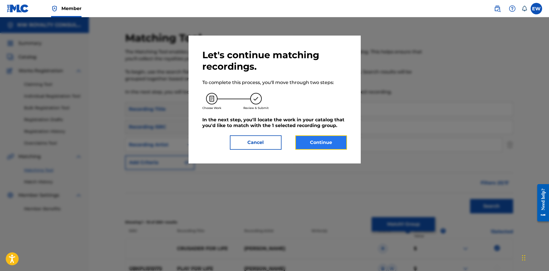
click at [324, 140] on button "Continue" at bounding box center [321, 142] width 52 height 14
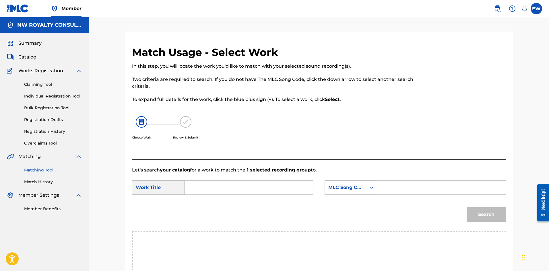
click at [242, 185] on input "Search Form" at bounding box center [248, 188] width 119 height 14
paste input "CRUSADER FOR LIFE"
type input "CRUSADER FOR LIFE"
click at [430, 190] on input "Search Form" at bounding box center [441, 188] width 119 height 14
paste input "C6487G"
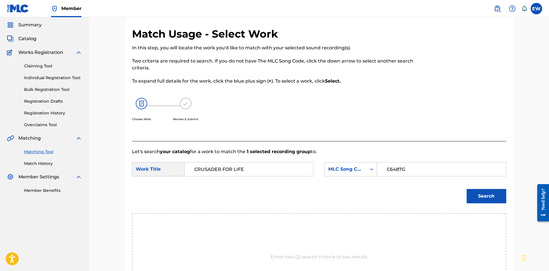
scroll to position [29, 0]
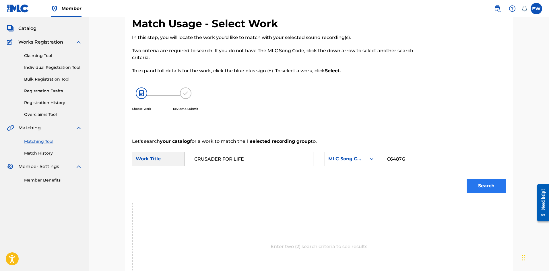
type input "C6487G"
drag, startPoint x: 495, startPoint y: 187, endPoint x: 483, endPoint y: 180, distance: 14.1
click at [495, 188] on button "Search" at bounding box center [487, 186] width 40 height 14
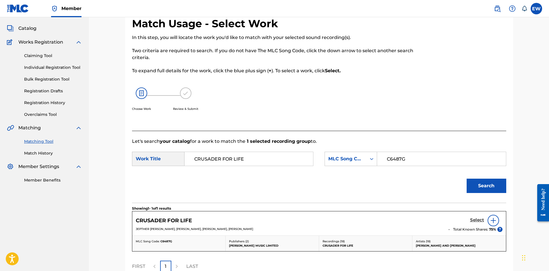
click at [472, 218] on h5 "Select" at bounding box center [477, 220] width 14 height 5
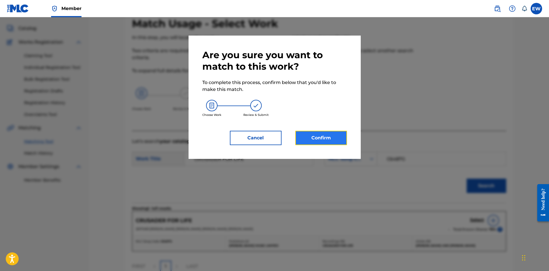
click at [333, 137] on button "Confirm" at bounding box center [321, 138] width 52 height 14
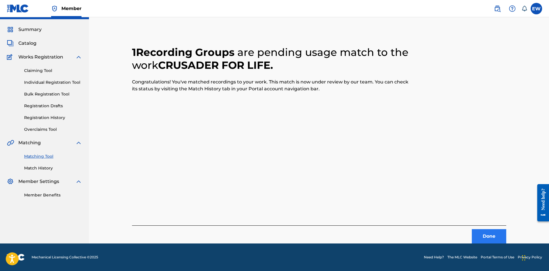
scroll to position [14, 0]
drag, startPoint x: 489, startPoint y: 238, endPoint x: 551, endPoint y: 244, distance: 62.2
click at [489, 238] on button "Done" at bounding box center [489, 236] width 34 height 14
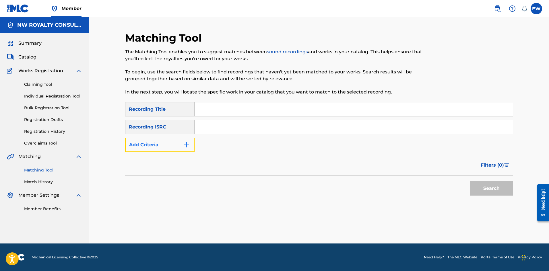
click at [166, 144] on button "Add Criteria" at bounding box center [159, 145] width 69 height 14
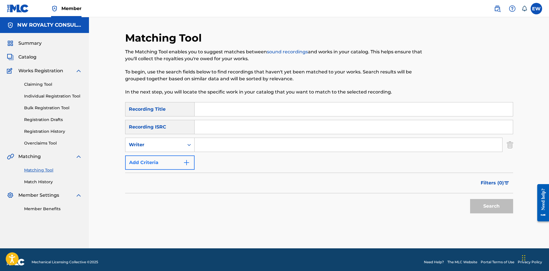
click at [166, 144] on div "Writer" at bounding box center [155, 144] width 52 height 7
click at [168, 159] on div "Recording Artist" at bounding box center [159, 159] width 69 height 14
click at [225, 144] on input "Search Form" at bounding box center [349, 145] width 308 height 14
paste input "BLAK RYNO"
type input "BLAK RYNO"
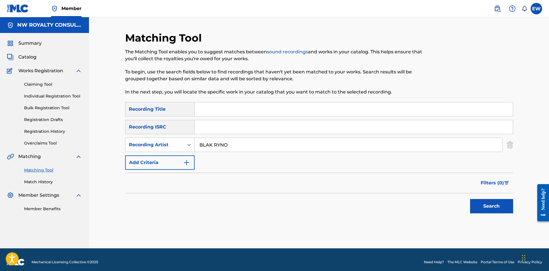
click at [249, 112] on input "Search Form" at bounding box center [354, 109] width 318 height 14
paste input "DADDY DAY CARE"
type input "DADDY DAY CARE"
click at [482, 208] on button "Search" at bounding box center [491, 206] width 43 height 14
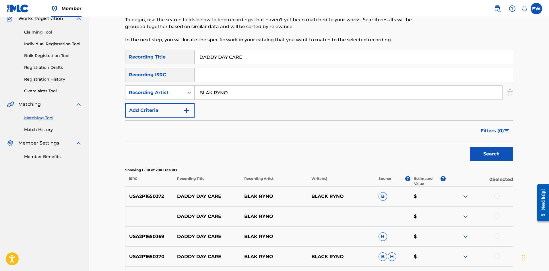
scroll to position [57, 0]
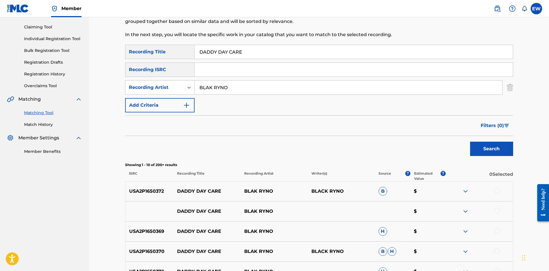
click at [496, 192] on div at bounding box center [497, 191] width 6 height 6
click at [497, 212] on div at bounding box center [497, 211] width 6 height 6
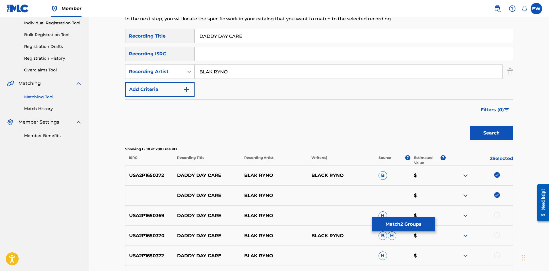
scroll to position [115, 0]
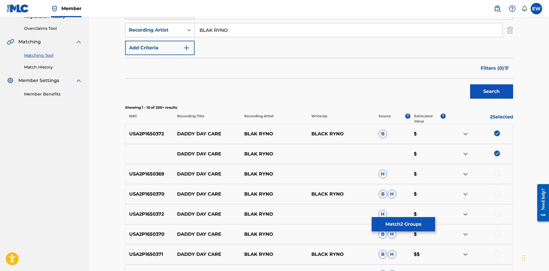
click at [497, 177] on div at bounding box center [479, 174] width 67 height 7
click at [496, 175] on div at bounding box center [497, 174] width 6 height 6
click at [498, 194] on div at bounding box center [497, 194] width 6 height 6
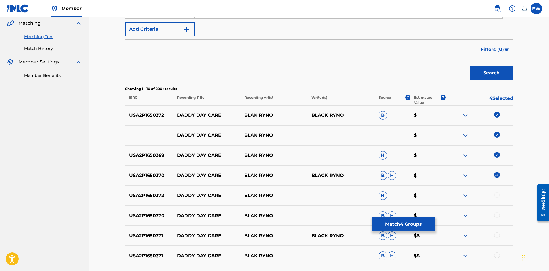
scroll to position [143, 0]
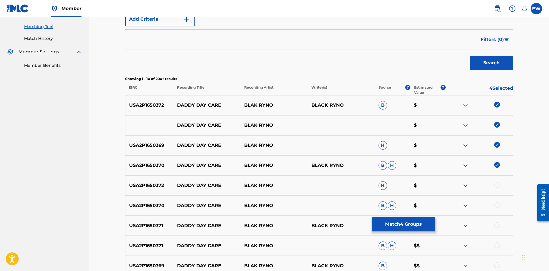
click at [496, 184] on div at bounding box center [497, 185] width 6 height 6
click at [492, 203] on div at bounding box center [479, 205] width 67 height 7
click at [498, 206] on div at bounding box center [497, 205] width 6 height 6
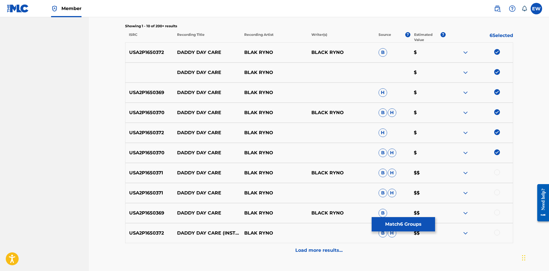
scroll to position [201, 0]
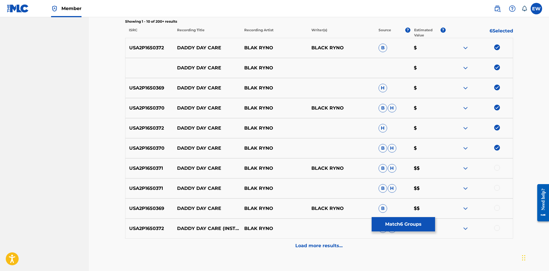
click at [494, 168] on div at bounding box center [497, 168] width 6 height 6
click at [498, 189] on div at bounding box center [497, 188] width 6 height 6
click at [496, 206] on div at bounding box center [497, 208] width 6 height 6
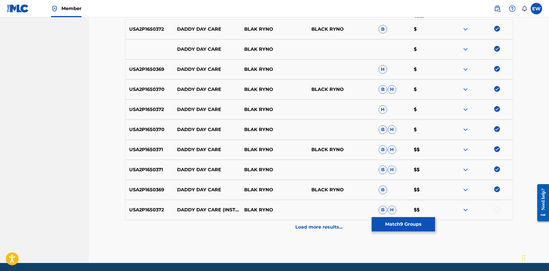
scroll to position [230, 0]
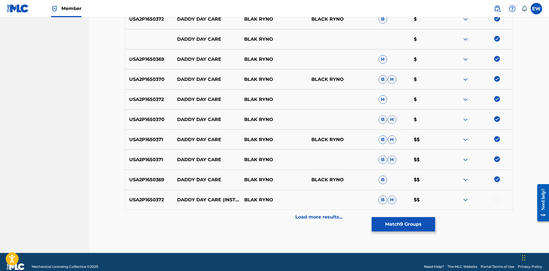
click at [497, 199] on div at bounding box center [497, 200] width 6 height 6
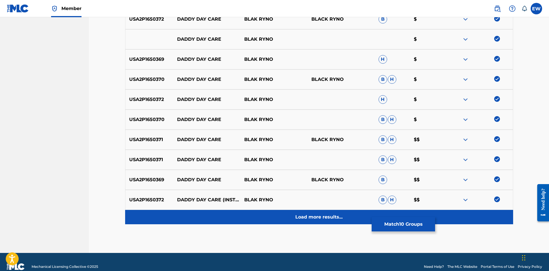
click at [352, 212] on div "Load more results..." at bounding box center [319, 217] width 388 height 14
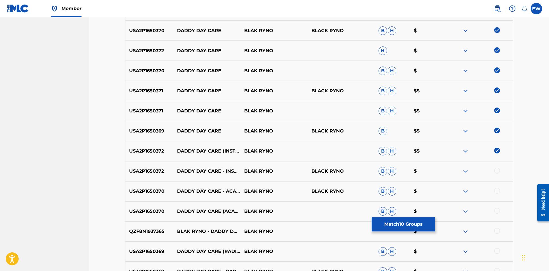
scroll to position [287, 0]
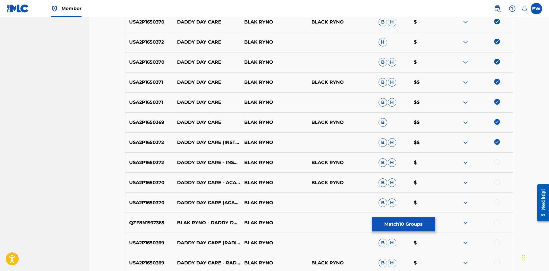
click at [496, 164] on div at bounding box center [497, 162] width 6 height 6
click at [497, 182] on div at bounding box center [497, 182] width 6 height 6
click at [494, 199] on div at bounding box center [479, 202] width 67 height 7
click at [495, 203] on div at bounding box center [497, 202] width 6 height 6
click at [498, 222] on div at bounding box center [497, 223] width 6 height 6
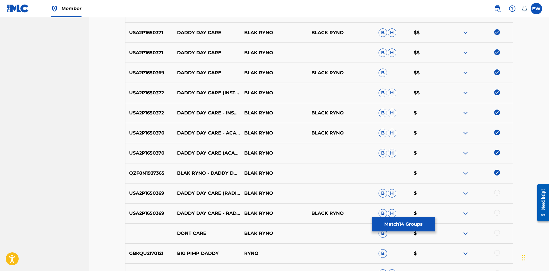
scroll to position [344, 0]
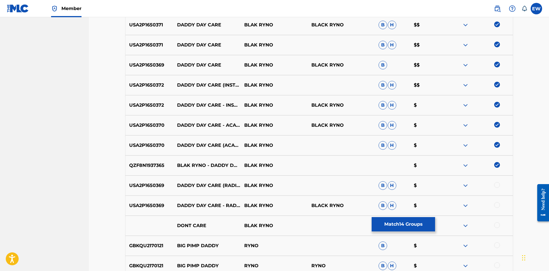
click at [499, 185] on div at bounding box center [497, 185] width 6 height 6
click at [496, 205] on div at bounding box center [497, 205] width 6 height 6
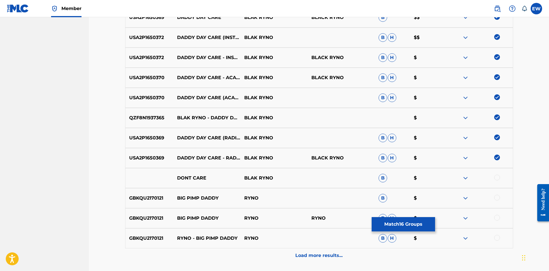
scroll to position [402, 0]
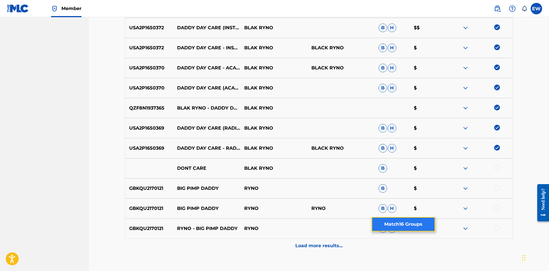
click at [391, 224] on button "Match 16 Groups" at bounding box center [403, 224] width 63 height 14
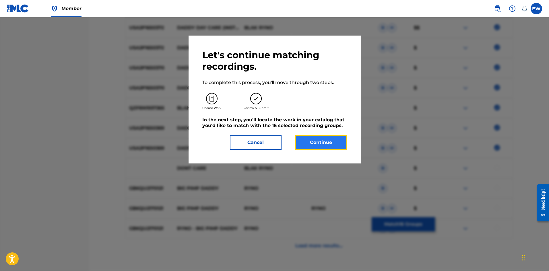
click at [311, 144] on button "Continue" at bounding box center [321, 142] width 52 height 14
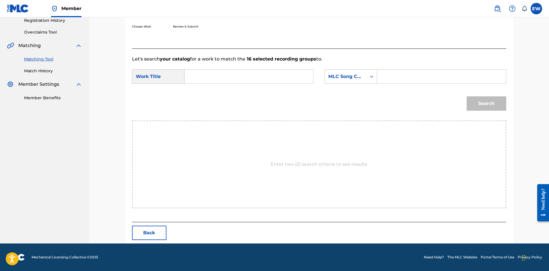
scroll to position [111, 0]
drag, startPoint x: 269, startPoint y: 76, endPoint x: 261, endPoint y: 87, distance: 13.8
click at [269, 80] on input "Search Form" at bounding box center [248, 77] width 119 height 14
paste input "DADDY DAY CARE"
type input "DADDY DAY CARE"
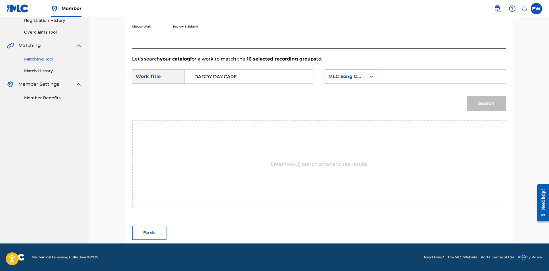
click at [436, 78] on input "Search Form" at bounding box center [441, 77] width 119 height 14
paste input "DA3DJ2"
type input "DA3DJ2"
click at [486, 102] on button "Search" at bounding box center [487, 103] width 40 height 14
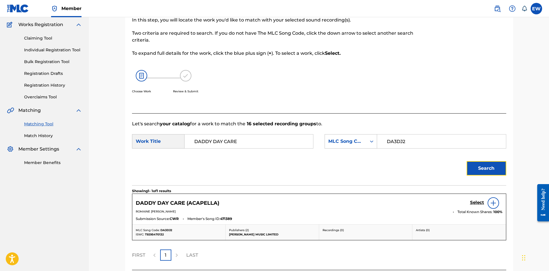
scroll to position [94, 0]
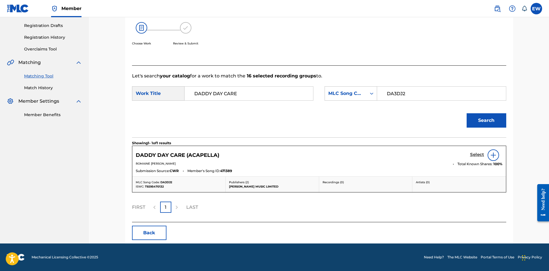
click at [480, 155] on h5 "Select" at bounding box center [477, 154] width 14 height 5
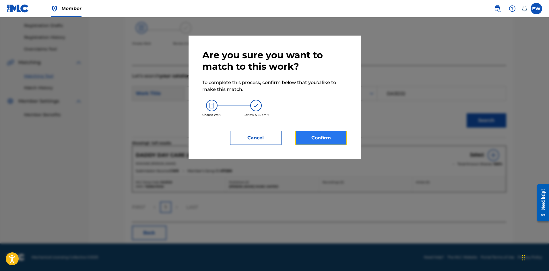
click at [319, 141] on button "Confirm" at bounding box center [321, 138] width 52 height 14
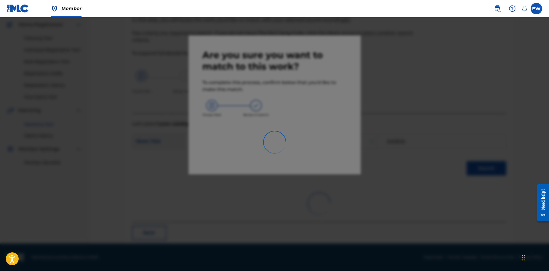
scroll to position [14, 0]
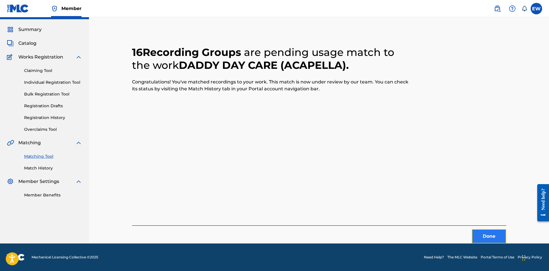
click at [486, 235] on button "Done" at bounding box center [489, 236] width 34 height 14
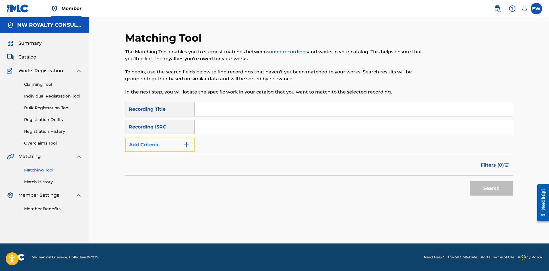
click at [156, 148] on button "Add Criteria" at bounding box center [159, 145] width 69 height 14
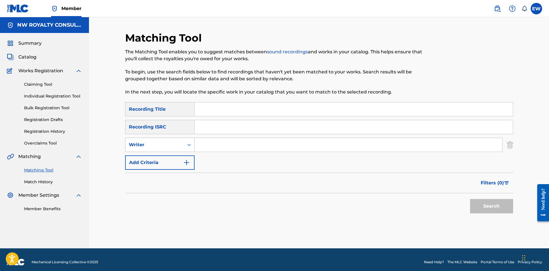
click at [158, 149] on div "Writer" at bounding box center [154, 144] width 59 height 11
drag, startPoint x: 162, startPoint y: 157, endPoint x: 191, endPoint y: 152, distance: 29.3
click at [163, 157] on div "Recording Artist" at bounding box center [159, 159] width 69 height 14
click at [222, 149] on input "Search Form" at bounding box center [349, 145] width 308 height 14
paste input "ELEPHANT MAN"
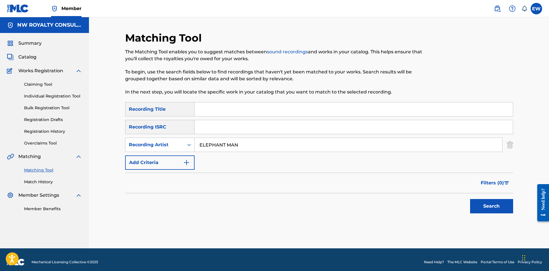
type input "ELEPHANT MAN"
click at [218, 108] on input "Search Form" at bounding box center [354, 109] width 318 height 14
paste input "DANCE & MOVE"
type input "DANCE & MOVE"
drag, startPoint x: 498, startPoint y: 205, endPoint x: 494, endPoint y: 203, distance: 5.3
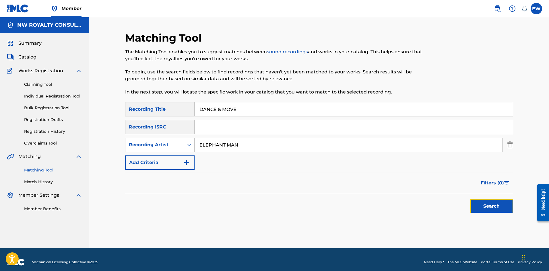
click at [498, 205] on button "Search" at bounding box center [491, 206] width 43 height 14
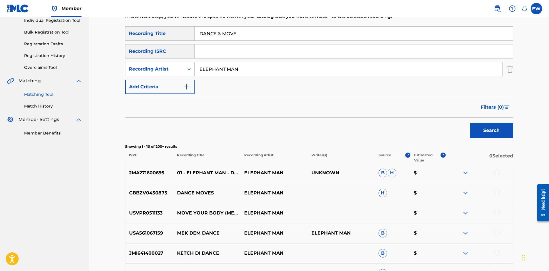
scroll to position [86, 0]
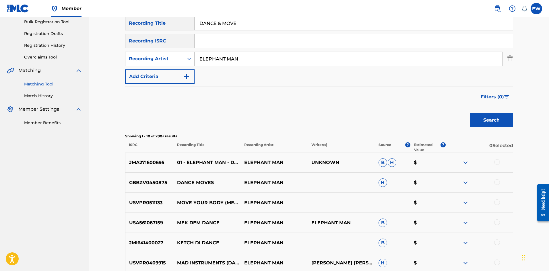
click at [500, 162] on div at bounding box center [479, 162] width 67 height 7
click at [501, 163] on div at bounding box center [479, 162] width 67 height 7
click at [498, 161] on div at bounding box center [497, 162] width 6 height 6
click at [391, 222] on button "Match 1 Group" at bounding box center [403, 224] width 63 height 14
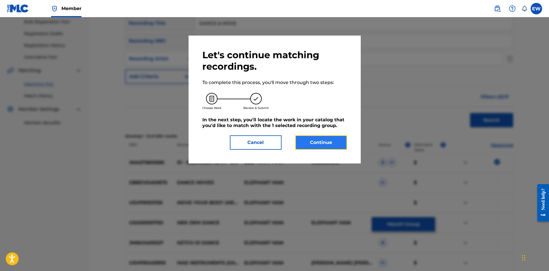
click at [331, 140] on button "Continue" at bounding box center [321, 142] width 52 height 14
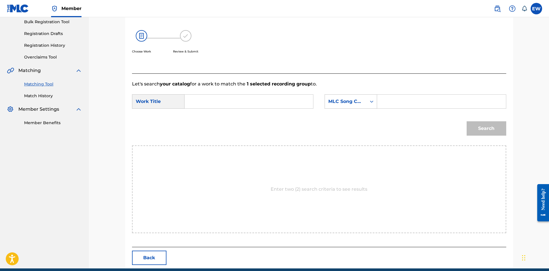
click at [269, 95] on input "Search Form" at bounding box center [248, 102] width 119 height 14
paste input "DANCE & MOVE"
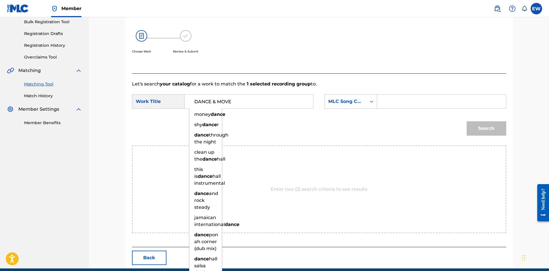
type input "DANCE & MOVE"
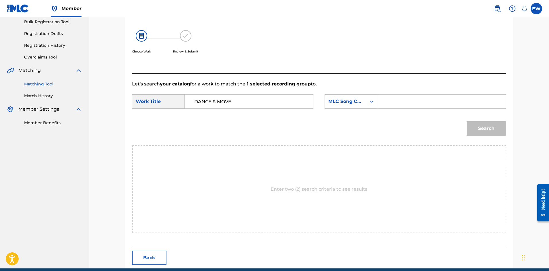
click at [414, 102] on input "Search Form" at bounding box center [441, 102] width 119 height 14
paste input "DA26GN"
type input "DA26GN"
click at [469, 126] on button "Search" at bounding box center [487, 128] width 40 height 14
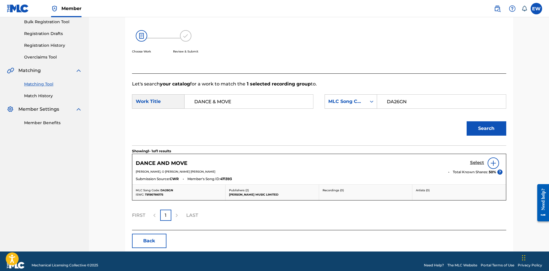
click at [474, 165] on h5 "Select" at bounding box center [477, 162] width 14 height 5
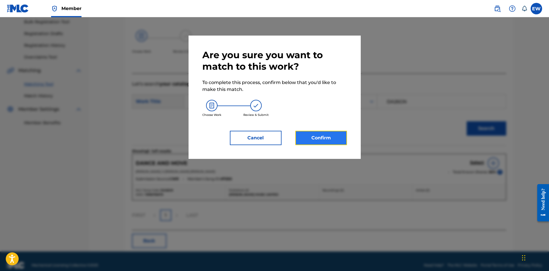
click at [332, 139] on button "Confirm" at bounding box center [321, 138] width 52 height 14
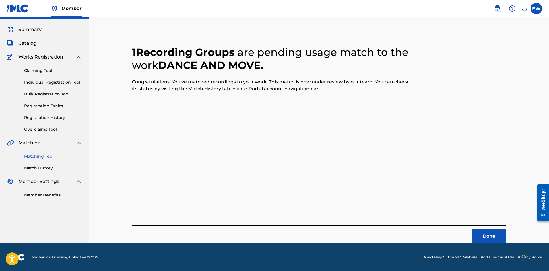
scroll to position [14, 0]
click at [492, 231] on button "Done" at bounding box center [489, 236] width 34 height 14
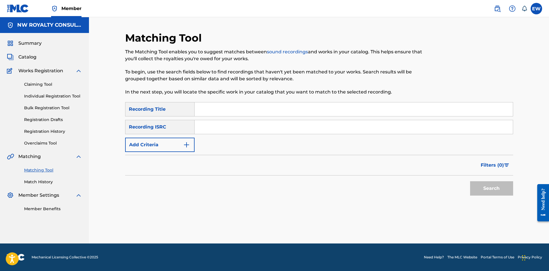
scroll to position [0, 0]
click at [149, 139] on button "Add Criteria" at bounding box center [159, 145] width 69 height 14
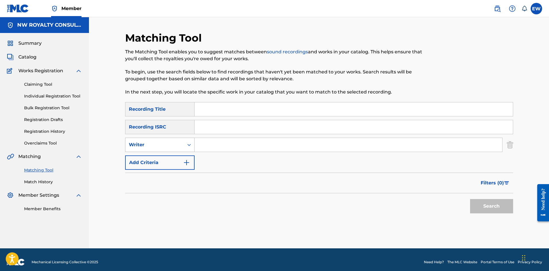
click at [164, 152] on div "Writer" at bounding box center [159, 145] width 69 height 14
drag, startPoint x: 169, startPoint y: 159, endPoint x: 188, endPoint y: 153, distance: 20.4
click at [170, 159] on div "Recording Artist" at bounding box center [159, 159] width 69 height 14
drag, startPoint x: 240, startPoint y: 141, endPoint x: 242, endPoint y: 143, distance: 3.3
click at [242, 142] on input "Search Form" at bounding box center [349, 145] width 308 height 14
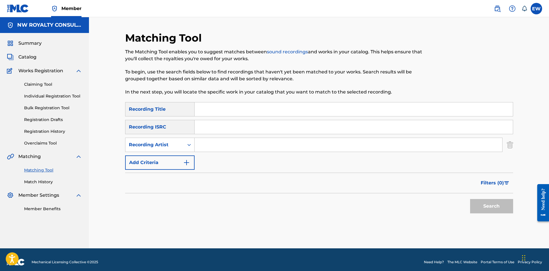
paste input "VYBZ KARTEL FEAT. KONSHENS, SPICE, GAZA TUSSAN"
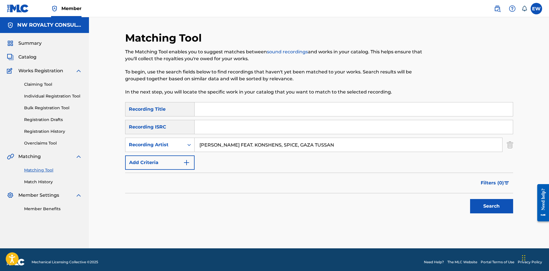
type input "VYBZ KARTEL FEAT. KONSHENS, SPICE, GAZA TUSSAN"
click at [218, 113] on input "Search Form" at bounding box center [354, 109] width 318 height 14
paste input "DANCEHALL (REMIX)"
type input "DANCEHALL (REMIX)"
drag, startPoint x: 493, startPoint y: 207, endPoint x: 491, endPoint y: 201, distance: 6.6
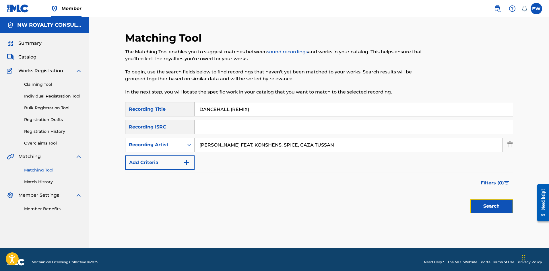
click at [493, 206] on button "Search" at bounding box center [491, 206] width 43 height 14
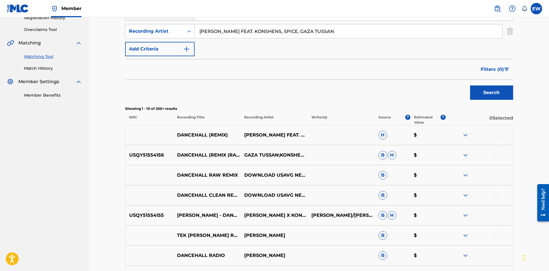
scroll to position [115, 0]
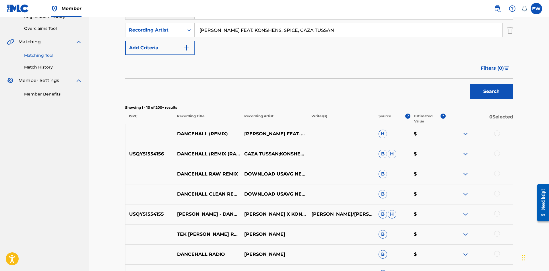
click at [496, 134] on div at bounding box center [497, 134] width 6 height 6
click at [496, 153] on div at bounding box center [497, 154] width 6 height 6
click at [497, 176] on div at bounding box center [497, 174] width 6 height 6
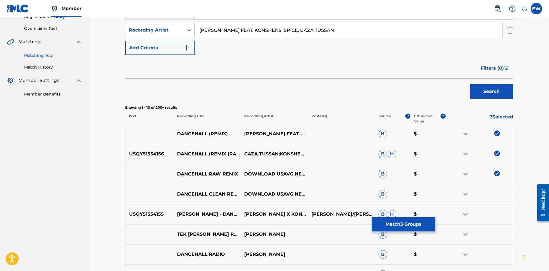
drag, startPoint x: 496, startPoint y: 193, endPoint x: 457, endPoint y: 194, distance: 39.0
click at [496, 194] on div at bounding box center [497, 194] width 6 height 6
click at [497, 214] on div at bounding box center [497, 214] width 6 height 6
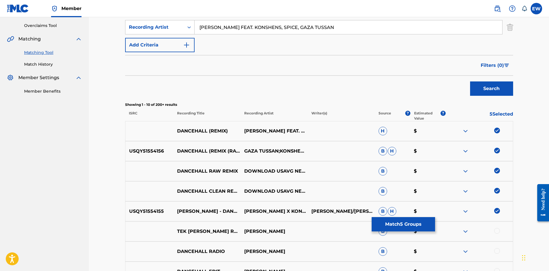
scroll to position [143, 0]
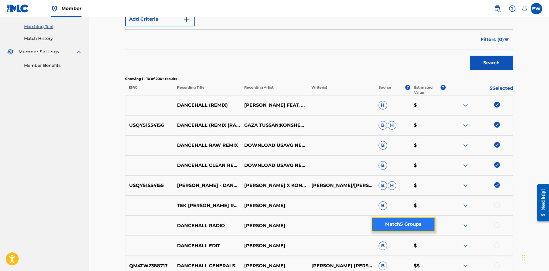
click at [385, 226] on button "Match 5 Groups" at bounding box center [403, 224] width 63 height 14
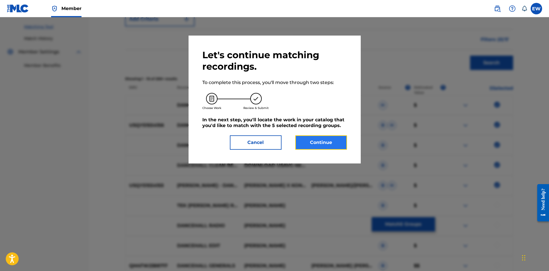
click at [328, 145] on button "Continue" at bounding box center [321, 142] width 52 height 14
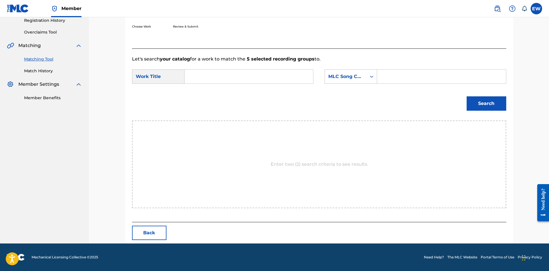
scroll to position [111, 0]
click at [279, 80] on input "Search Form" at bounding box center [248, 77] width 119 height 14
paste input "DANCEHALL (REMIX)"
type input "DANCEHALL (REMIX)"
click at [397, 74] on input "Search Form" at bounding box center [441, 77] width 119 height 14
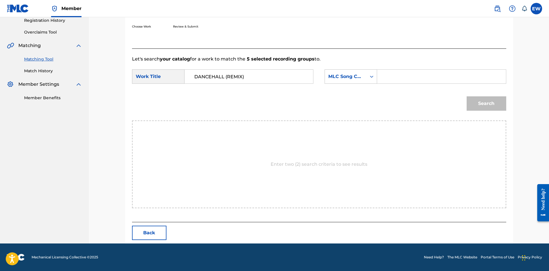
paste input "DV7JUA"
type input "DV7JUA"
click at [496, 103] on button "Search" at bounding box center [487, 103] width 40 height 14
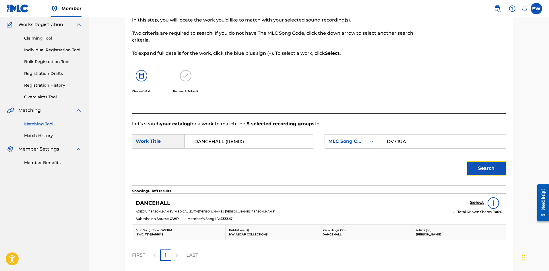
scroll to position [94, 0]
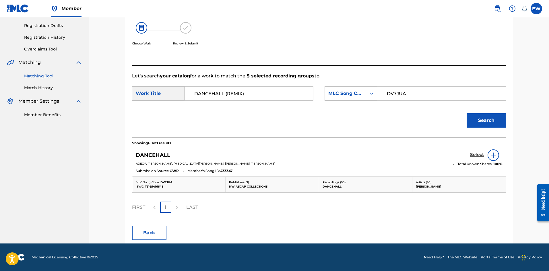
click at [480, 154] on h5 "Select" at bounding box center [477, 154] width 14 height 5
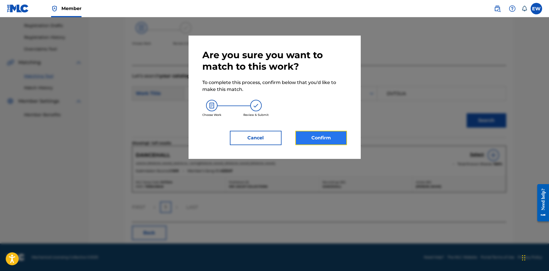
click at [335, 136] on button "Confirm" at bounding box center [321, 138] width 52 height 14
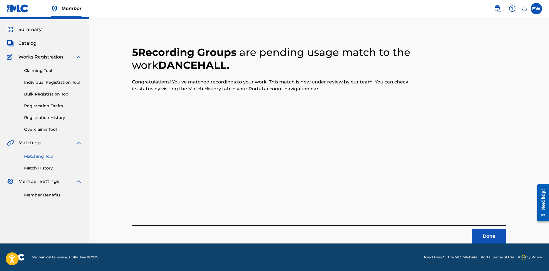
scroll to position [14, 0]
click at [490, 238] on button "Done" at bounding box center [489, 236] width 34 height 14
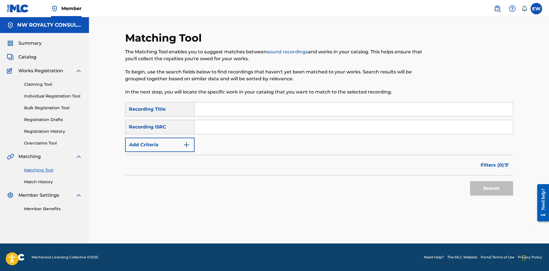
scroll to position [0, 0]
click at [158, 145] on button "Add Criteria" at bounding box center [159, 145] width 69 height 14
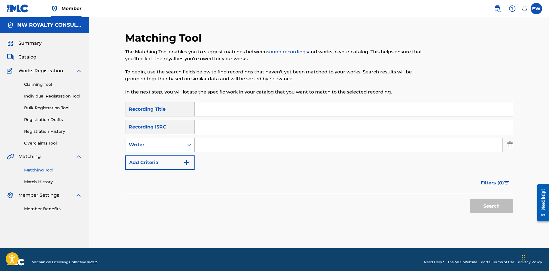
click at [141, 145] on div "Writer" at bounding box center [155, 144] width 52 height 7
click at [151, 157] on div "Recording Artist" at bounding box center [159, 159] width 69 height 14
click at [226, 144] on input "Search Form" at bounding box center [349, 145] width 308 height 14
paste input "RYGIN KING & DAMAGE MUSIQ"
type input "RYGIN KING & DAMAGE MUSIQ"
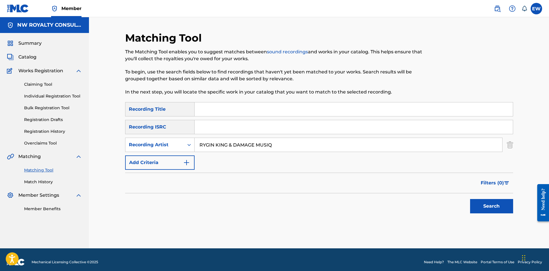
click at [259, 111] on input "Search Form" at bounding box center [354, 109] width 318 height 14
paste input "DANCEHALL BADDEST TING"
type input "DANCEHALL BADDEST TING"
click at [476, 201] on button "Search" at bounding box center [491, 206] width 43 height 14
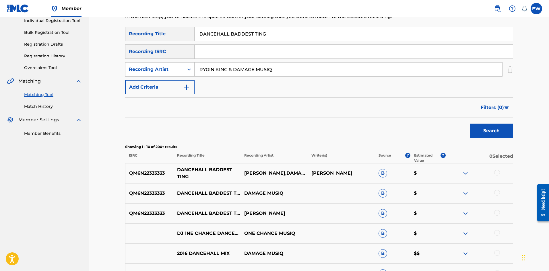
scroll to position [86, 0]
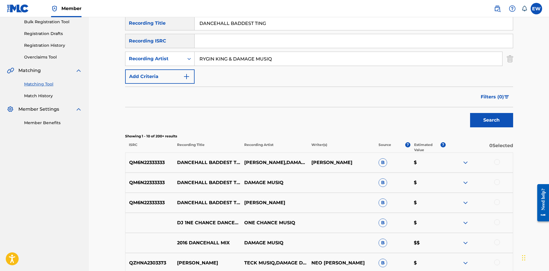
click at [498, 161] on div at bounding box center [497, 162] width 6 height 6
click at [499, 182] on div at bounding box center [497, 182] width 6 height 6
click at [500, 203] on div at bounding box center [479, 202] width 67 height 7
click at [498, 201] on div at bounding box center [497, 202] width 6 height 6
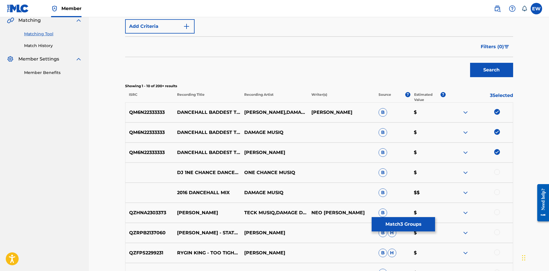
scroll to position [143, 0]
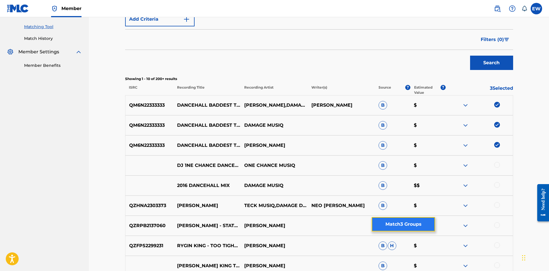
click at [402, 226] on button "Match 3 Groups" at bounding box center [403, 224] width 63 height 14
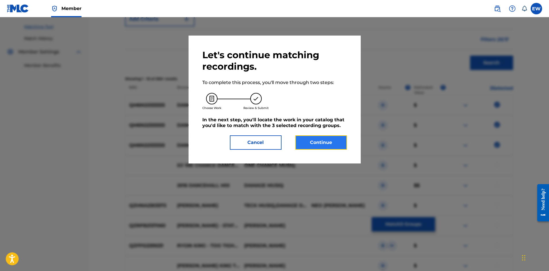
click at [322, 144] on button "Continue" at bounding box center [321, 142] width 52 height 14
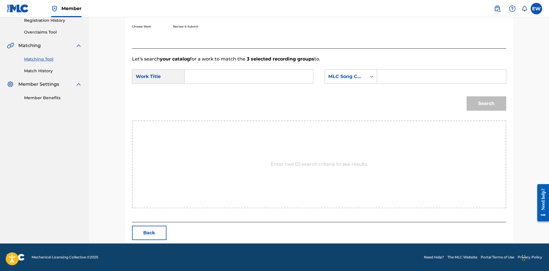
click at [239, 78] on input "Search Form" at bounding box center [248, 77] width 119 height 14
paste input "DANCEHALL BADDEST TING"
type input "DANCEHALL BADDEST TING"
click at [390, 77] on input "Search Form" at bounding box center [441, 77] width 119 height 14
paste input "DA5KBJ"
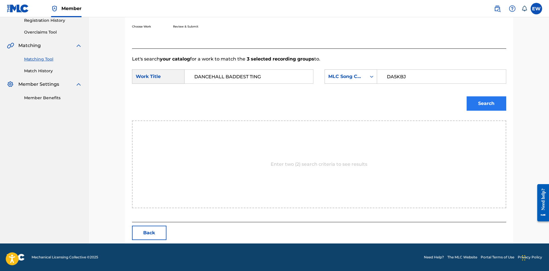
type input "DA5KBJ"
click at [503, 108] on button "Search" at bounding box center [487, 103] width 40 height 14
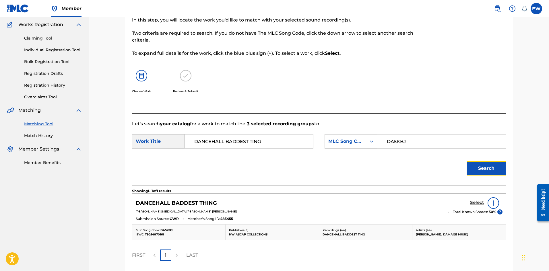
scroll to position [94, 0]
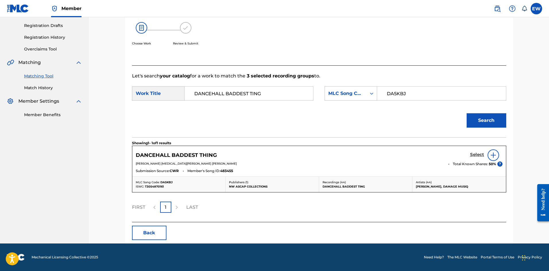
click at [475, 154] on h5 "Select" at bounding box center [477, 154] width 14 height 5
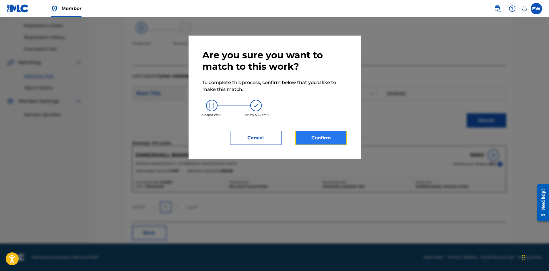
click at [311, 138] on button "Confirm" at bounding box center [321, 138] width 52 height 14
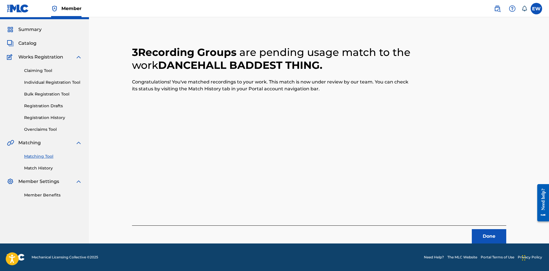
scroll to position [14, 0]
click at [492, 238] on button "Done" at bounding box center [489, 236] width 34 height 14
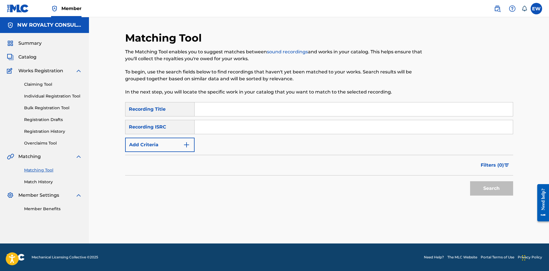
scroll to position [0, 0]
click at [176, 142] on button "Add Criteria" at bounding box center [159, 145] width 69 height 14
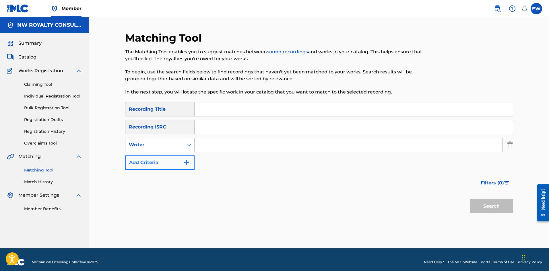
click at [169, 145] on div "Writer" at bounding box center [155, 144] width 52 height 7
drag, startPoint x: 167, startPoint y: 164, endPoint x: 205, endPoint y: 153, distance: 40.0
click at [176, 162] on div "Recording Artist" at bounding box center [159, 159] width 69 height 14
click at [238, 145] on input "Search Form" at bounding box center [349, 145] width 308 height 14
paste input "TOMMY LEE SPARTA"
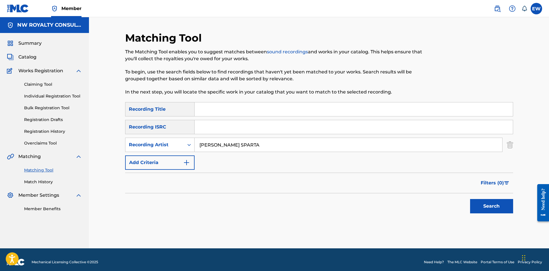
type input "TOMMY LEE SPARTA"
click at [207, 107] on input "Search Form" at bounding box center [354, 109] width 318 height 14
paste input "DARK AGES"
type input "DARK AGES"
click at [501, 205] on button "Search" at bounding box center [491, 206] width 43 height 14
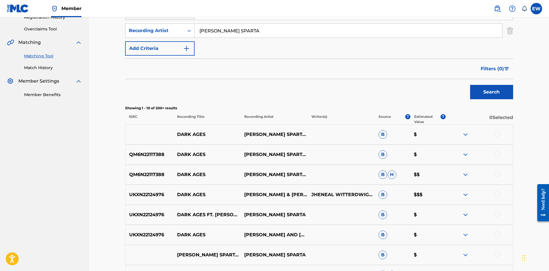
scroll to position [115, 0]
click at [496, 133] on div at bounding box center [497, 134] width 6 height 6
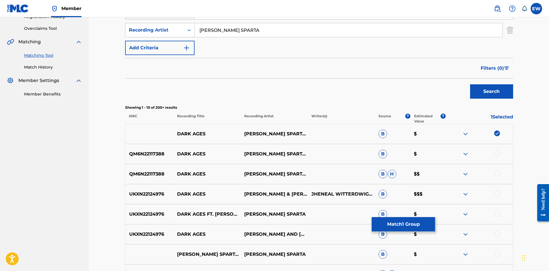
click at [495, 152] on div at bounding box center [497, 154] width 6 height 6
click at [497, 172] on div at bounding box center [497, 174] width 6 height 6
click at [494, 193] on div at bounding box center [497, 194] width 6 height 6
click at [499, 212] on div at bounding box center [497, 214] width 6 height 6
click at [495, 231] on div at bounding box center [497, 234] width 6 height 6
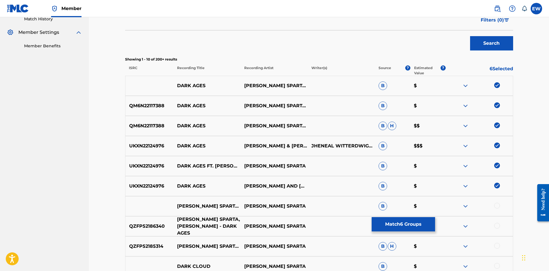
scroll to position [172, 0]
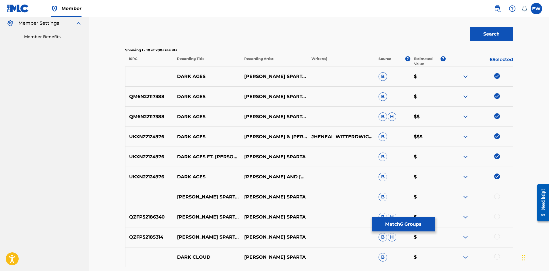
click at [499, 196] on div at bounding box center [497, 197] width 6 height 6
click at [496, 213] on div "QZFP52186340 TOMMY LEE SPARTA, VYBZ KARTEL - DARK AGES TOMMY LEE SPARTA B H $" at bounding box center [319, 217] width 388 height 20
click at [497, 214] on div at bounding box center [497, 217] width 6 height 6
click at [496, 234] on div at bounding box center [497, 237] width 6 height 6
drag, startPoint x: 388, startPoint y: 223, endPoint x: 383, endPoint y: 218, distance: 6.7
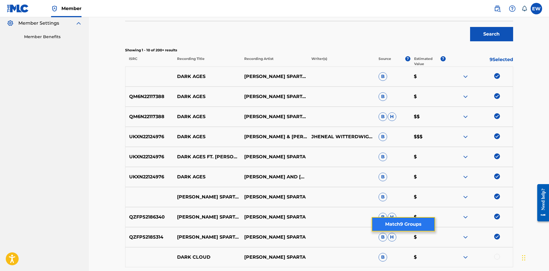
click at [383, 218] on button "Match 9 Groups" at bounding box center [403, 224] width 63 height 14
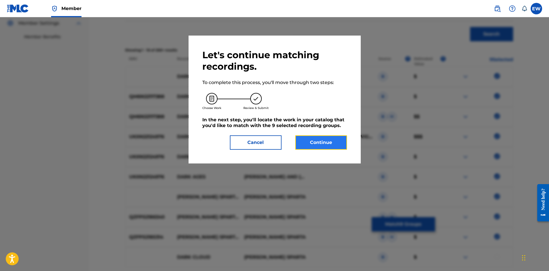
drag, startPoint x: 304, startPoint y: 147, endPoint x: 308, endPoint y: 145, distance: 5.4
click at [308, 145] on button "Continue" at bounding box center [321, 142] width 52 height 14
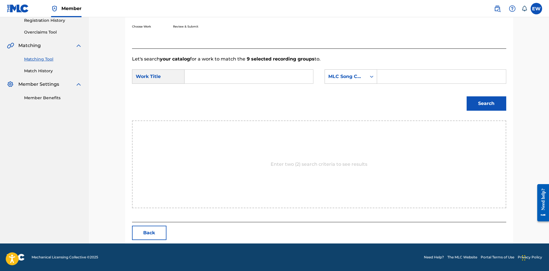
scroll to position [111, 0]
click at [216, 81] on input "Search Form" at bounding box center [248, 77] width 119 height 14
paste input "DARK AGES"
type input "DARK AGES"
click at [398, 74] on input "Search Form" at bounding box center [441, 77] width 119 height 14
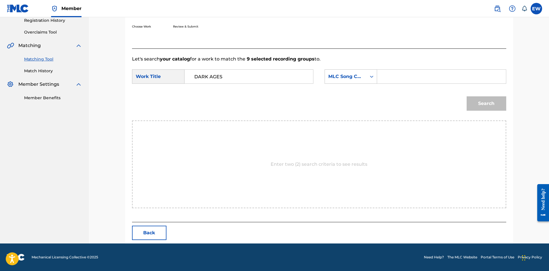
paste input "DA5KEE"
type input "DA5KEE"
click at [481, 107] on button "Search" at bounding box center [487, 103] width 40 height 14
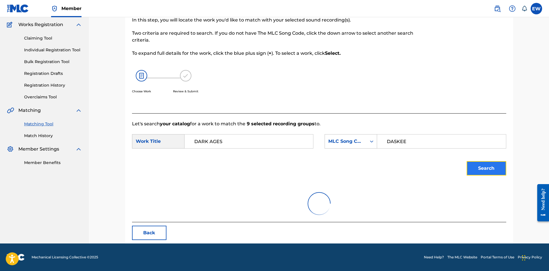
scroll to position [94, 0]
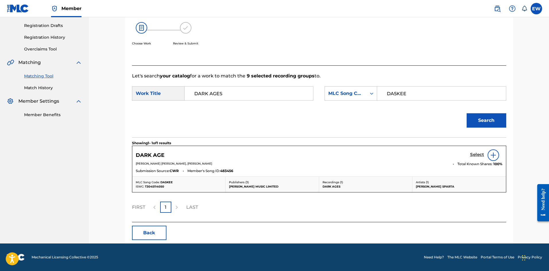
click at [472, 154] on h5 "Select" at bounding box center [477, 154] width 14 height 5
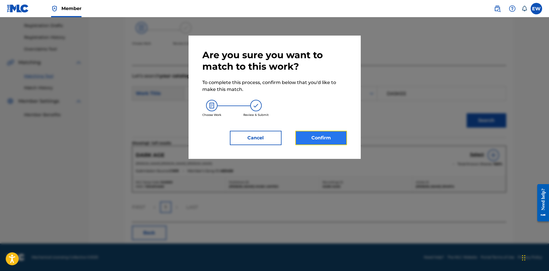
click at [319, 140] on button "Confirm" at bounding box center [321, 138] width 52 height 14
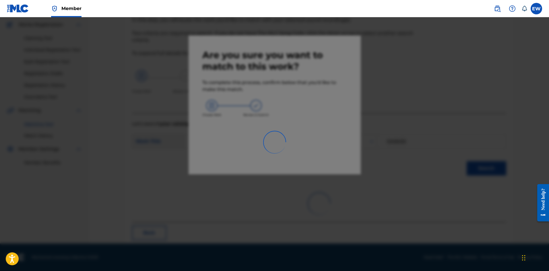
scroll to position [14, 0]
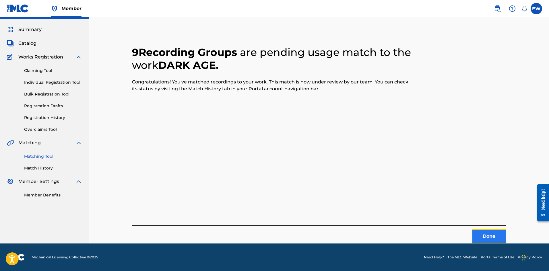
click at [494, 235] on button "Done" at bounding box center [489, 236] width 34 height 14
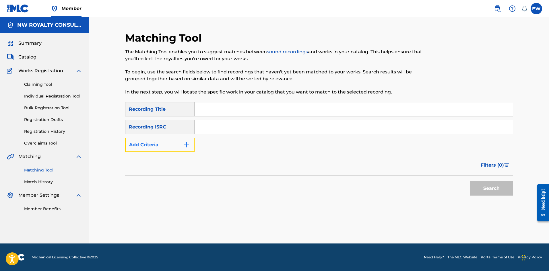
click at [157, 142] on button "Add Criteria" at bounding box center [159, 145] width 69 height 14
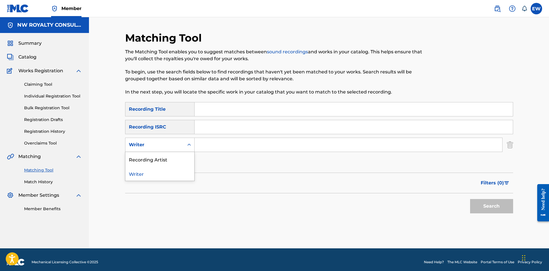
click at [157, 142] on div "Writer" at bounding box center [155, 144] width 52 height 7
click at [158, 156] on div "Recording Artist" at bounding box center [159, 159] width 69 height 14
click at [215, 146] on input "Search Form" at bounding box center [349, 145] width 308 height 14
paste input "TOMMY LEE SPARTA VYBZ KARTEL"
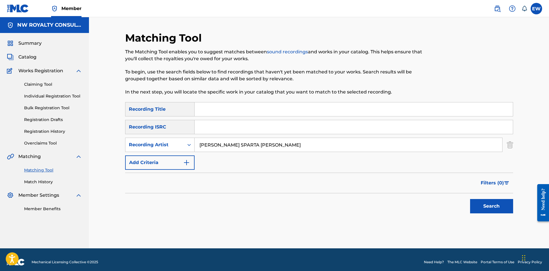
type input "TOMMY LEE SPARTA VYBZ KARTEL"
click at [230, 109] on input "Search Form" at bounding box center [354, 109] width 318 height 14
paste input "DARK AGES"
type input "DARK AGES"
click at [484, 205] on button "Search" at bounding box center [491, 206] width 43 height 14
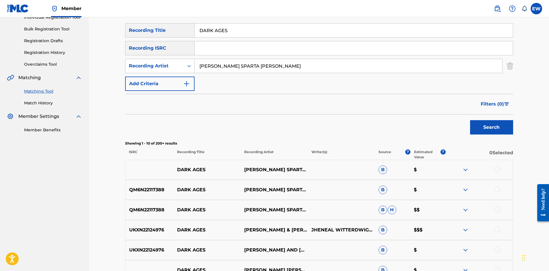
scroll to position [86, 0]
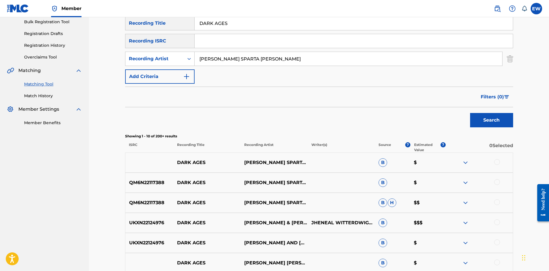
click at [499, 165] on div at bounding box center [479, 162] width 67 height 7
click at [499, 162] on div at bounding box center [497, 162] width 6 height 6
click at [499, 182] on div at bounding box center [497, 182] width 6 height 6
click at [497, 201] on div at bounding box center [497, 202] width 6 height 6
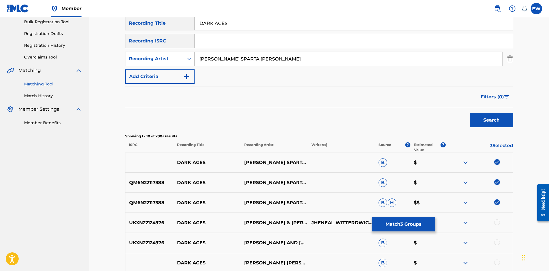
click at [500, 223] on div at bounding box center [479, 223] width 67 height 7
click at [499, 222] on div at bounding box center [497, 223] width 6 height 6
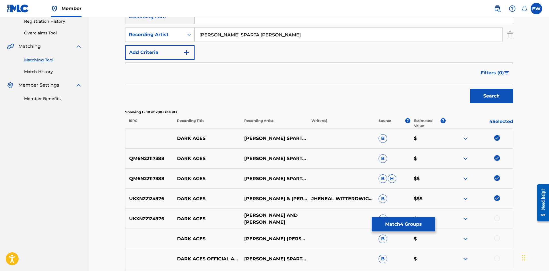
scroll to position [143, 0]
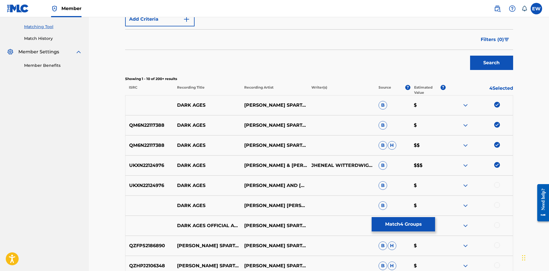
drag, startPoint x: 496, startPoint y: 186, endPoint x: 502, endPoint y: 201, distance: 16.6
click at [497, 186] on div at bounding box center [497, 185] width 6 height 6
click at [500, 206] on div at bounding box center [479, 205] width 67 height 7
click at [498, 203] on div at bounding box center [497, 205] width 6 height 6
click at [498, 226] on div at bounding box center [497, 225] width 6 height 6
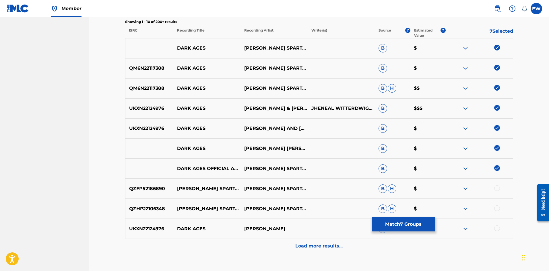
scroll to position [201, 0]
click at [498, 188] on div at bounding box center [497, 188] width 6 height 6
click at [494, 208] on div at bounding box center [497, 208] width 6 height 6
click at [496, 227] on div at bounding box center [497, 228] width 6 height 6
click at [312, 251] on div "Load more results..." at bounding box center [319, 246] width 388 height 14
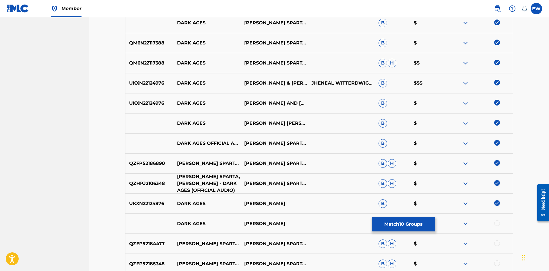
scroll to position [258, 0]
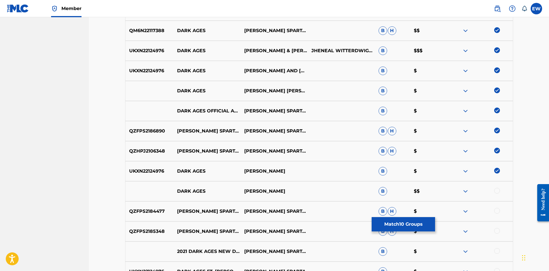
click at [496, 192] on div at bounding box center [497, 191] width 6 height 6
click at [495, 210] on div at bounding box center [497, 211] width 6 height 6
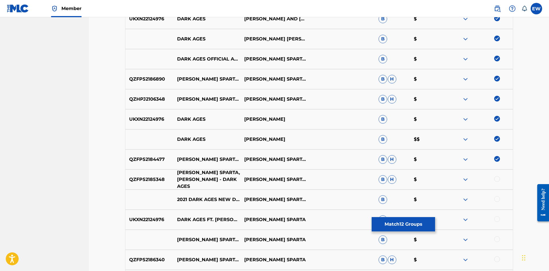
scroll to position [316, 0]
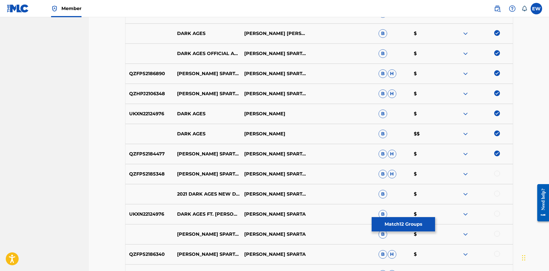
click at [491, 172] on div at bounding box center [479, 174] width 67 height 7
click at [501, 175] on div at bounding box center [479, 174] width 67 height 7
click at [499, 175] on div at bounding box center [497, 174] width 6 height 6
click at [501, 194] on div at bounding box center [479, 194] width 67 height 7
click at [498, 193] on div at bounding box center [497, 194] width 6 height 6
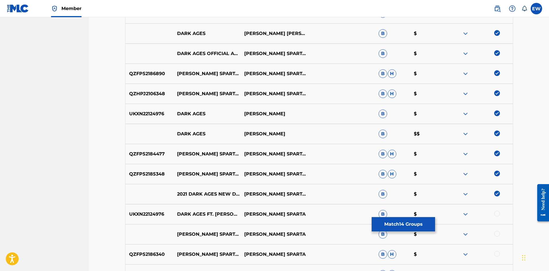
click at [496, 213] on div at bounding box center [497, 214] width 6 height 6
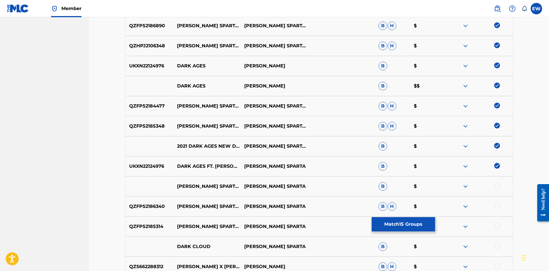
scroll to position [373, 0]
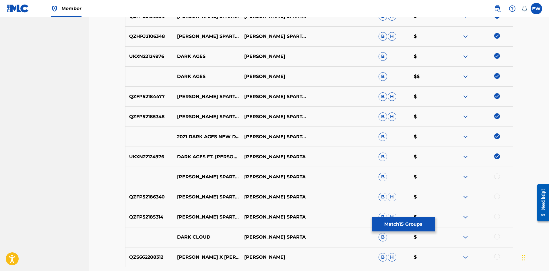
click at [496, 176] on div at bounding box center [497, 177] width 6 height 6
click at [499, 197] on div at bounding box center [497, 197] width 6 height 6
click at [492, 214] on div at bounding box center [479, 217] width 67 height 7
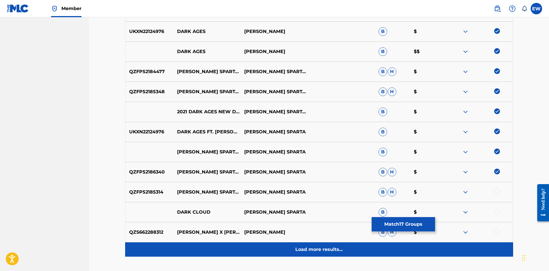
scroll to position [430, 0]
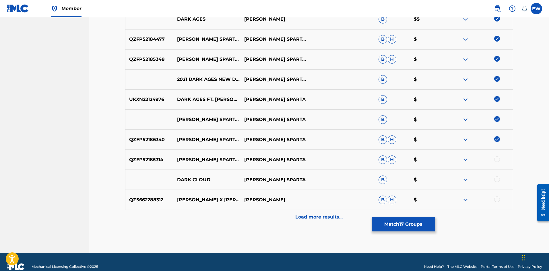
click at [502, 200] on div at bounding box center [479, 200] width 67 height 7
click at [494, 199] on div at bounding box center [497, 200] width 6 height 6
click at [417, 228] on button "Match 18 Groups" at bounding box center [403, 224] width 63 height 14
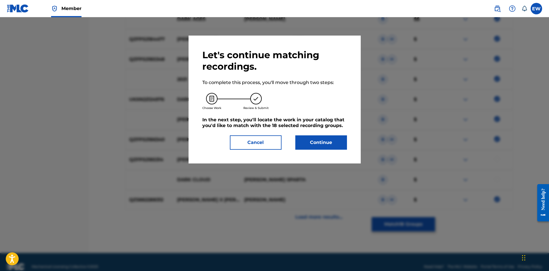
click at [290, 125] on h5 "In the next step, you'll locate the work in your catalog that you'd like to mat…" at bounding box center [274, 122] width 145 height 11
click at [310, 143] on button "Continue" at bounding box center [321, 142] width 52 height 14
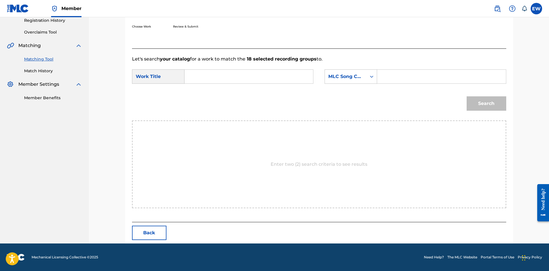
scroll to position [111, 0]
click at [266, 69] on form "SearchWithCriteria8482083c-750f-4c26-bfb2-efd5de24ee4b Work Title SearchWithCri…" at bounding box center [319, 92] width 374 height 58
click at [260, 81] on input "Search Form" at bounding box center [248, 77] width 119 height 14
paste input "DARK AGES"
type input "DARK AGES"
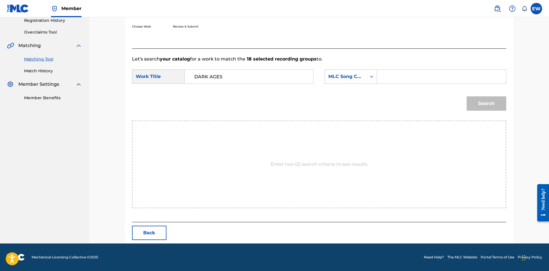
click at [430, 75] on input "Search Form" at bounding box center [441, 77] width 119 height 14
paste input "DA5KEE"
type input "DA5KEE"
click at [506, 104] on div "Match Usage - Select Work In this step, you will locate the work you'd like to …" at bounding box center [319, 89] width 388 height 309
click at [496, 104] on button "Search" at bounding box center [487, 103] width 40 height 14
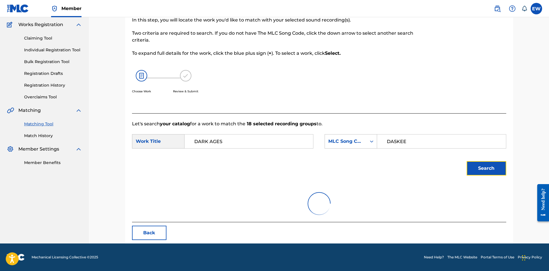
scroll to position [94, 0]
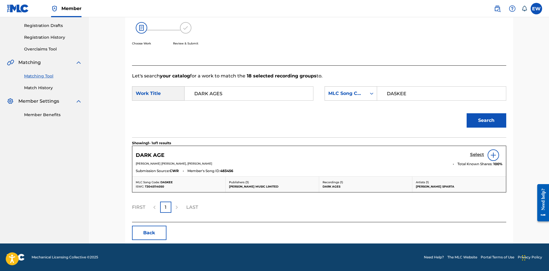
click at [472, 153] on h5 "Select" at bounding box center [477, 154] width 14 height 5
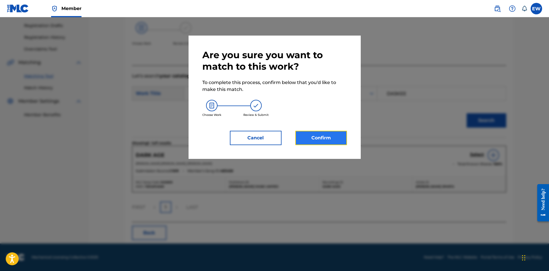
click at [318, 132] on button "Confirm" at bounding box center [321, 138] width 52 height 14
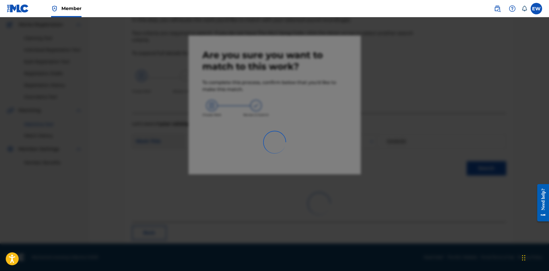
scroll to position [14, 0]
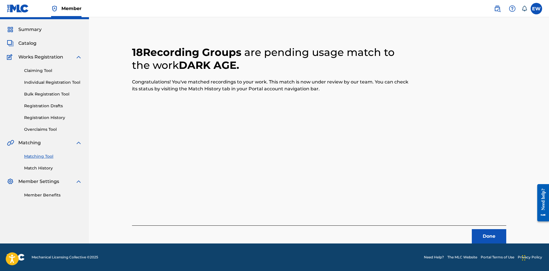
click at [483, 229] on div "Done" at bounding box center [319, 235] width 374 height 18
click at [499, 235] on button "Done" at bounding box center [489, 236] width 34 height 14
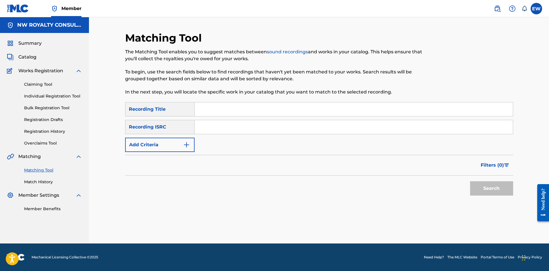
scroll to position [0, 0]
click at [161, 142] on button "Add Criteria" at bounding box center [159, 145] width 69 height 14
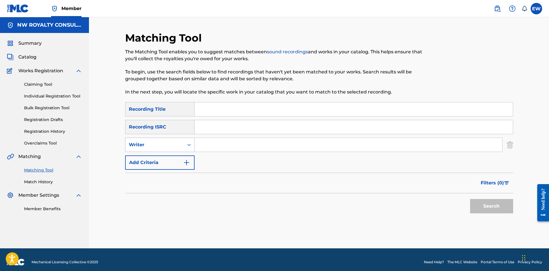
drag, startPoint x: 161, startPoint y: 142, endPoint x: 159, endPoint y: 152, distance: 10.4
click at [161, 143] on div "Writer" at bounding box center [155, 144] width 52 height 7
click at [169, 157] on div "Recording Artist" at bounding box center [159, 159] width 69 height 14
click at [229, 145] on input "Search Form" at bounding box center [349, 145] width 308 height 14
paste input "BUSY SIGNAL"
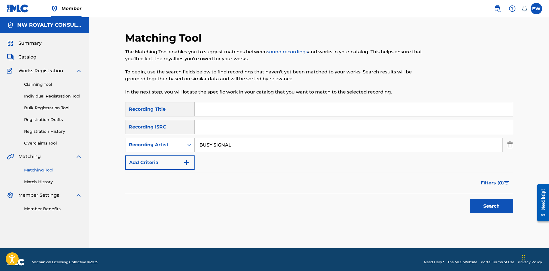
type input "BUSY SIGNAL"
click at [265, 112] on input "Search Form" at bounding box center [354, 109] width 318 height 14
paste
type input "DEADLY CHAUFFEUR ACOUSTIC"
click at [487, 205] on button "Search" at bounding box center [491, 206] width 43 height 14
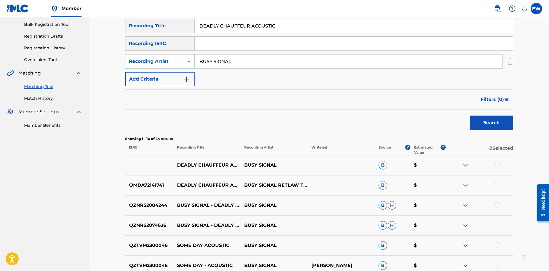
scroll to position [86, 0]
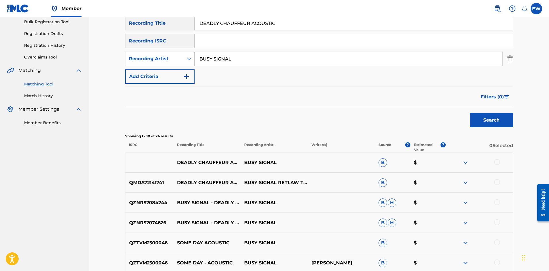
click at [496, 161] on div at bounding box center [497, 162] width 6 height 6
click at [496, 179] on div "QMDA72141741 DEADLY CHAUFFEUR ACOUSTIC BUSY SIGNAL RETLAW THA FUTURE B $" at bounding box center [319, 183] width 388 height 20
click at [497, 182] on div at bounding box center [497, 182] width 6 height 6
click at [497, 203] on div at bounding box center [497, 202] width 6 height 6
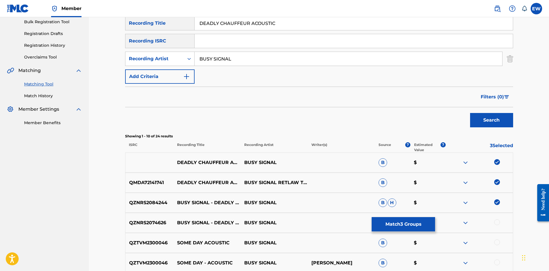
click at [496, 223] on div at bounding box center [497, 223] width 6 height 6
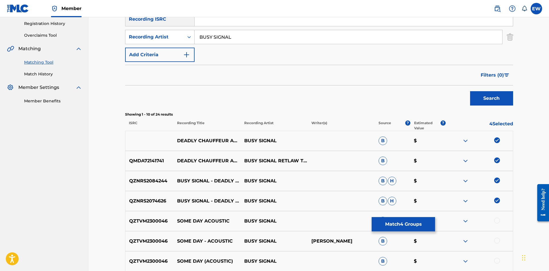
scroll to position [115, 0]
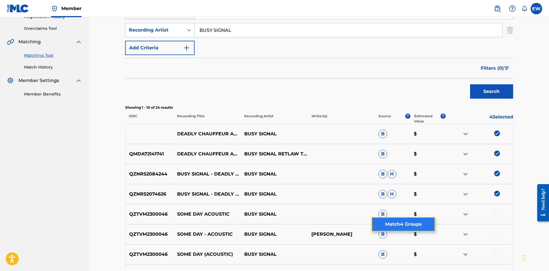
click at [394, 228] on button "Match 4 Groups" at bounding box center [403, 224] width 63 height 14
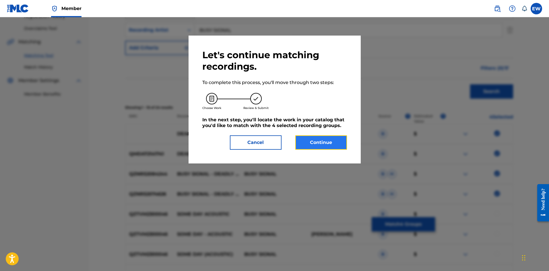
click at [318, 141] on button "Continue" at bounding box center [321, 142] width 52 height 14
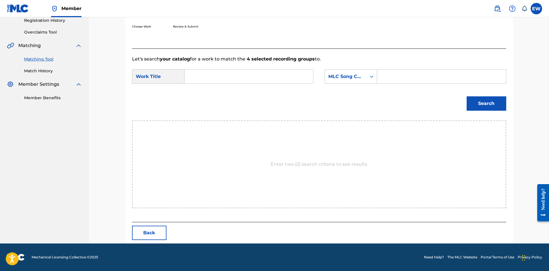
scroll to position [111, 0]
click at [247, 79] on input "Search Form" at bounding box center [248, 77] width 119 height 14
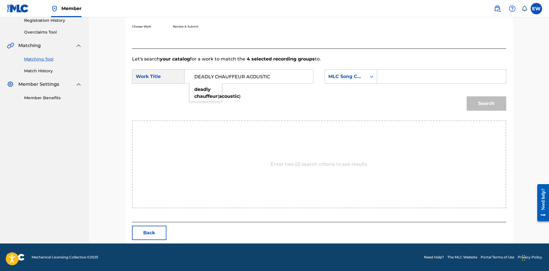
type input "DEADLY CHAUFFEUR ACOUSTIC"
drag, startPoint x: 443, startPoint y: 80, endPoint x: 439, endPoint y: 81, distance: 3.5
click at [443, 80] on input "Search Form" at bounding box center [441, 77] width 119 height 14
type input "DA9TRH"
click at [486, 114] on div "Search" at bounding box center [319, 106] width 374 height 30
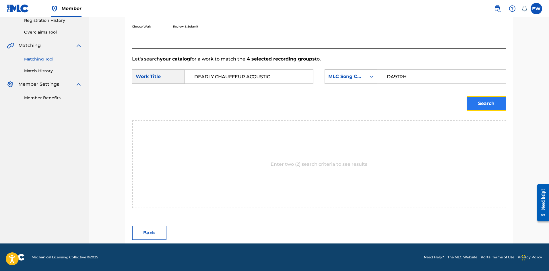
click at [487, 110] on button "Search" at bounding box center [487, 103] width 40 height 14
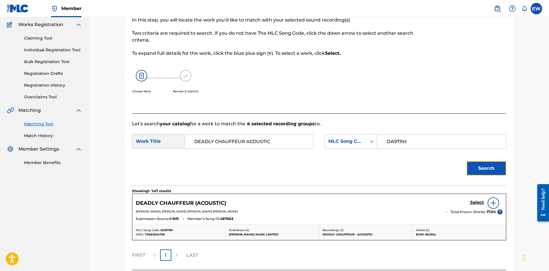
scroll to position [94, 0]
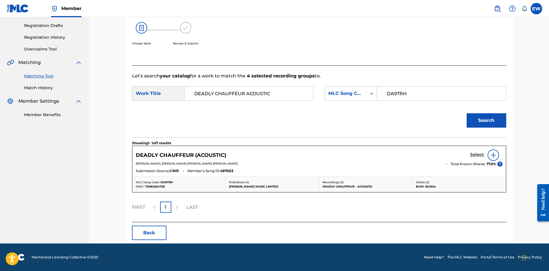
click at [479, 155] on h5 "Select" at bounding box center [477, 154] width 14 height 5
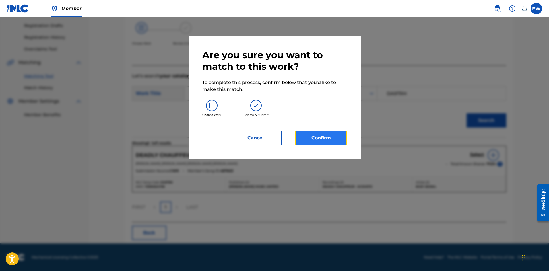
click at [323, 138] on button "Confirm" at bounding box center [321, 138] width 52 height 14
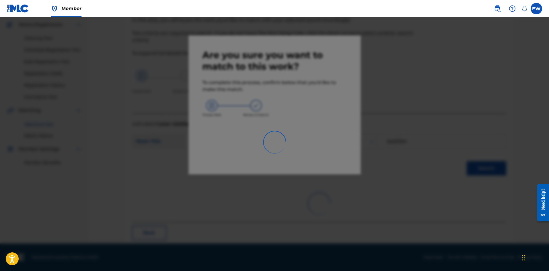
scroll to position [14, 0]
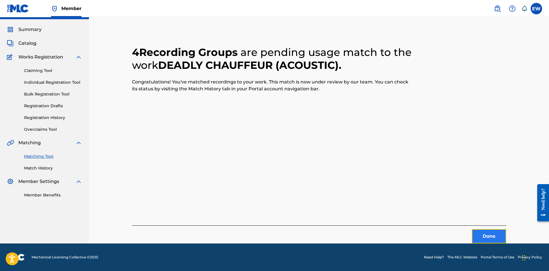
click at [480, 231] on button "Done" at bounding box center [489, 236] width 34 height 14
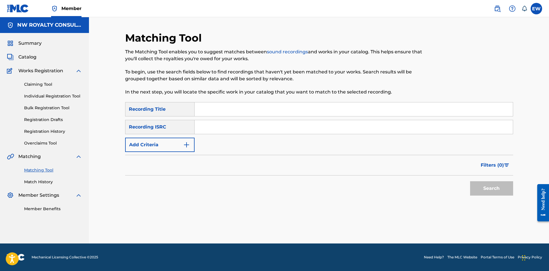
scroll to position [0, 0]
click at [155, 148] on button "Add Criteria" at bounding box center [159, 145] width 69 height 14
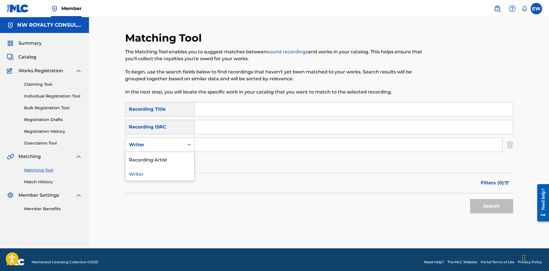
drag, startPoint x: 155, startPoint y: 148, endPoint x: 153, endPoint y: 160, distance: 12.0
click at [152, 152] on div "2 results available. Use Up and Down to choose options, press Enter to select t…" at bounding box center [159, 145] width 69 height 14
drag, startPoint x: 153, startPoint y: 160, endPoint x: 210, endPoint y: 156, distance: 57.0
click at [175, 158] on div "Recording Artist" at bounding box center [159, 159] width 69 height 14
click at [243, 146] on input "Search Form" at bounding box center [349, 145] width 308 height 14
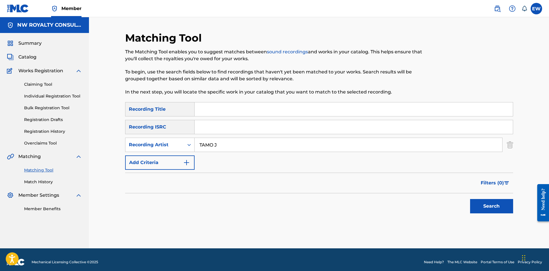
type input "TAMO J"
click at [286, 112] on input "Search Form" at bounding box center [354, 109] width 318 height 14
type input "DELIVER ME"
click at [486, 207] on button "Search" at bounding box center [491, 206] width 43 height 14
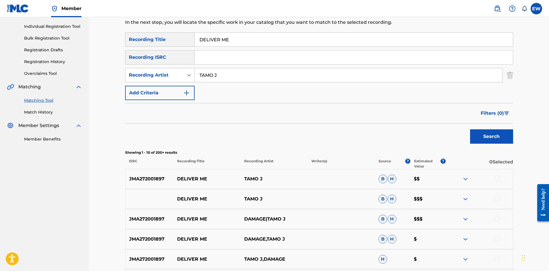
scroll to position [86, 0]
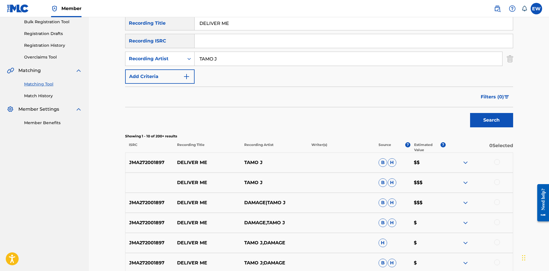
click at [496, 164] on div at bounding box center [497, 162] width 6 height 6
drag, startPoint x: 495, startPoint y: 181, endPoint x: 496, endPoint y: 186, distance: 4.5
click at [495, 181] on div at bounding box center [497, 182] width 6 height 6
click at [496, 202] on div at bounding box center [497, 202] width 6 height 6
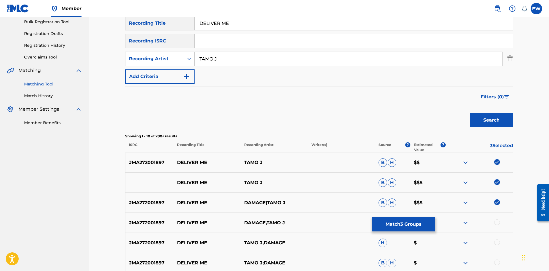
click at [498, 224] on div at bounding box center [497, 223] width 6 height 6
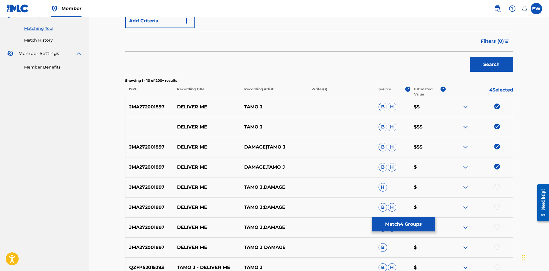
scroll to position [143, 0]
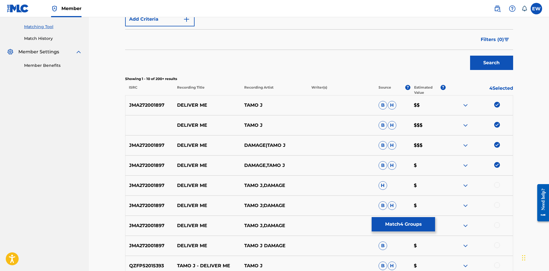
click at [498, 186] on div at bounding box center [497, 185] width 6 height 6
click at [495, 204] on div at bounding box center [497, 205] width 6 height 6
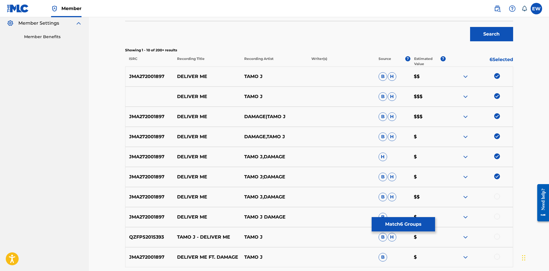
click at [496, 197] on div at bounding box center [497, 197] width 6 height 6
click at [497, 216] on div at bounding box center [497, 217] width 6 height 6
click at [497, 238] on div at bounding box center [497, 237] width 6 height 6
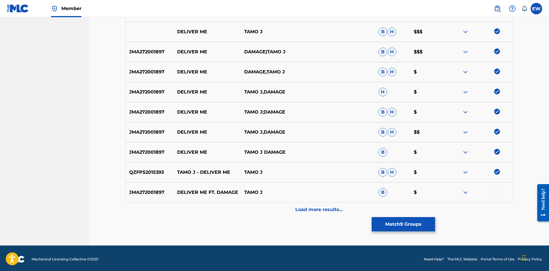
scroll to position [239, 0]
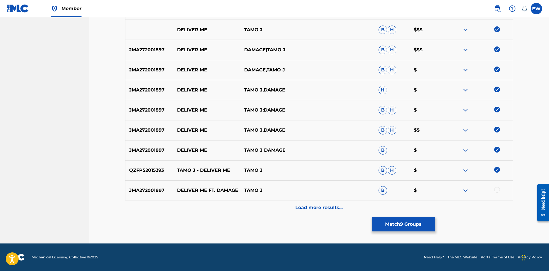
click at [499, 190] on div at bounding box center [497, 190] width 6 height 6
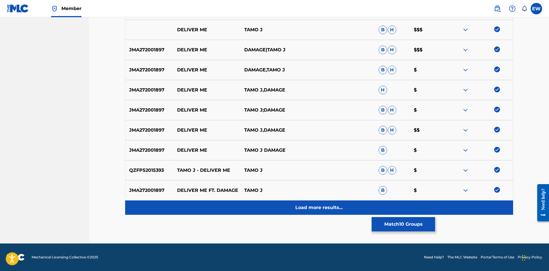
click at [367, 211] on div "Load more results..." at bounding box center [319, 208] width 388 height 14
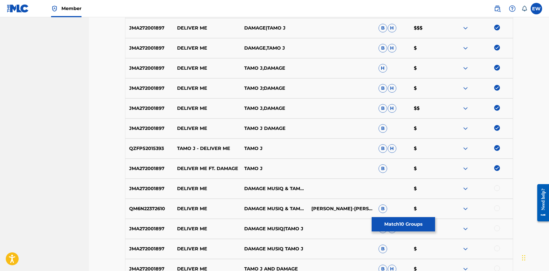
scroll to position [268, 0]
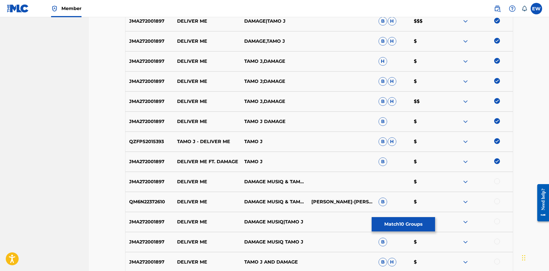
drag, startPoint x: 498, startPoint y: 180, endPoint x: 471, endPoint y: 196, distance: 31.6
click at [498, 180] on div at bounding box center [497, 181] width 6 height 6
click at [496, 201] on div at bounding box center [497, 202] width 6 height 6
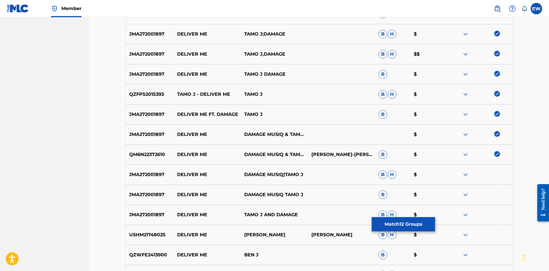
scroll to position [325, 0]
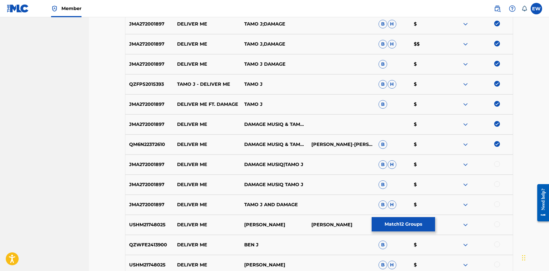
click at [497, 163] on div at bounding box center [497, 164] width 6 height 6
click at [495, 184] on div at bounding box center [497, 184] width 6 height 6
click at [498, 204] on div at bounding box center [497, 204] width 6 height 6
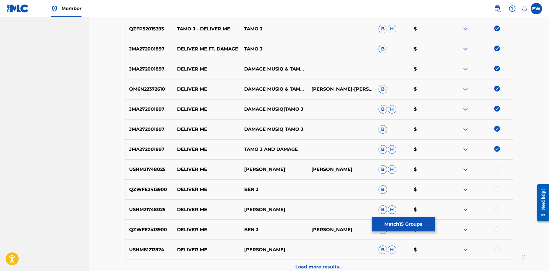
scroll to position [382, 0]
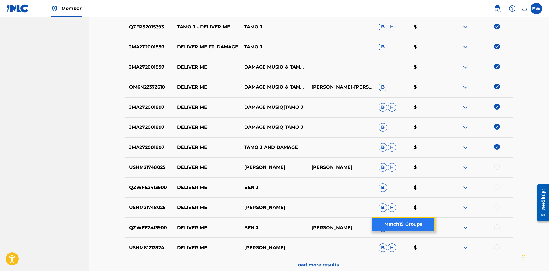
drag, startPoint x: 405, startPoint y: 227, endPoint x: 401, endPoint y: 226, distance: 4.1
click at [401, 226] on button "Match 15 Groups" at bounding box center [403, 224] width 63 height 14
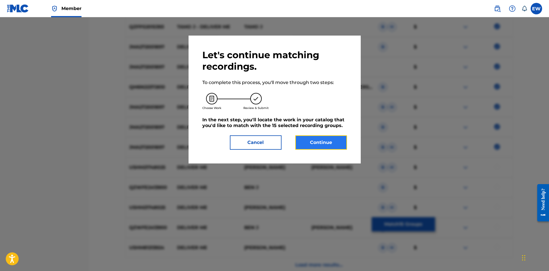
click at [309, 142] on button "Continue" at bounding box center [321, 142] width 52 height 14
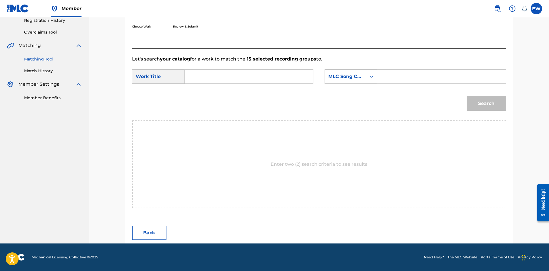
click at [277, 77] on input "Search Form" at bounding box center [248, 77] width 119 height 14
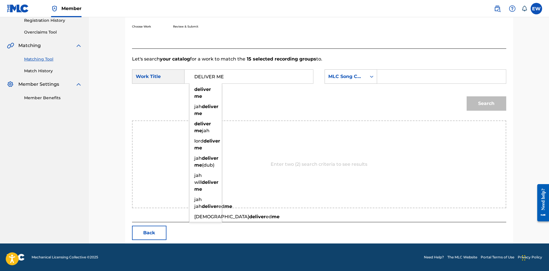
type input "DELIVER ME"
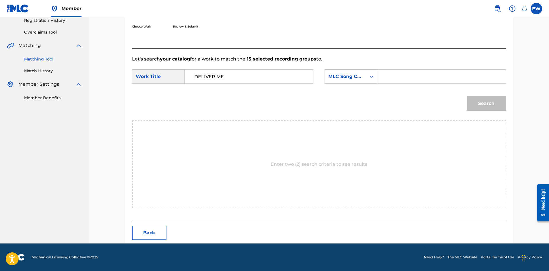
click at [386, 75] on input "Search Form" at bounding box center [441, 77] width 119 height 14
type input "DB183C"
click at [497, 104] on button "Search" at bounding box center [487, 103] width 40 height 14
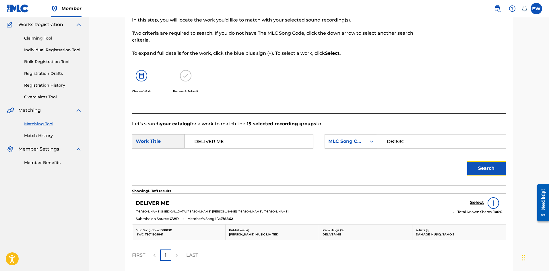
scroll to position [94, 0]
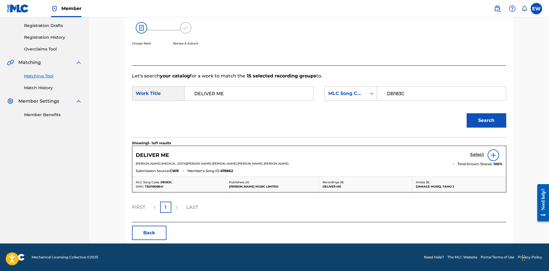
click at [480, 155] on h5 "Select" at bounding box center [477, 154] width 14 height 5
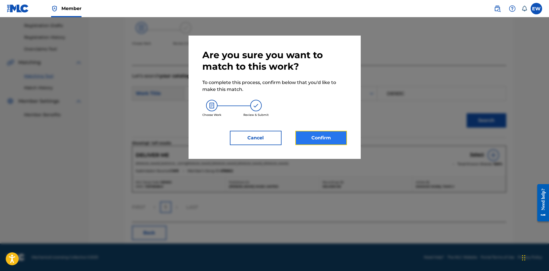
click at [324, 142] on button "Confirm" at bounding box center [321, 138] width 52 height 14
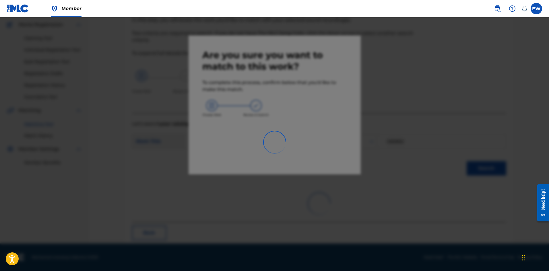
scroll to position [14, 0]
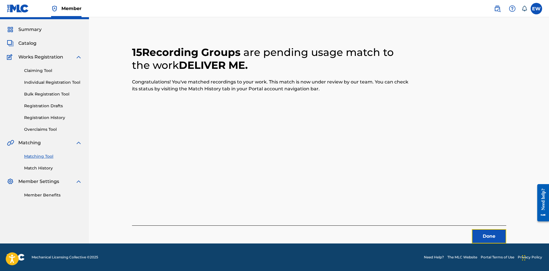
drag, startPoint x: 478, startPoint y: 234, endPoint x: 550, endPoint y: 225, distance: 72.3
click at [479, 234] on button "Done" at bounding box center [489, 236] width 34 height 14
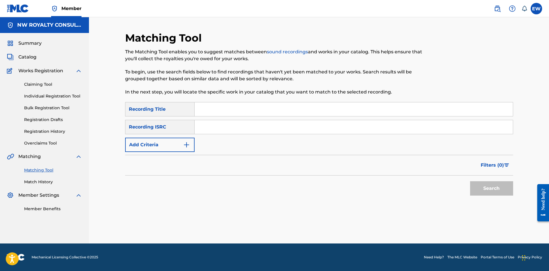
scroll to position [0, 0]
click at [161, 146] on button "Add Criteria" at bounding box center [159, 145] width 69 height 14
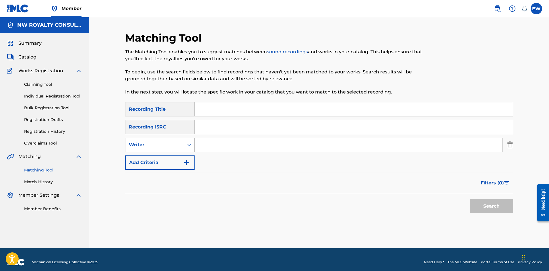
click at [159, 151] on div "Writer" at bounding box center [159, 145] width 69 height 14
click at [159, 156] on div "Recording Artist" at bounding box center [159, 159] width 69 height 14
click at [233, 145] on input "Search Form" at bounding box center [349, 145] width 308 height 14
type input "IWAATA"
click at [212, 109] on input "Search Form" at bounding box center [354, 109] width 318 height 14
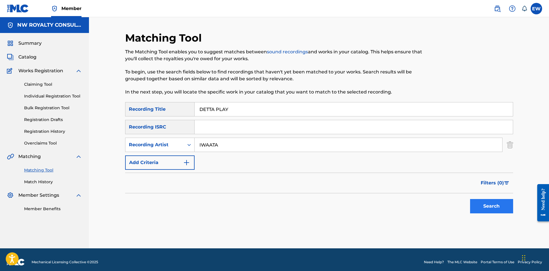
type input "DETTA PLAY"
click at [480, 203] on button "Search" at bounding box center [491, 206] width 43 height 14
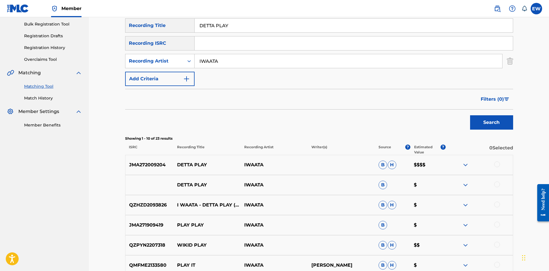
scroll to position [86, 0]
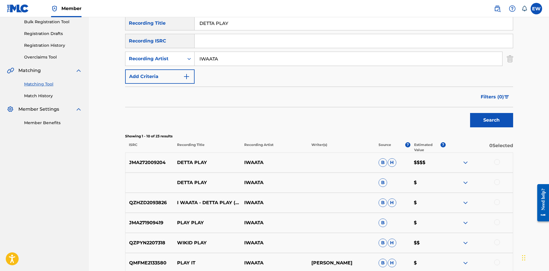
click at [495, 164] on div at bounding box center [497, 162] width 6 height 6
click at [498, 182] on div at bounding box center [497, 182] width 6 height 6
click at [494, 202] on div at bounding box center [479, 202] width 67 height 7
click at [496, 202] on div at bounding box center [497, 202] width 6 height 6
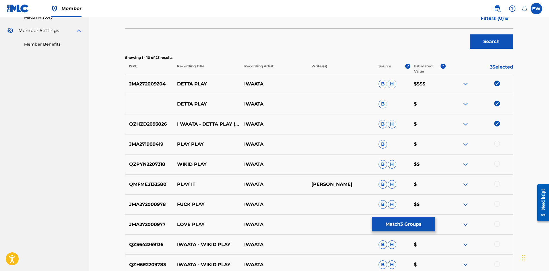
scroll to position [172, 0]
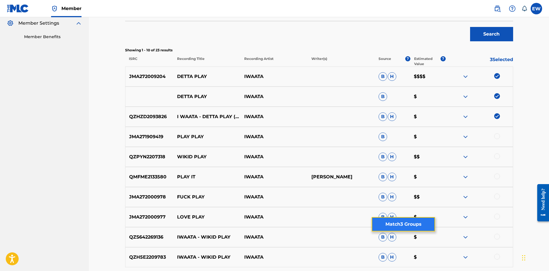
click at [423, 225] on button "Match 3 Groups" at bounding box center [403, 224] width 63 height 14
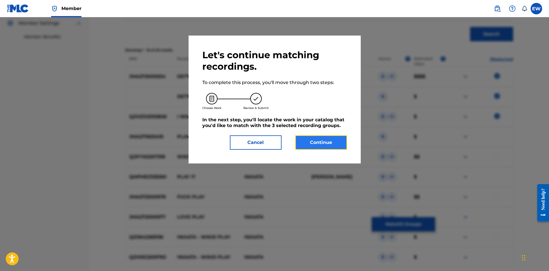
click at [329, 141] on button "Continue" at bounding box center [321, 142] width 52 height 14
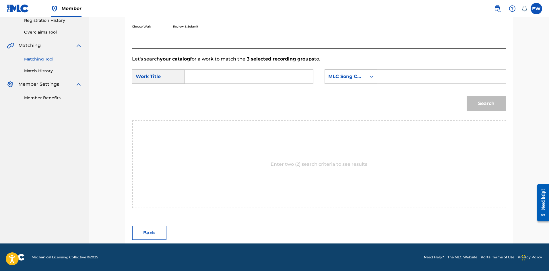
click at [273, 79] on input "Search Form" at bounding box center [248, 77] width 119 height 14
type input "DETTA PLAY"
click at [406, 78] on input "Search Form" at bounding box center [441, 77] width 119 height 14
type input "DB0FXH"
click at [506, 105] on div "Match Usage - Select Work In this step, you will locate the work you'd like to …" at bounding box center [319, 89] width 388 height 309
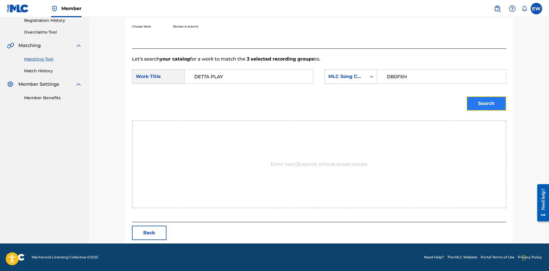
click at [484, 98] on button "Search" at bounding box center [487, 103] width 40 height 14
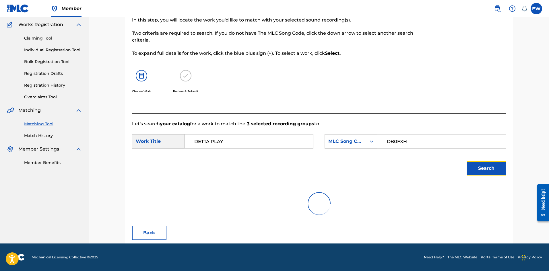
scroll to position [94, 0]
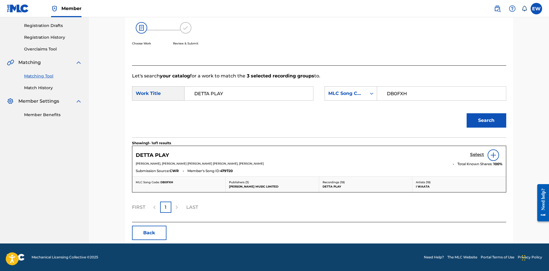
click at [477, 155] on h5 "Select" at bounding box center [477, 154] width 14 height 5
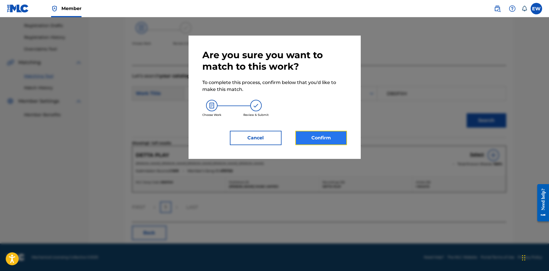
click at [321, 137] on button "Confirm" at bounding box center [321, 138] width 52 height 14
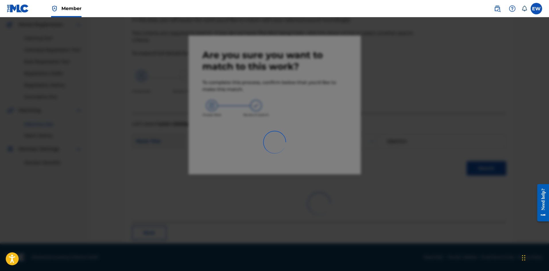
scroll to position [14, 0]
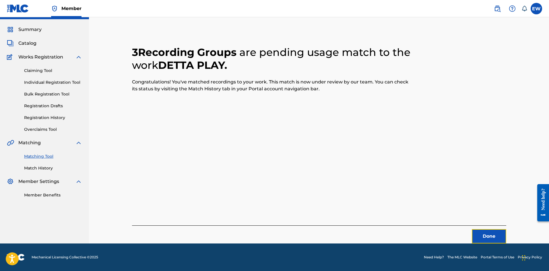
drag, startPoint x: 475, startPoint y: 237, endPoint x: 542, endPoint y: 235, distance: 66.3
click at [476, 237] on button "Done" at bounding box center [489, 236] width 34 height 14
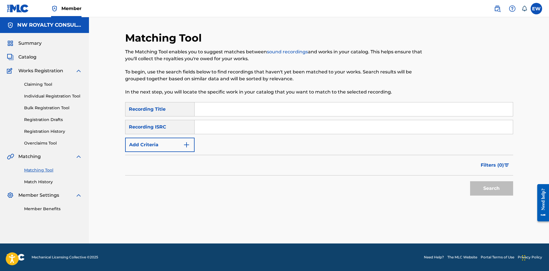
scroll to position [0, 0]
click at [170, 143] on button "Add Criteria" at bounding box center [159, 145] width 69 height 14
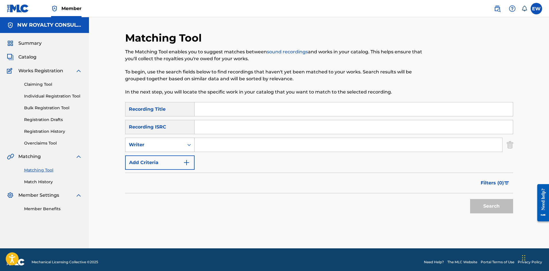
click at [169, 143] on div "Writer" at bounding box center [155, 144] width 52 height 7
drag, startPoint x: 164, startPoint y: 149, endPoint x: 163, endPoint y: 157, distance: 8.1
click at [155, 158] on div "Recording Artist" at bounding box center [159, 159] width 69 height 14
click at [219, 148] on input "Search Form" at bounding box center [349, 145] width 308 height 14
type input "IWAATA"
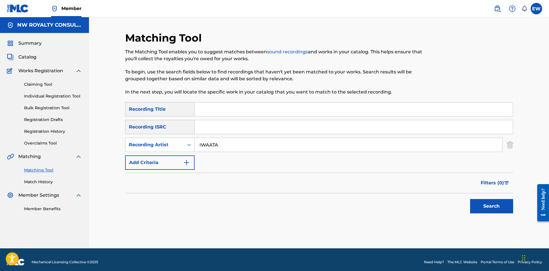
click at [206, 109] on input "Search Form" at bounding box center [354, 109] width 318 height 14
type input "DIGI LOAN"
click at [489, 207] on button "Search" at bounding box center [491, 206] width 43 height 14
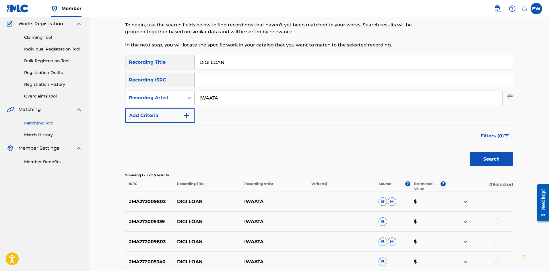
scroll to position [57, 0]
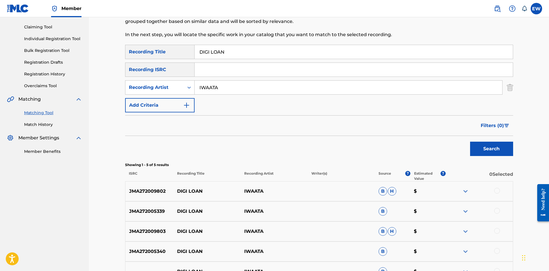
click at [499, 190] on div at bounding box center [497, 191] width 6 height 6
click at [497, 211] on div at bounding box center [497, 211] width 6 height 6
click at [499, 231] on div at bounding box center [497, 231] width 6 height 6
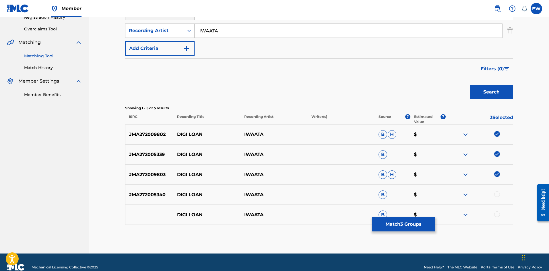
scroll to position [115, 0]
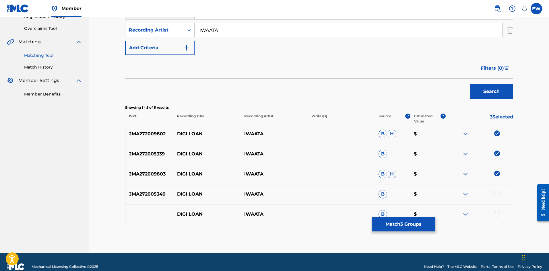
click at [498, 195] on div at bounding box center [497, 194] width 6 height 6
click at [498, 214] on div at bounding box center [497, 214] width 6 height 6
click at [418, 219] on button "Match 5 Groups" at bounding box center [403, 224] width 63 height 14
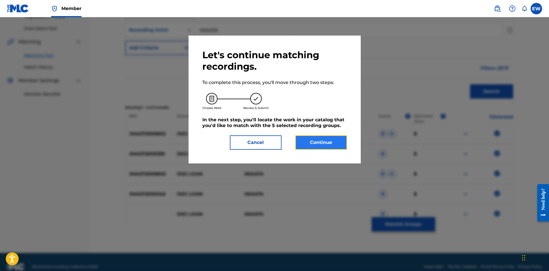
click at [311, 143] on button "Continue" at bounding box center [321, 142] width 52 height 14
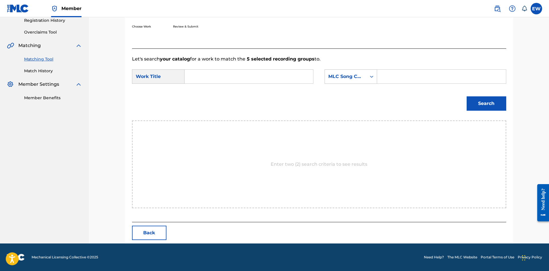
scroll to position [111, 0]
click at [256, 76] on input "Search Form" at bounding box center [248, 77] width 119 height 14
type input "DIGI LOAN"
click at [389, 76] on input "Search Form" at bounding box center [441, 77] width 119 height 14
type input "DR3H1F"
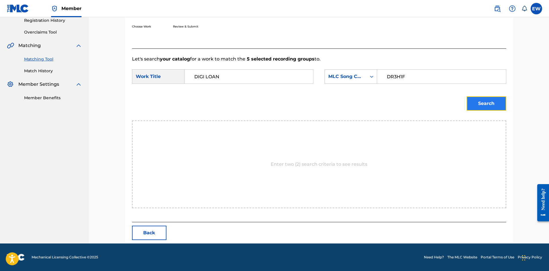
click at [500, 108] on button "Search" at bounding box center [487, 103] width 40 height 14
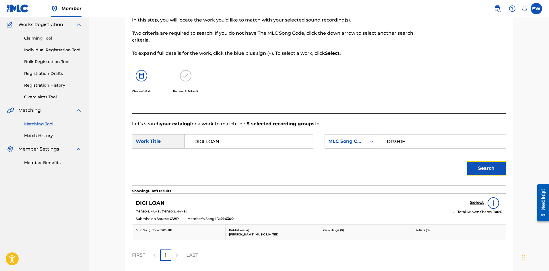
scroll to position [94, 0]
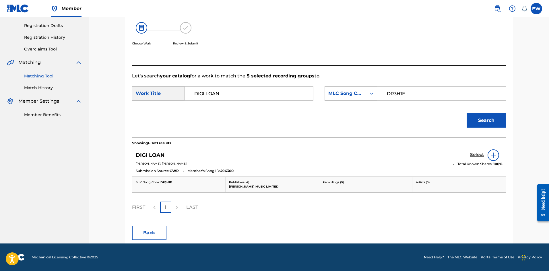
click at [474, 156] on h5 "Select" at bounding box center [477, 154] width 14 height 5
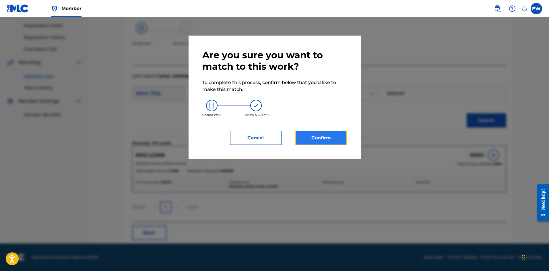
click at [312, 133] on button "Confirm" at bounding box center [321, 138] width 52 height 14
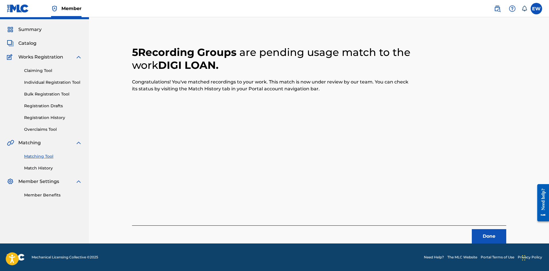
scroll to position [14, 0]
click at [480, 237] on button "Done" at bounding box center [489, 236] width 34 height 14
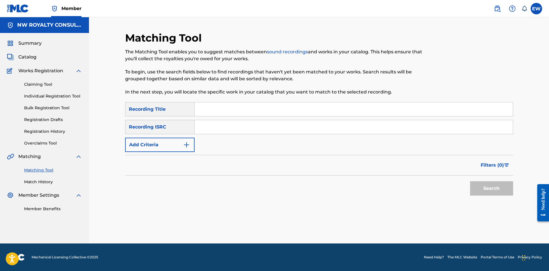
scroll to position [0, 0]
click at [143, 143] on button "Add Criteria" at bounding box center [159, 145] width 69 height 14
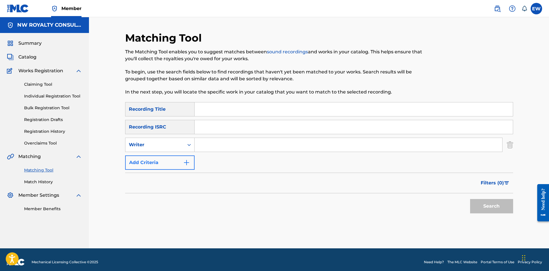
click at [143, 143] on div "Writer" at bounding box center [155, 144] width 52 height 7
click at [141, 154] on div "Recording Artist" at bounding box center [159, 159] width 69 height 14
click at [199, 144] on input "Search Form" at bounding box center [349, 145] width 308 height 14
type input "DIMON TREAJAH"
click at [205, 112] on input "Search Form" at bounding box center [354, 109] width 318 height 14
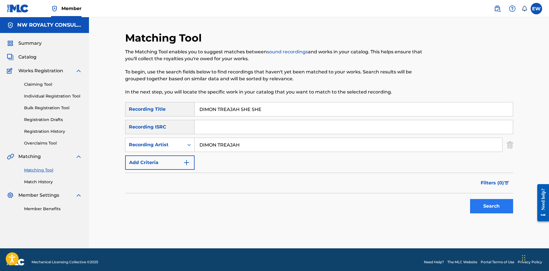
type input "DIMON TREAJAH SHE SHE"
click at [482, 203] on button "Search" at bounding box center [491, 206] width 43 height 14
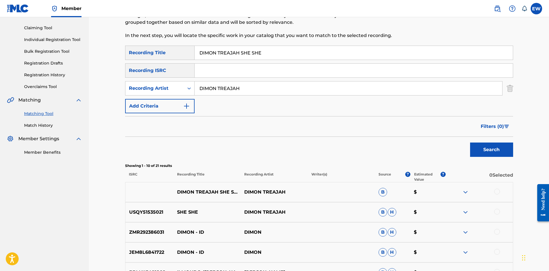
scroll to position [57, 0]
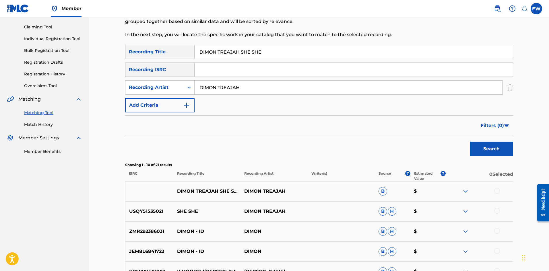
click at [495, 191] on div at bounding box center [497, 191] width 6 height 6
click at [497, 211] on div at bounding box center [497, 211] width 6 height 6
click at [394, 222] on button "Match 2 Groups" at bounding box center [403, 224] width 63 height 14
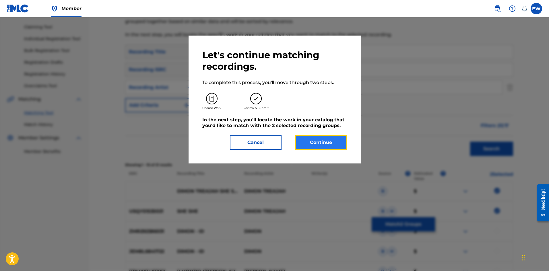
click at [325, 143] on button "Continue" at bounding box center [321, 142] width 52 height 14
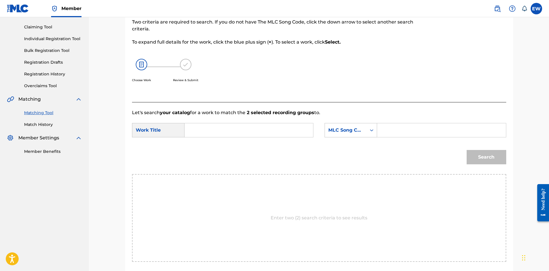
drag, startPoint x: 217, startPoint y: 132, endPoint x: 219, endPoint y: 136, distance: 4.6
click at [217, 132] on input "Search Form" at bounding box center [248, 130] width 119 height 14
type input "DIMON TREAJAH SHE SHE"
click at [377, 127] on div "SearchWithCriteria4d496835-4cc5-468d-b434-cf01731c6d22 MLC Song Code" at bounding box center [415, 130] width 181 height 14
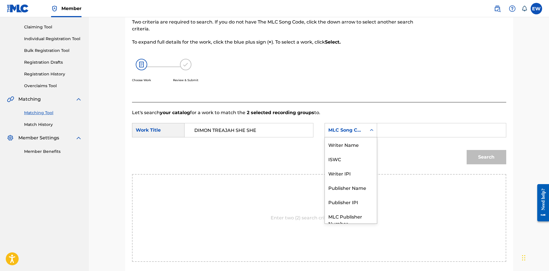
scroll to position [21, 0]
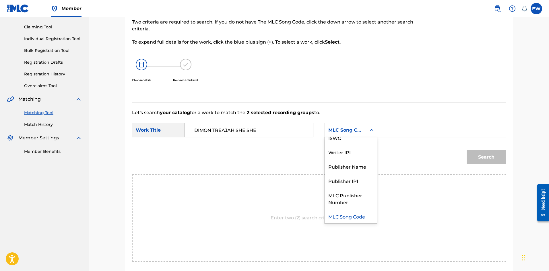
click at [387, 129] on input "Search Form" at bounding box center [441, 130] width 119 height 14
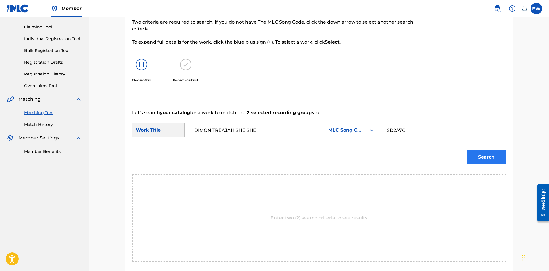
type input "SD2A7C"
click at [483, 161] on button "Search" at bounding box center [487, 157] width 40 height 14
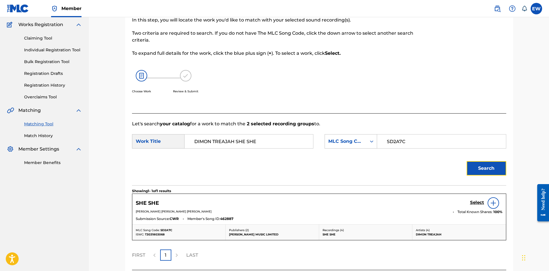
scroll to position [57, 0]
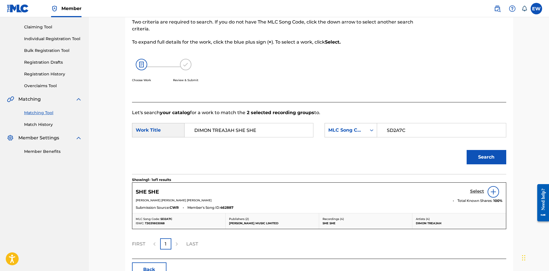
click at [476, 191] on h5 "Select" at bounding box center [477, 191] width 14 height 5
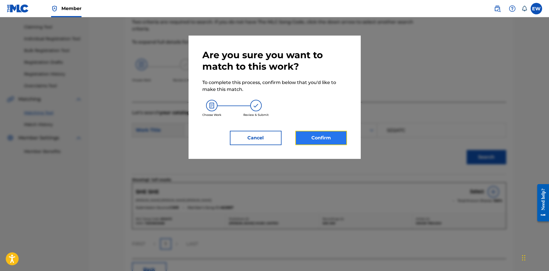
click at [295, 137] on button "Confirm" at bounding box center [321, 138] width 52 height 14
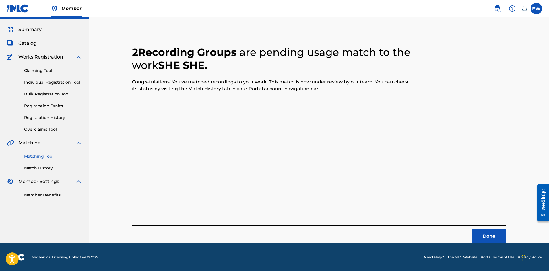
scroll to position [14, 0]
click at [480, 236] on button "Done" at bounding box center [489, 236] width 34 height 14
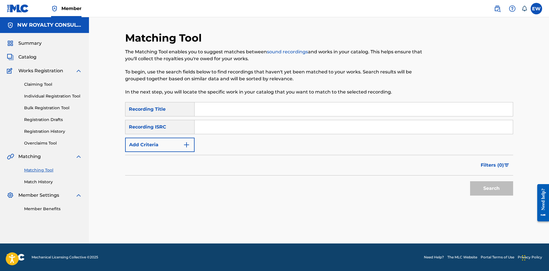
scroll to position [0, 0]
click at [159, 147] on button "Add Criteria" at bounding box center [159, 145] width 69 height 14
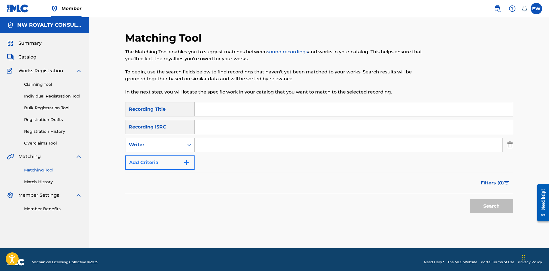
click at [159, 147] on div "Writer" at bounding box center [155, 144] width 52 height 7
click at [162, 156] on div "Recording Artist" at bounding box center [159, 159] width 69 height 14
click at [214, 146] on input "Search Form" at bounding box center [349, 145] width 308 height 14
type input "TAKEOVA"
click at [228, 114] on input "Search Form" at bounding box center [354, 109] width 318 height 14
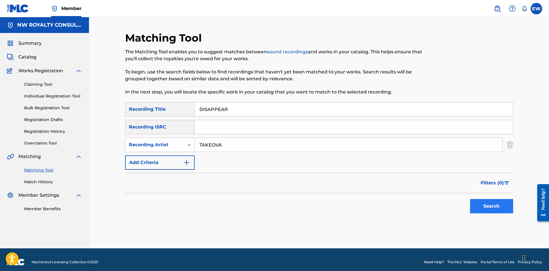
type input "DISAPPEAR"
click at [485, 205] on button "Search" at bounding box center [491, 206] width 43 height 14
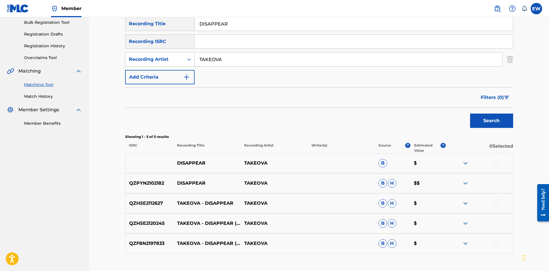
scroll to position [86, 0]
click at [495, 159] on div at bounding box center [479, 162] width 67 height 7
click at [496, 163] on div at bounding box center [497, 162] width 6 height 6
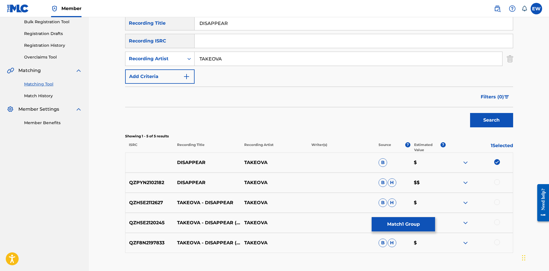
click at [498, 182] on div at bounding box center [497, 182] width 6 height 6
click at [498, 199] on div "QZH5E2112627 TAKEOVA - DISAPPEAR TAKEOVA B H $" at bounding box center [319, 203] width 388 height 20
click at [499, 202] on div at bounding box center [497, 202] width 6 height 6
click at [499, 220] on div at bounding box center [497, 223] width 6 height 6
click at [500, 242] on div at bounding box center [497, 243] width 6 height 6
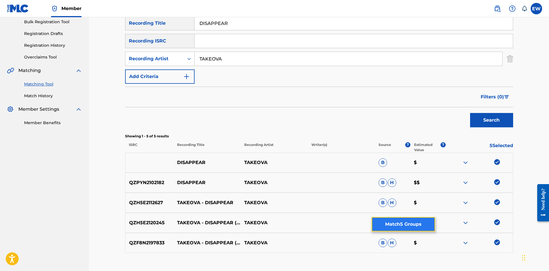
click at [421, 228] on button "Match 5 Groups" at bounding box center [403, 224] width 63 height 14
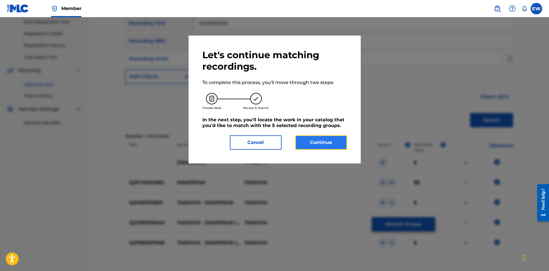
click at [308, 145] on button "Continue" at bounding box center [321, 142] width 52 height 14
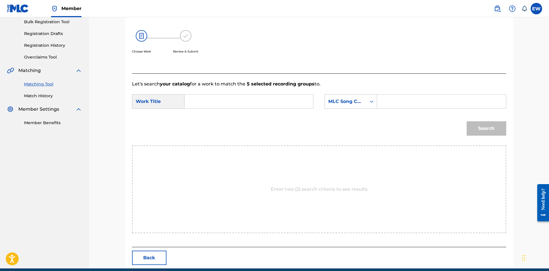
click at [242, 101] on input "Search Form" at bounding box center [248, 102] width 119 height 14
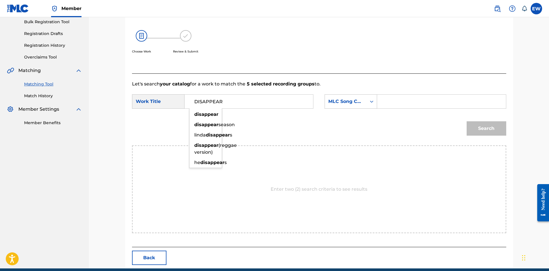
type input "DISAPPEAR"
click at [401, 100] on input "Search Form" at bounding box center [441, 102] width 119 height 14
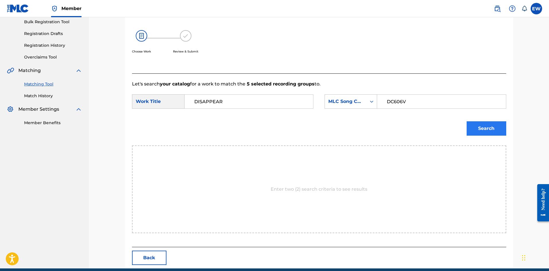
type input "DC606V"
click at [493, 132] on button "Search" at bounding box center [487, 128] width 40 height 14
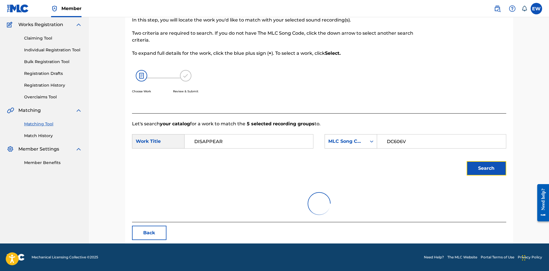
scroll to position [22, 0]
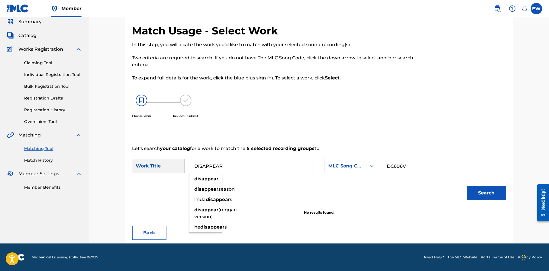
drag, startPoint x: 242, startPoint y: 161, endPoint x: 90, endPoint y: 160, distance: 152.7
click at [90, 160] on div "Match Usage - Select Work In this step, you will locate the work you'd like to …" at bounding box center [319, 120] width 460 height 248
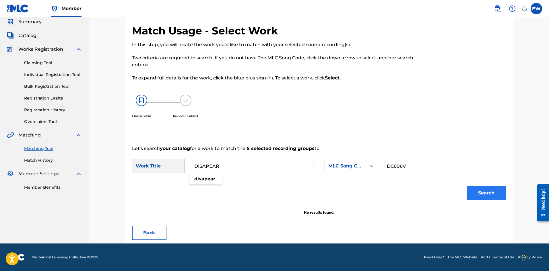
type input "DISAPEAR"
click at [506, 187] on button "Search" at bounding box center [487, 193] width 40 height 14
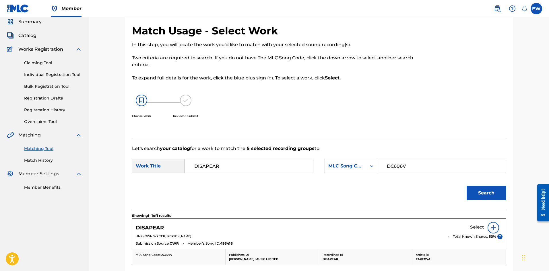
click at [478, 228] on h5 "Select" at bounding box center [477, 227] width 14 height 5
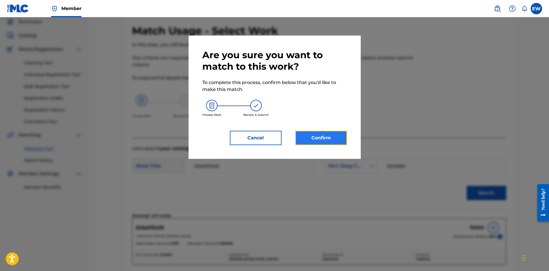
click at [329, 141] on button "Confirm" at bounding box center [321, 138] width 52 height 14
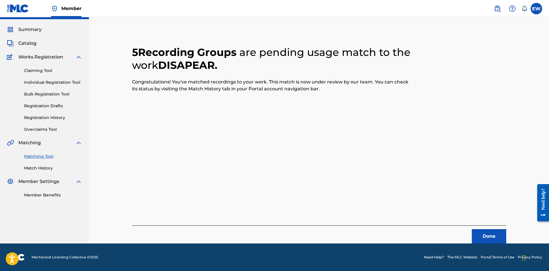
scroll to position [14, 0]
click at [484, 235] on button "Done" at bounding box center [489, 236] width 34 height 14
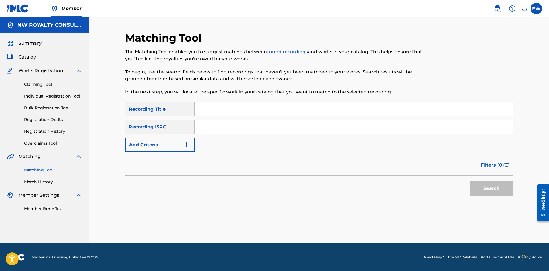
scroll to position [0, 0]
click at [134, 146] on button "Add Criteria" at bounding box center [159, 145] width 69 height 14
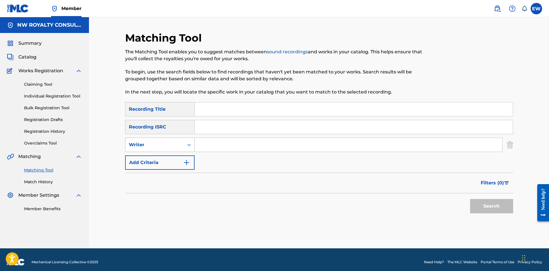
click at [134, 146] on div "Writer" at bounding box center [155, 144] width 52 height 7
drag, startPoint x: 146, startPoint y: 158, endPoint x: 194, endPoint y: 155, distance: 48.3
click at [149, 158] on div "Recording Artist" at bounding box center [159, 159] width 69 height 14
drag, startPoint x: 240, startPoint y: 146, endPoint x: 222, endPoint y: 146, distance: 17.2
click at [240, 146] on input "Search Form" at bounding box center [349, 145] width 308 height 14
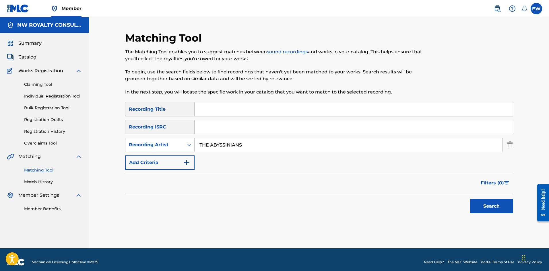
type input "THE ABYSSINIANS"
click at [224, 106] on input "Search Form" at bounding box center [354, 109] width 318 height 14
type input "DISLOCATE"
click at [484, 206] on button "Search" at bounding box center [491, 206] width 43 height 14
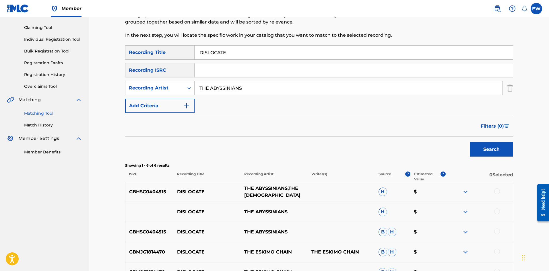
scroll to position [57, 0]
click at [497, 192] on div at bounding box center [497, 191] width 6 height 6
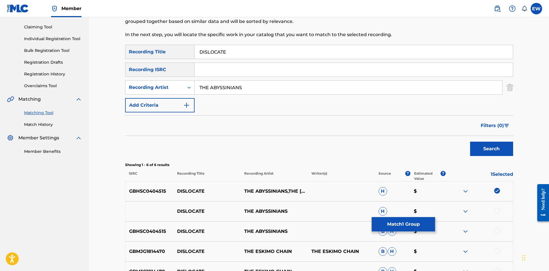
click at [498, 212] on div at bounding box center [497, 211] width 6 height 6
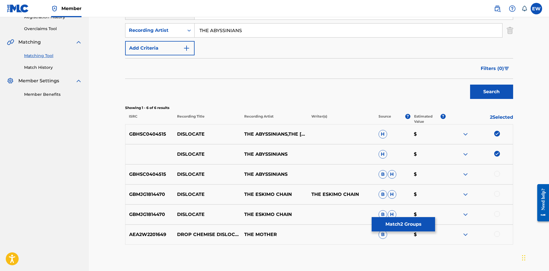
scroll to position [115, 0]
click at [498, 174] on div at bounding box center [497, 174] width 6 height 6
click at [411, 226] on button "Match 3 Groups" at bounding box center [403, 224] width 63 height 14
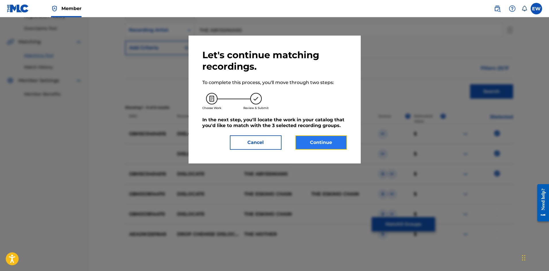
click at [336, 142] on button "Continue" at bounding box center [321, 142] width 52 height 14
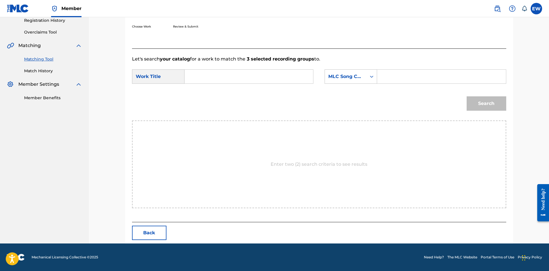
click at [236, 77] on input "Search Form" at bounding box center [248, 77] width 119 height 14
type input "DISLOCATE"
click at [400, 82] on input "Search Form" at bounding box center [441, 77] width 119 height 14
type input "DR256M"
click at [488, 106] on button "Search" at bounding box center [487, 103] width 40 height 14
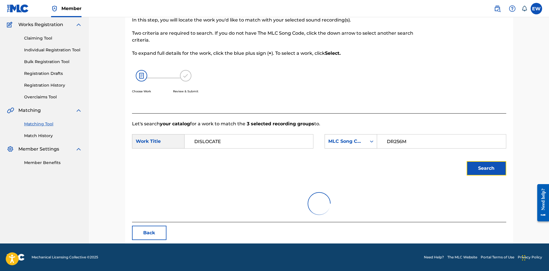
scroll to position [94, 0]
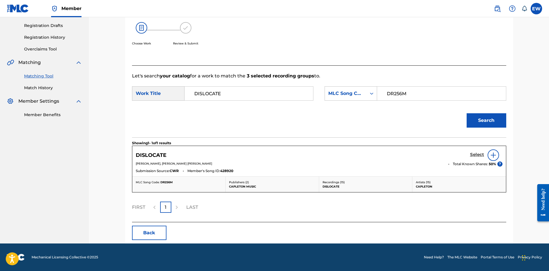
click at [470, 154] on h5 "Select" at bounding box center [477, 154] width 14 height 5
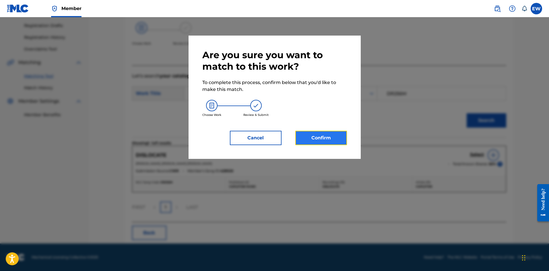
click at [326, 134] on button "Confirm" at bounding box center [321, 138] width 52 height 14
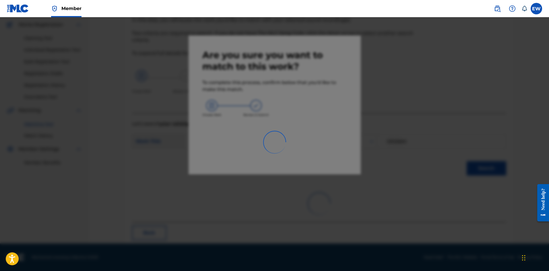
scroll to position [14, 0]
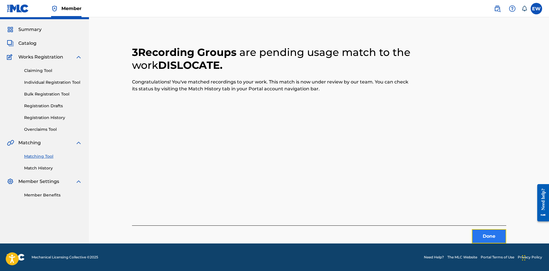
click at [476, 233] on button "Done" at bounding box center [489, 236] width 34 height 14
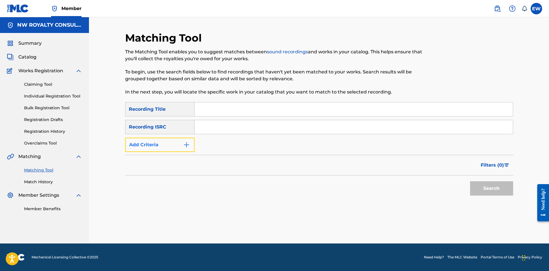
click at [175, 148] on button "Add Criteria" at bounding box center [159, 145] width 69 height 14
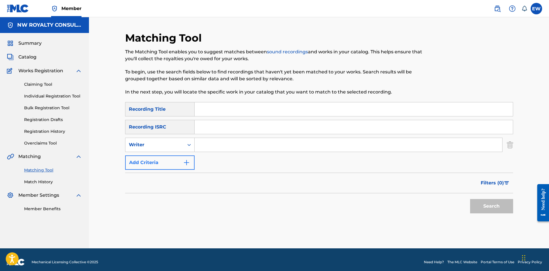
click at [175, 147] on div "Writer" at bounding box center [155, 144] width 52 height 7
click at [168, 156] on div "Recording Artist" at bounding box center [159, 159] width 69 height 14
click at [218, 147] on input "Search Form" at bounding box center [349, 145] width 308 height 14
type input "BOB MARLEY"
click at [301, 111] on input "Search Form" at bounding box center [354, 109] width 318 height 14
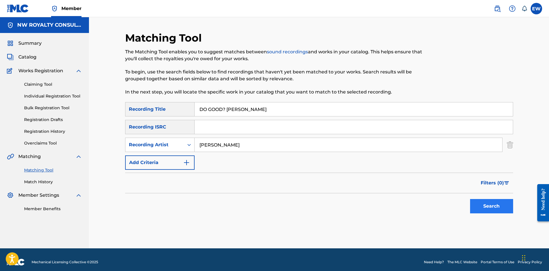
type input "DO GOOD? BIG YOUTH"
click at [481, 210] on button "Search" at bounding box center [491, 206] width 43 height 14
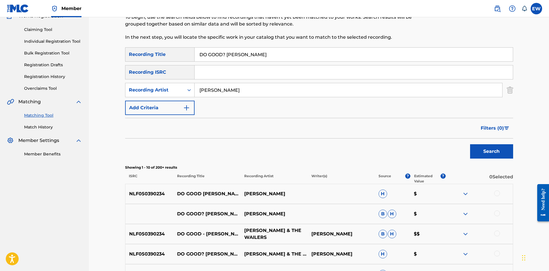
scroll to position [57, 0]
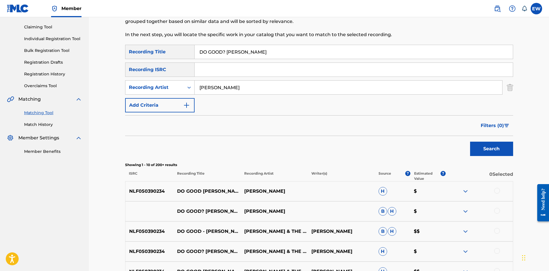
click at [496, 192] on div at bounding box center [497, 191] width 6 height 6
click at [498, 211] on div at bounding box center [497, 211] width 6 height 6
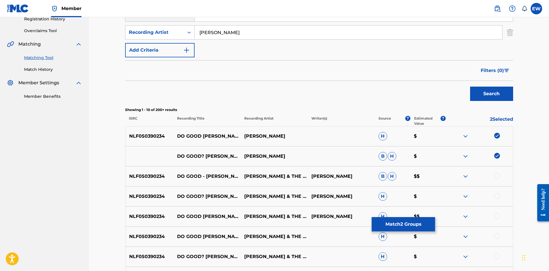
scroll to position [115, 0]
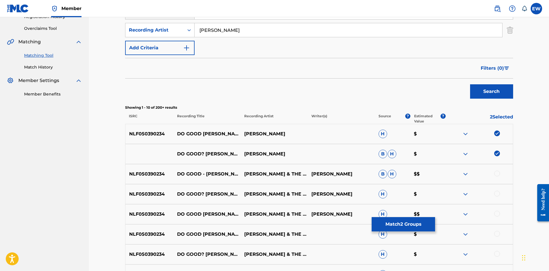
click at [500, 173] on div at bounding box center [479, 174] width 67 height 7
click at [496, 174] on div at bounding box center [497, 174] width 6 height 6
click at [496, 194] on div at bounding box center [497, 194] width 6 height 6
click at [496, 213] on div at bounding box center [497, 214] width 6 height 6
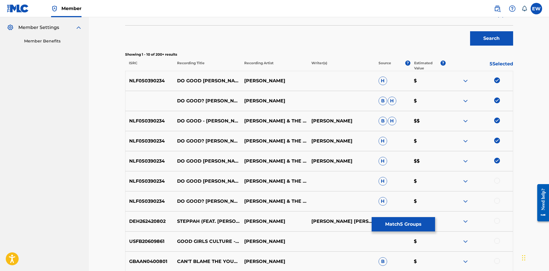
scroll to position [172, 0]
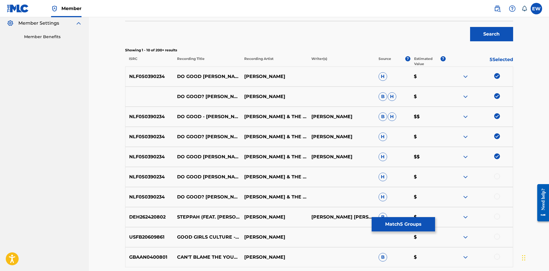
click at [495, 176] on div at bounding box center [497, 177] width 6 height 6
click at [499, 197] on div at bounding box center [497, 197] width 6 height 6
click at [405, 226] on button "Match 7 Groups" at bounding box center [403, 224] width 63 height 14
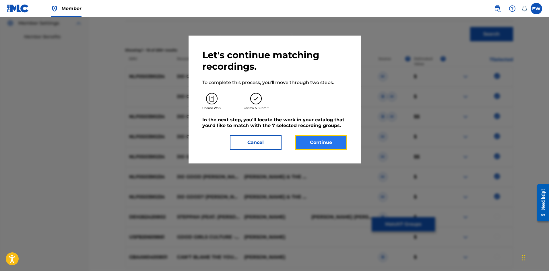
click at [326, 144] on button "Continue" at bounding box center [321, 142] width 52 height 14
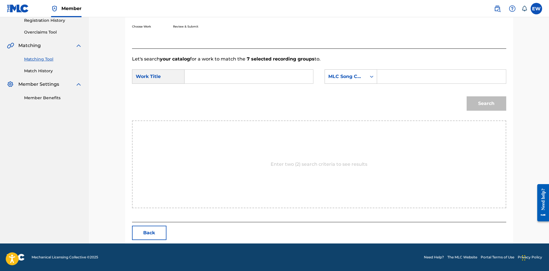
click at [234, 79] on input "Search Form" at bounding box center [248, 77] width 119 height 14
type input "DO GOOD? BIG YOUTH"
drag, startPoint x: 399, startPoint y: 77, endPoint x: 396, endPoint y: 79, distance: 3.5
click at [398, 77] on input "Search Form" at bounding box center [441, 77] width 119 height 14
type input "D5659Y"
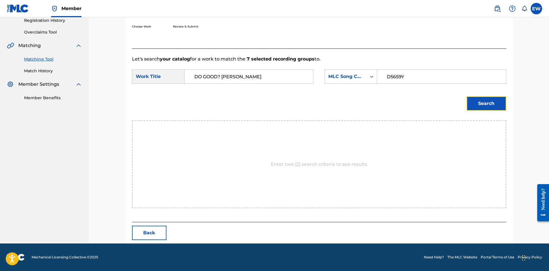
click at [481, 105] on button "Search" at bounding box center [487, 103] width 40 height 14
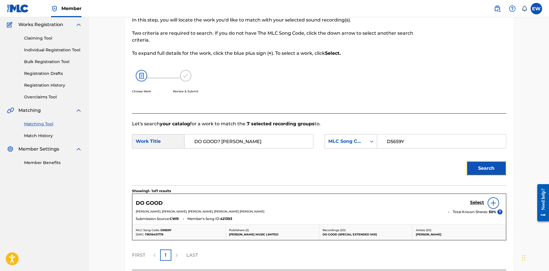
scroll to position [94, 0]
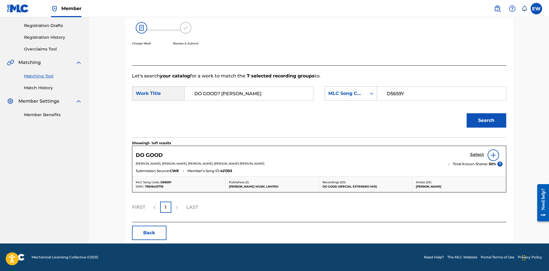
click at [472, 155] on h5 "Select" at bounding box center [477, 154] width 14 height 5
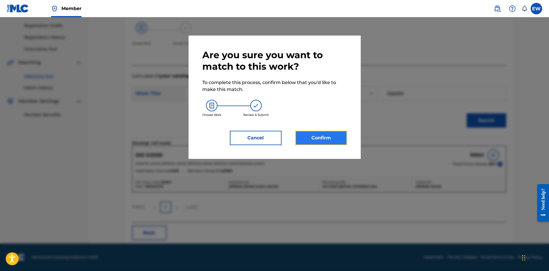
click at [329, 141] on button "Confirm" at bounding box center [321, 138] width 52 height 14
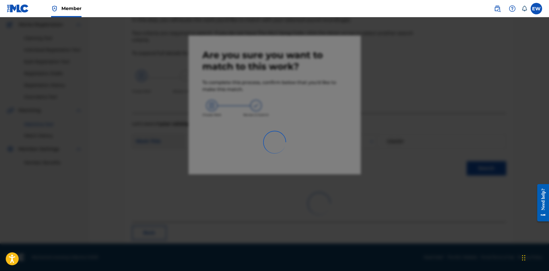
scroll to position [14, 0]
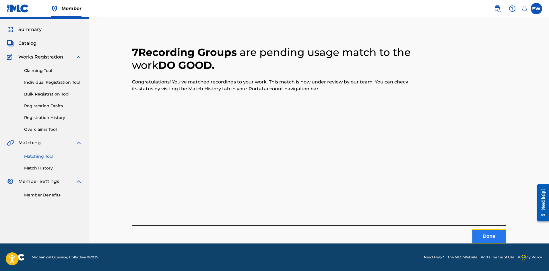
click at [488, 230] on button "Done" at bounding box center [489, 236] width 34 height 14
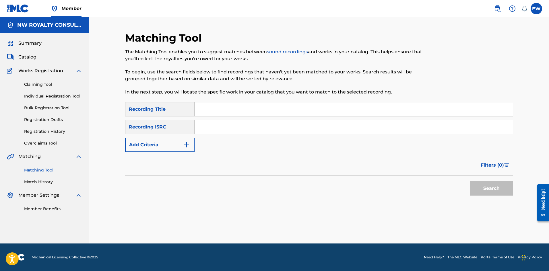
scroll to position [0, 0]
click at [148, 147] on button "Add Criteria" at bounding box center [159, 145] width 69 height 14
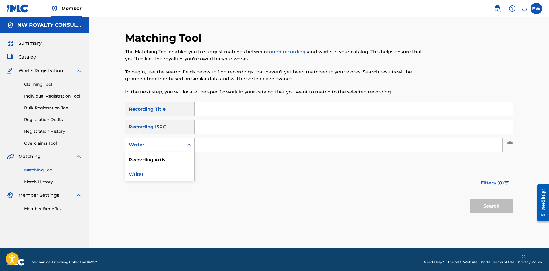
click at [148, 147] on div "Writer" at bounding box center [155, 144] width 52 height 7
click at [147, 159] on div "Recording Artist" at bounding box center [159, 159] width 69 height 14
click at [224, 153] on div "SearchWithCriteria4e9ddb25-f231-4ec8-a718-c53a35d6f2ed Recording Title SearchWi…" at bounding box center [319, 136] width 388 height 68
click at [228, 149] on input "Search Form" at bounding box center [349, 145] width 308 height 14
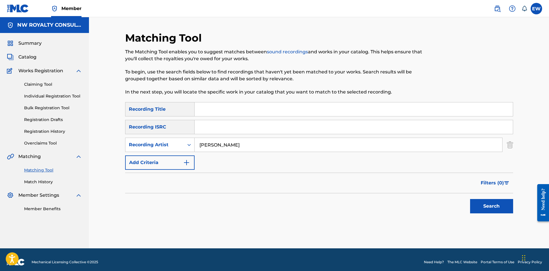
type input "HUGH ROY JUNIOR"
click at [229, 119] on div "SearchWithCriteria4e9ddb25-f231-4ec8-a718-c53a35d6f2ed Recording Title SearchWi…" at bounding box center [319, 136] width 388 height 68
drag, startPoint x: 232, startPoint y: 114, endPoint x: 230, endPoint y: 111, distance: 3.0
click at [232, 114] on input "Search Form" at bounding box center [354, 109] width 318 height 14
type input "DOCTOR COME QUICK"
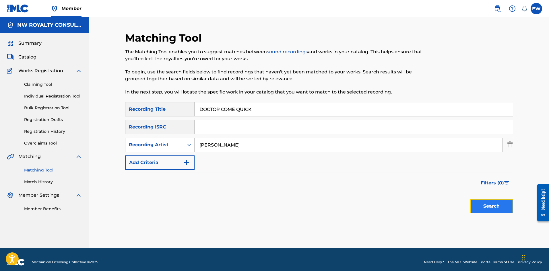
click at [473, 209] on button "Search" at bounding box center [491, 206] width 43 height 14
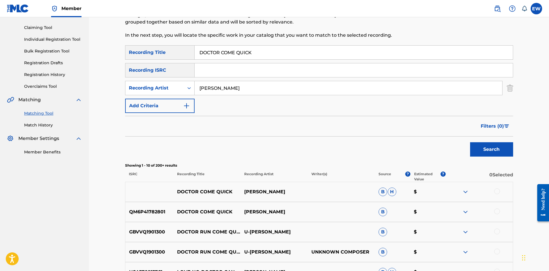
scroll to position [57, 0]
click at [496, 189] on div at bounding box center [497, 191] width 6 height 6
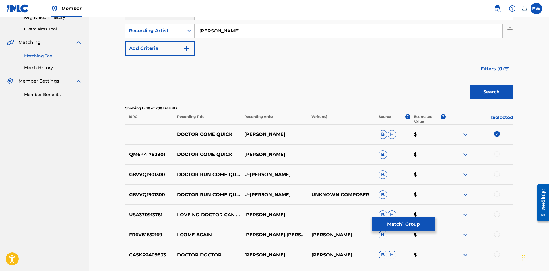
scroll to position [115, 0]
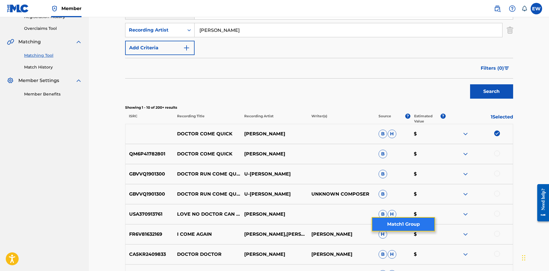
click at [410, 227] on button "Match 1 Group" at bounding box center [403, 224] width 63 height 14
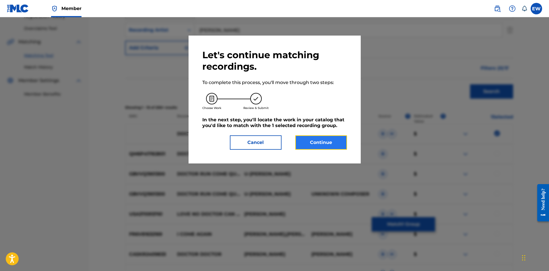
click at [324, 145] on button "Continue" at bounding box center [321, 142] width 52 height 14
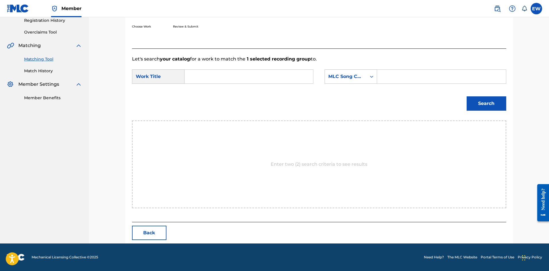
scroll to position [111, 0]
click at [209, 78] on input "Search Form" at bounding box center [248, 77] width 119 height 14
type input "DOCTOR COME QUICK"
click at [393, 80] on input "Search Form" at bounding box center [441, 77] width 119 height 14
type input "OV7CWO"
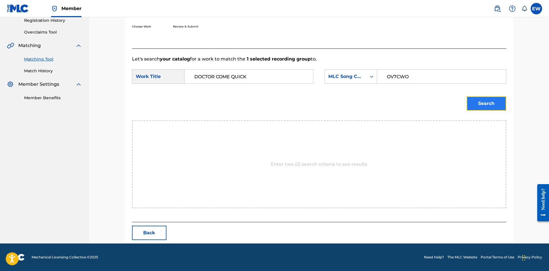
click at [490, 102] on button "Search" at bounding box center [487, 103] width 40 height 14
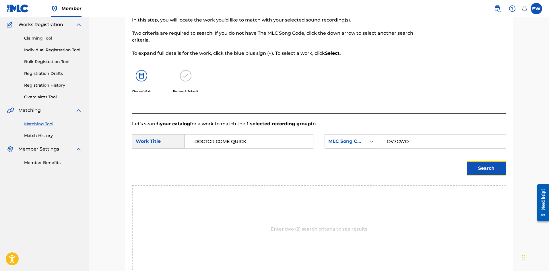
scroll to position [22, 0]
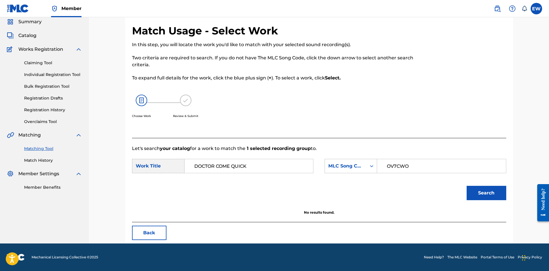
drag, startPoint x: 273, startPoint y: 166, endPoint x: 44, endPoint y: 148, distance: 229.9
click at [44, 148] on main "NW ROYALTY CONSULTING, LLC. Summary Catalog Works Registration Claiming Tool In…" at bounding box center [274, 120] width 549 height 248
type input "ONE SMOKE"
click at [487, 196] on button "Search" at bounding box center [487, 193] width 40 height 14
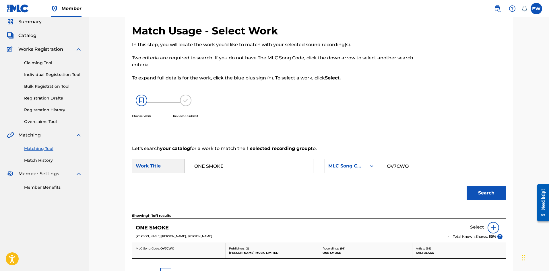
click at [472, 227] on h5 "Select" at bounding box center [477, 227] width 14 height 5
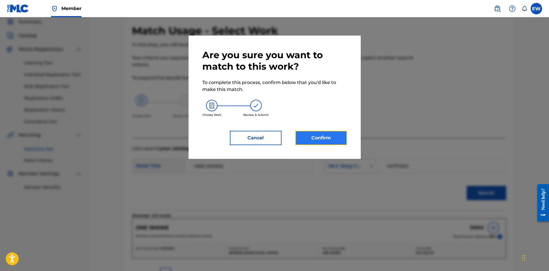
click at [343, 143] on button "Confirm" at bounding box center [321, 138] width 52 height 14
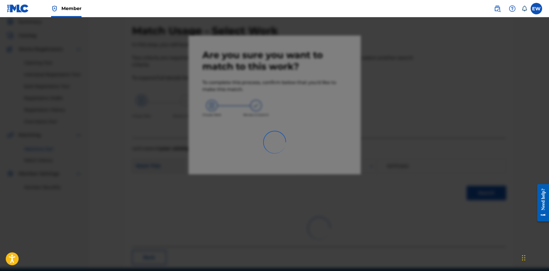
scroll to position [14, 0]
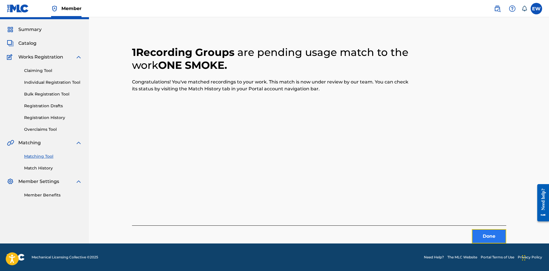
click at [487, 238] on button "Done" at bounding box center [489, 236] width 34 height 14
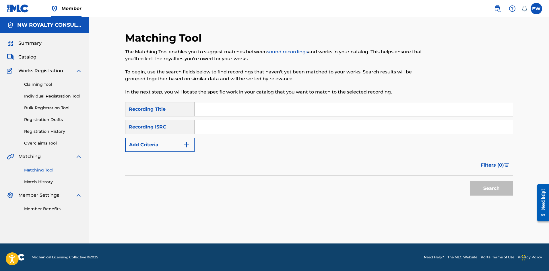
scroll to position [0, 0]
